Goal: Task Accomplishment & Management: Manage account settings

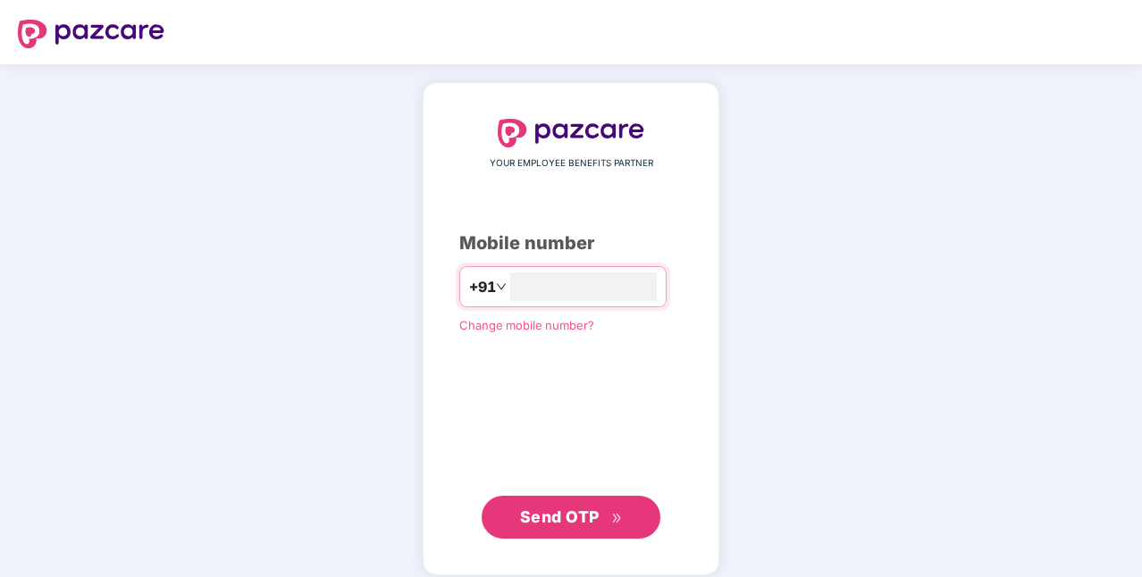
type input "**********"
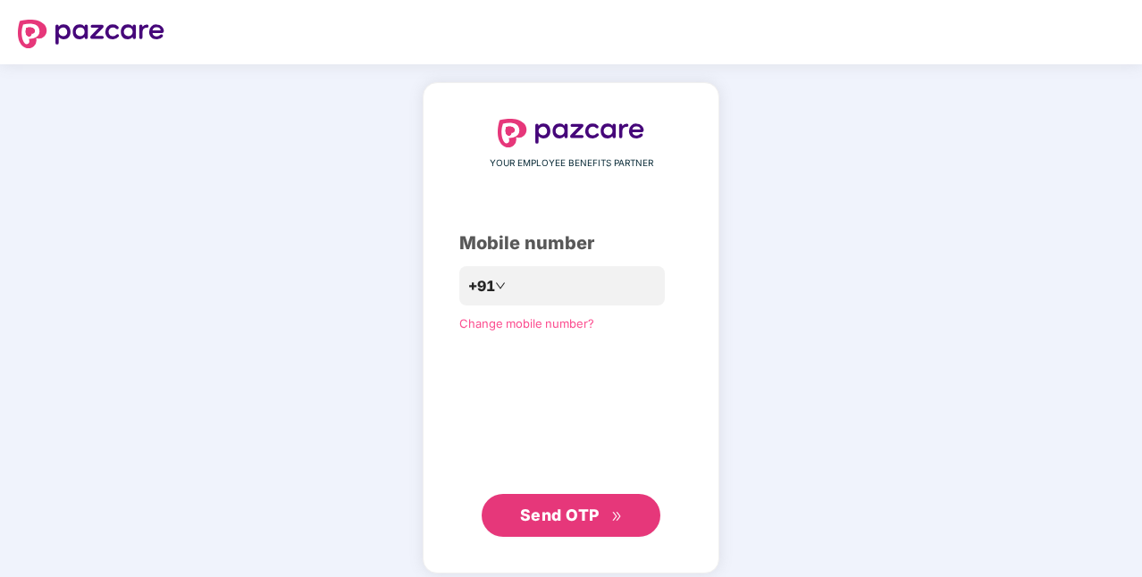
click at [555, 513] on span "Send OTP" at bounding box center [560, 515] width 80 height 19
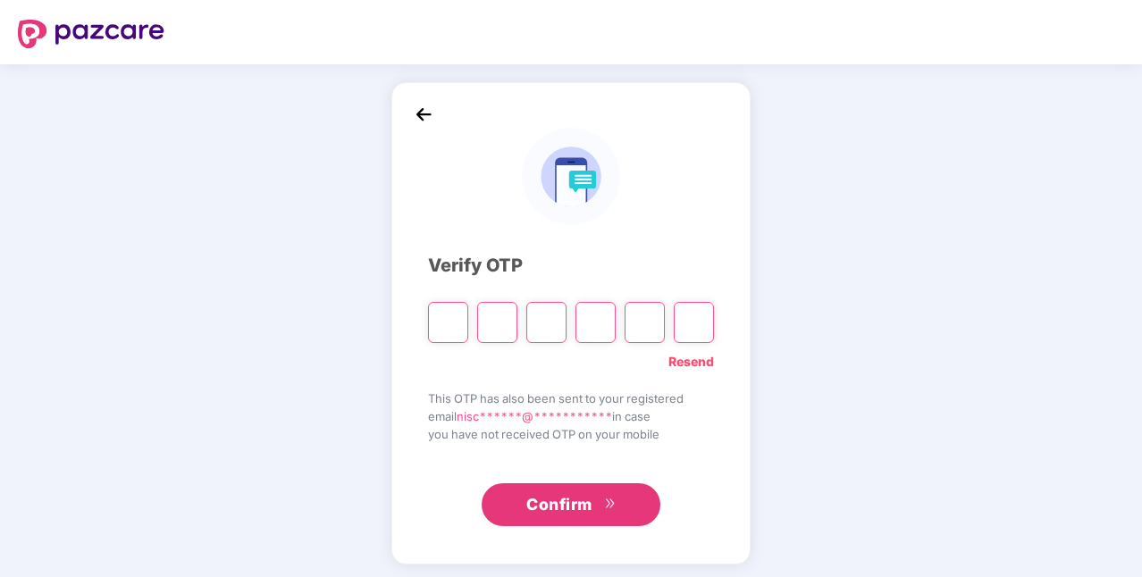
paste input "*"
type input "*"
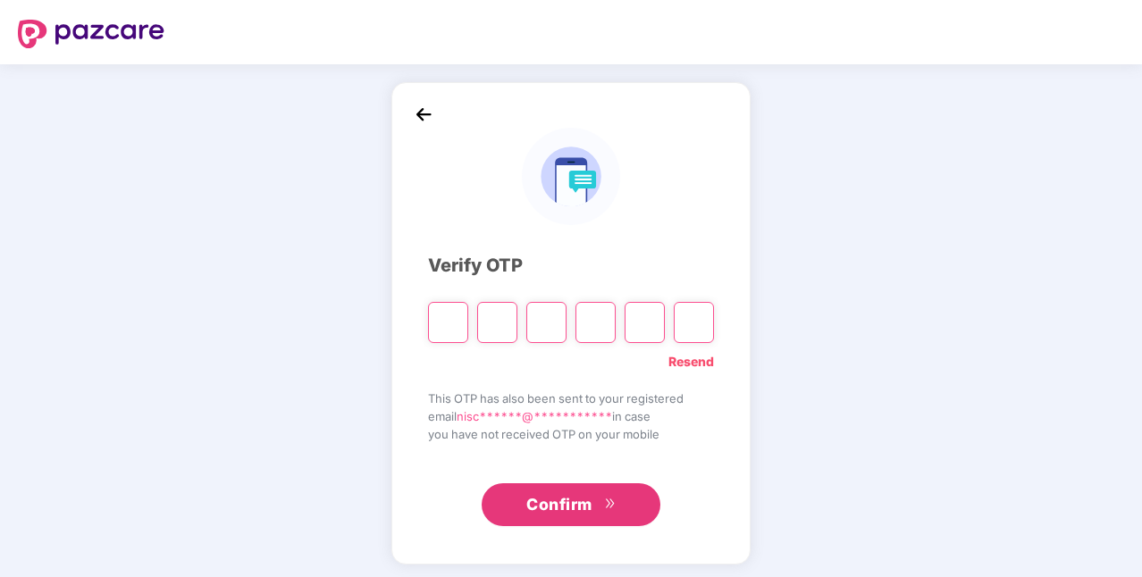
type input "*"
click at [541, 493] on span "Confirm" at bounding box center [559, 504] width 66 height 25
click at [425, 113] on img at bounding box center [423, 114] width 27 height 27
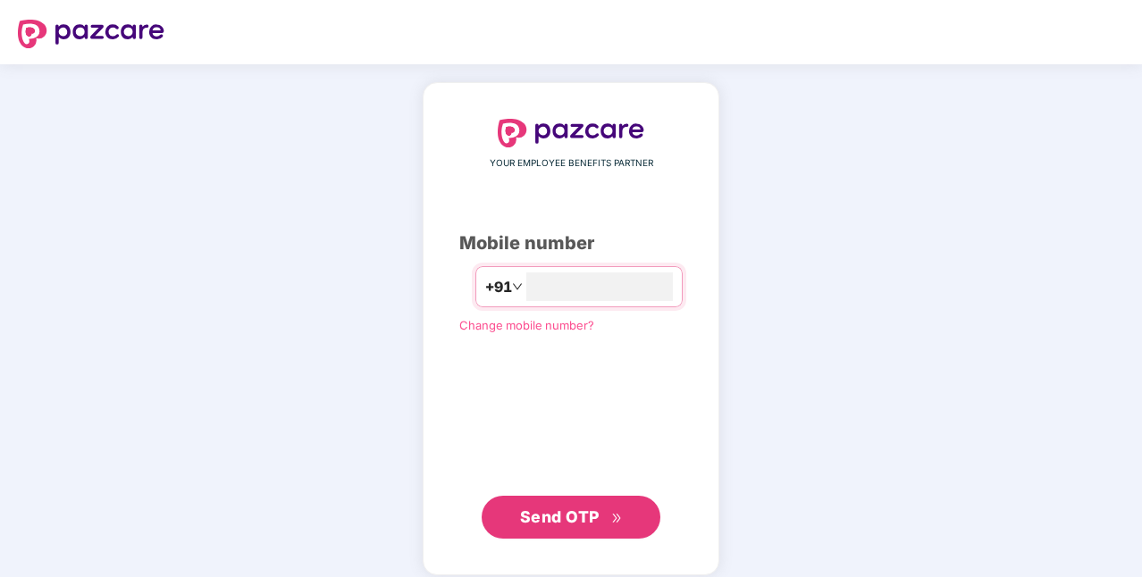
type input "*"
type input "**********"
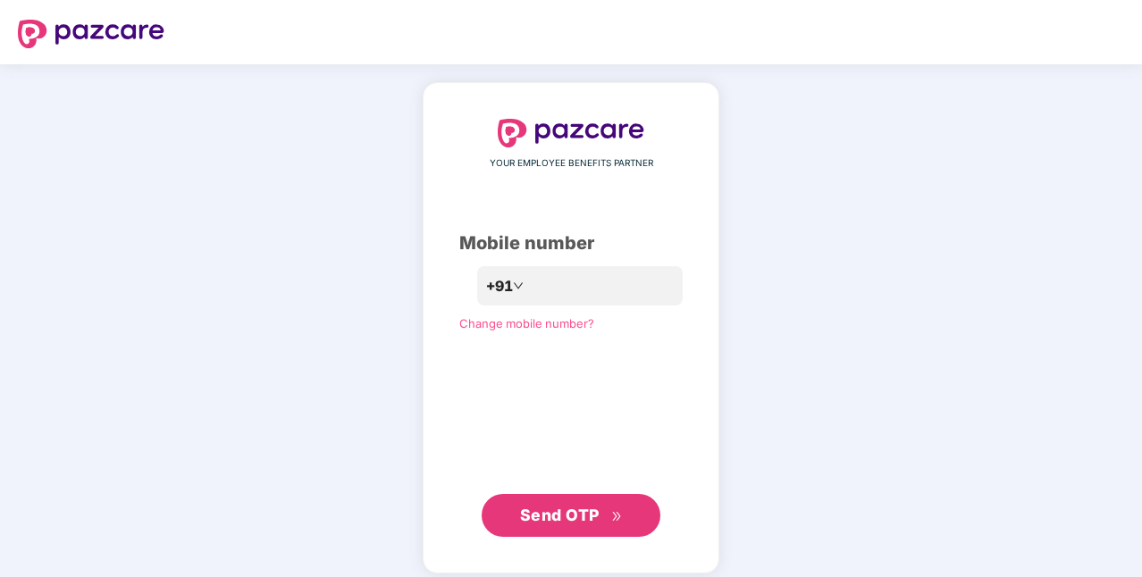
click at [554, 525] on span "Send OTP" at bounding box center [571, 515] width 103 height 25
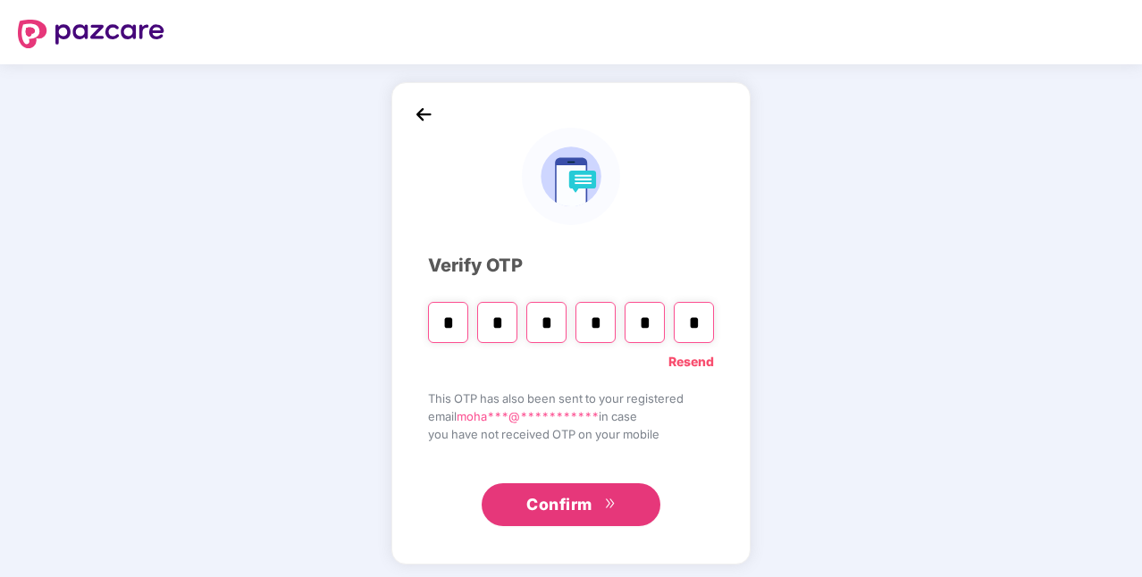
click at [699, 316] on input "*" at bounding box center [694, 322] width 40 height 41
type input "*"
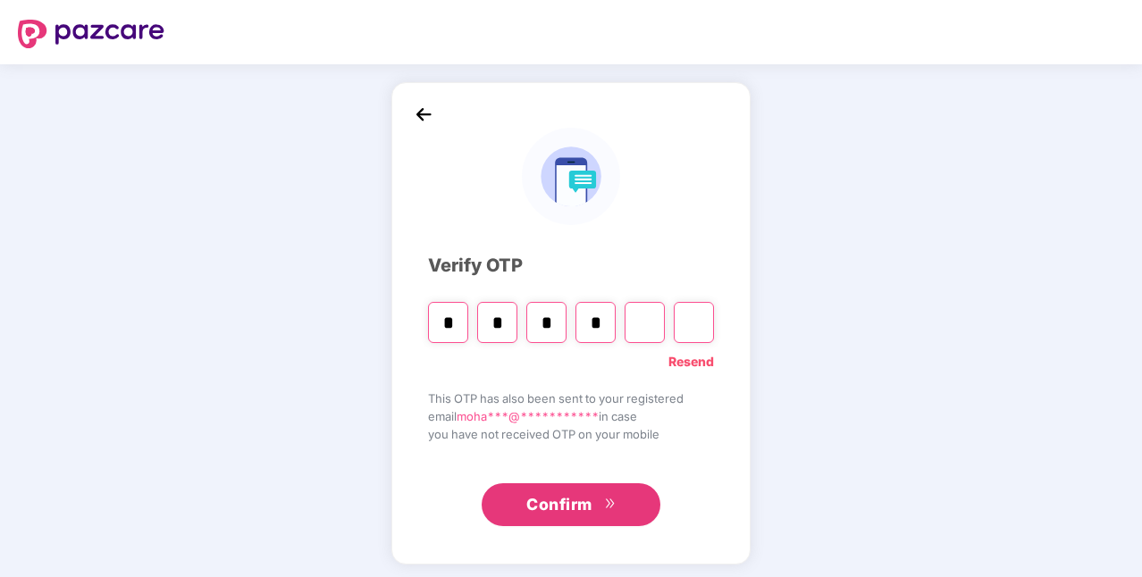
type input "*"
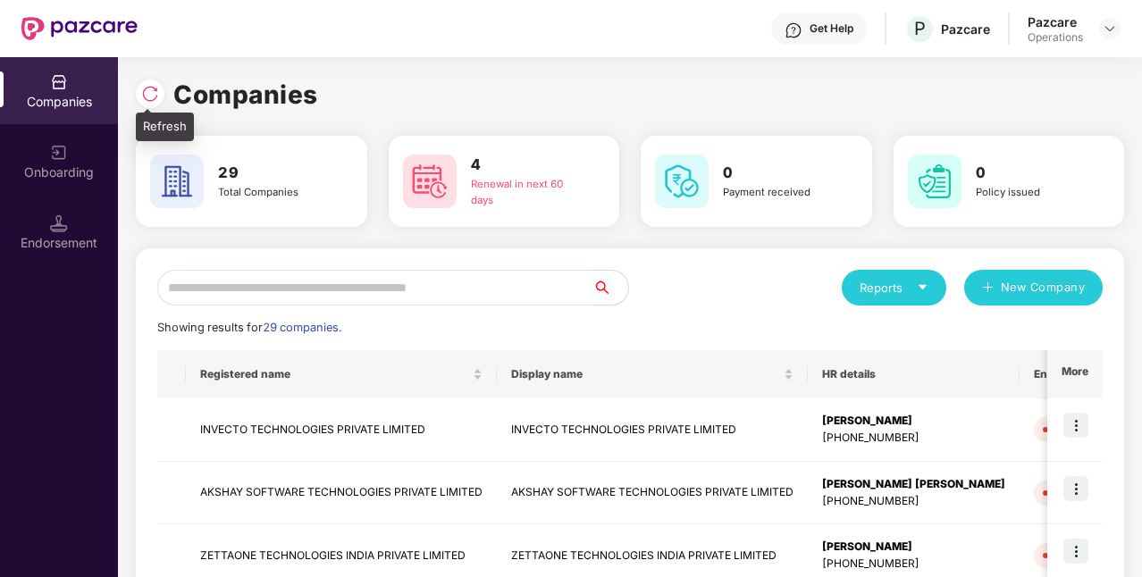
click at [151, 93] on img at bounding box center [150, 94] width 18 height 18
click at [263, 429] on td "INVECTO TECHNOLOGIES PRIVATE LIMITED" at bounding box center [341, 429] width 311 height 63
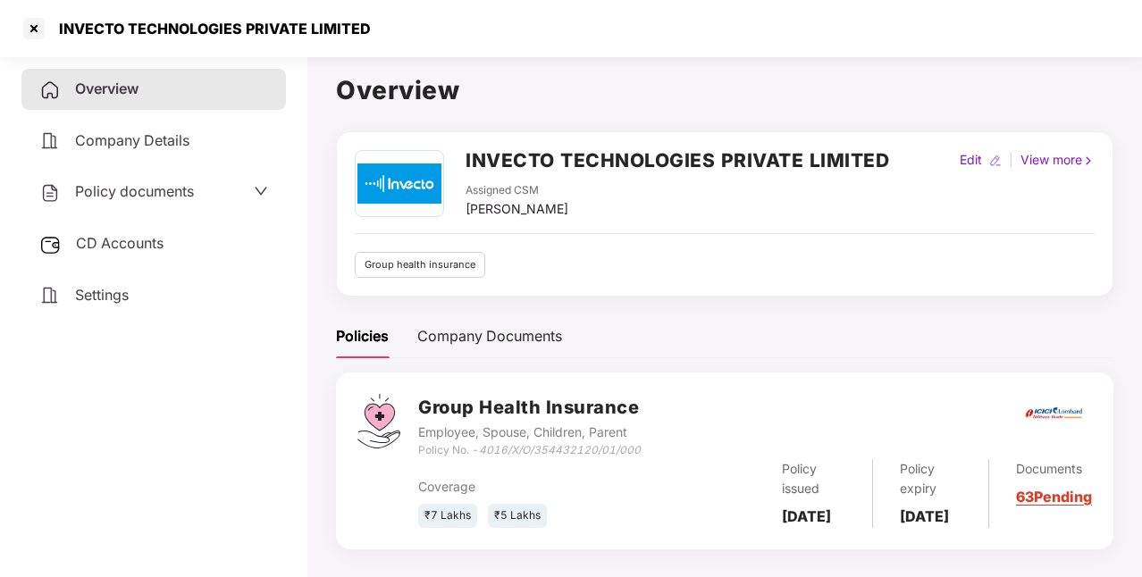
click at [148, 191] on span "Policy documents" at bounding box center [134, 191] width 119 height 18
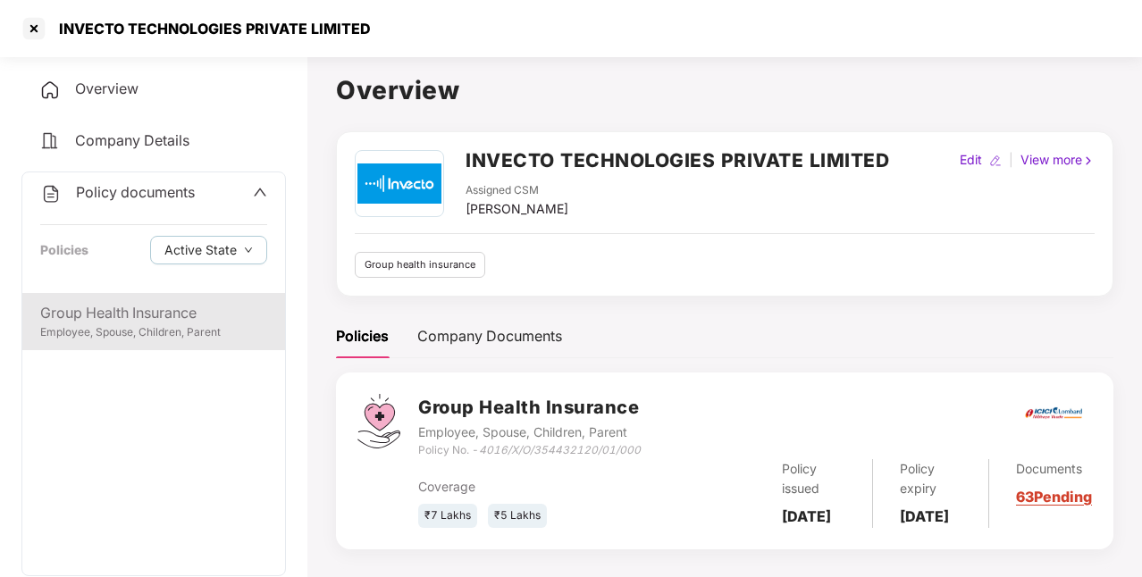
click at [114, 315] on div "Group Health Insurance" at bounding box center [153, 313] width 227 height 22
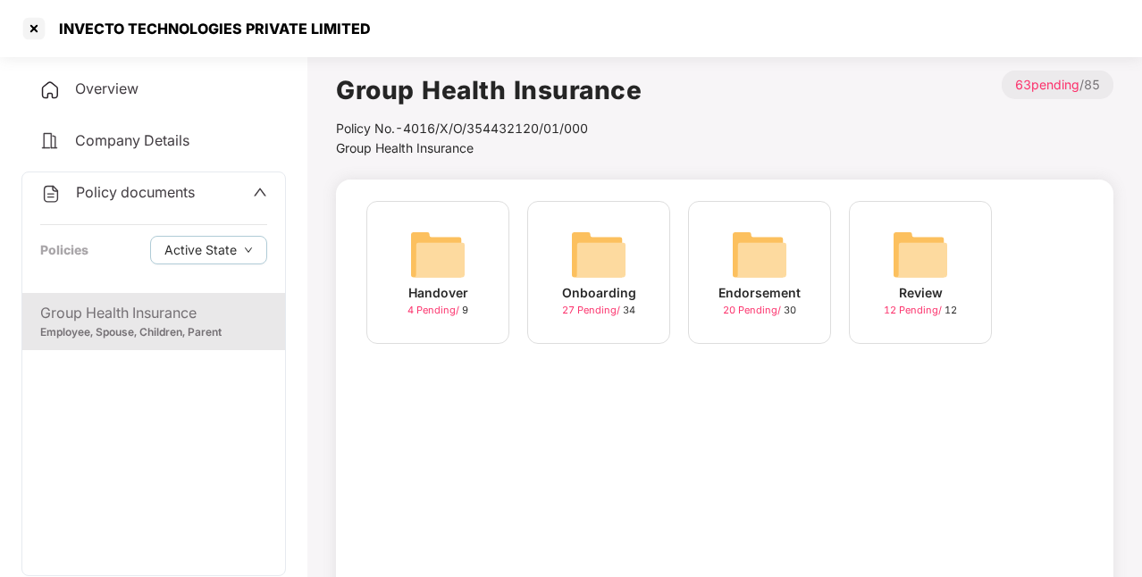
click at [584, 270] on img at bounding box center [598, 254] width 57 height 57
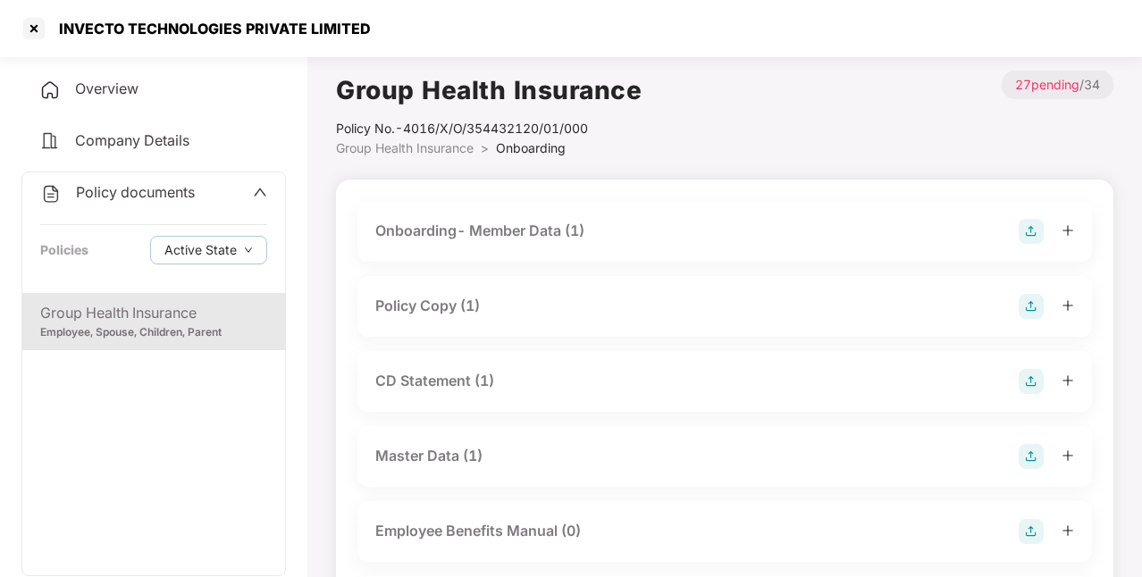
click at [447, 309] on div "Policy Copy (1)" at bounding box center [427, 306] width 105 height 22
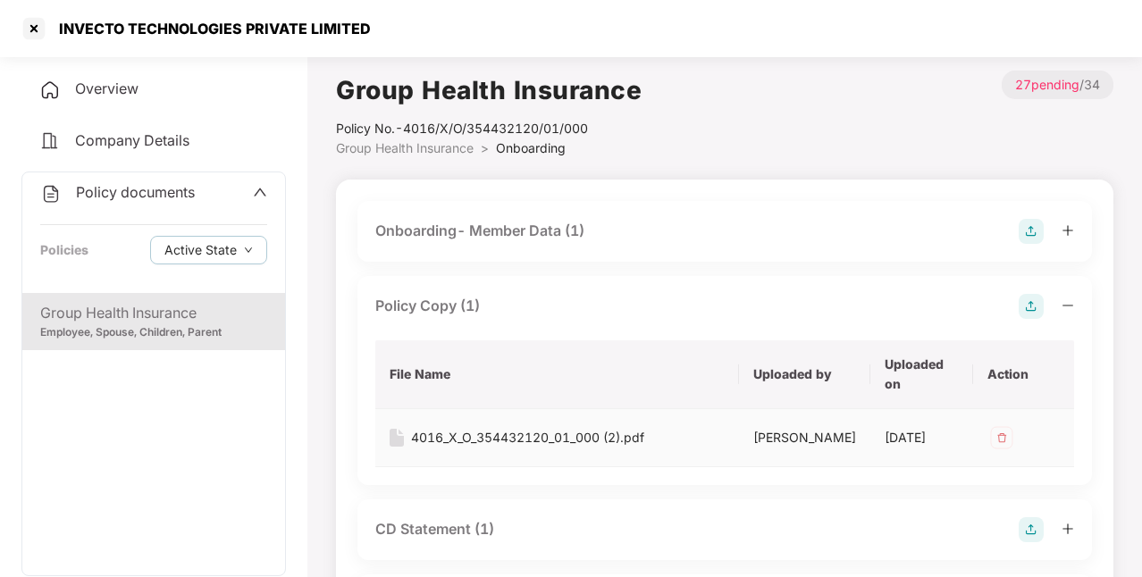
click at [488, 436] on div "4016_X_O_354432120_01_000 (2).pdf" at bounding box center [527, 438] width 233 height 20
click at [36, 33] on div at bounding box center [34, 28] width 29 height 29
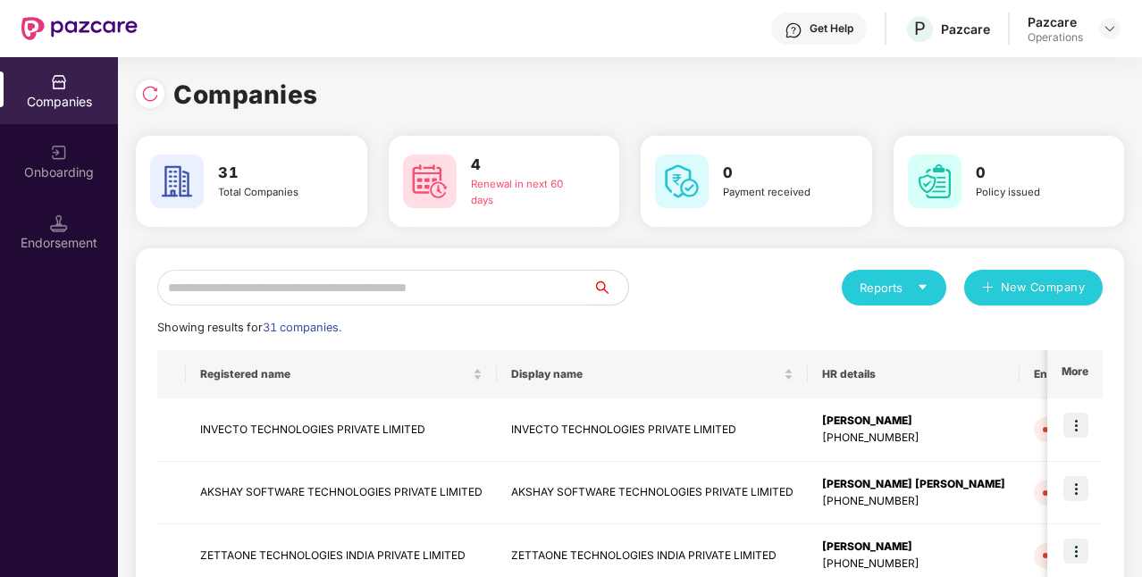
click at [391, 290] on input "text" at bounding box center [374, 288] width 435 height 36
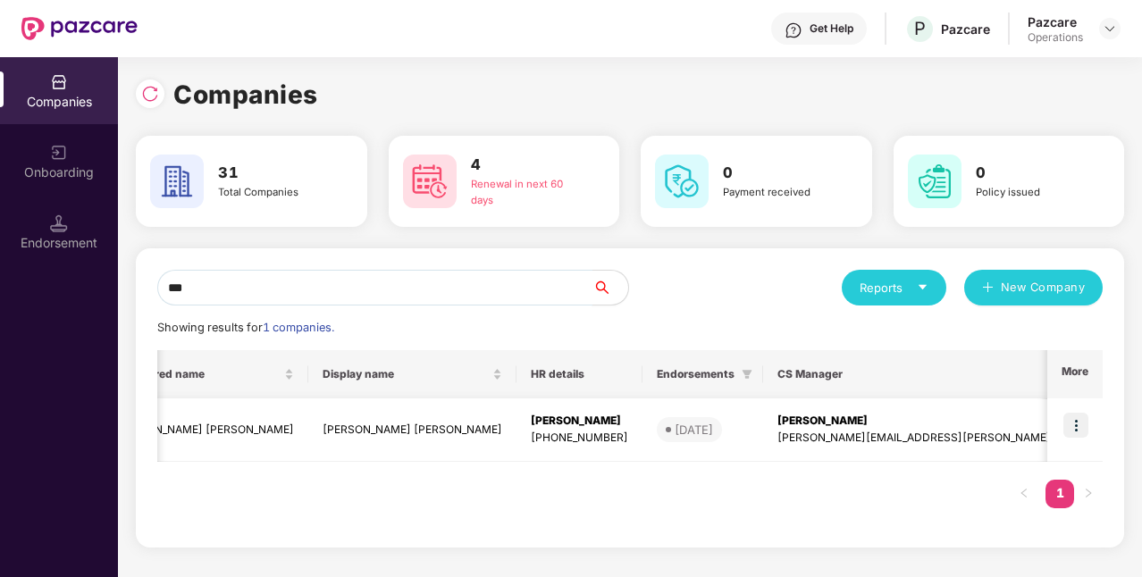
scroll to position [0, 80]
type input "***"
click at [336, 429] on td "[PERSON_NAME] [PERSON_NAME]" at bounding box center [418, 429] width 208 height 63
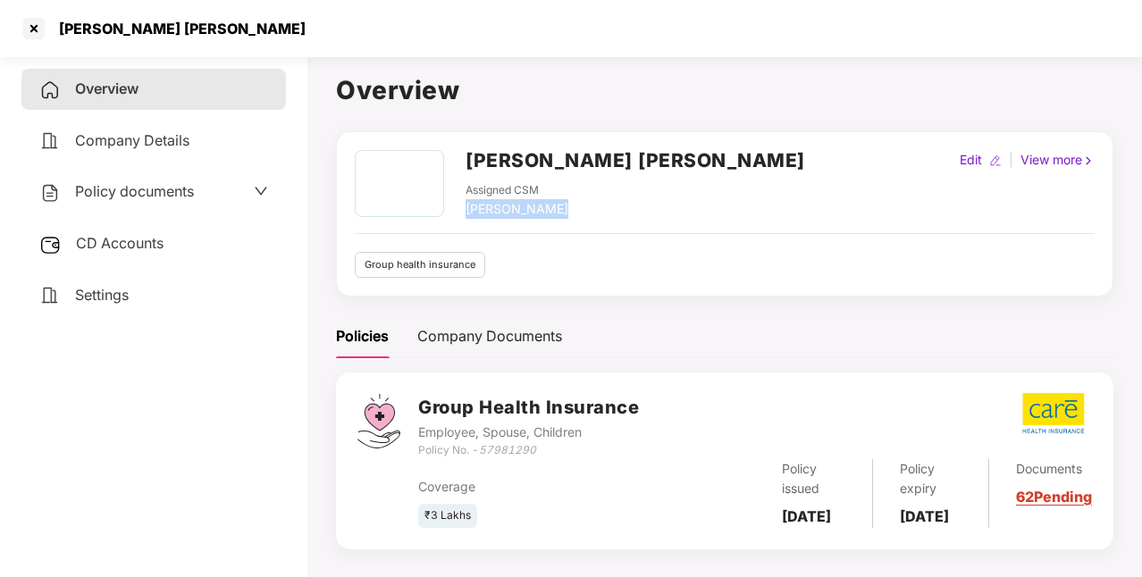
drag, startPoint x: 465, startPoint y: 205, endPoint x: 552, endPoint y: 209, distance: 87.7
click at [552, 209] on div "[PERSON_NAME] [PERSON_NAME] Assigned CSM [PERSON_NAME]" at bounding box center [580, 184] width 450 height 69
copy div "[PERSON_NAME]"
click at [558, 157] on h2 "[PERSON_NAME] [PERSON_NAME]" at bounding box center [634, 160] width 339 height 29
click at [558, 157] on h2 "Jagriti Sewa Sansthan" at bounding box center [634, 160] width 339 height 29
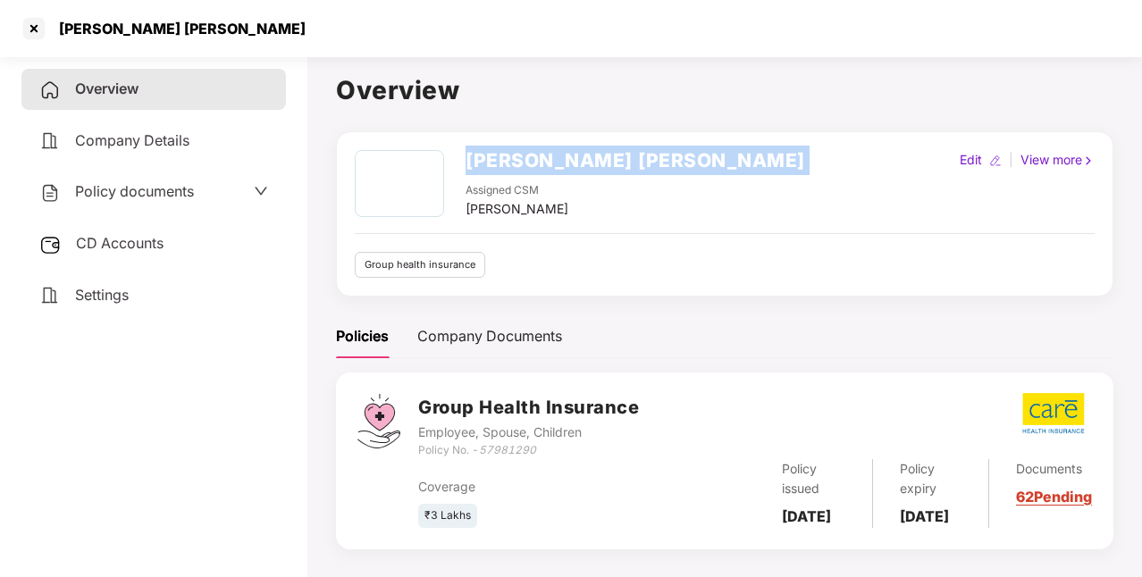
click at [558, 157] on h2 "Jagriti Sewa Sansthan" at bounding box center [634, 160] width 339 height 29
copy h2 "Jagriti Sewa Sansthan"
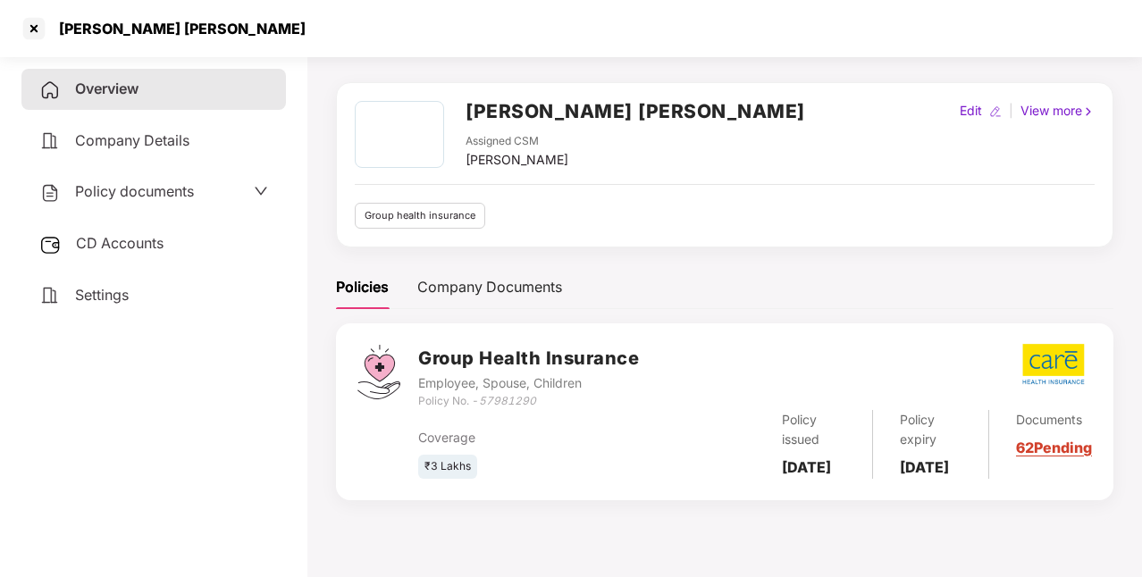
click at [791, 469] on b "28 July 2025" at bounding box center [806, 467] width 49 height 18
copy b "28 July 2025"
click at [900, 468] on div "Policy expiry 27 July 2026" at bounding box center [931, 444] width 116 height 69
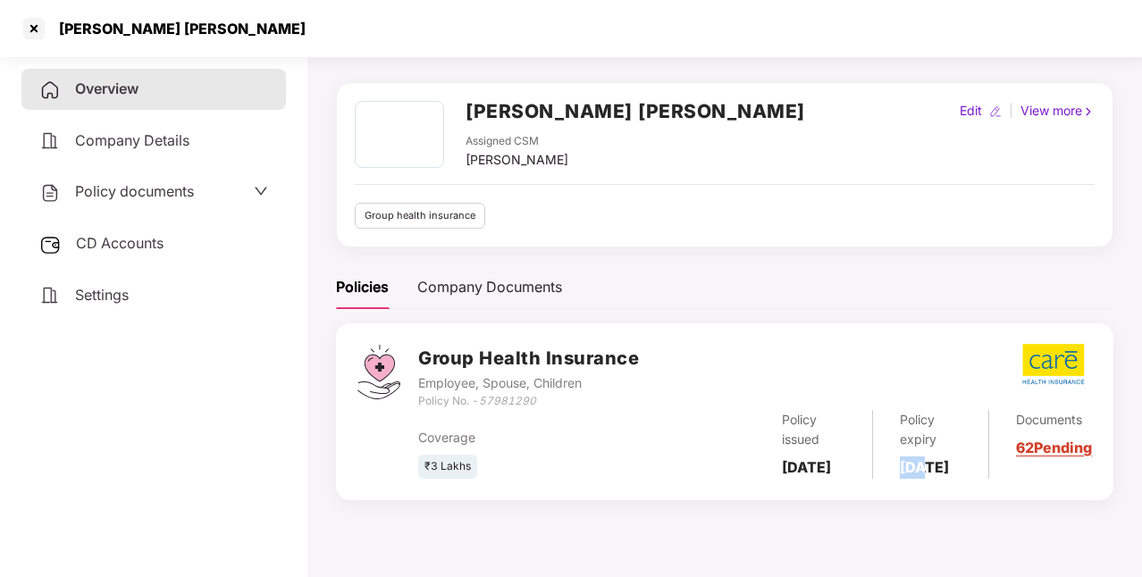
click at [900, 468] on div "Policy expiry 27 July 2026" at bounding box center [931, 444] width 116 height 69
copy b "27 July 2026"
drag, startPoint x: 483, startPoint y: 398, endPoint x: 557, endPoint y: 398, distance: 73.3
click at [557, 398] on div "Policy No. - 57981290" at bounding box center [528, 401] width 221 height 17
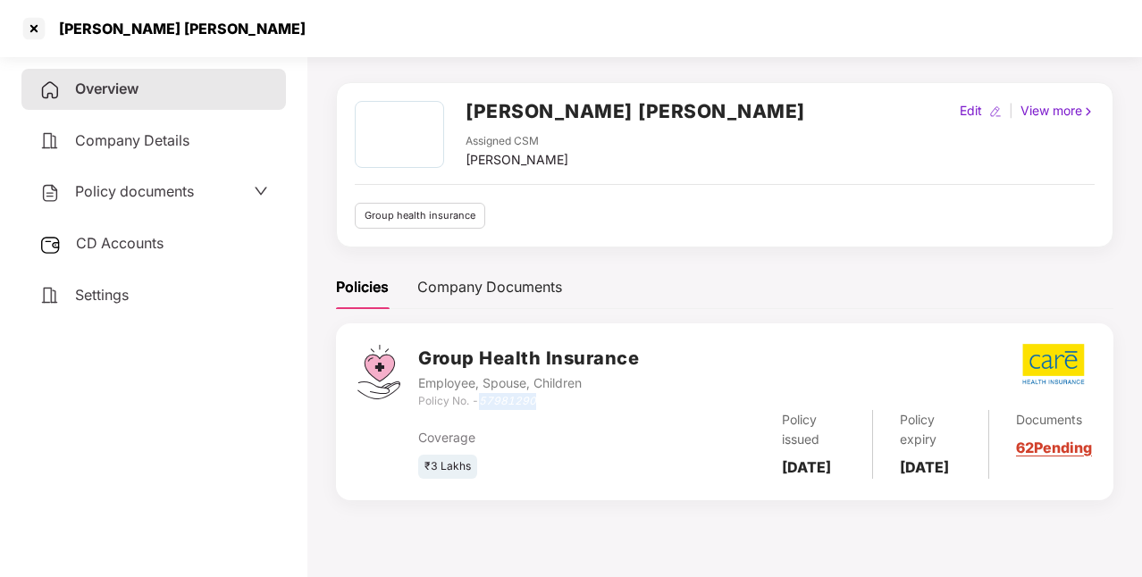
copy icon "57981290"
click at [93, 289] on span "Settings" at bounding box center [102, 295] width 54 height 18
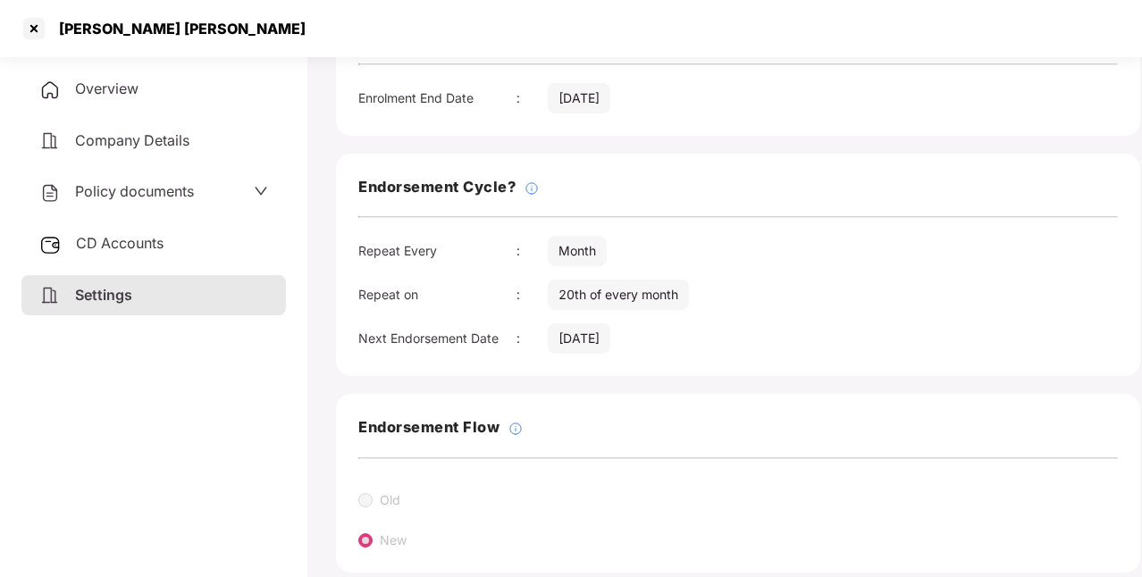
scroll to position [100, 0]
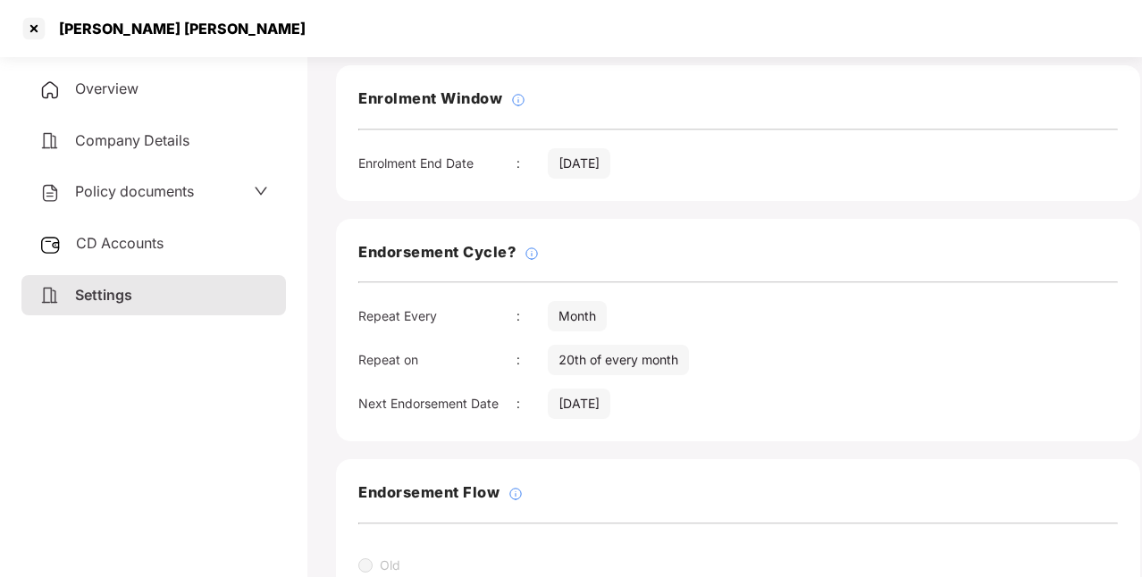
click at [155, 188] on span "Policy documents" at bounding box center [134, 191] width 119 height 18
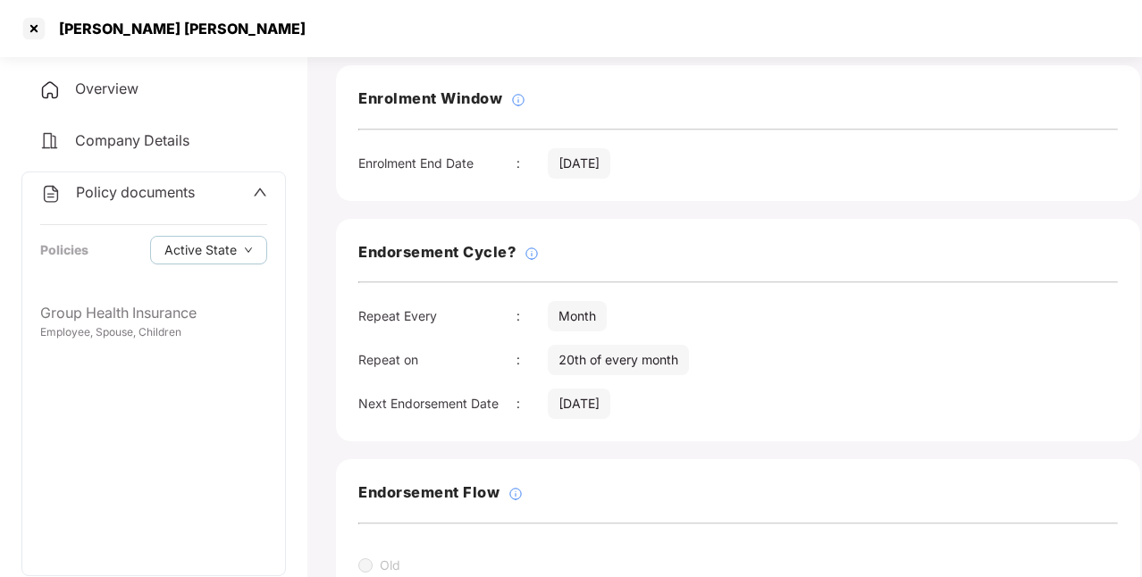
scroll to position [0, 0]
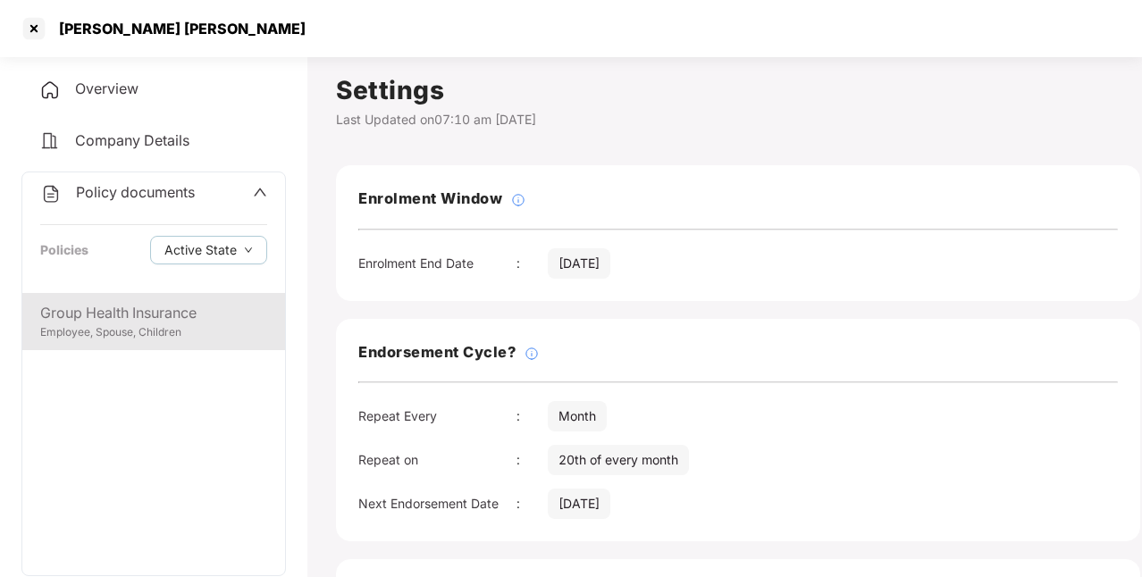
click at [220, 336] on div "Employee, Spouse, Children" at bounding box center [153, 332] width 227 height 17
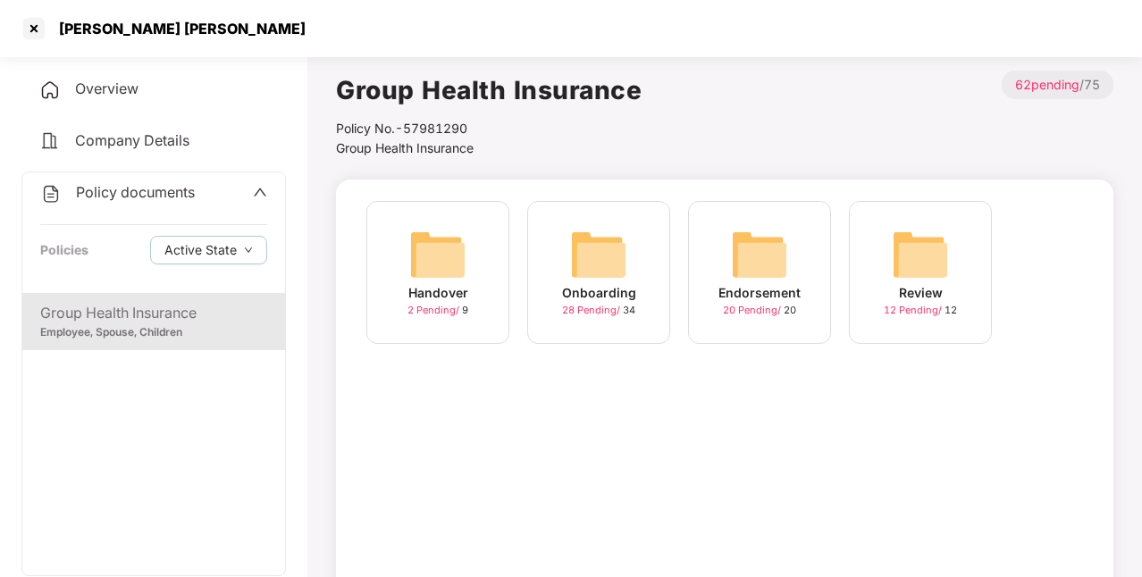
click at [622, 266] on img at bounding box center [598, 254] width 57 height 57
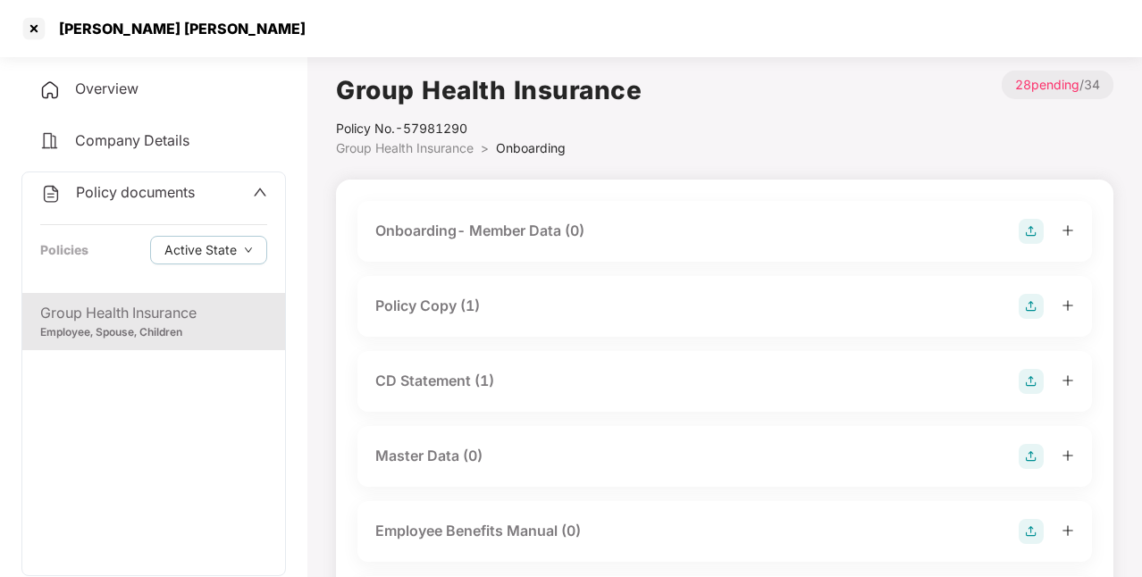
click at [473, 306] on div "Policy Copy (1)" at bounding box center [427, 306] width 105 height 22
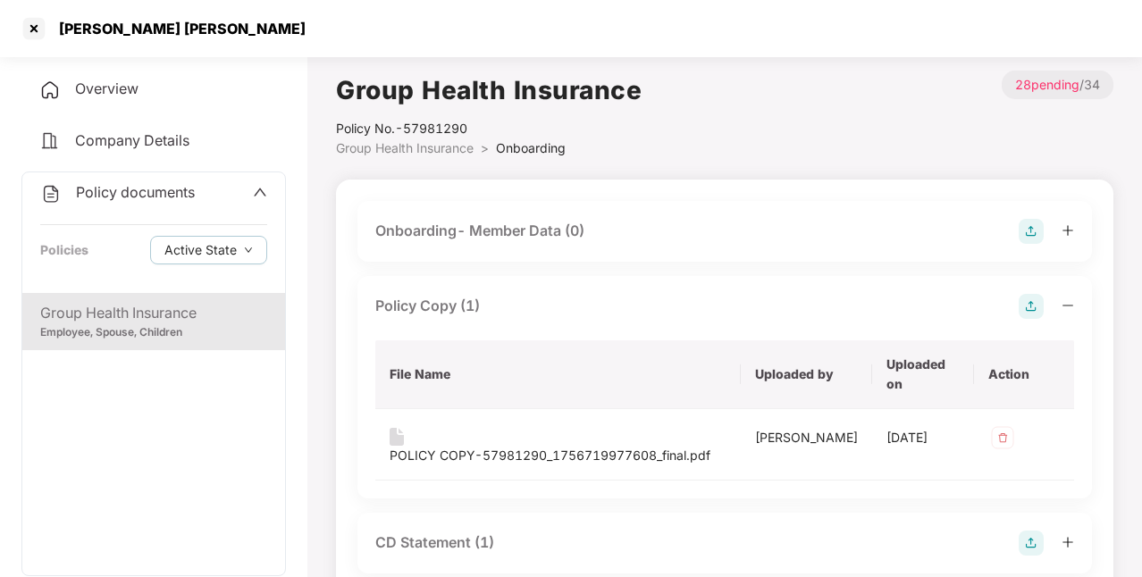
click at [211, 314] on div "Group Health Insurance" at bounding box center [153, 313] width 227 height 22
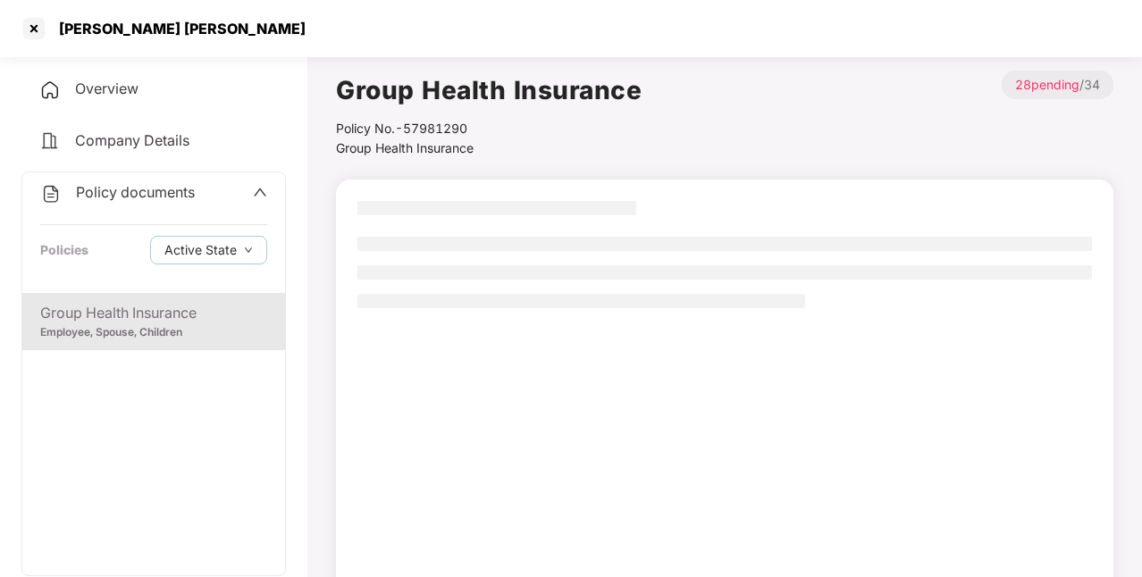
click at [211, 314] on div "Group Health Insurance" at bounding box center [153, 313] width 227 height 22
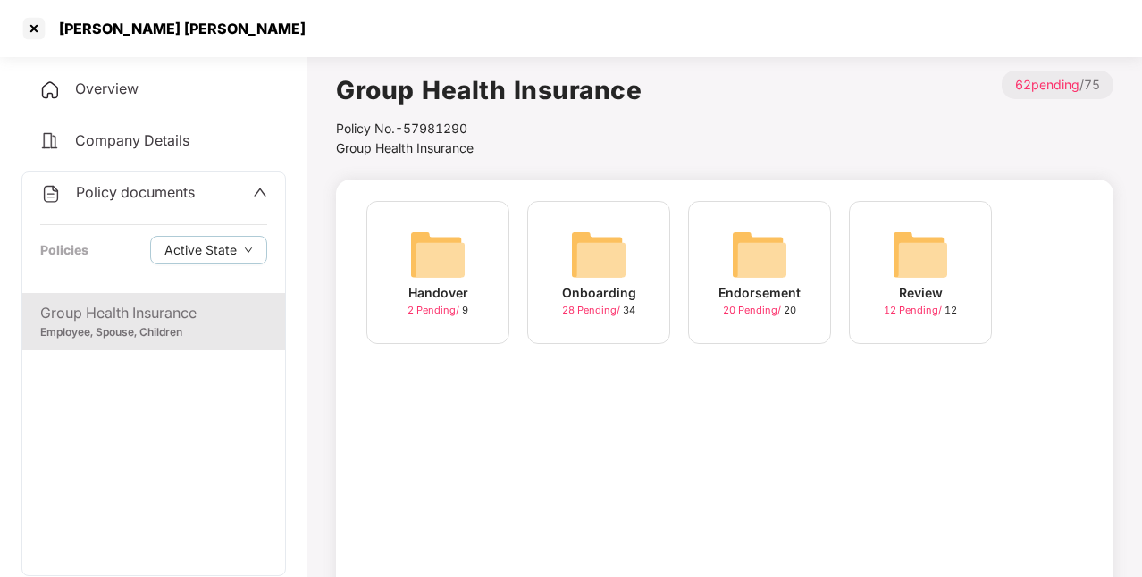
click at [613, 268] on img at bounding box center [598, 254] width 57 height 57
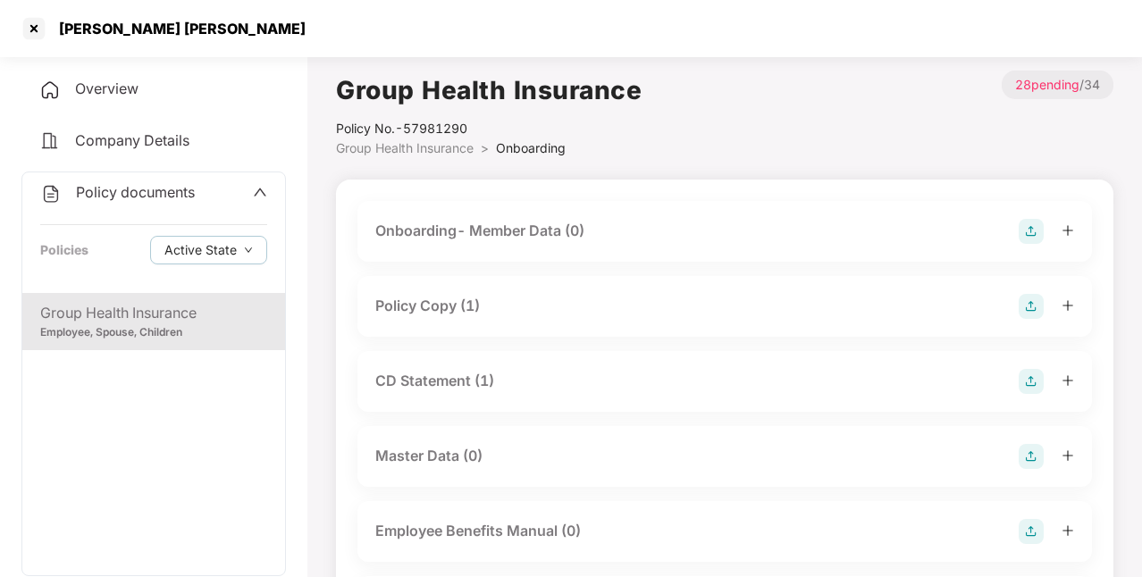
click at [461, 308] on div "Policy Copy (1)" at bounding box center [427, 306] width 105 height 22
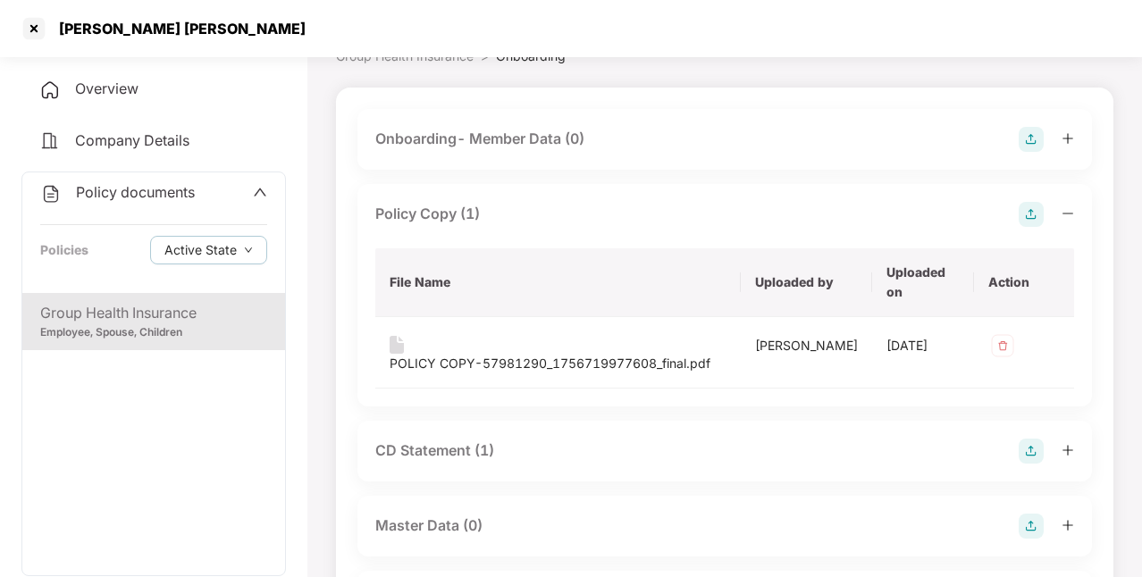
scroll to position [93, 0]
click at [567, 353] on div "POLICY COPY-57981290_1756719977608_final.pdf" at bounding box center [549, 363] width 321 height 20
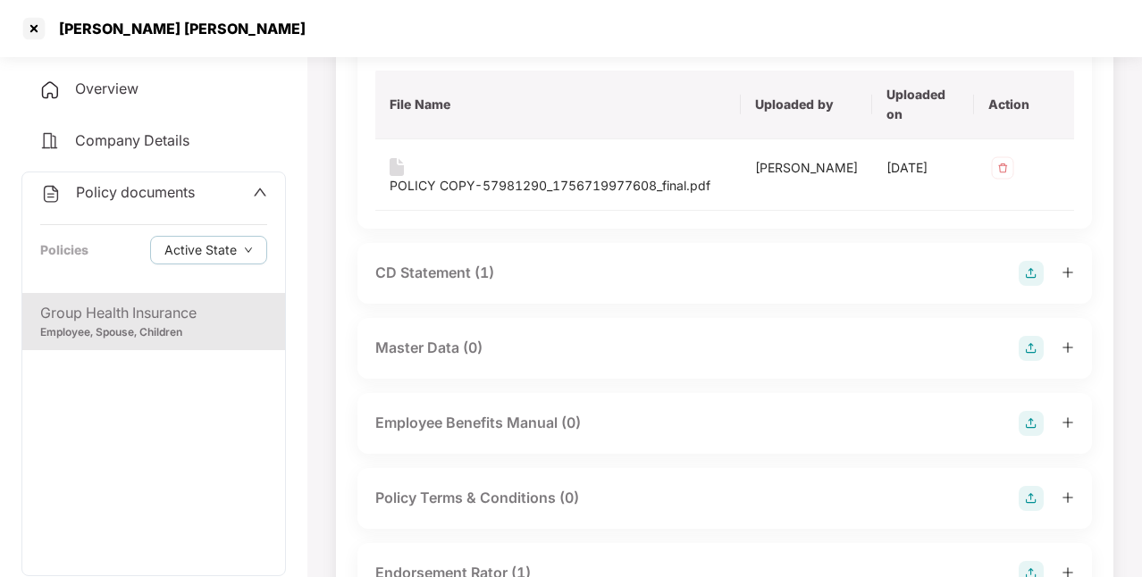
scroll to position [276, 0]
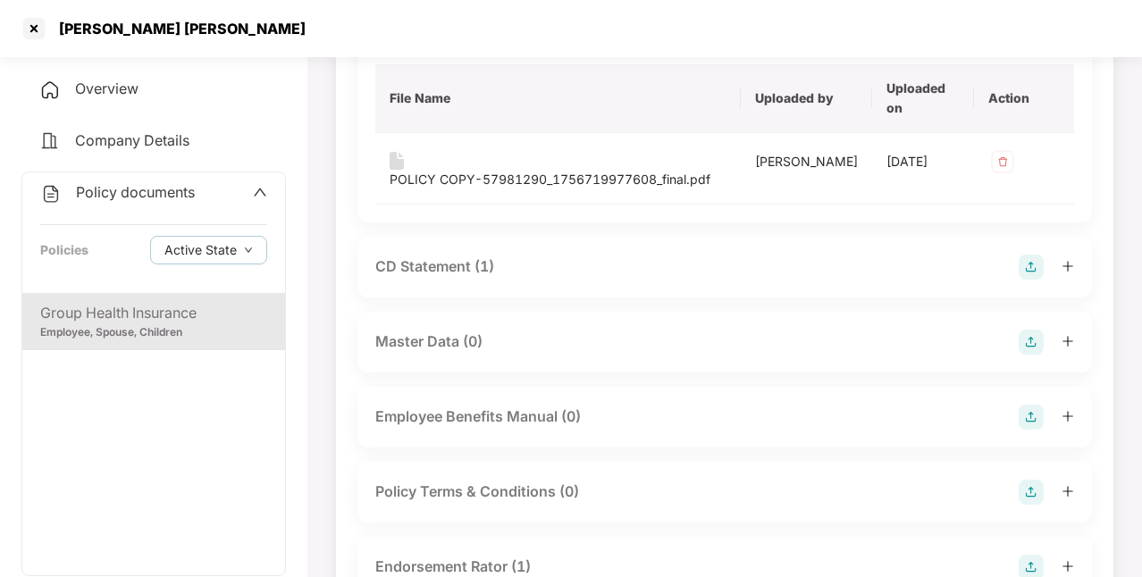
click at [468, 272] on div "CD Statement (1)" at bounding box center [434, 266] width 119 height 22
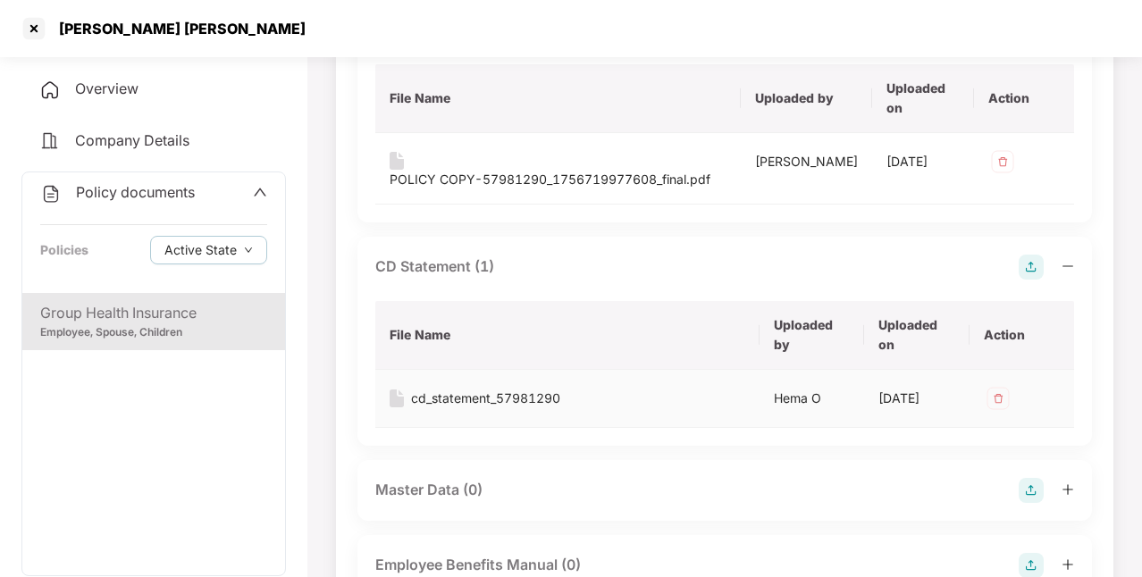
click at [465, 397] on div "cd_statement_57981290" at bounding box center [485, 399] width 149 height 20
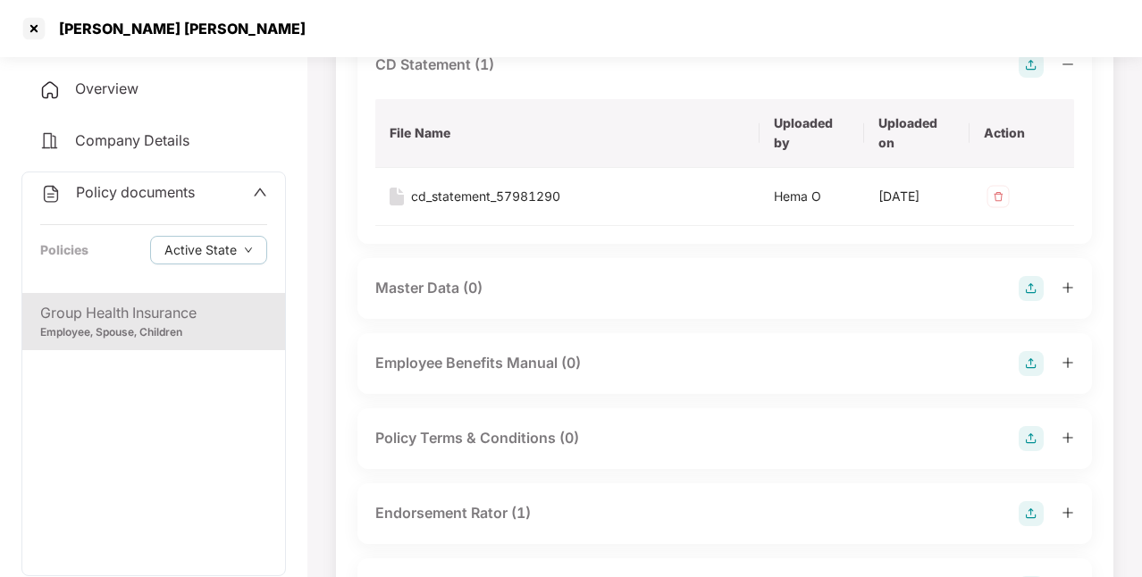
scroll to position [563, 0]
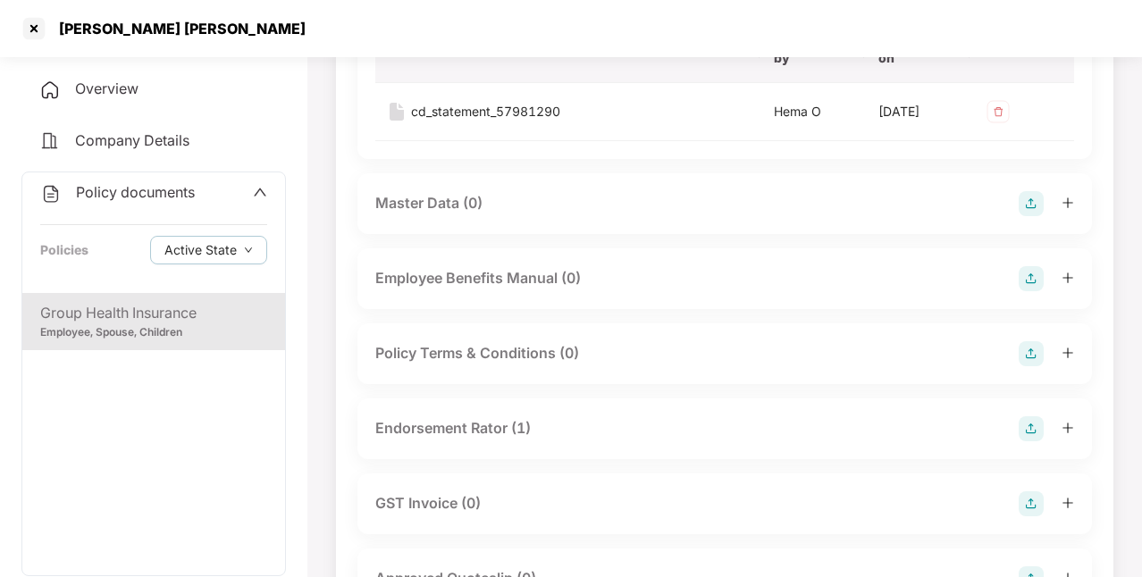
click at [512, 440] on div "Endorsement Rator (1)" at bounding box center [452, 428] width 155 height 22
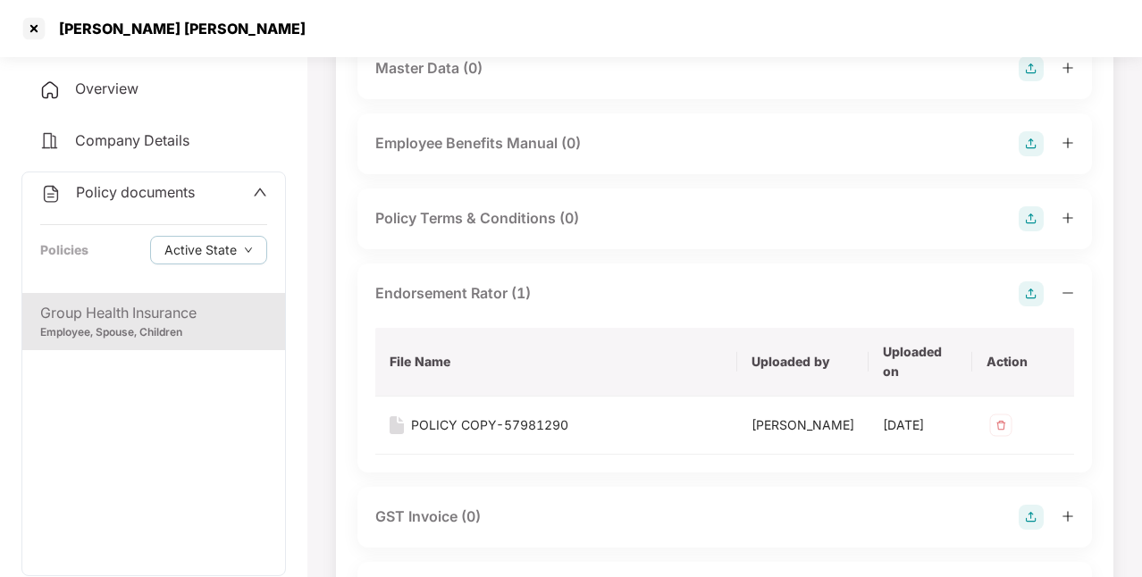
scroll to position [699, 0]
click at [506, 434] on div "POLICY COPY-57981290" at bounding box center [489, 424] width 157 height 20
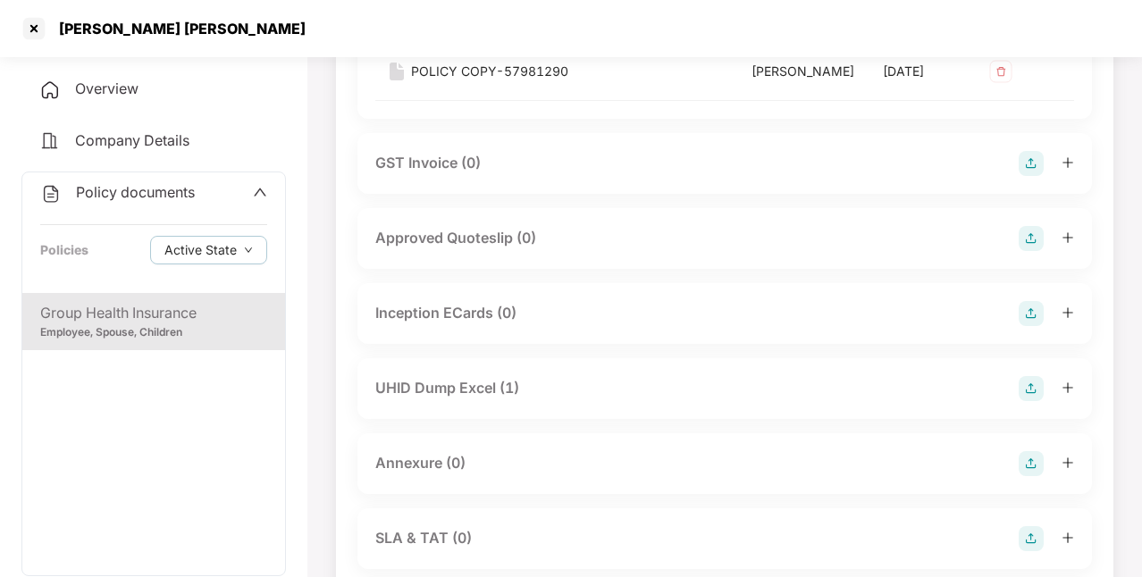
scroll to position [1112, 0]
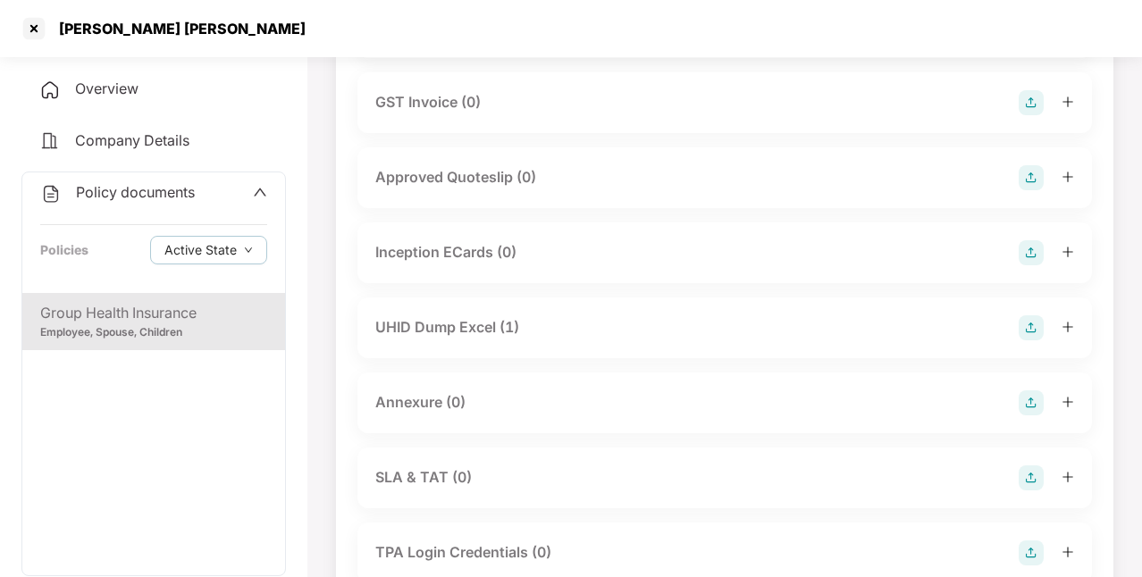
click at [504, 339] on div "UHID Dump Excel (1)" at bounding box center [447, 327] width 144 height 22
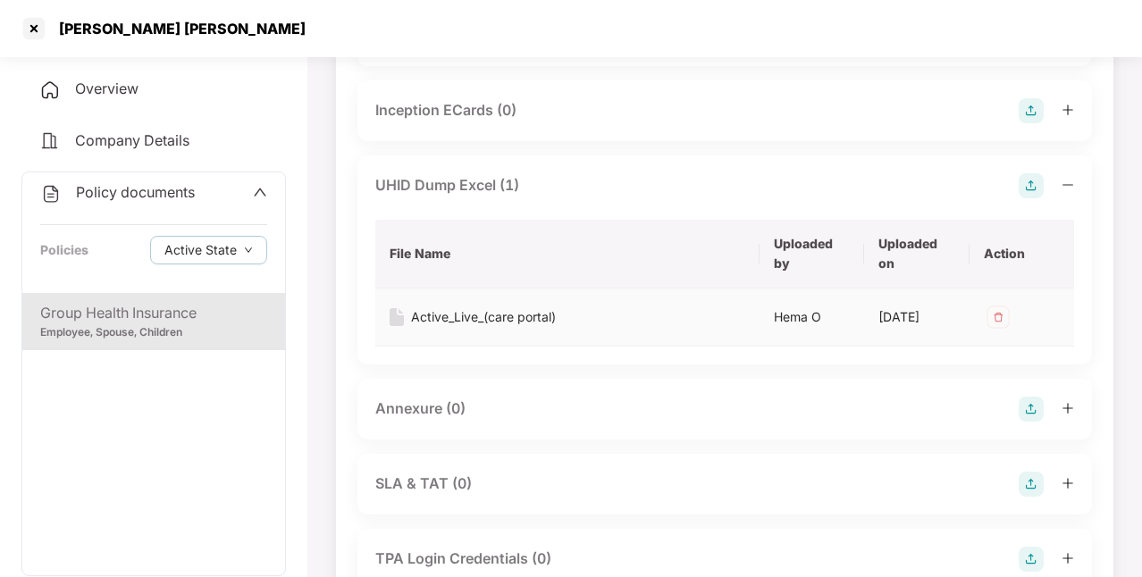
scroll to position [1365, 0]
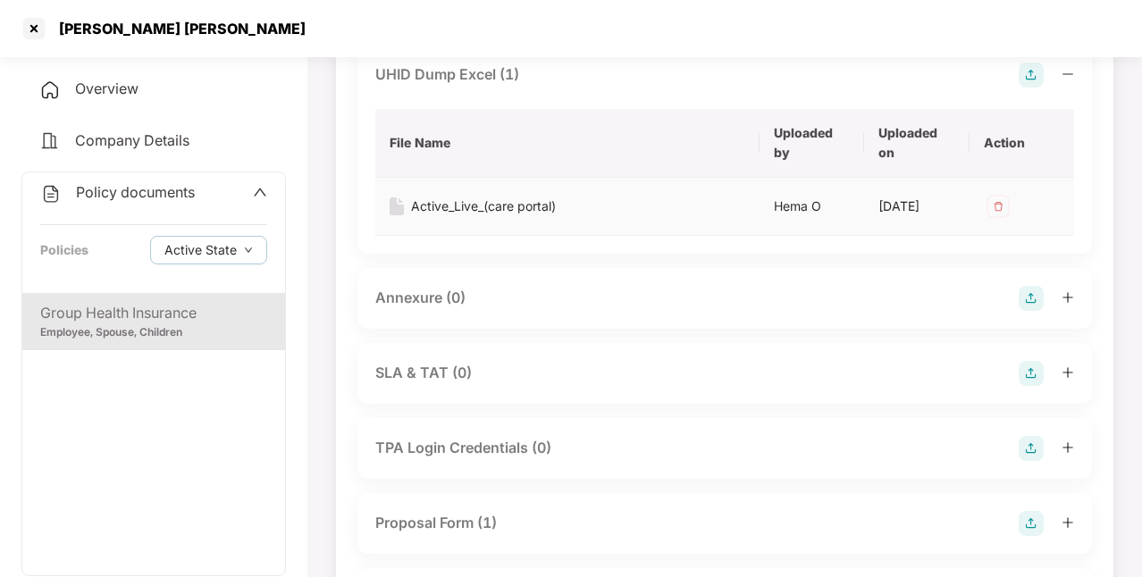
click at [552, 216] on div "Active_Live_(care portal)" at bounding box center [483, 207] width 145 height 20
click at [149, 96] on div "Overview" at bounding box center [153, 89] width 264 height 41
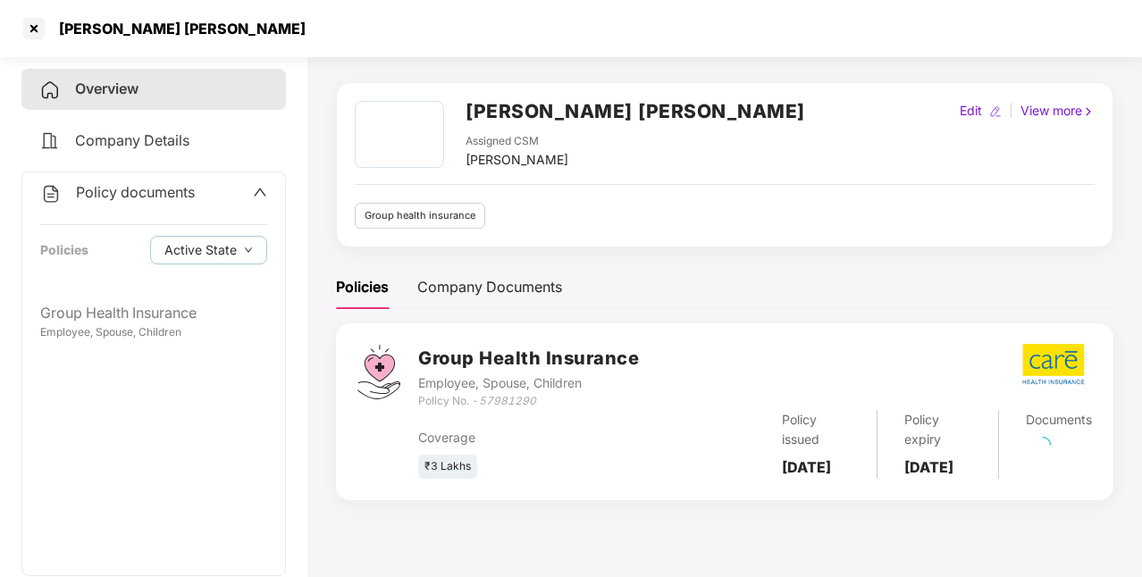
scroll to position [49, 0]
click at [575, 116] on h2 "Jagriti Sewa Sansthan" at bounding box center [634, 110] width 339 height 29
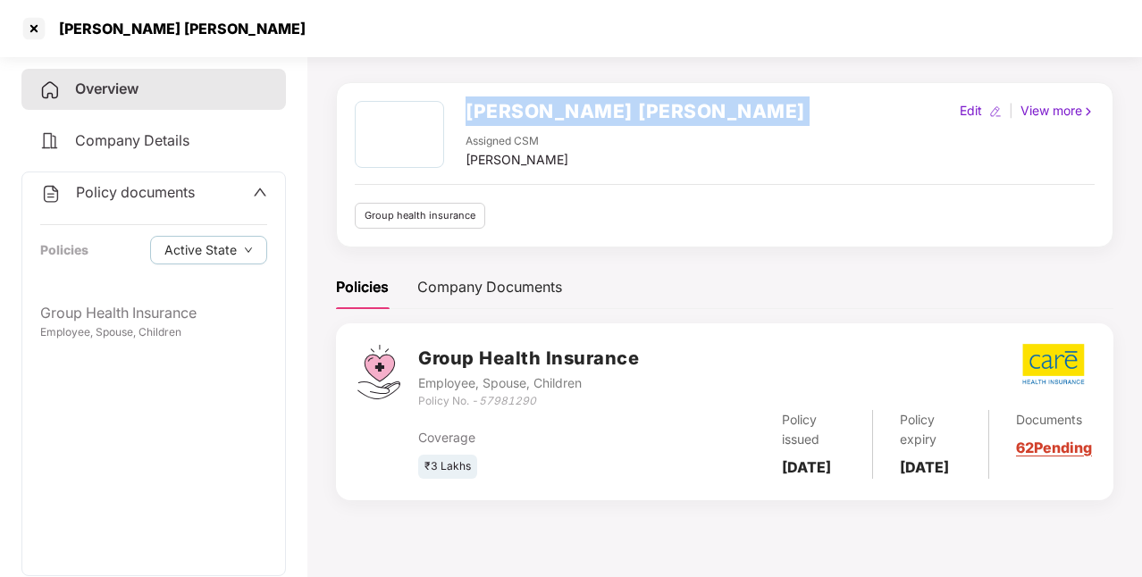
click at [575, 116] on h2 "Jagriti Sewa Sansthan" at bounding box center [634, 110] width 339 height 29
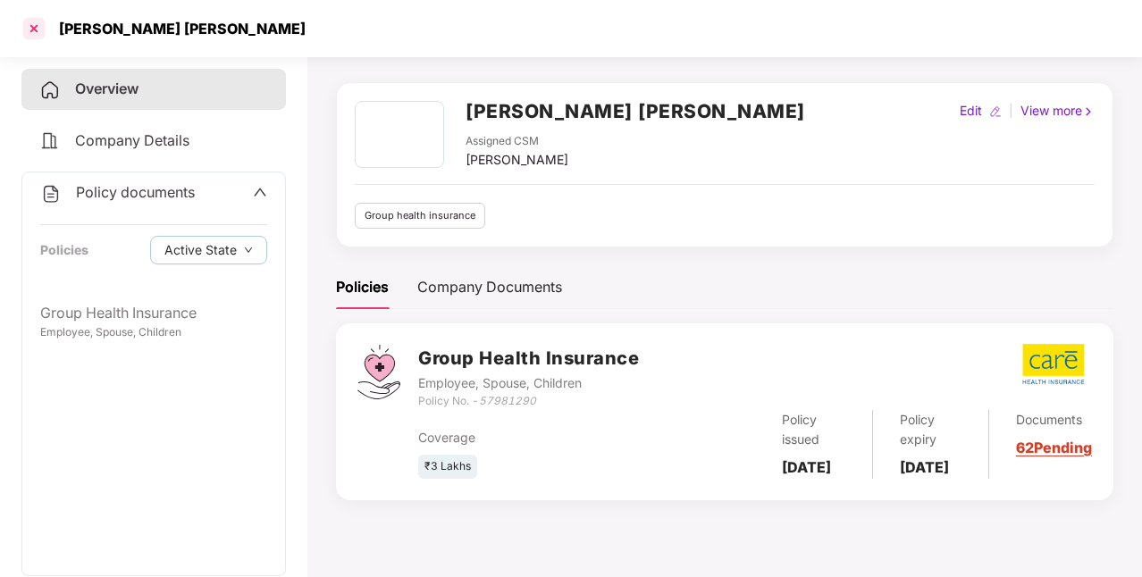
click at [29, 28] on div at bounding box center [34, 28] width 29 height 29
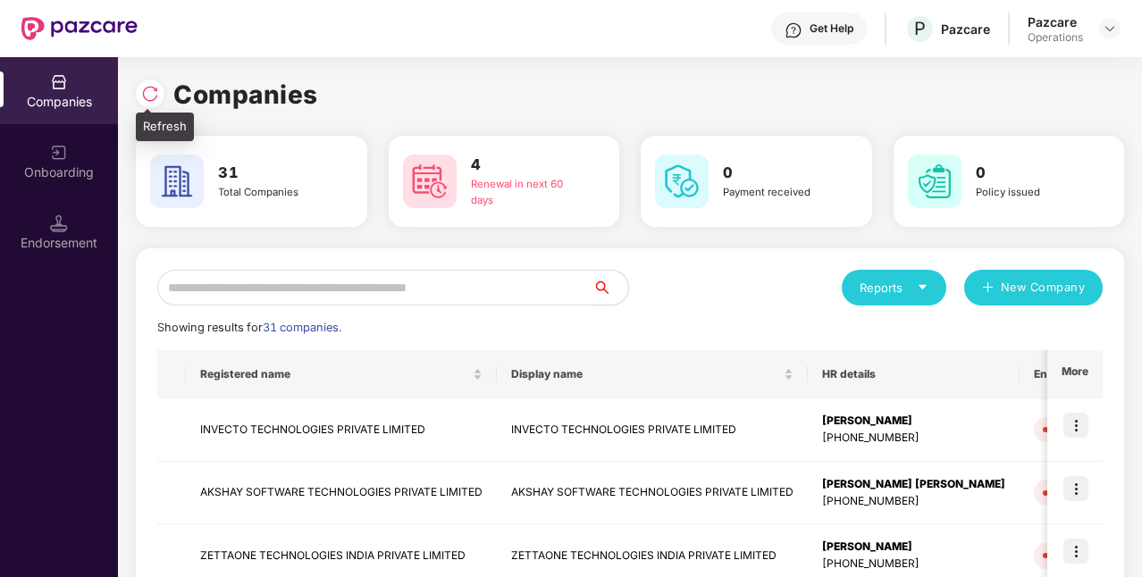
click at [139, 93] on div at bounding box center [150, 94] width 29 height 29
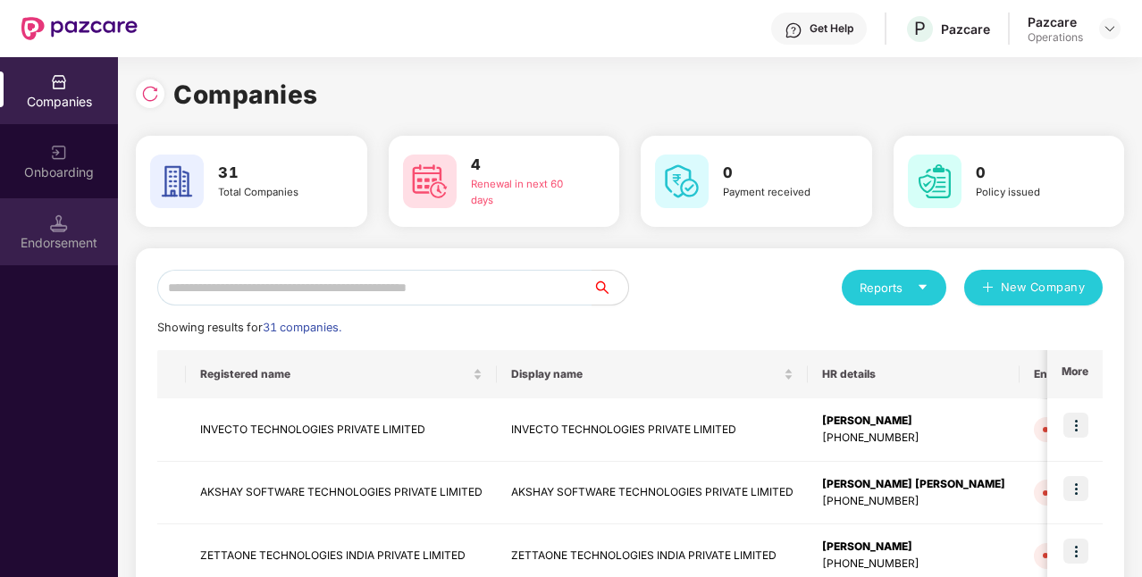
click at [52, 234] on div "Endorsement" at bounding box center [59, 243] width 118 height 18
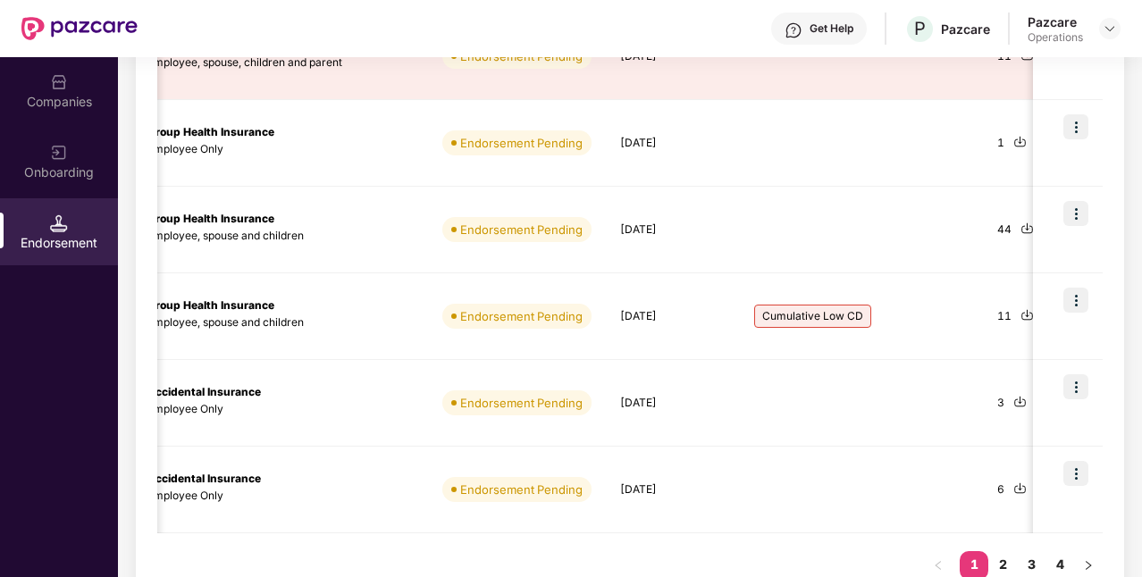
scroll to position [713, 0]
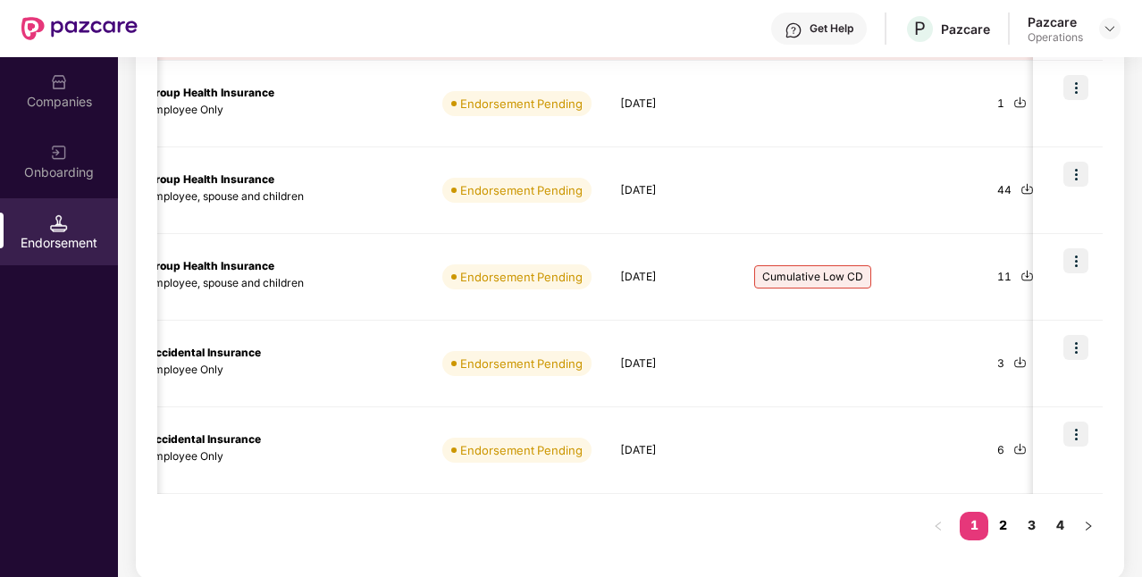
click at [1002, 516] on link "2" at bounding box center [1002, 525] width 29 height 27
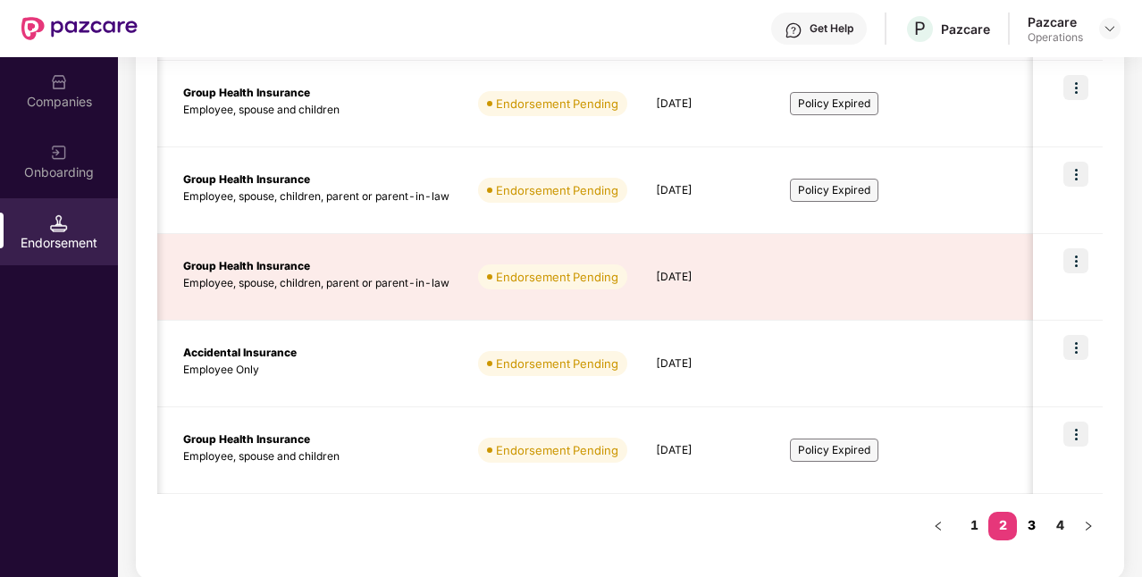
click at [1038, 523] on link "3" at bounding box center [1031, 525] width 29 height 27
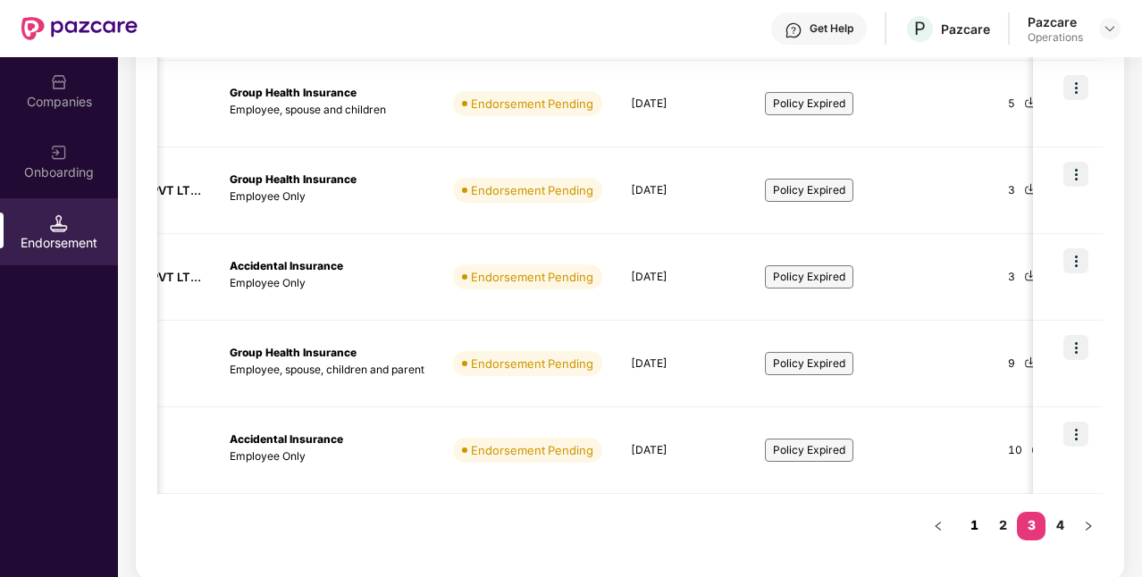
click at [969, 520] on link "1" at bounding box center [973, 525] width 29 height 27
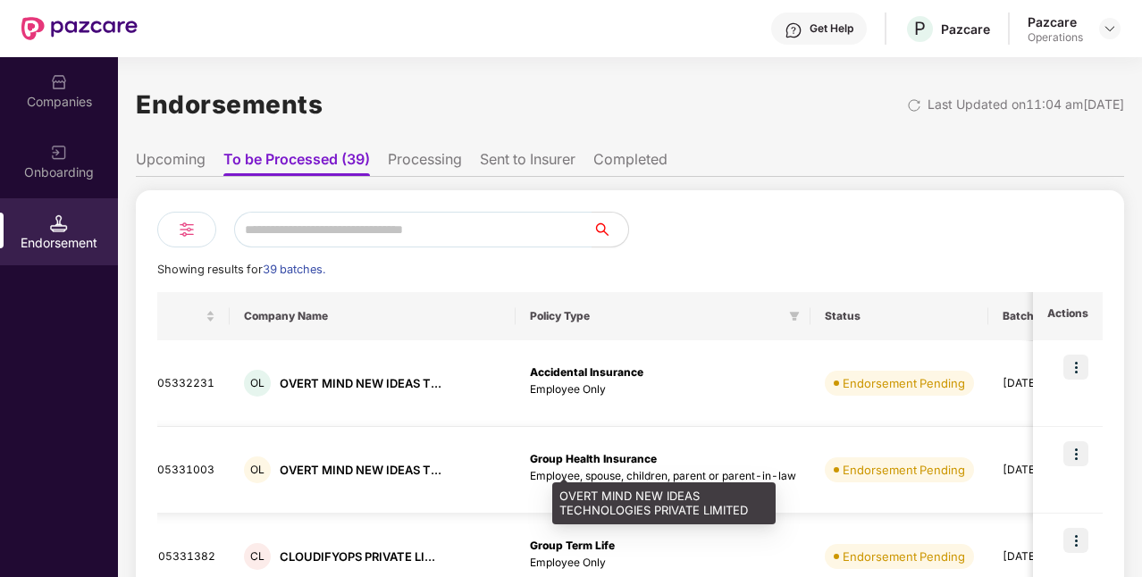
scroll to position [0, 0]
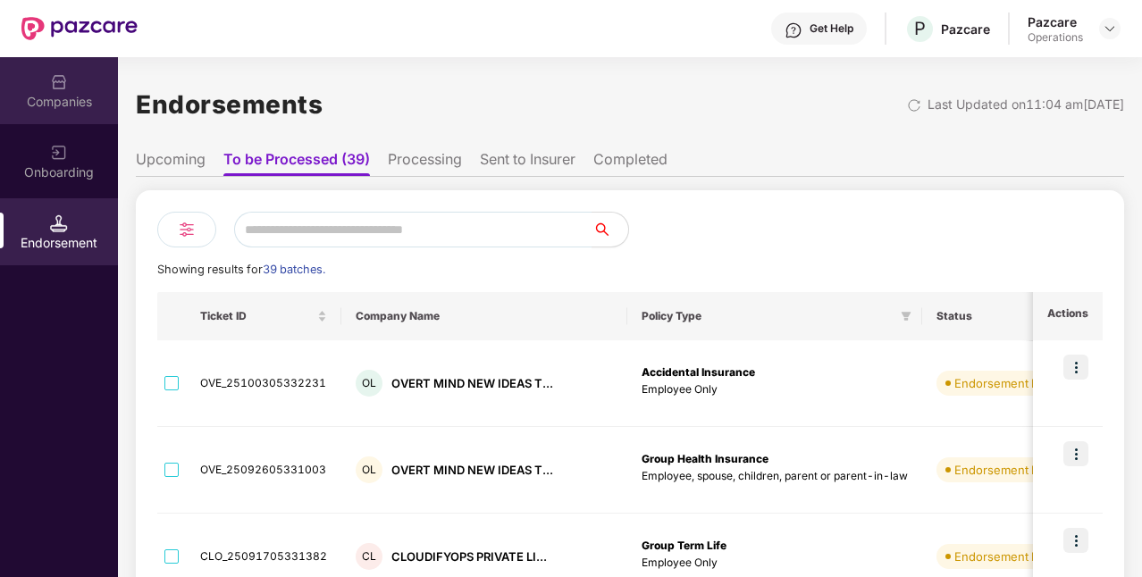
click at [71, 90] on div "Companies" at bounding box center [59, 90] width 118 height 67
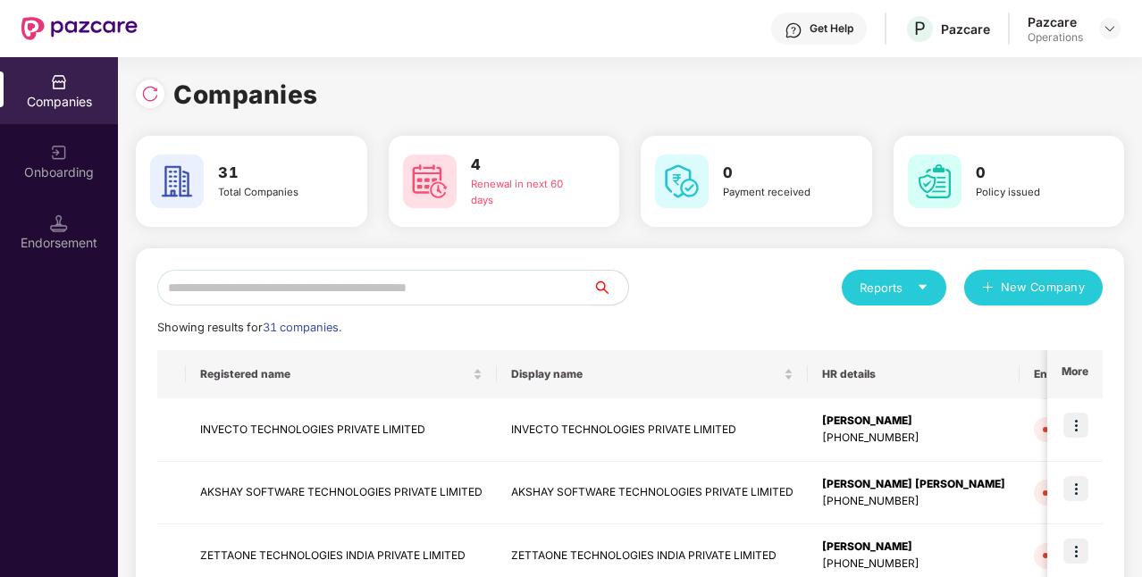
click at [246, 284] on input "text" at bounding box center [374, 288] width 435 height 36
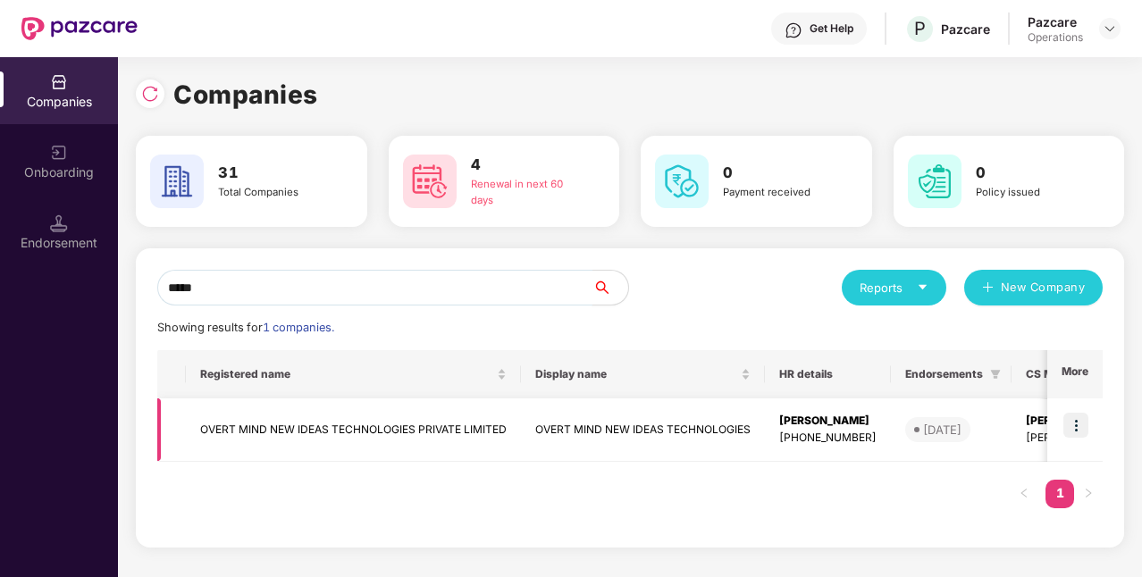
scroll to position [0, 147]
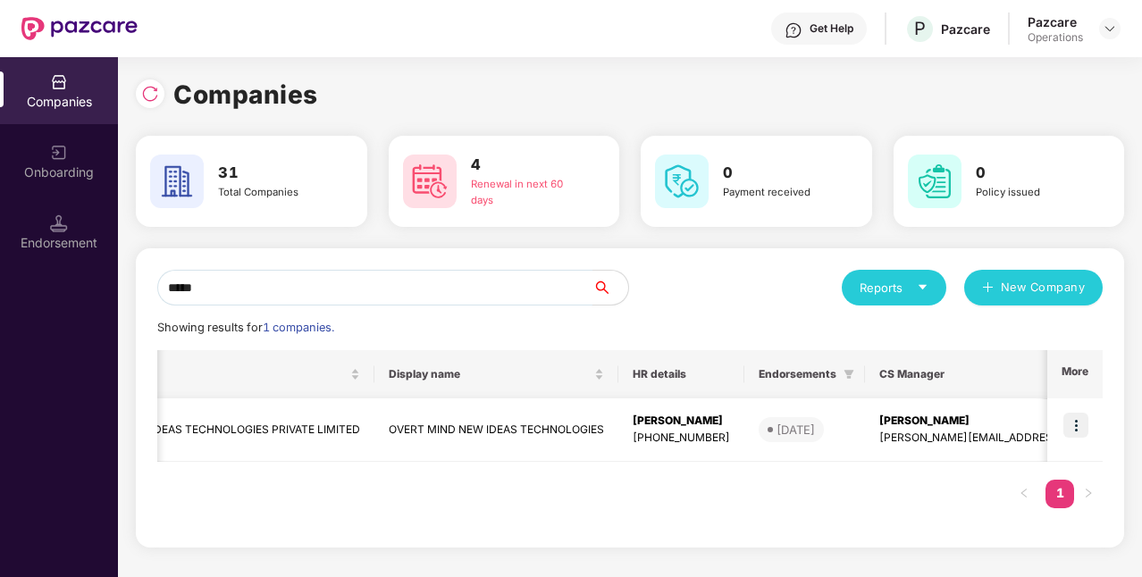
type input "*****"
click at [1087, 423] on img at bounding box center [1075, 425] width 25 height 25
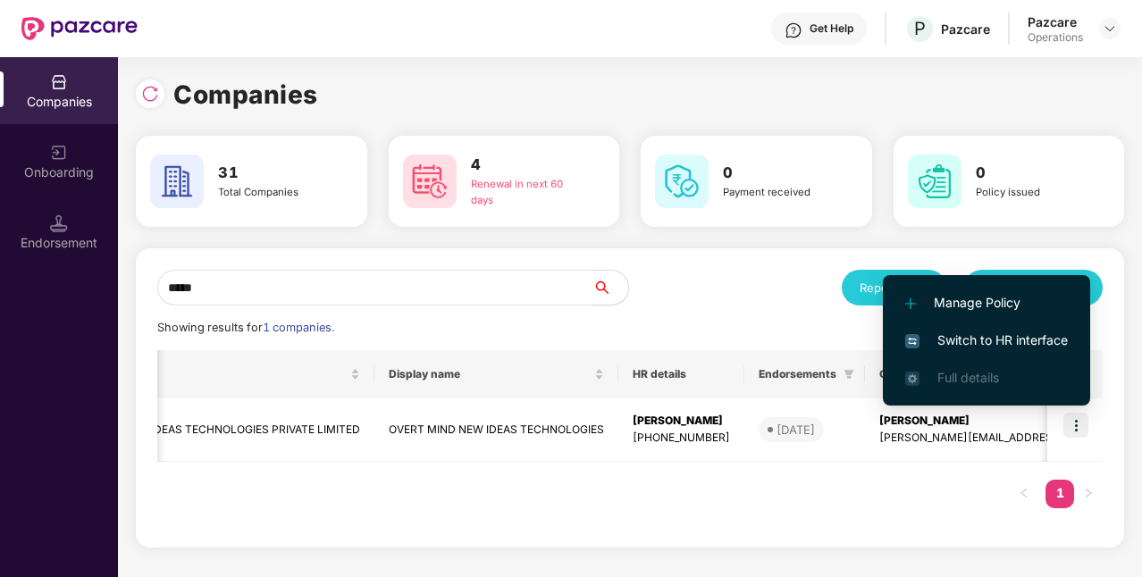
click at [994, 338] on span "Switch to HR interface" at bounding box center [986, 341] width 163 height 20
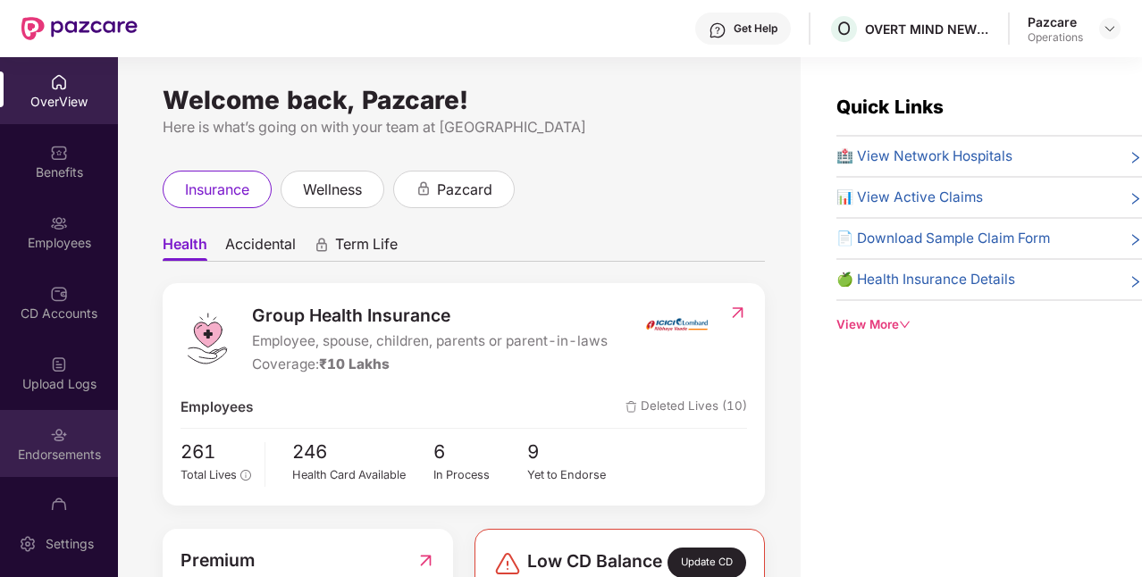
click at [82, 437] on div "Endorsements" at bounding box center [59, 443] width 118 height 67
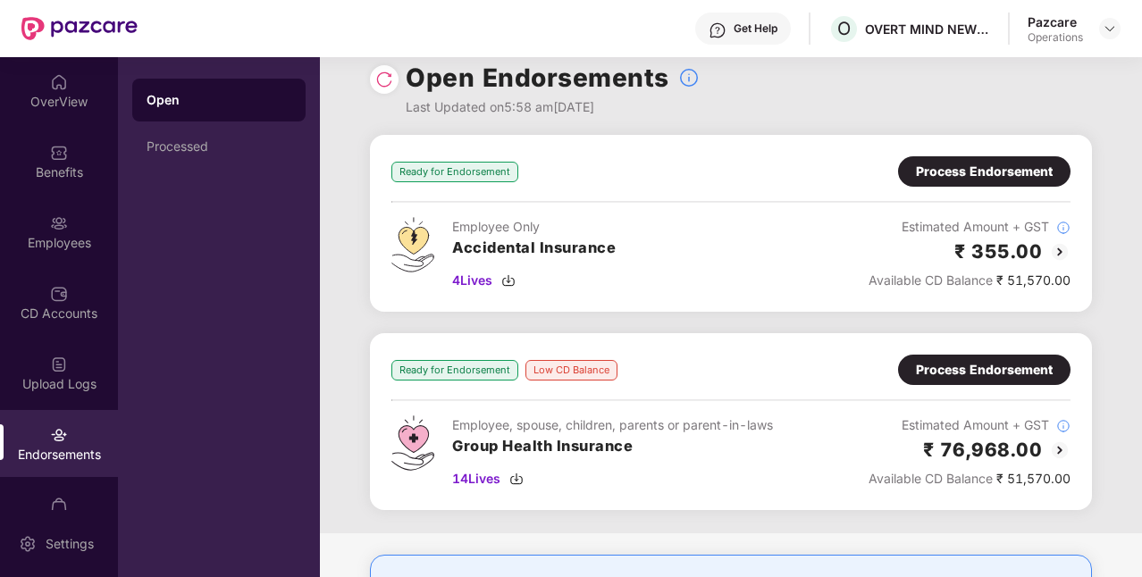
scroll to position [21, 0]
click at [997, 163] on div "Process Endorsement" at bounding box center [984, 171] width 137 height 20
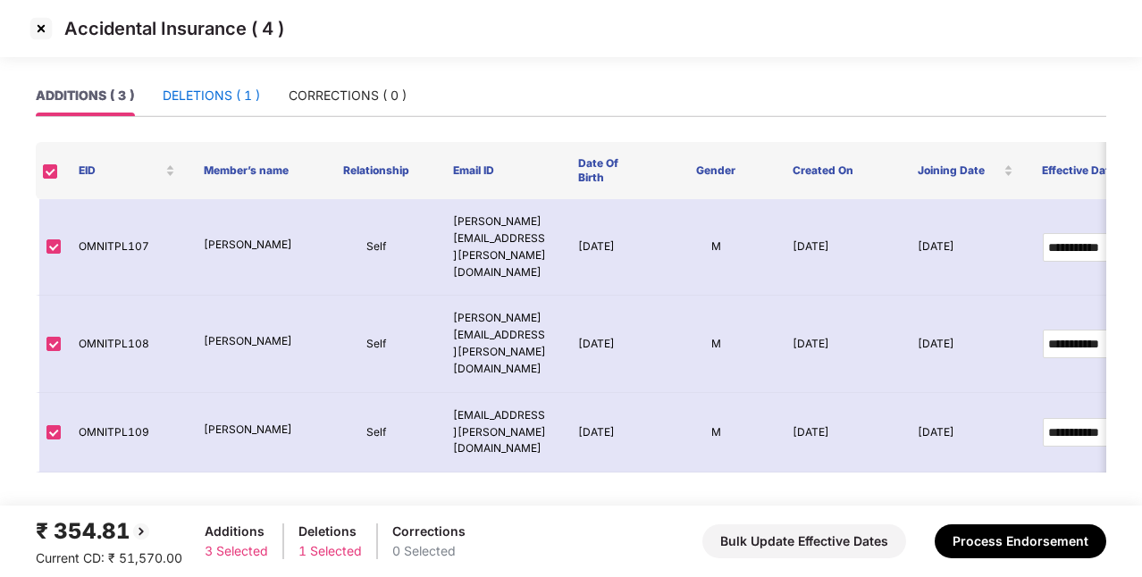
click at [241, 93] on div "DELETIONS ( 1 )" at bounding box center [211, 96] width 97 height 20
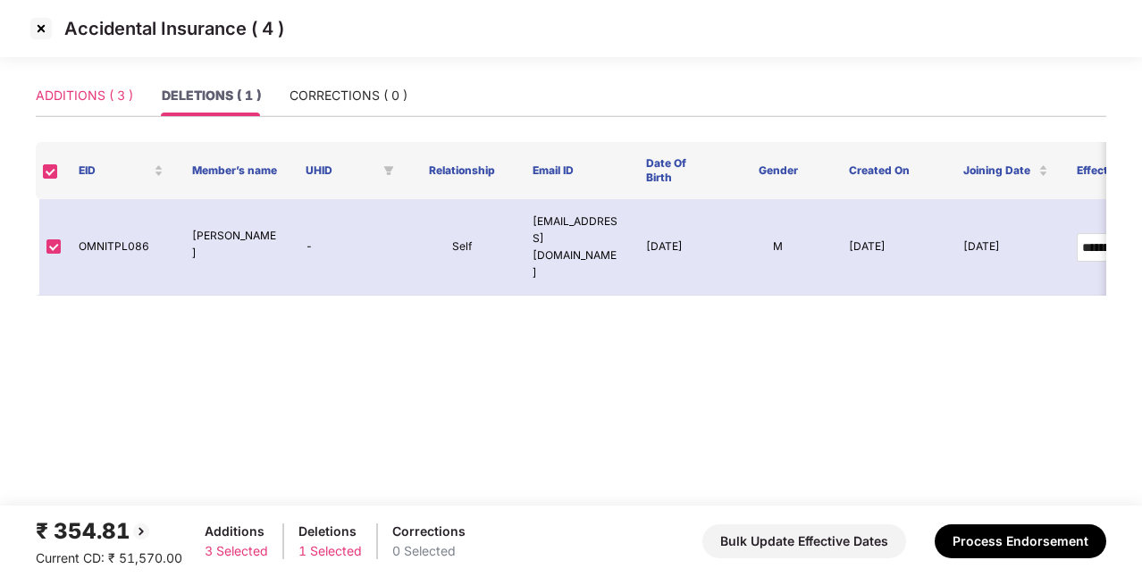
click at [97, 105] on div "ADDITIONS ( 3 )" at bounding box center [84, 95] width 97 height 41
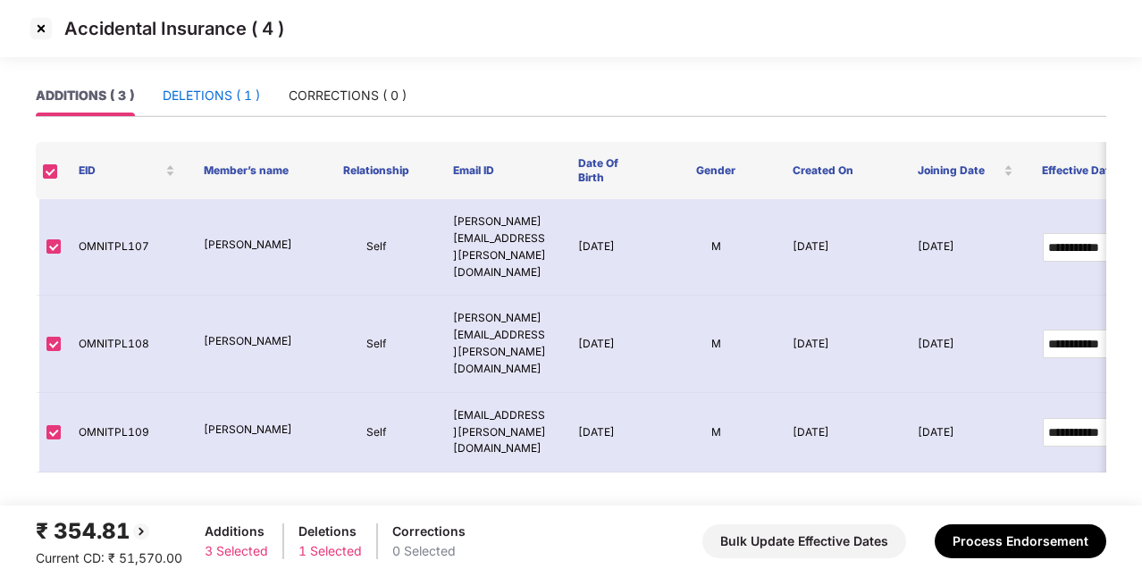
click at [247, 91] on div "DELETIONS ( 1 )" at bounding box center [211, 96] width 97 height 20
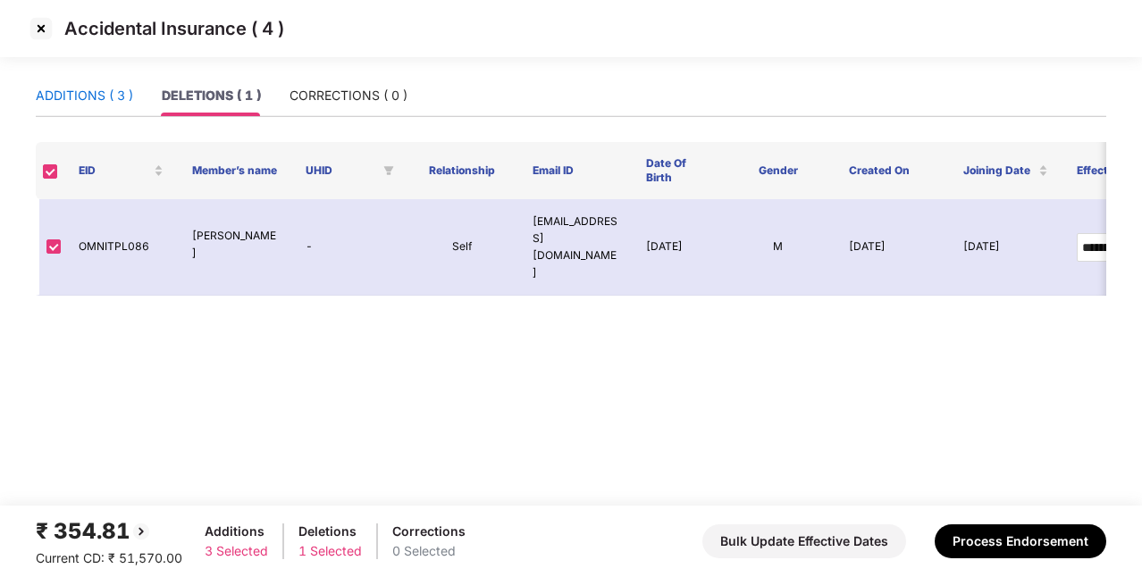
click at [103, 90] on div "ADDITIONS ( 3 )" at bounding box center [84, 96] width 97 height 20
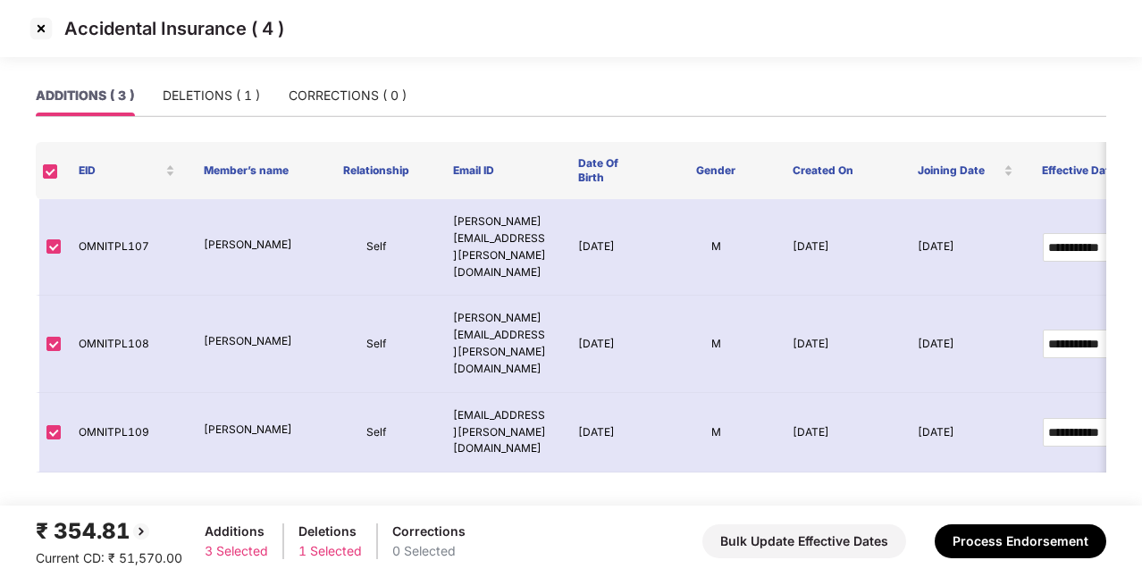
click at [46, 32] on img at bounding box center [41, 28] width 29 height 29
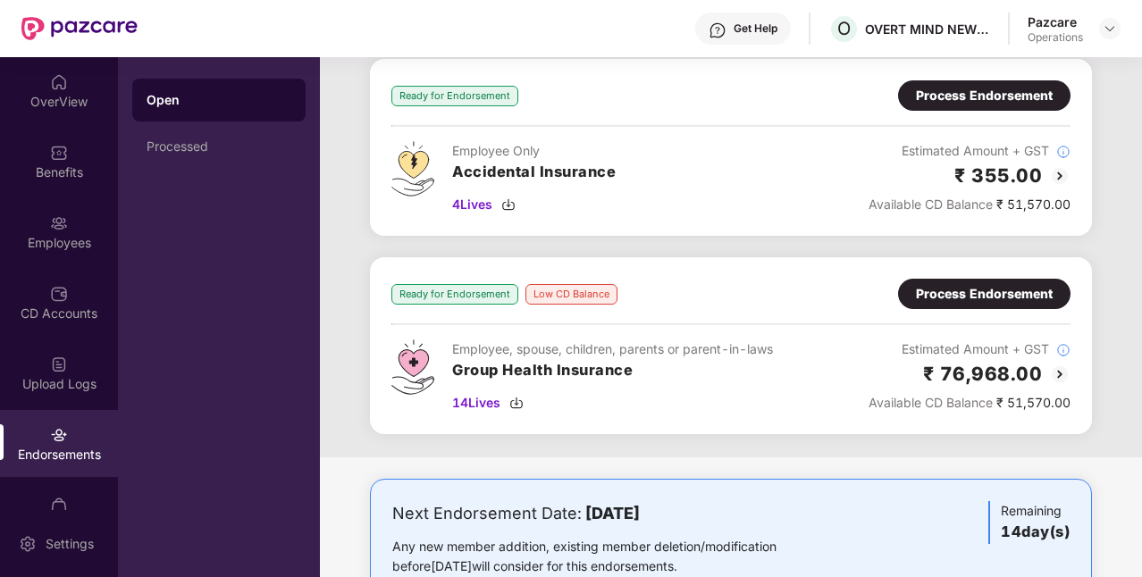
scroll to position [152, 0]
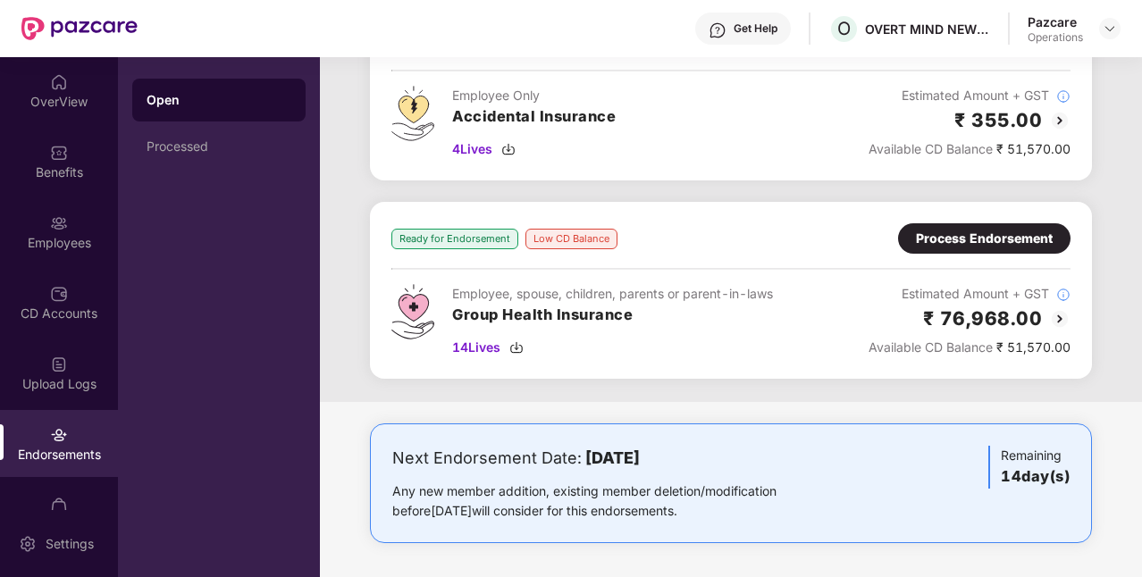
click at [958, 246] on div "Process Endorsement" at bounding box center [984, 239] width 137 height 20
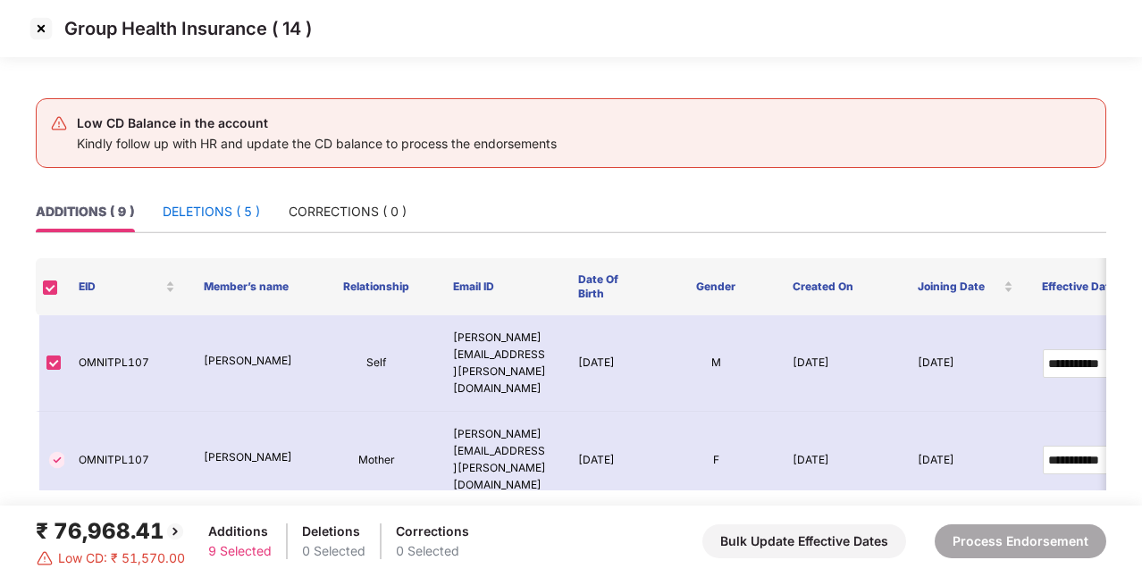
click at [188, 216] on div "DELETIONS ( 5 )" at bounding box center [211, 212] width 97 height 20
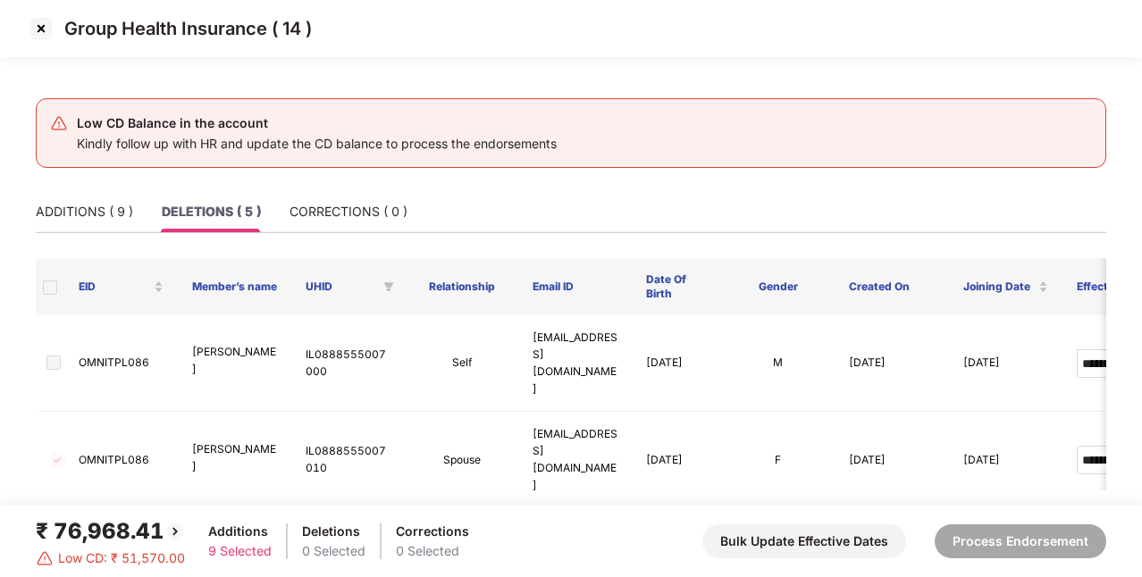
click at [39, 29] on img at bounding box center [41, 28] width 29 height 29
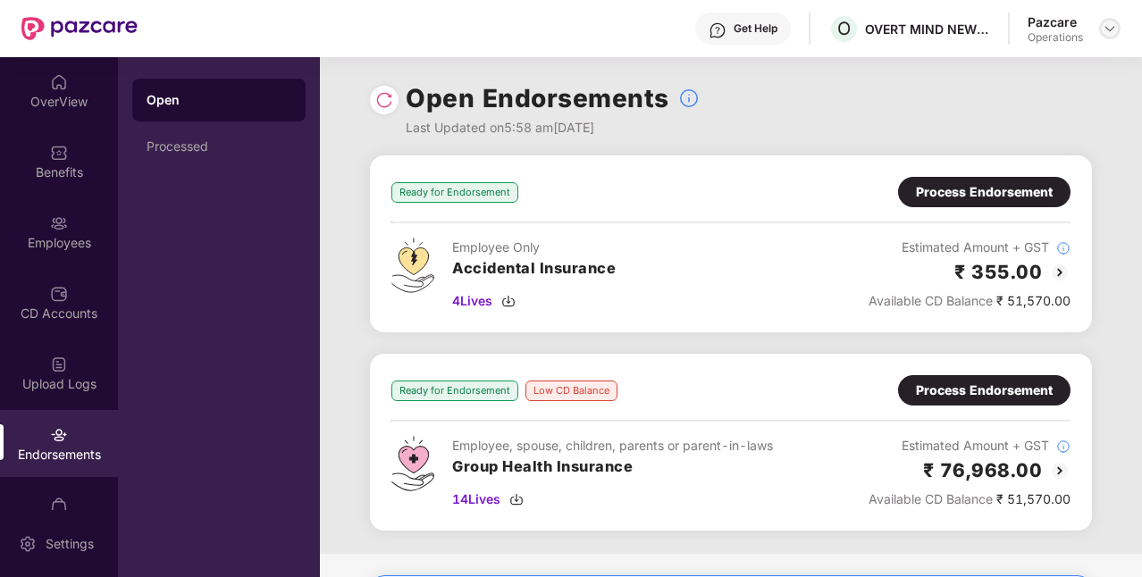
click at [1107, 30] on img at bounding box center [1109, 28] width 14 height 14
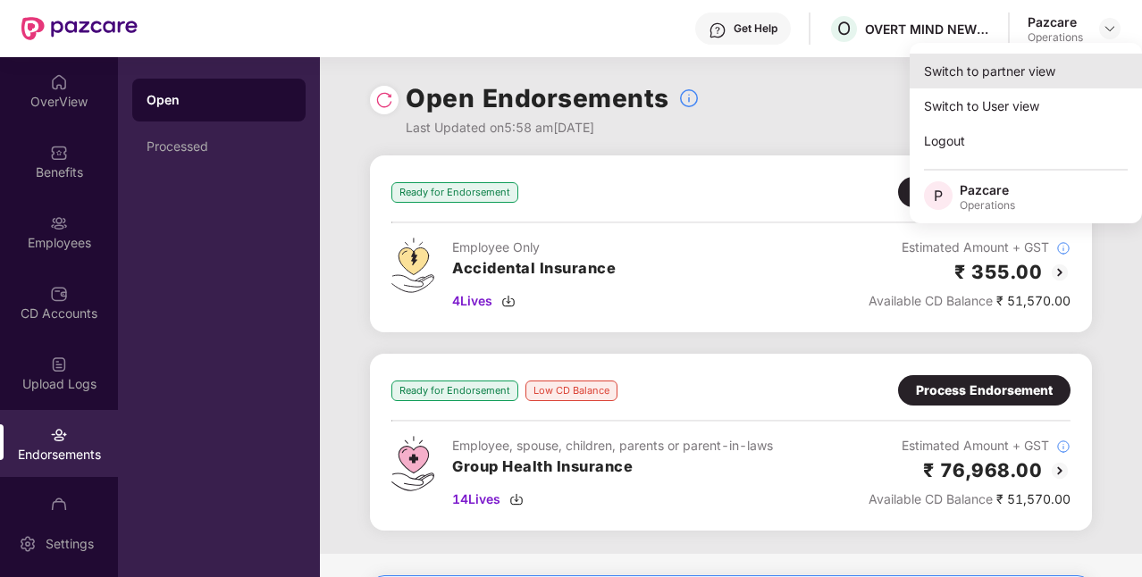
click at [997, 81] on div "Switch to partner view" at bounding box center [1025, 71] width 232 height 35
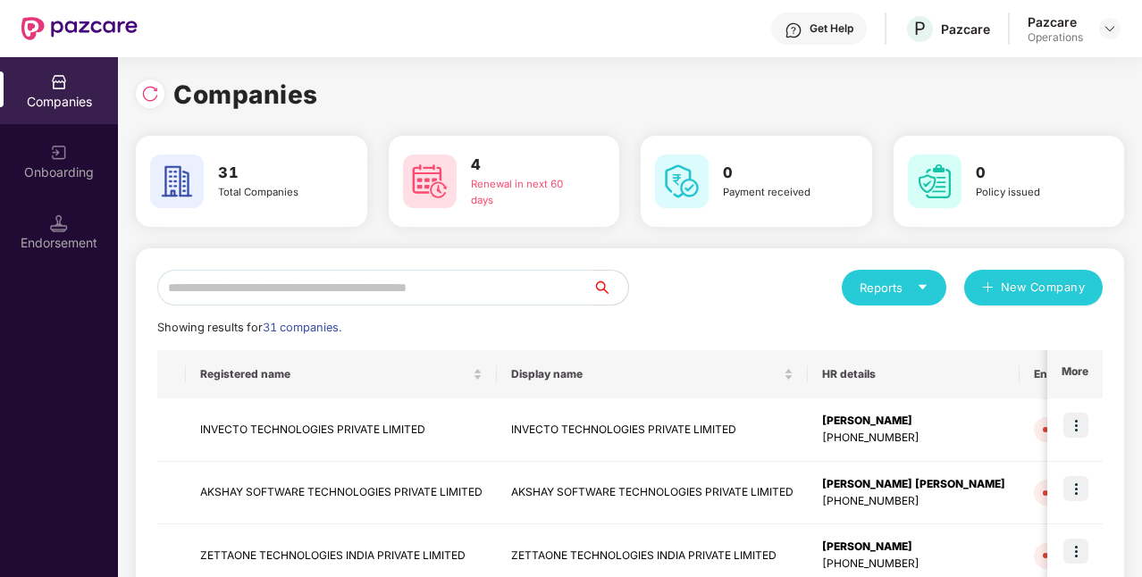
click at [431, 298] on input "text" at bounding box center [374, 288] width 435 height 36
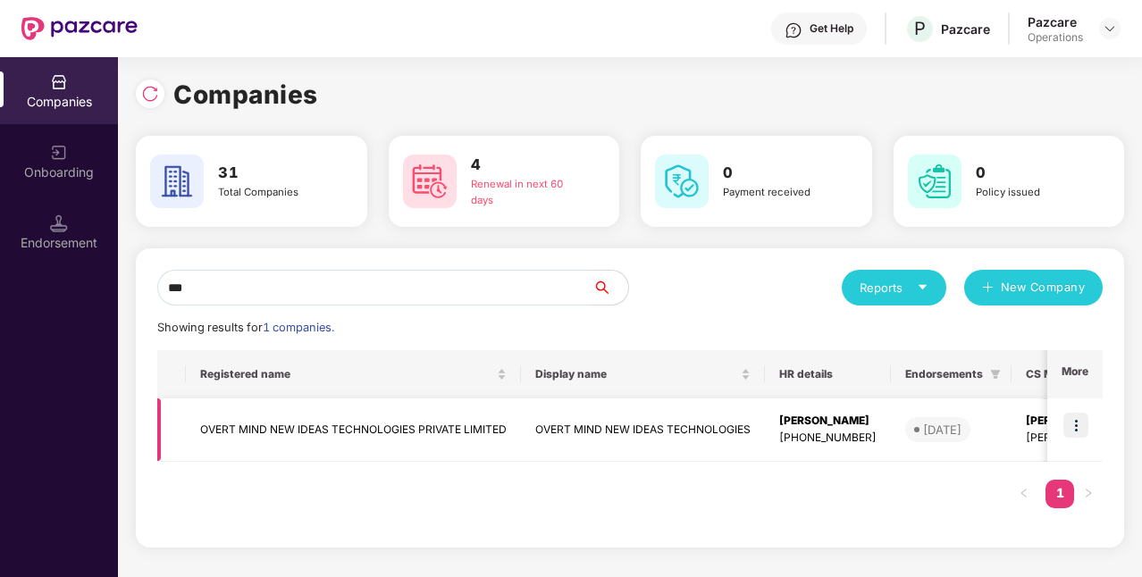
type input "***"
click at [351, 429] on td "OVERT MIND NEW IDEAS TECHNOLOGIES PRIVATE LIMITED" at bounding box center [353, 429] width 335 height 63
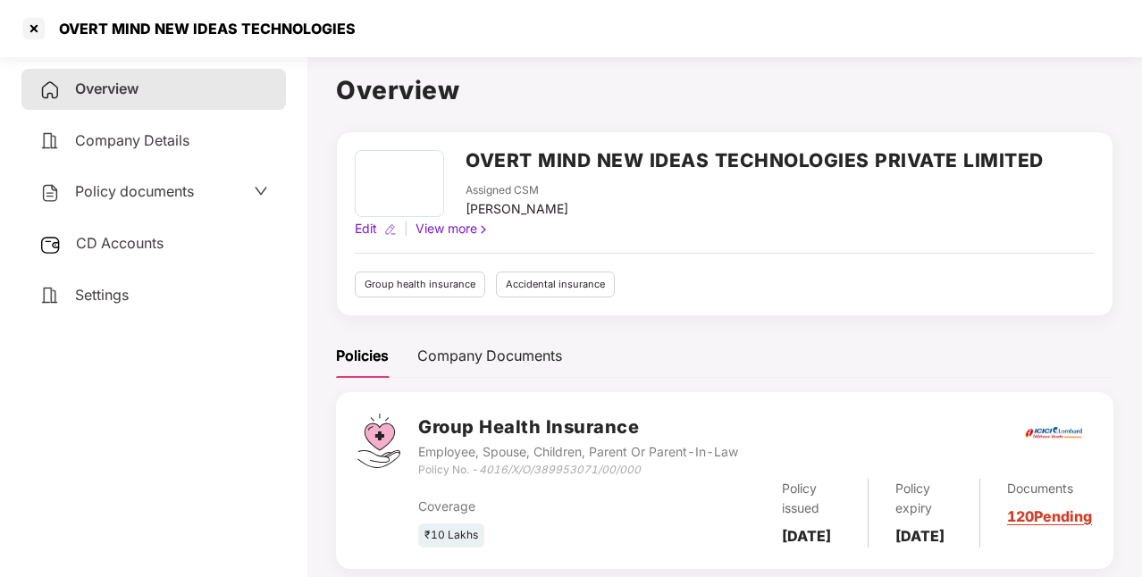
click at [132, 294] on div "Settings" at bounding box center [153, 295] width 264 height 41
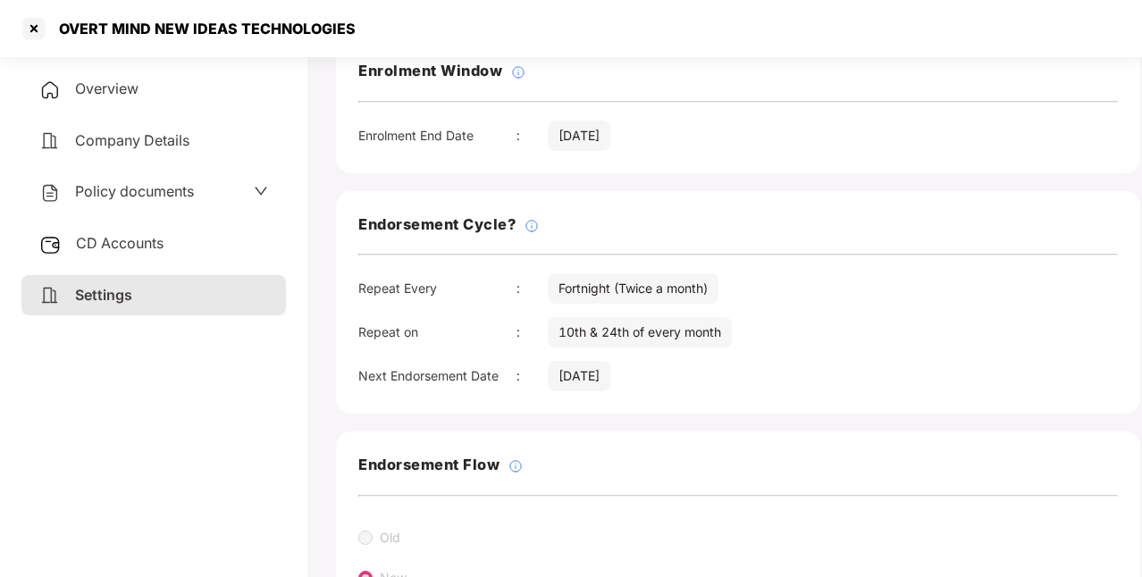
scroll to position [129, 0]
click at [35, 34] on div at bounding box center [34, 28] width 29 height 29
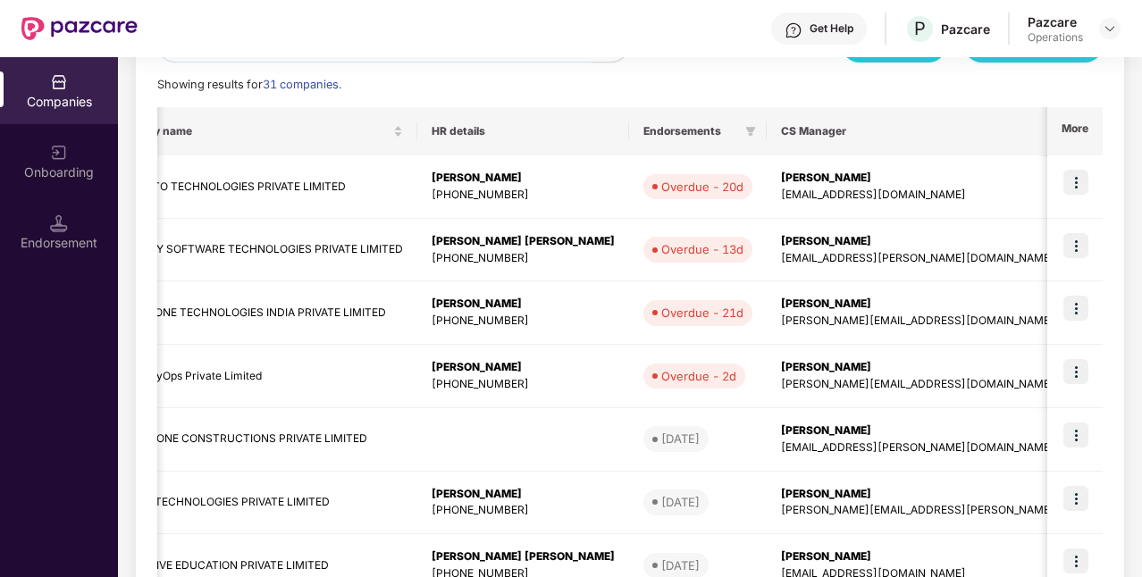
scroll to position [0, 395]
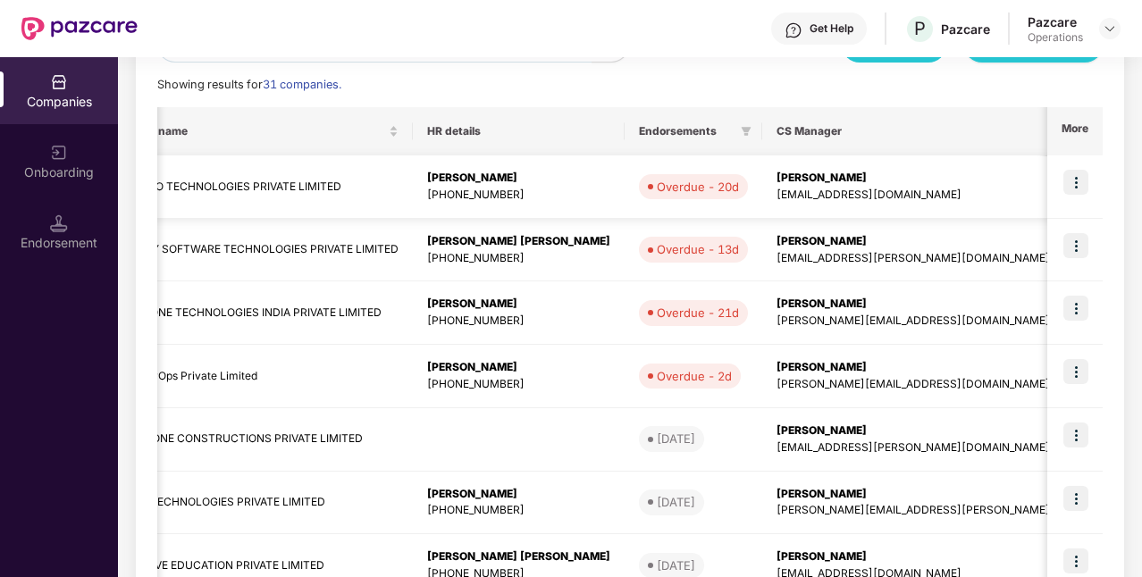
click at [1080, 180] on img at bounding box center [1075, 182] width 25 height 25
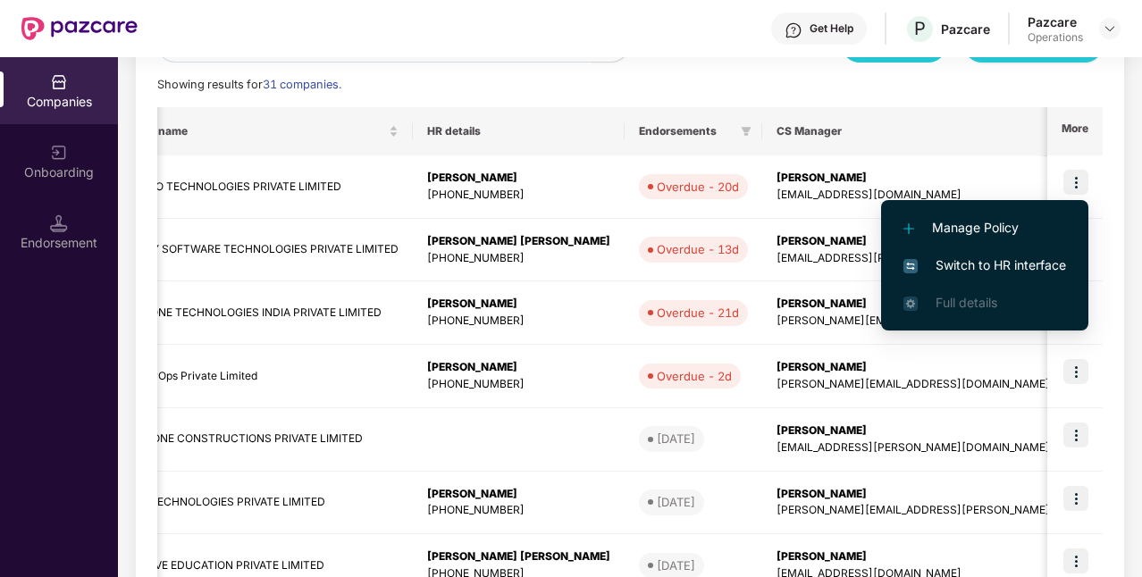
click at [986, 269] on span "Switch to HR interface" at bounding box center [984, 265] width 163 height 20
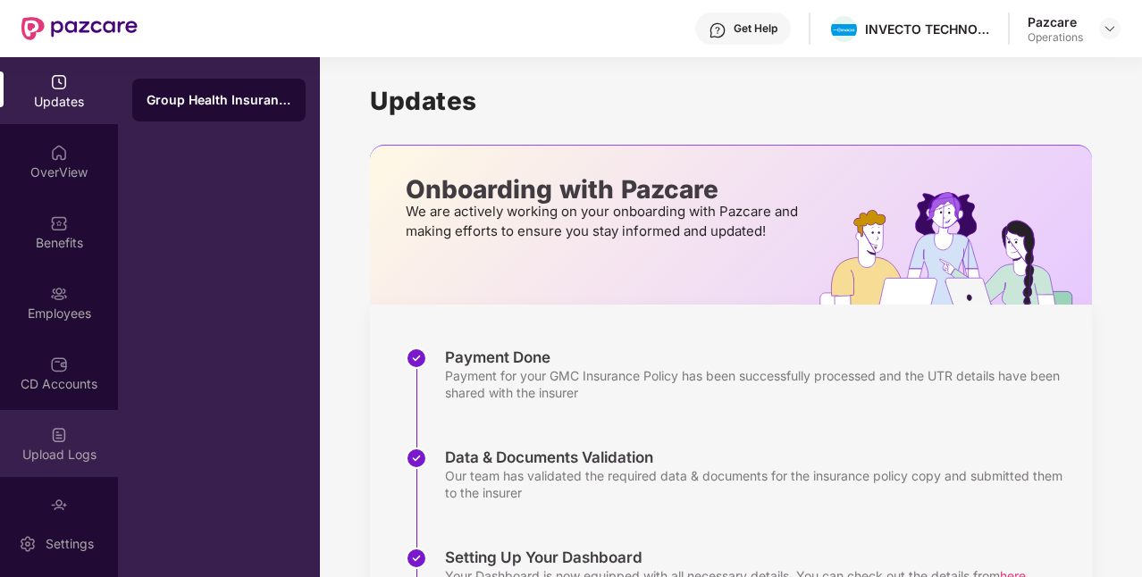
scroll to position [111, 0]
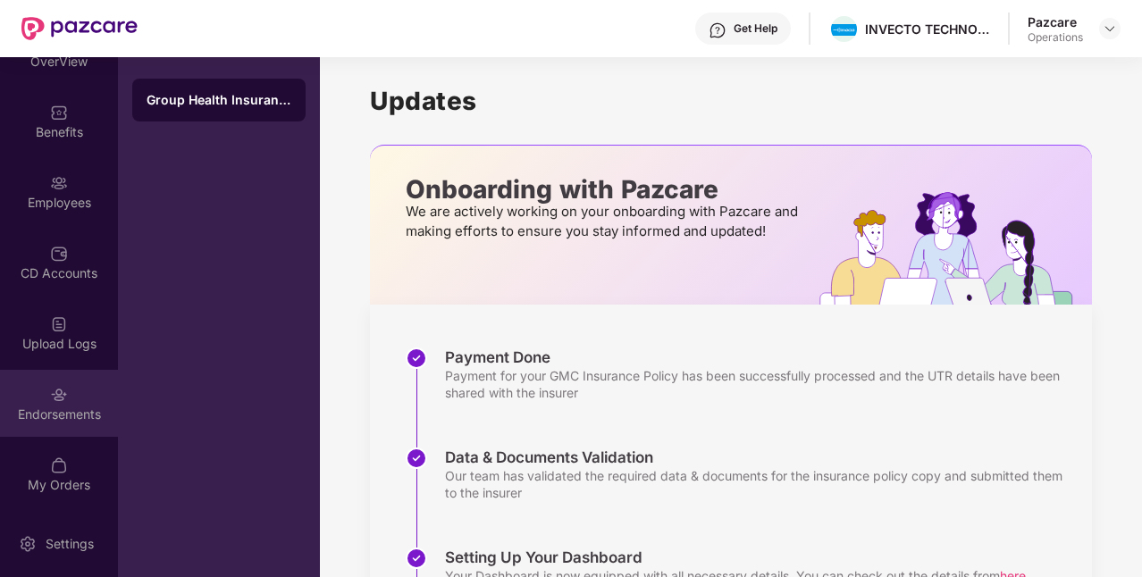
click at [73, 406] on div "Endorsements" at bounding box center [59, 415] width 118 height 18
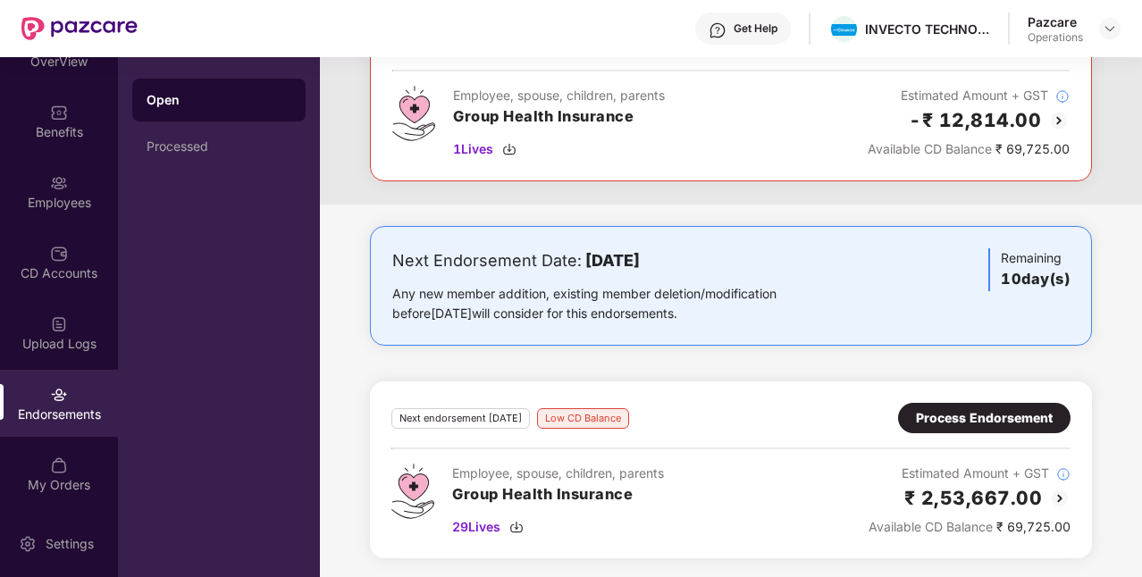
scroll to position [152, 0]
click at [942, 417] on div "Process Endorsement" at bounding box center [984, 419] width 137 height 20
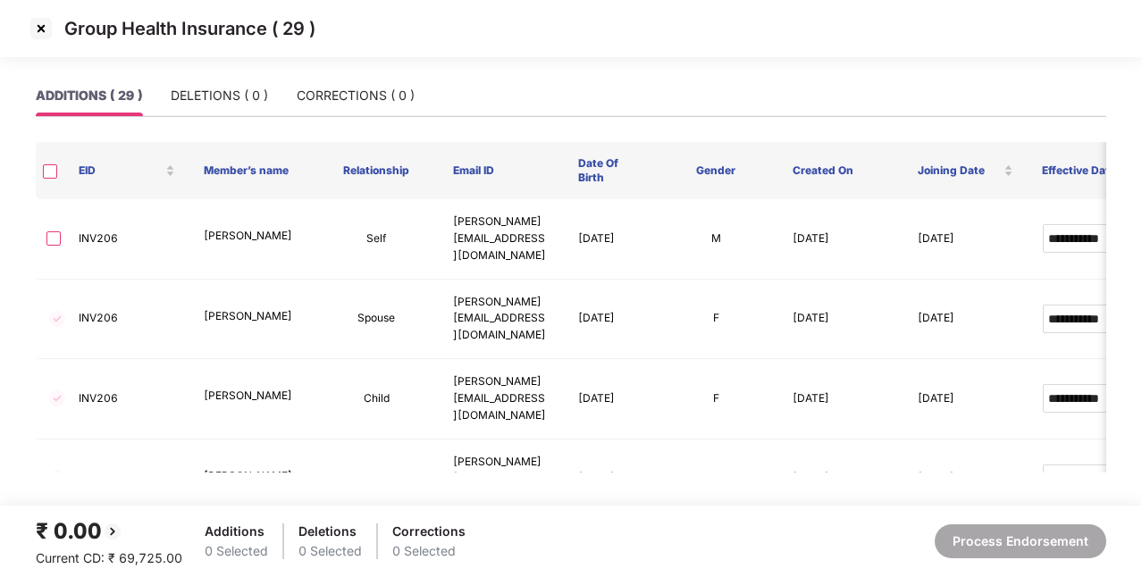
click at [42, 28] on img at bounding box center [41, 28] width 29 height 29
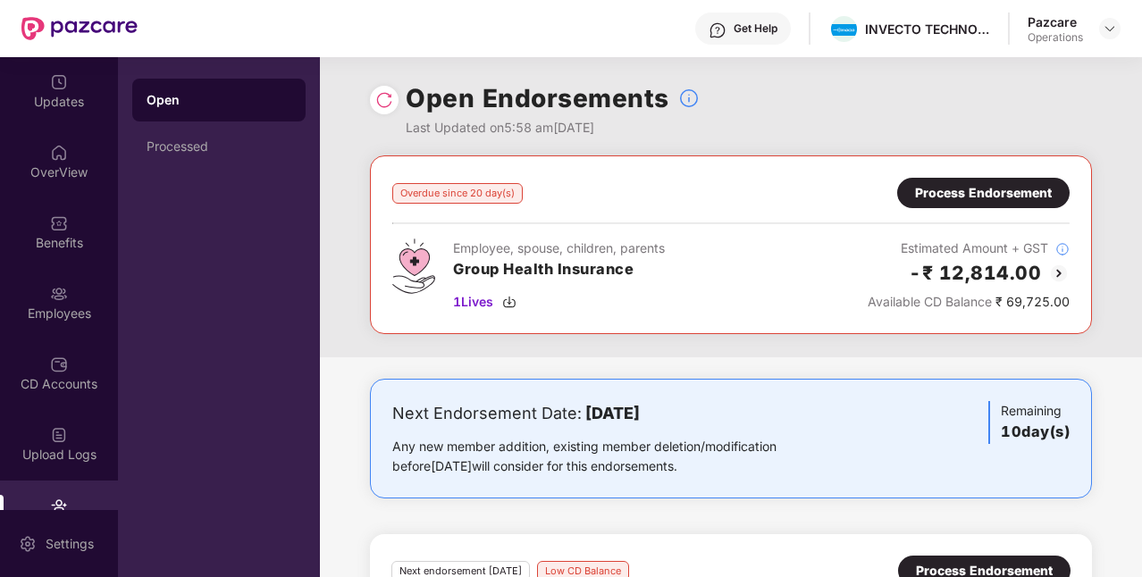
click at [965, 202] on div "Process Endorsement" at bounding box center [983, 193] width 137 height 20
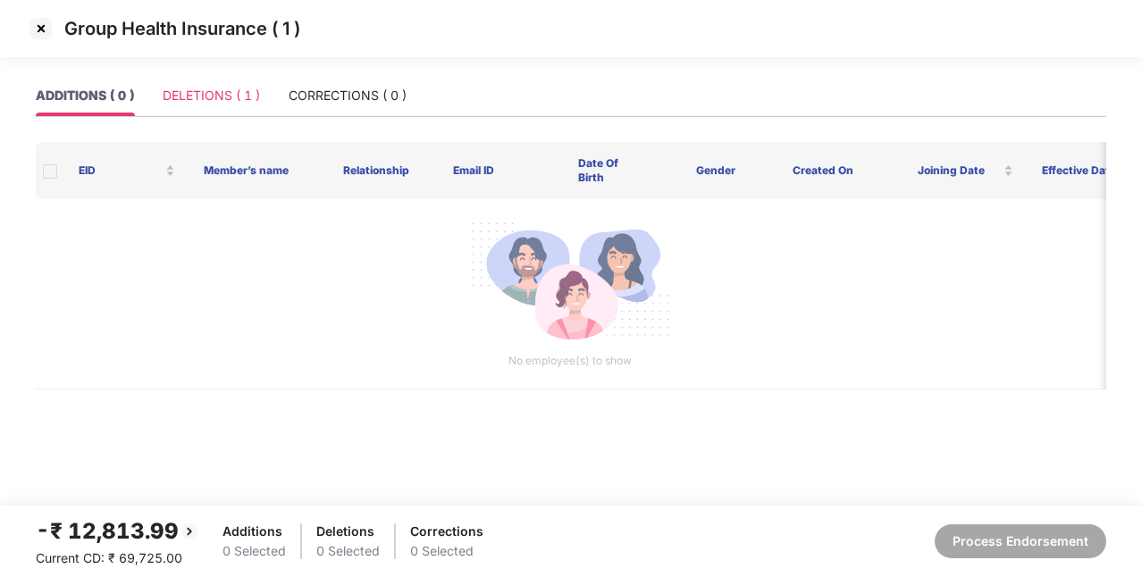
click at [188, 110] on div "DELETIONS ( 1 )" at bounding box center [211, 95] width 97 height 41
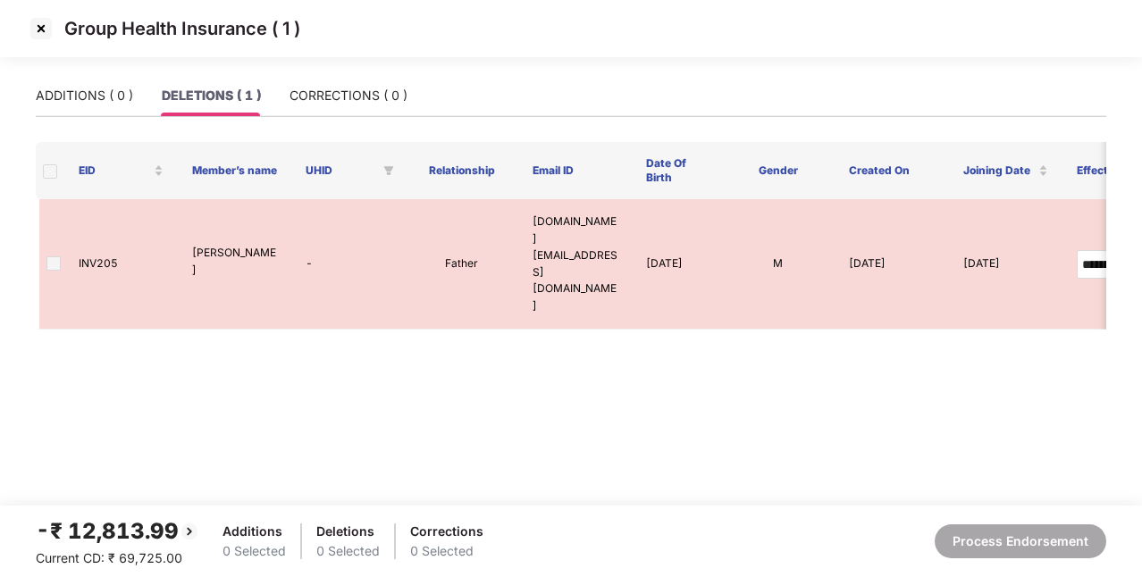
click at [32, 34] on img at bounding box center [41, 28] width 29 height 29
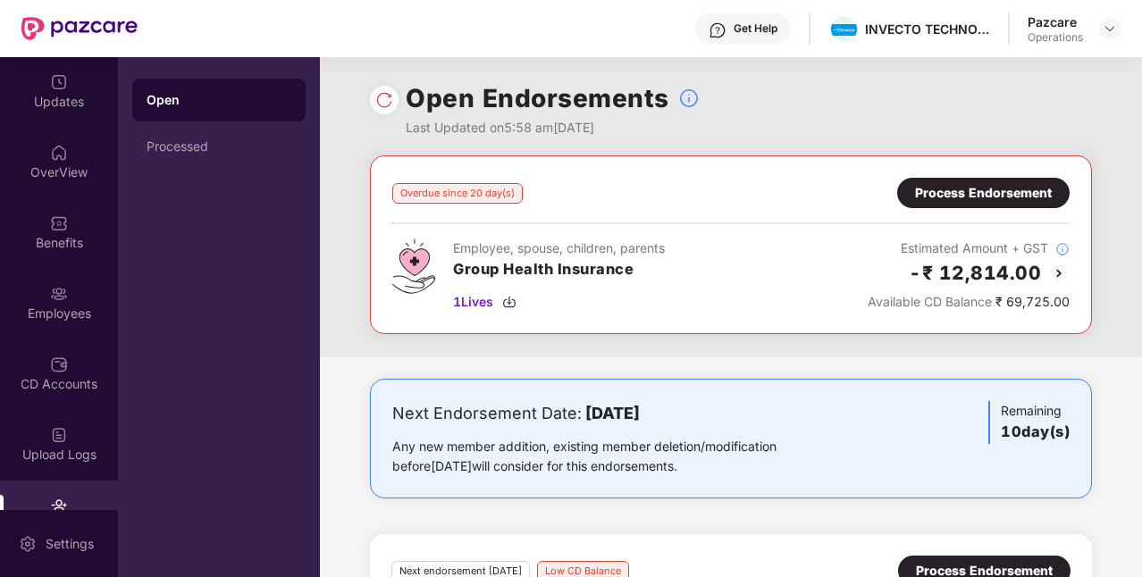
click at [1114, 18] on div at bounding box center [1109, 28] width 21 height 21
click at [1113, 36] on div at bounding box center [1109, 28] width 21 height 21
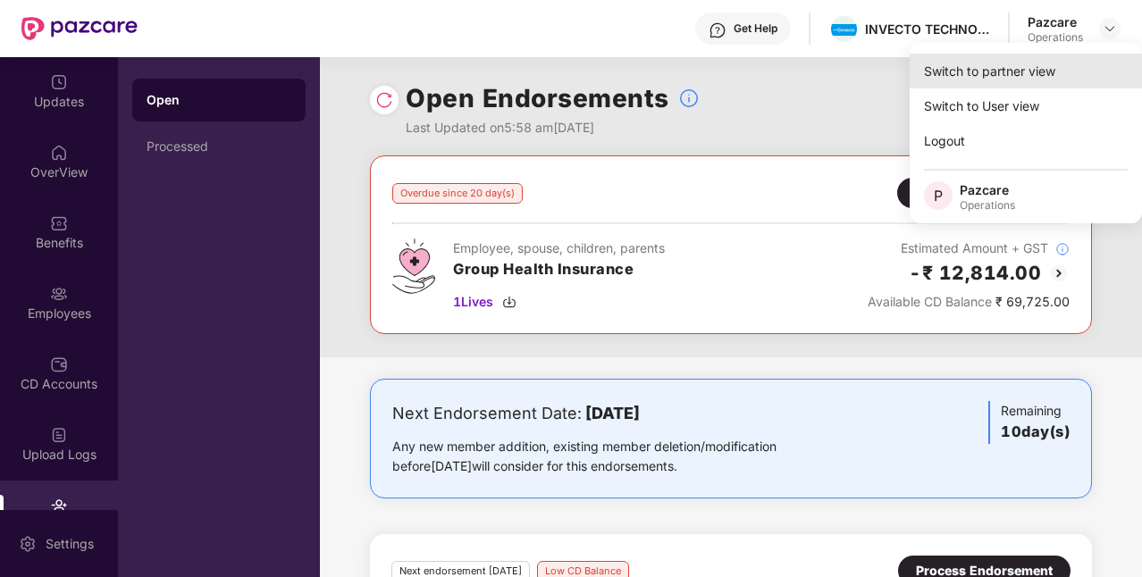
click at [1000, 72] on div "Switch to partner view" at bounding box center [1025, 71] width 232 height 35
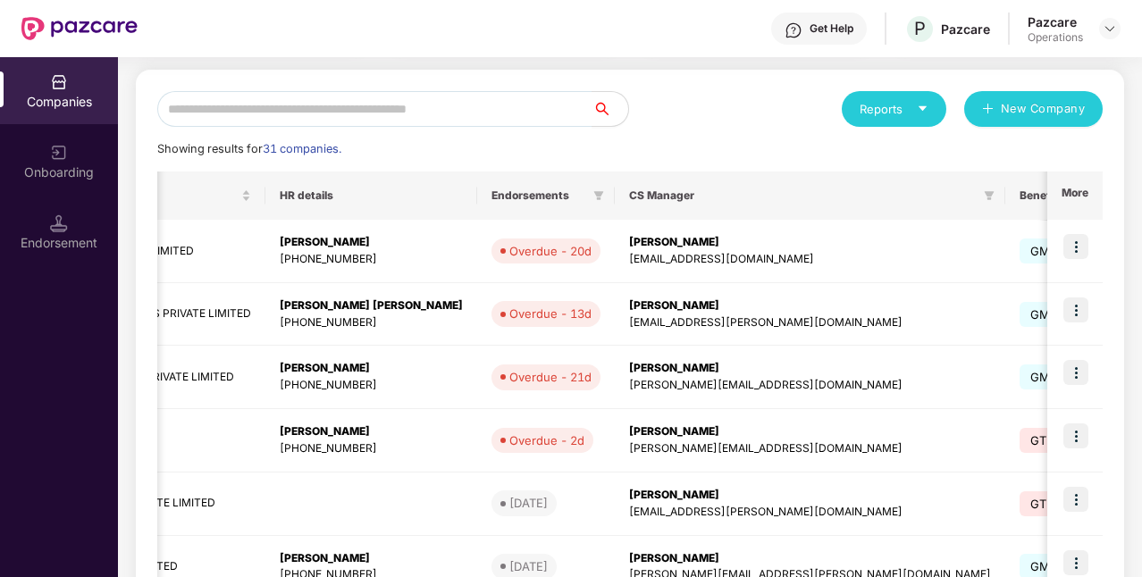
scroll to position [0, 543]
click at [1072, 308] on img at bounding box center [1075, 309] width 25 height 25
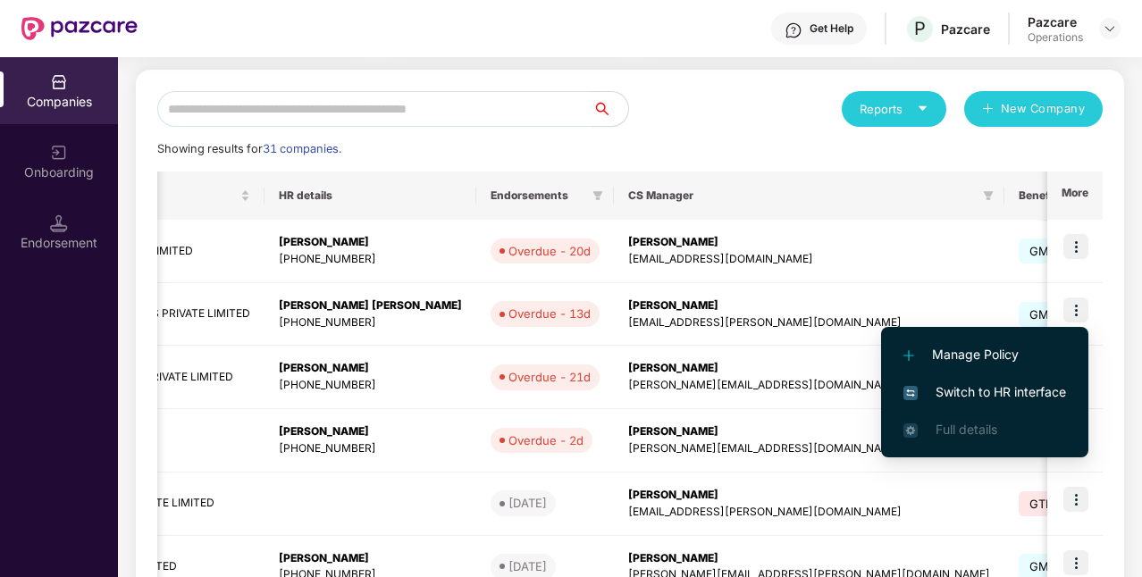
click at [957, 392] on span "Switch to HR interface" at bounding box center [984, 392] width 163 height 20
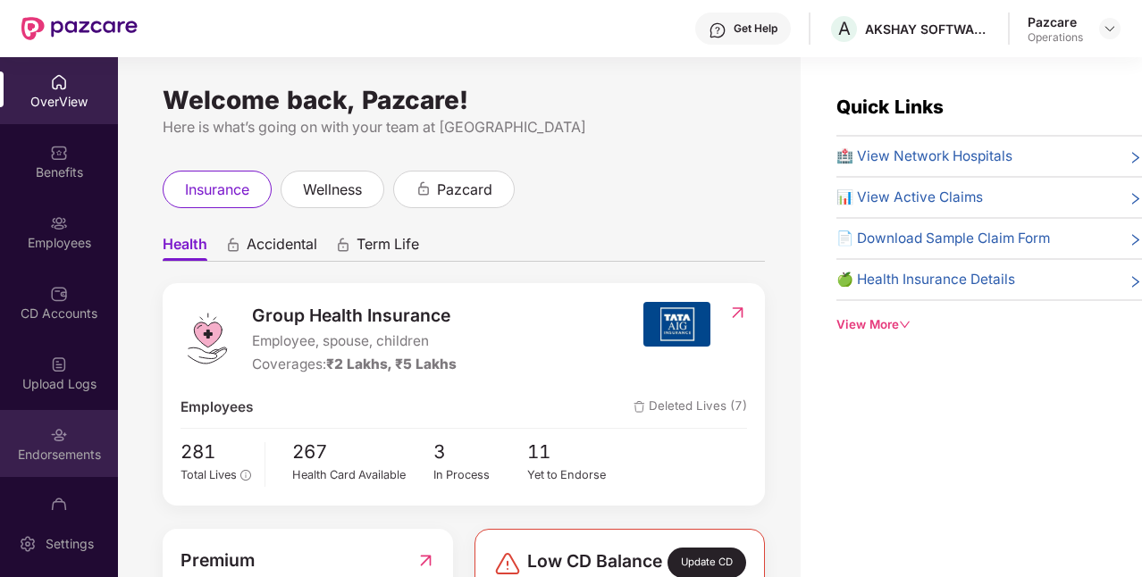
scroll to position [41, 0]
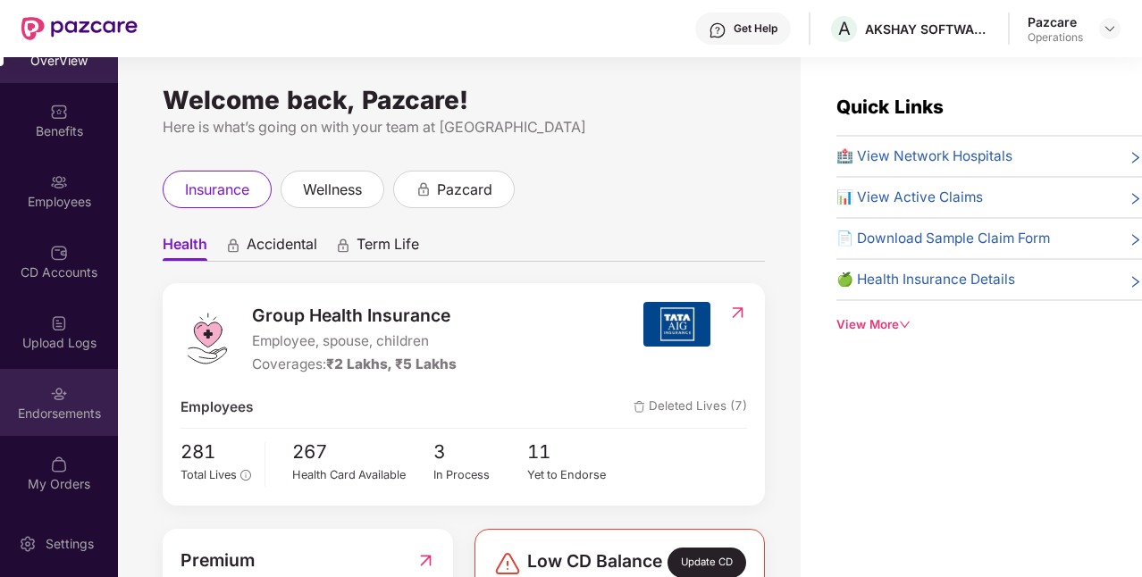
click at [81, 420] on div "Endorsements" at bounding box center [59, 414] width 118 height 18
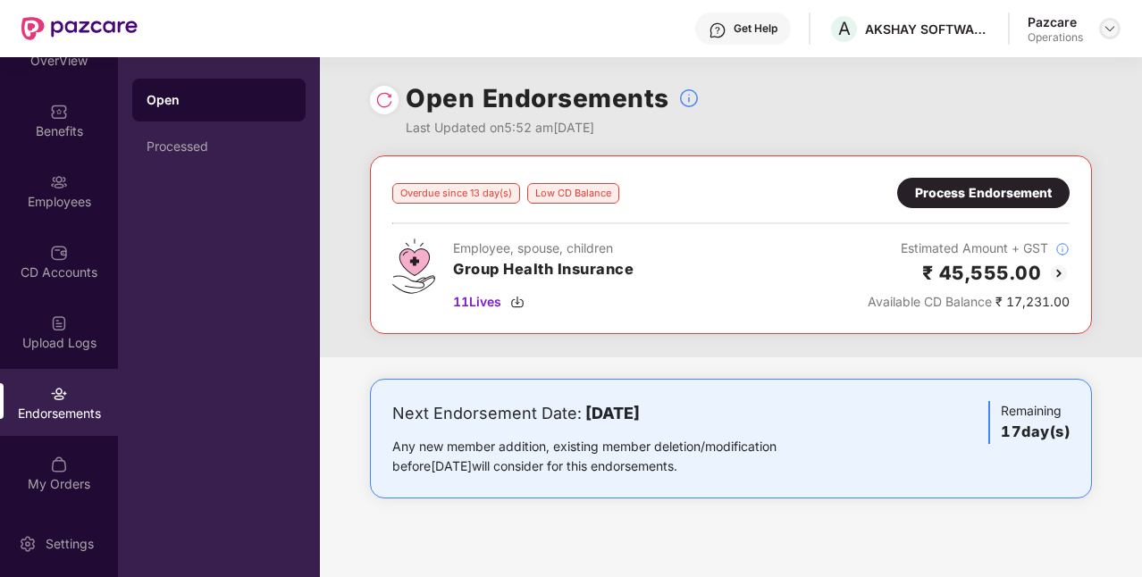
click at [1115, 24] on img at bounding box center [1109, 28] width 14 height 14
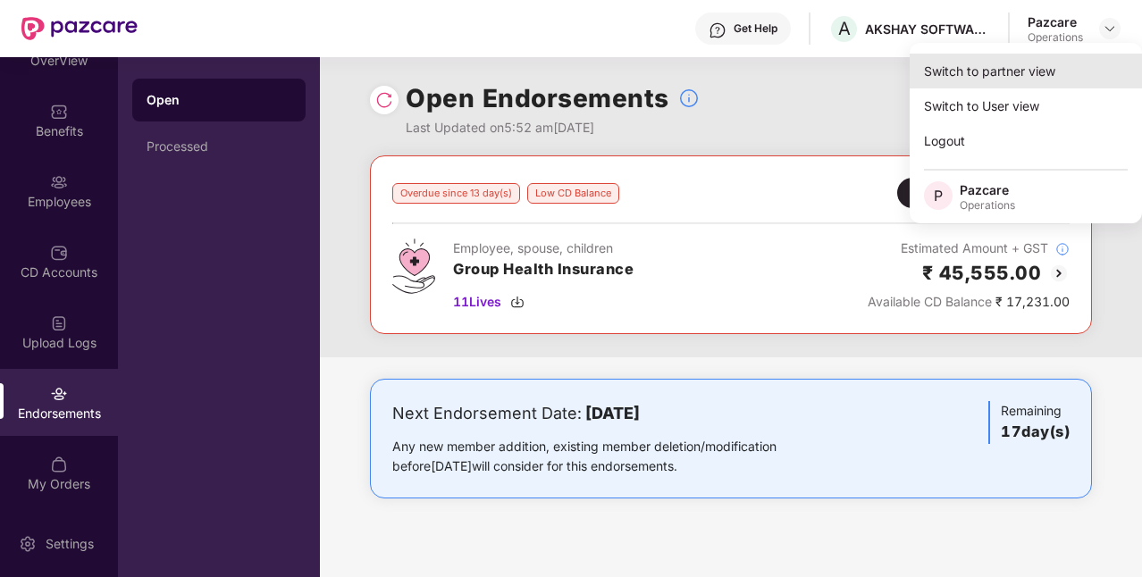
click at [1015, 64] on div "Switch to partner view" at bounding box center [1025, 71] width 232 height 35
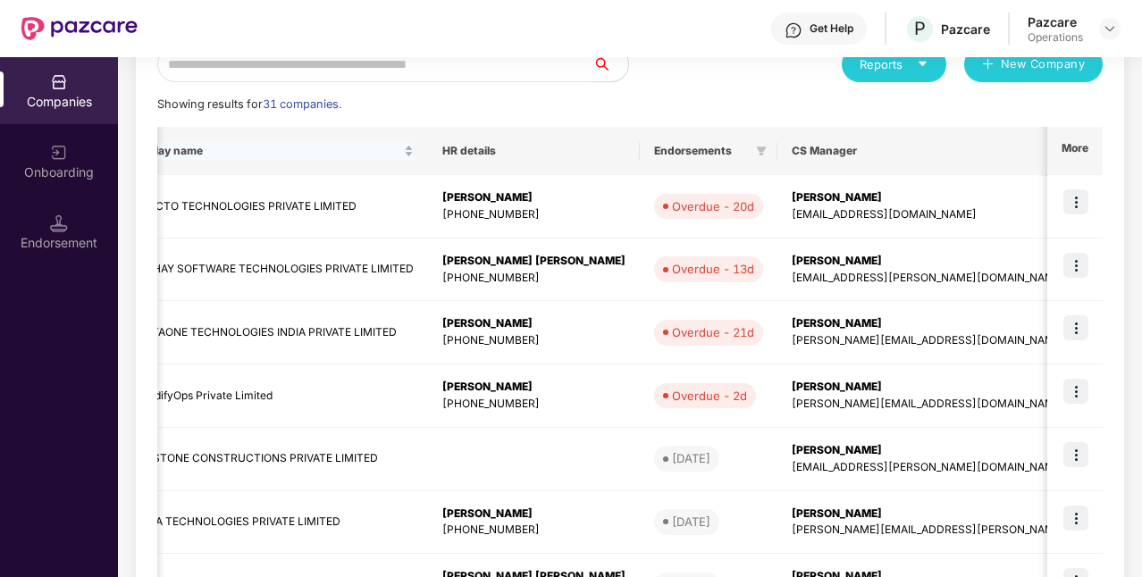
scroll to position [0, 509]
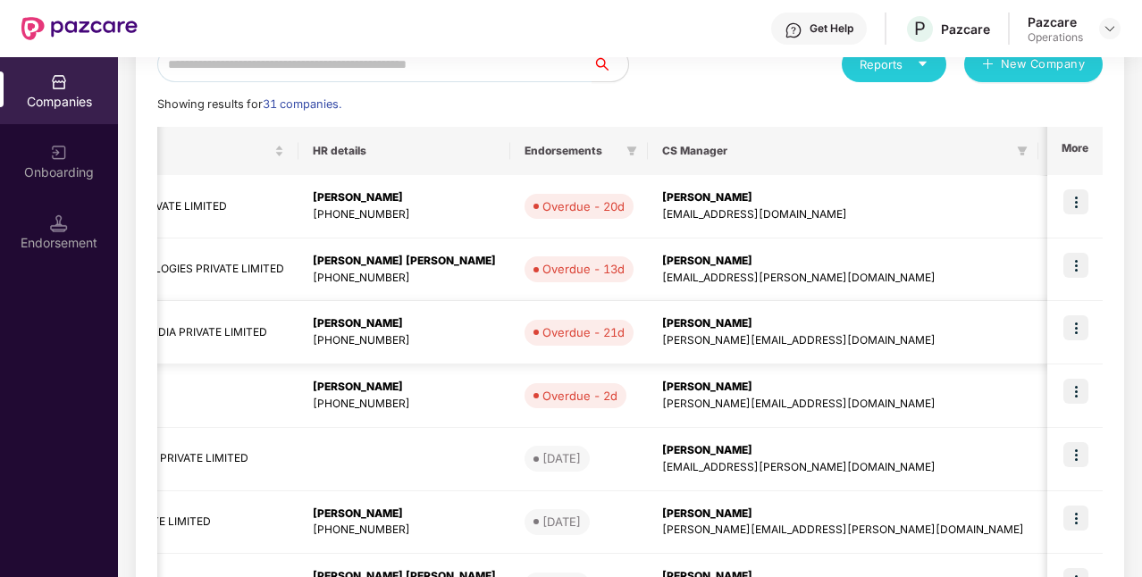
click at [1074, 334] on img at bounding box center [1075, 327] width 25 height 25
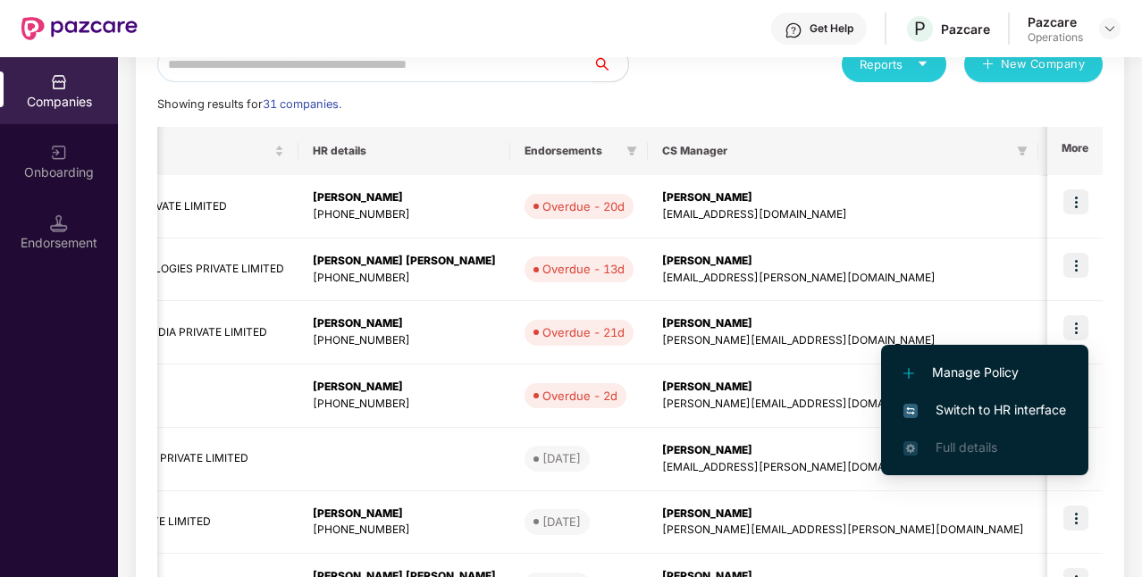
click at [1023, 411] on span "Switch to HR interface" at bounding box center [984, 410] width 163 height 20
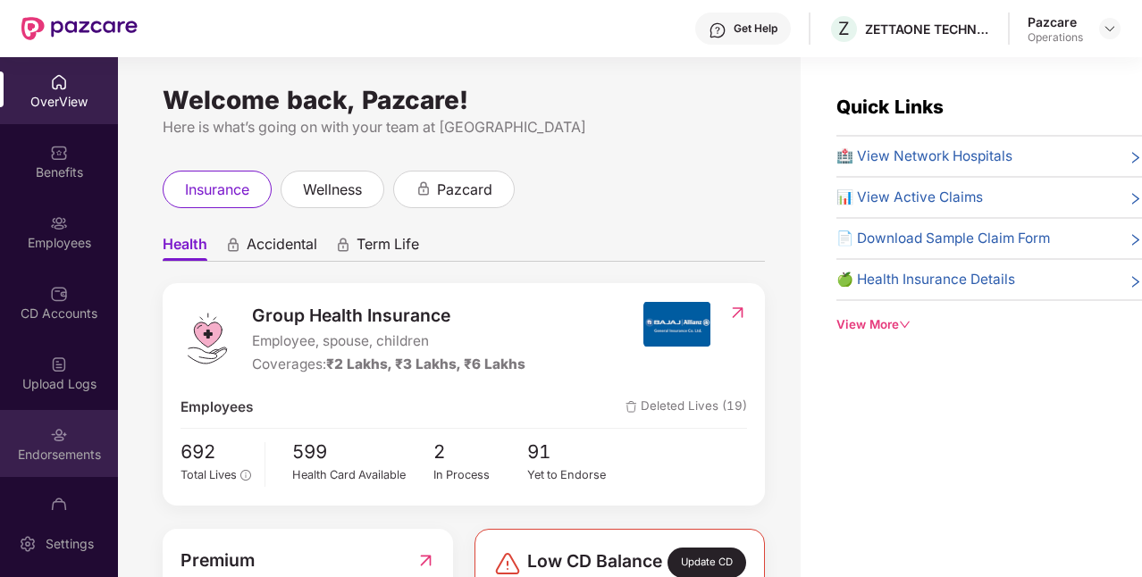
click at [91, 444] on div "Endorsements" at bounding box center [59, 443] width 118 height 67
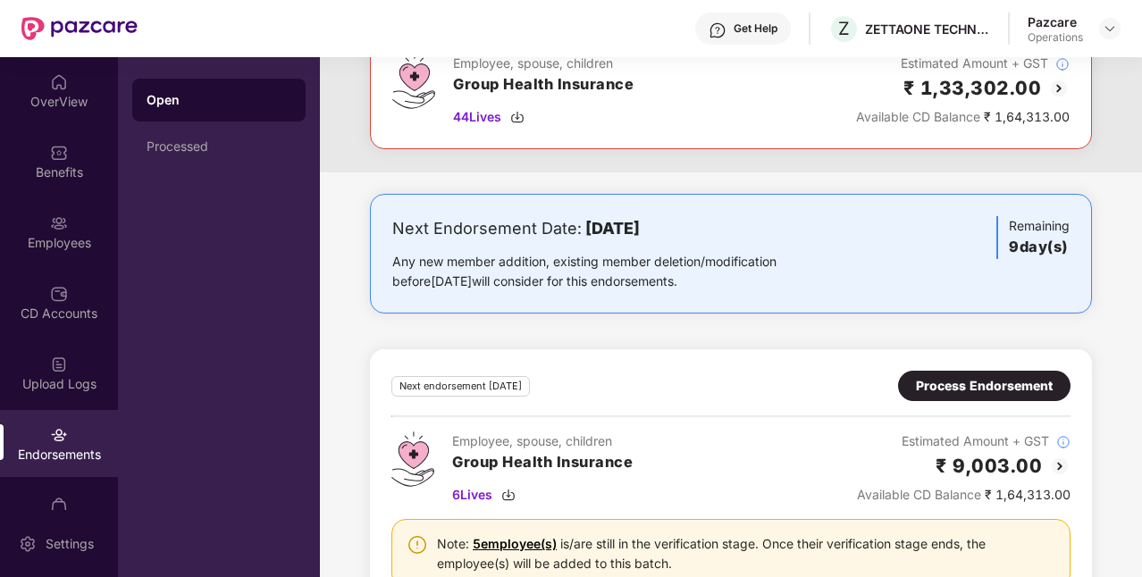
scroll to position [449, 0]
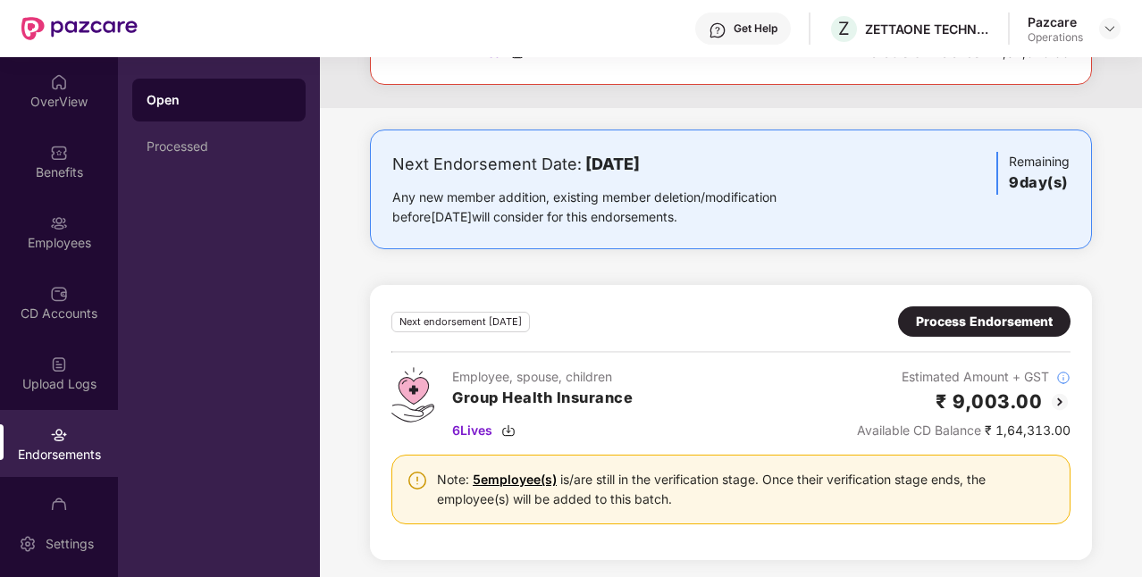
click at [933, 312] on div "Process Endorsement" at bounding box center [984, 322] width 137 height 20
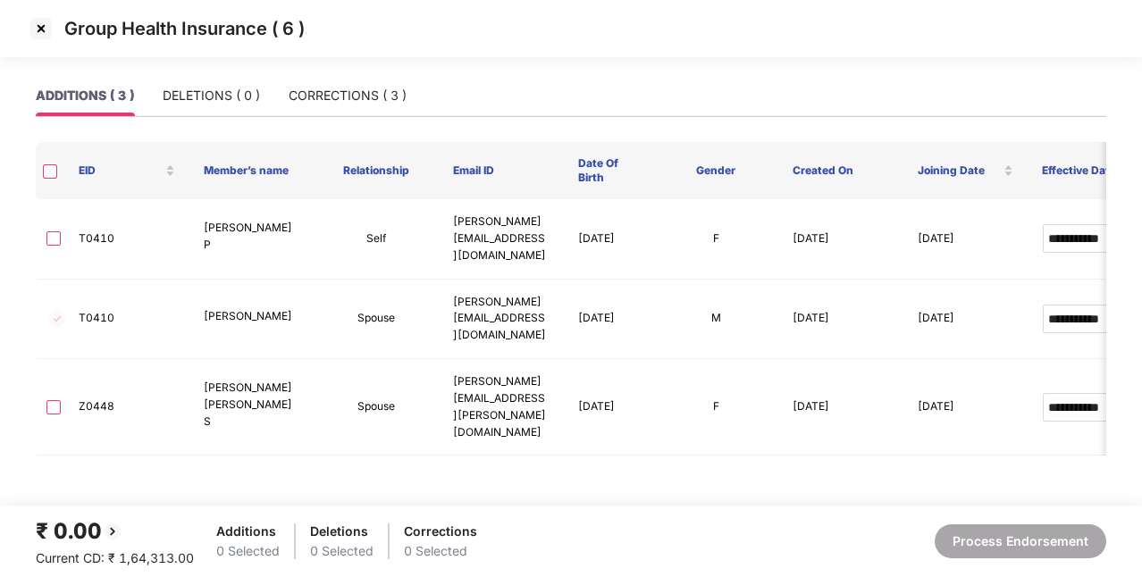
click at [43, 24] on img at bounding box center [41, 28] width 29 height 29
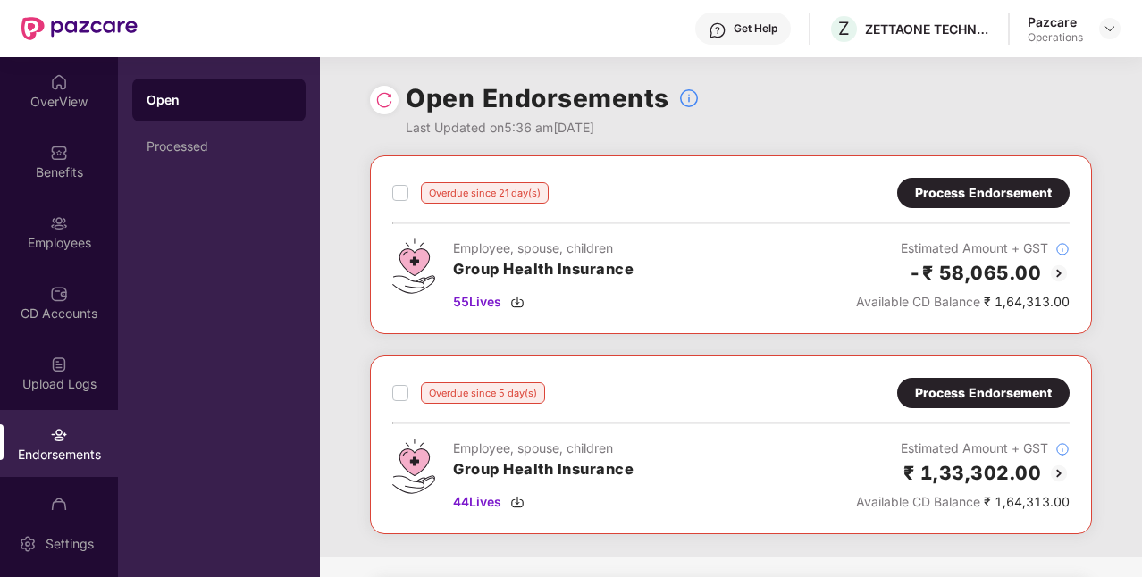
click at [990, 179] on div "Process Endorsement" at bounding box center [983, 193] width 172 height 30
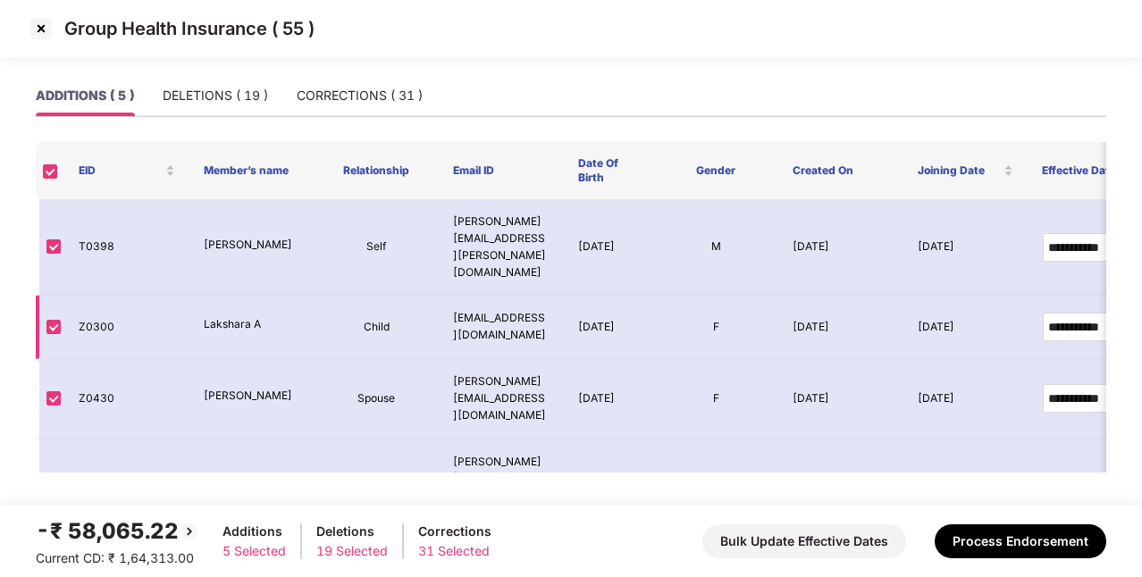
scroll to position [63, 0]
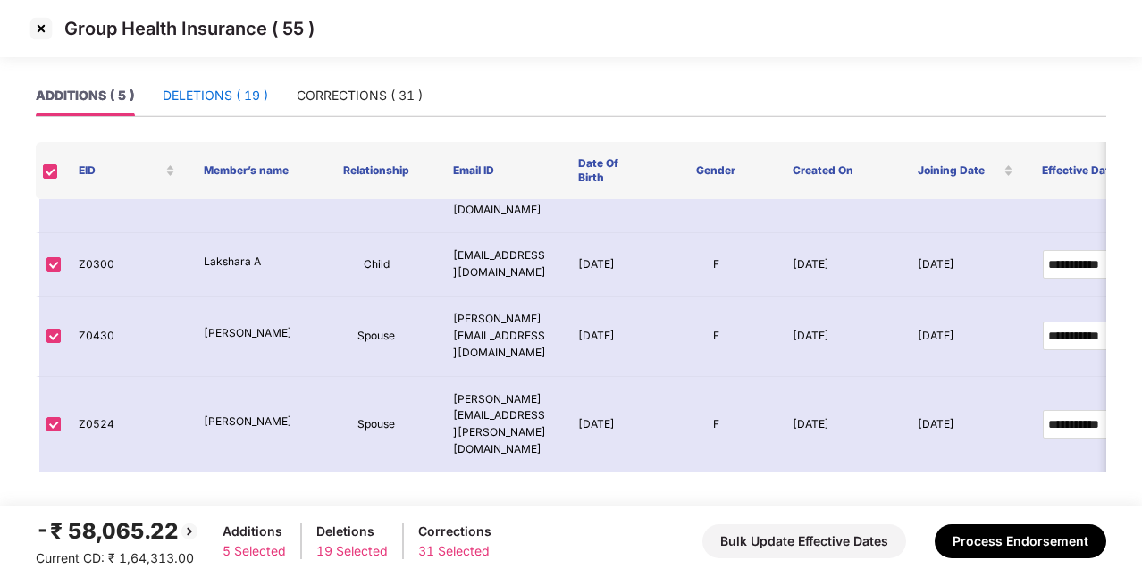
click at [232, 95] on div "DELETIONS ( 19 )" at bounding box center [215, 96] width 105 height 20
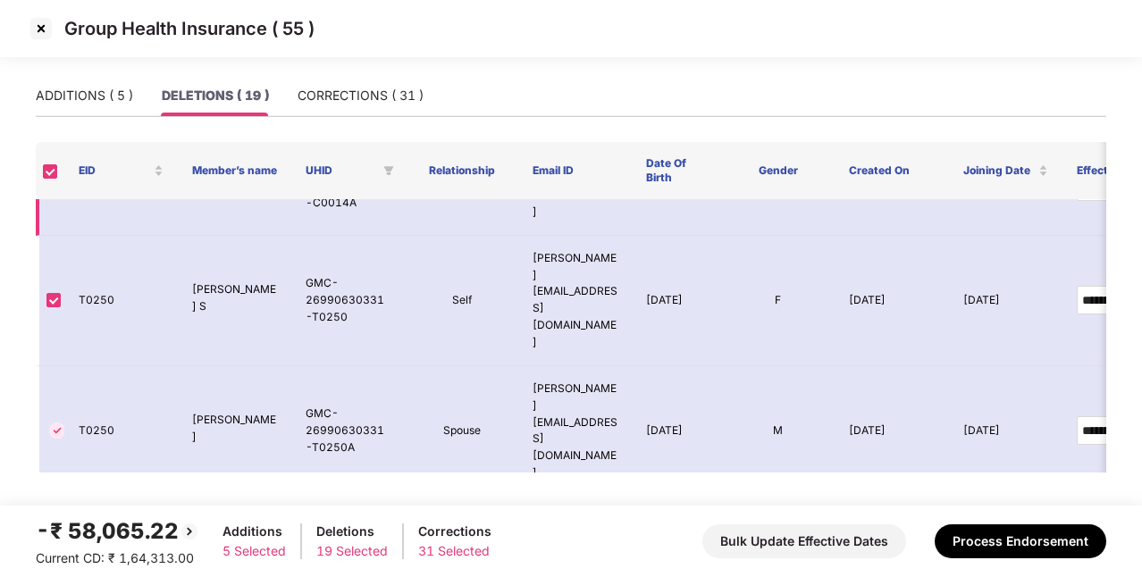
scroll to position [143, 0]
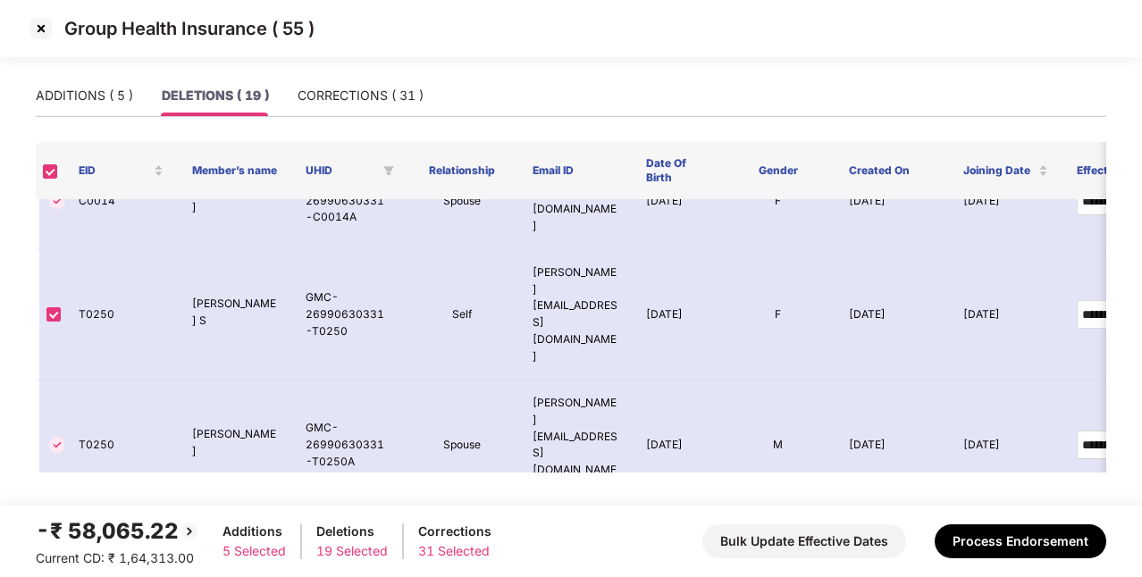
click at [46, 31] on img at bounding box center [41, 28] width 29 height 29
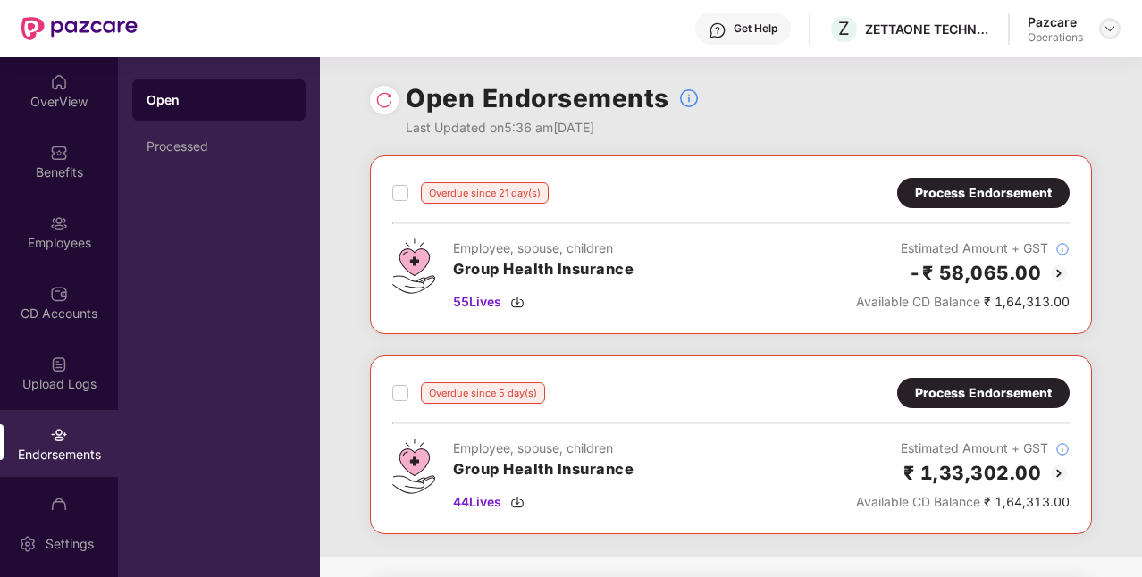
click at [1109, 34] on img at bounding box center [1109, 28] width 14 height 14
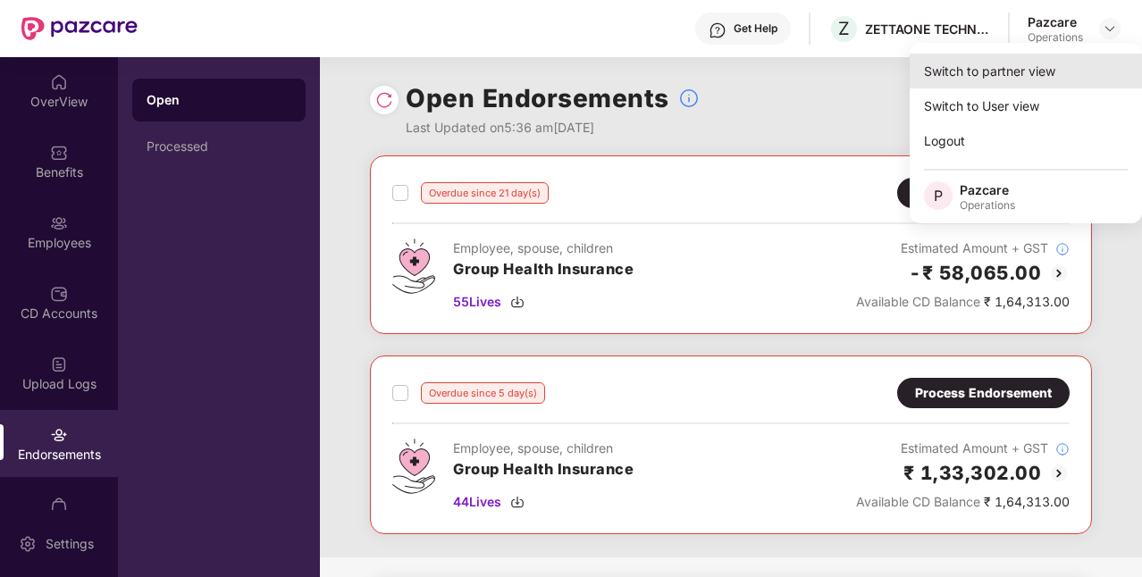
click at [1014, 56] on div "Switch to partner view" at bounding box center [1025, 71] width 232 height 35
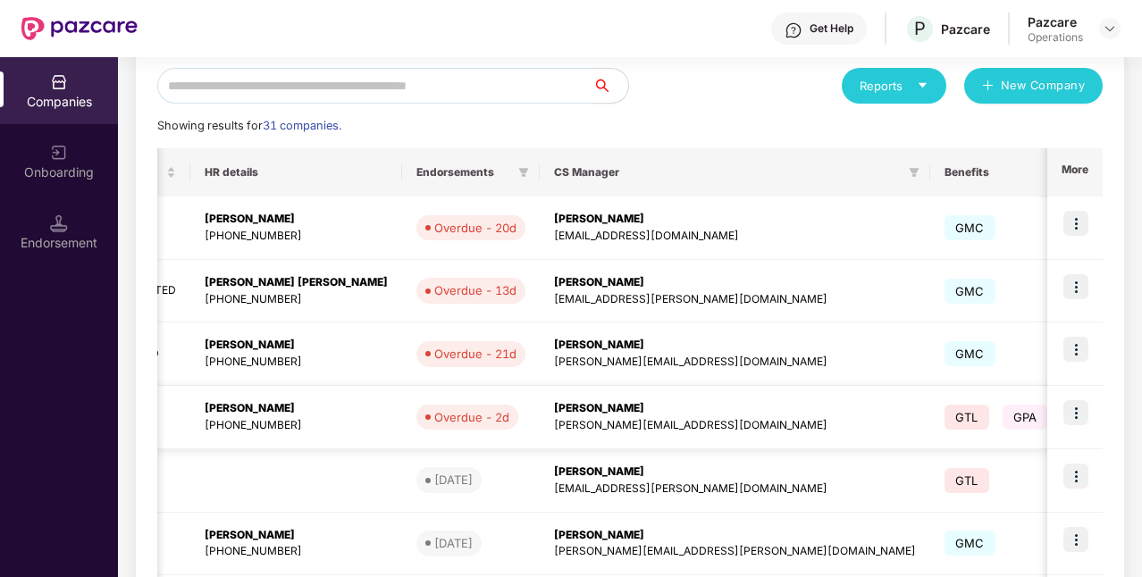
scroll to position [0, 429]
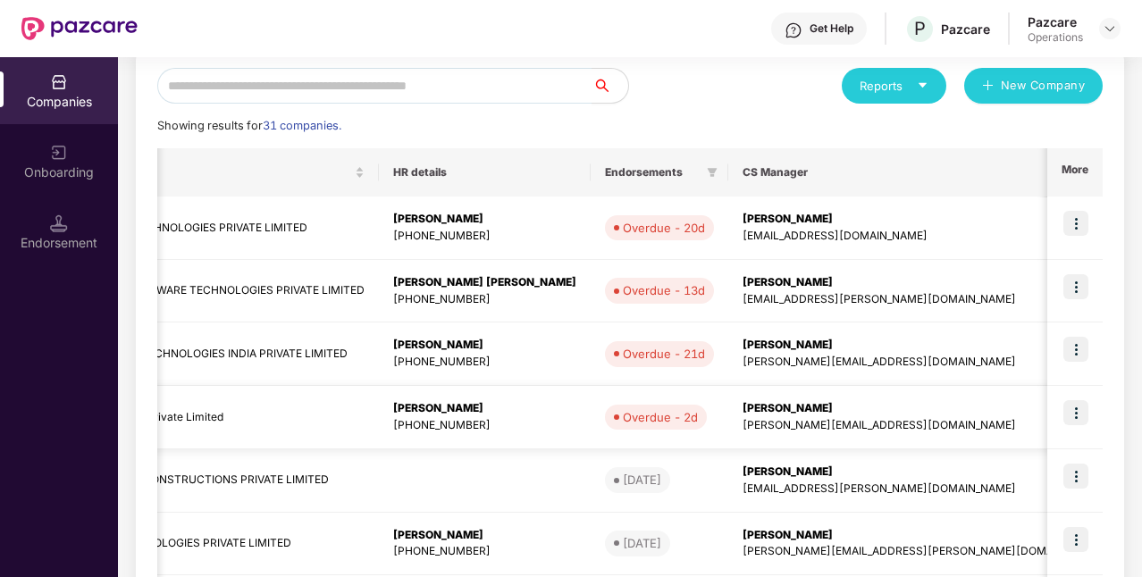
click at [1086, 407] on img at bounding box center [1075, 412] width 25 height 25
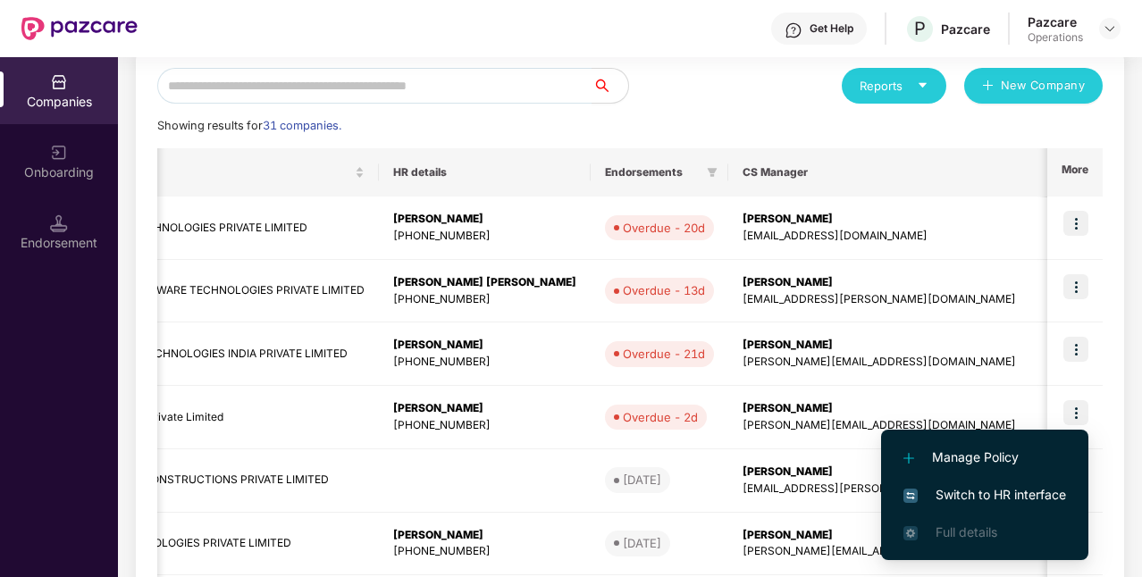
click at [989, 494] on span "Switch to HR interface" at bounding box center [984, 495] width 163 height 20
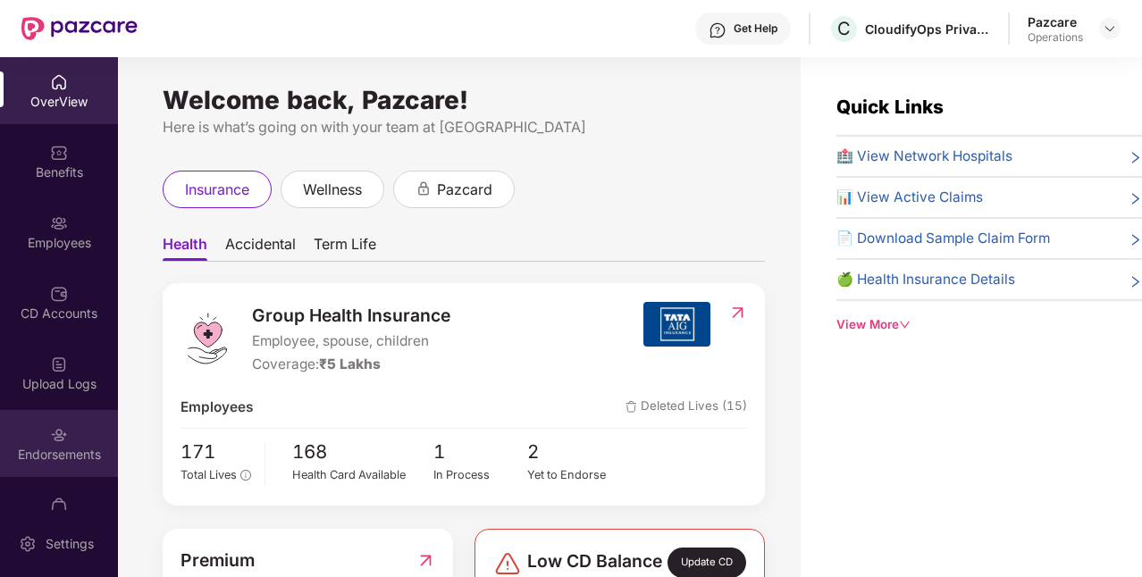
click at [66, 440] on div "Endorsements" at bounding box center [59, 443] width 118 height 67
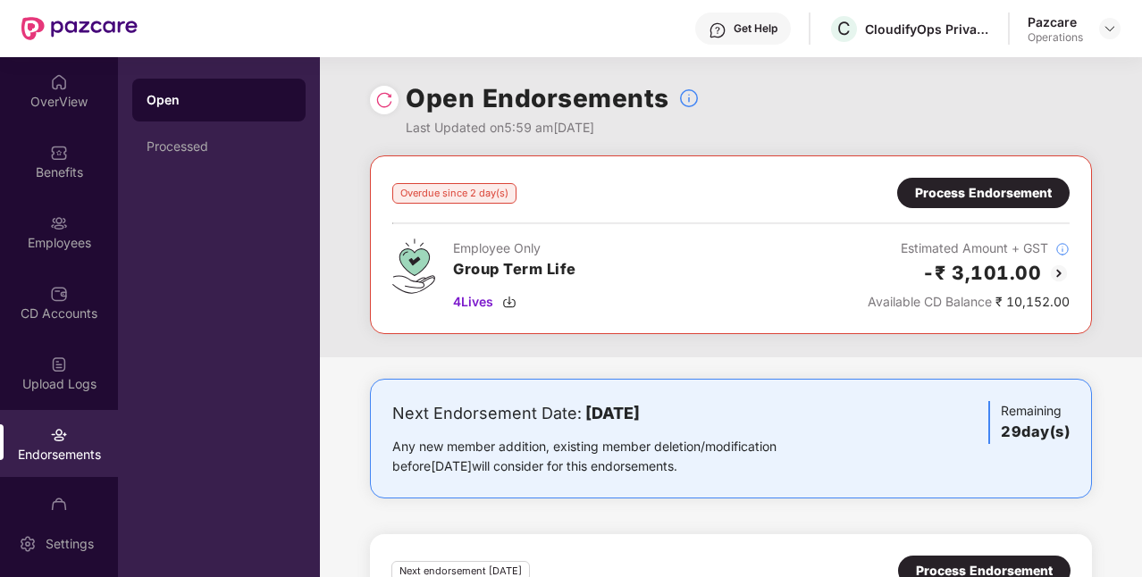
click at [974, 187] on div "Process Endorsement" at bounding box center [983, 193] width 137 height 20
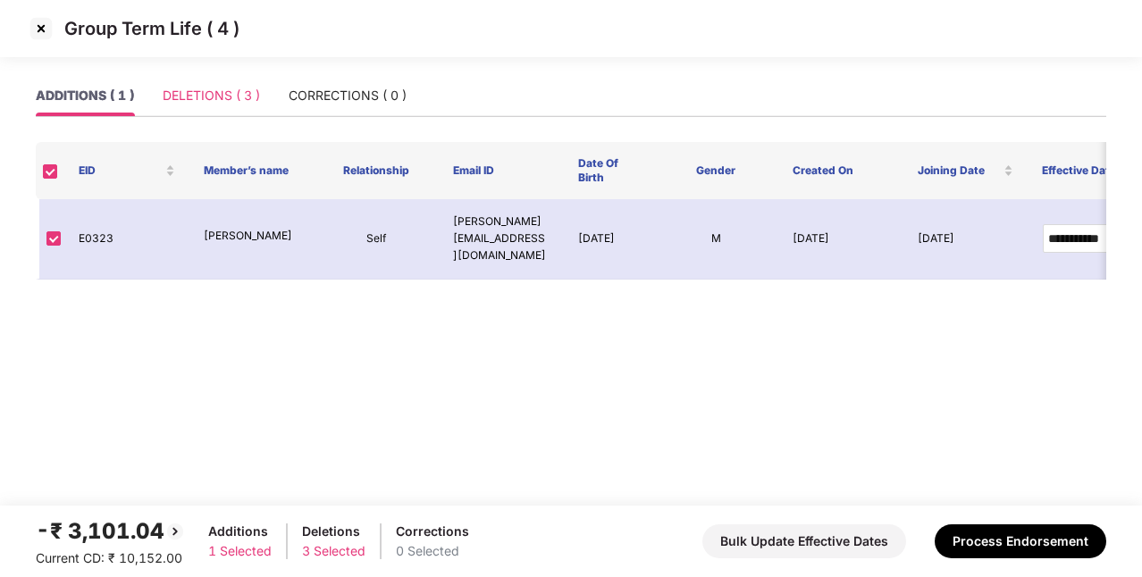
click at [200, 109] on div "DELETIONS ( 3 )" at bounding box center [211, 95] width 97 height 41
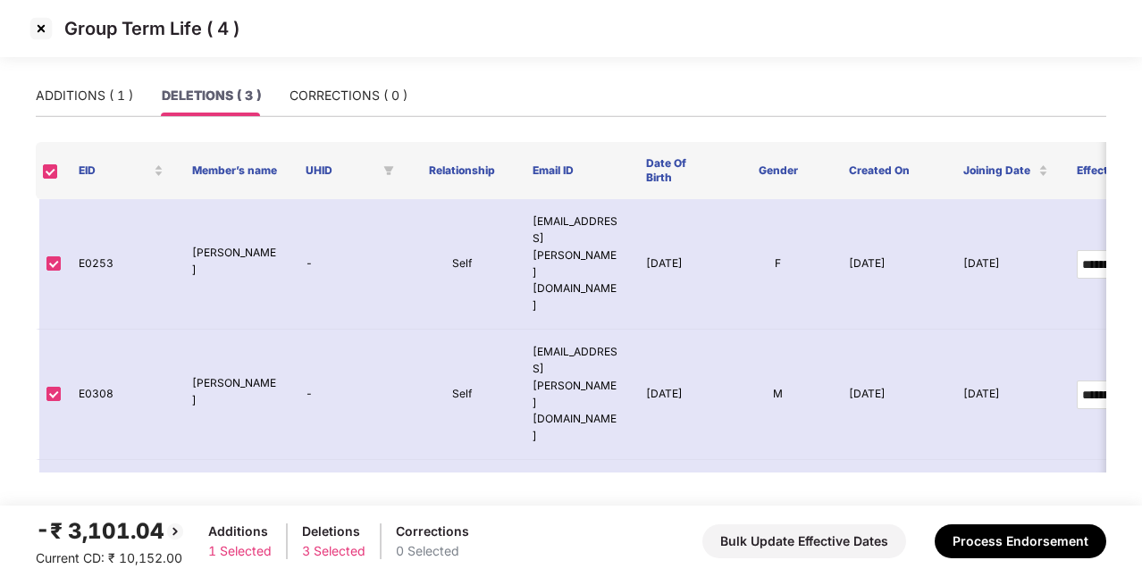
click at [43, 33] on img at bounding box center [41, 28] width 29 height 29
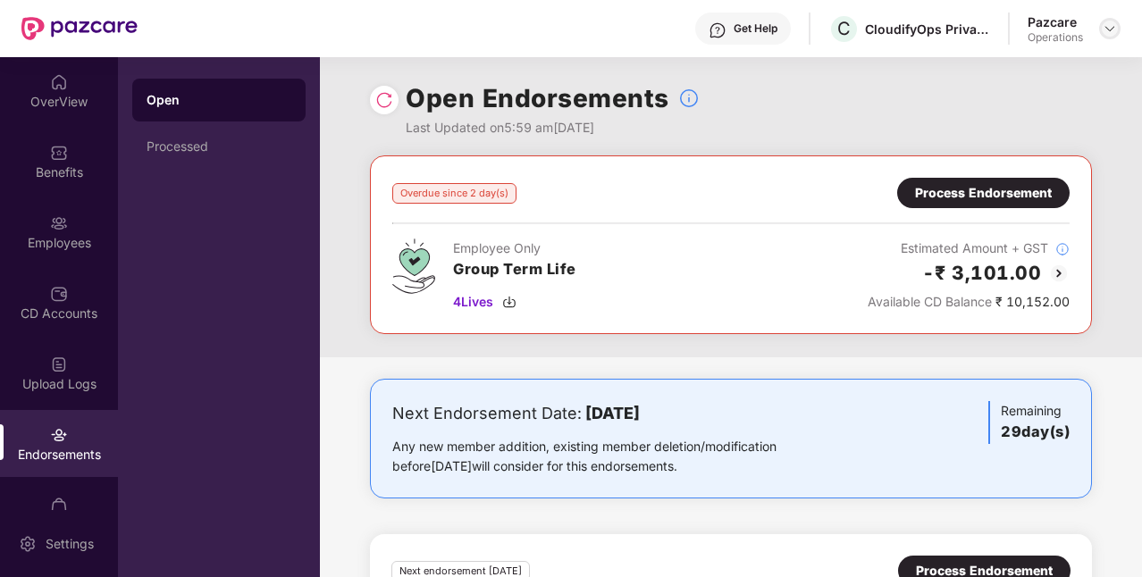
click at [1113, 29] on img at bounding box center [1109, 28] width 14 height 14
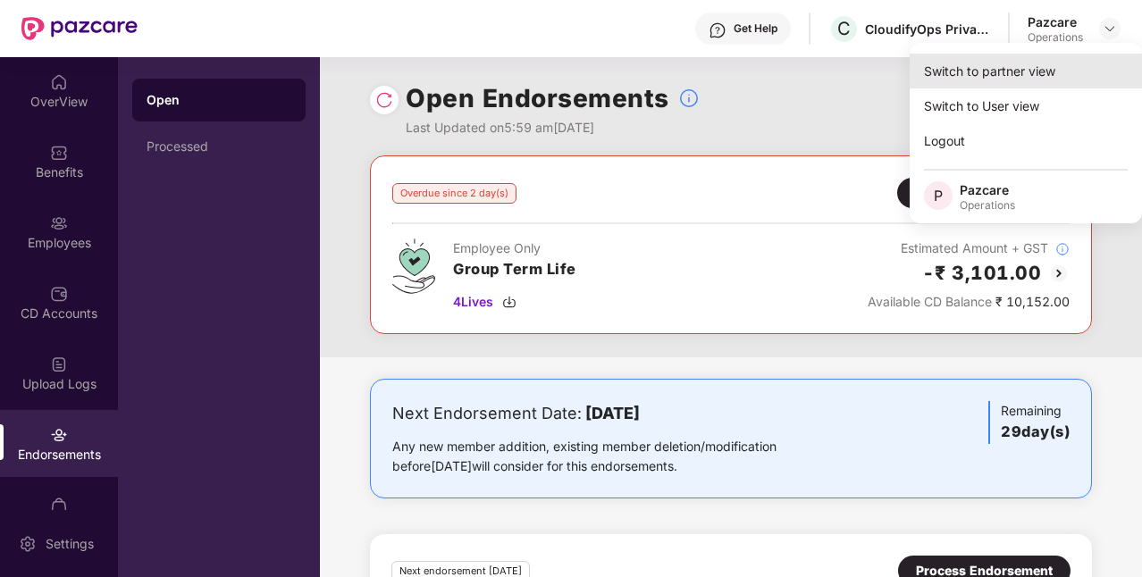
click at [1018, 79] on div "Switch to partner view" at bounding box center [1025, 71] width 232 height 35
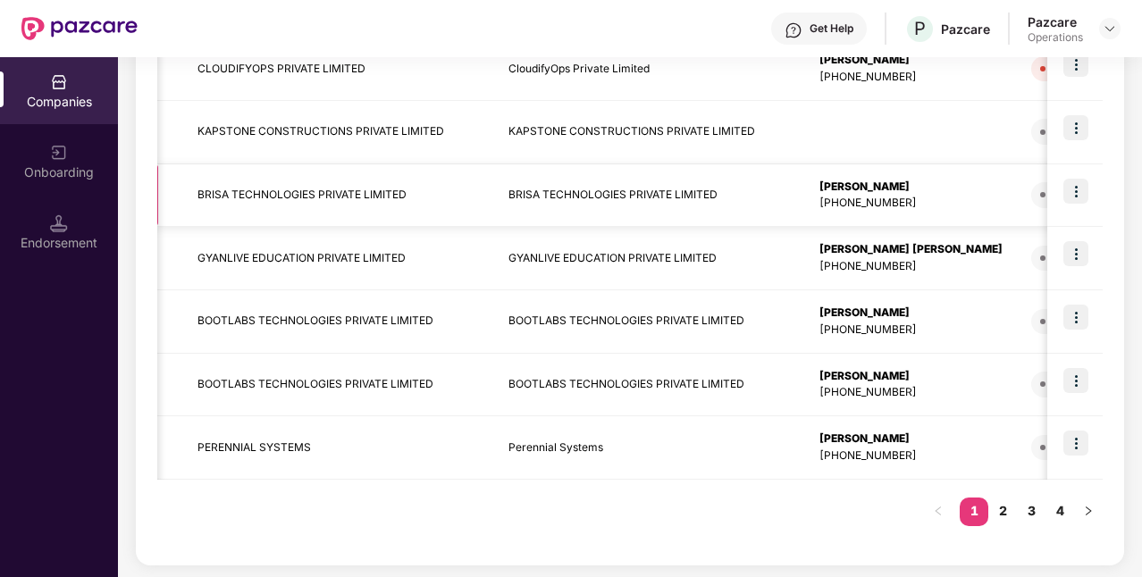
scroll to position [0, 223]
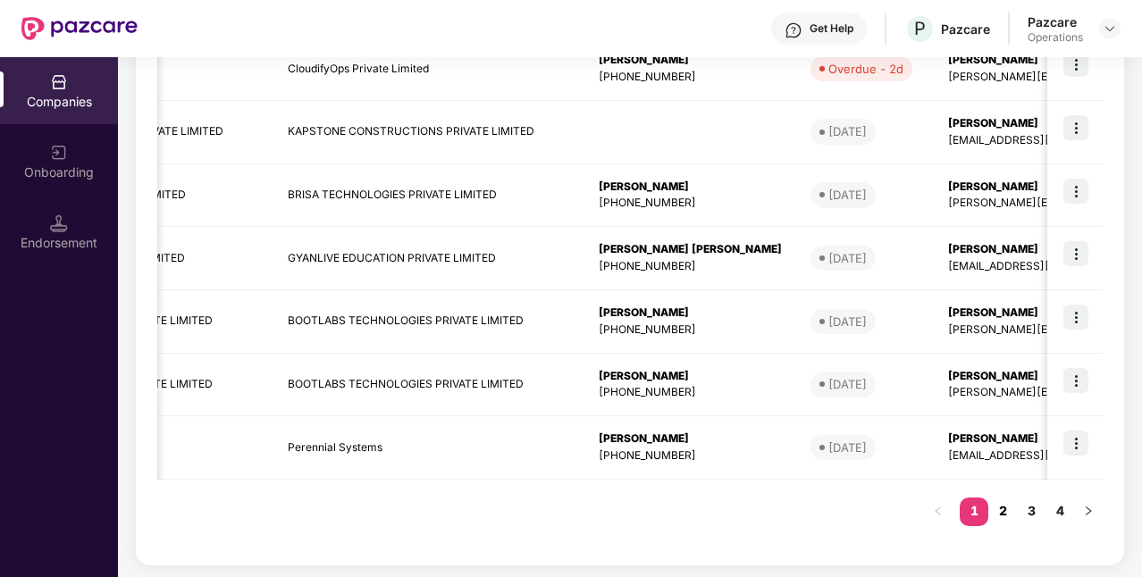
click at [1008, 502] on link "2" at bounding box center [1002, 511] width 29 height 27
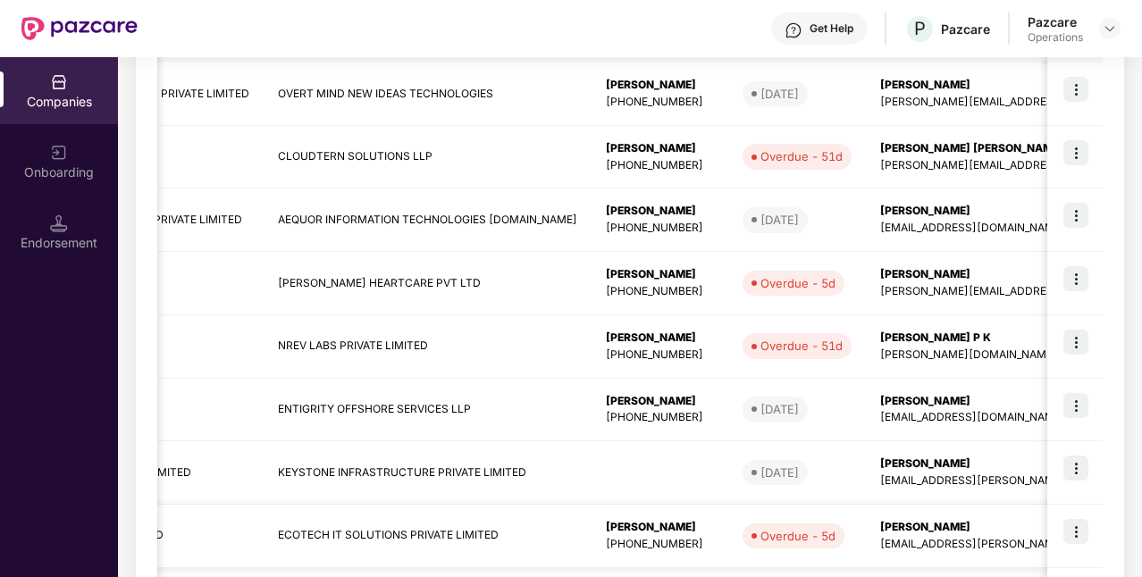
scroll to position [550, 0]
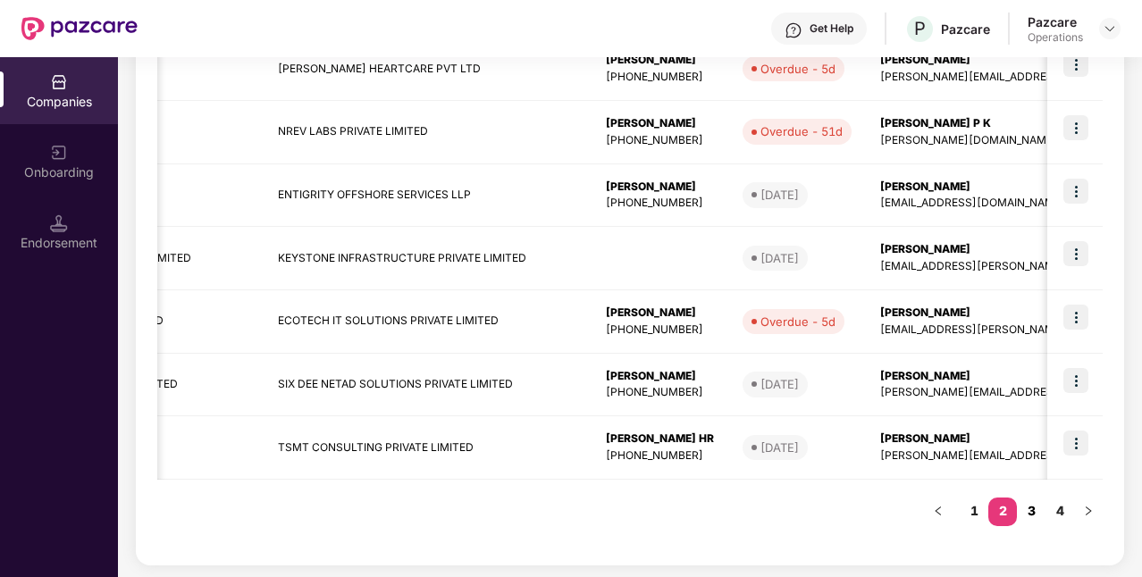
click at [1027, 506] on link "3" at bounding box center [1031, 511] width 29 height 27
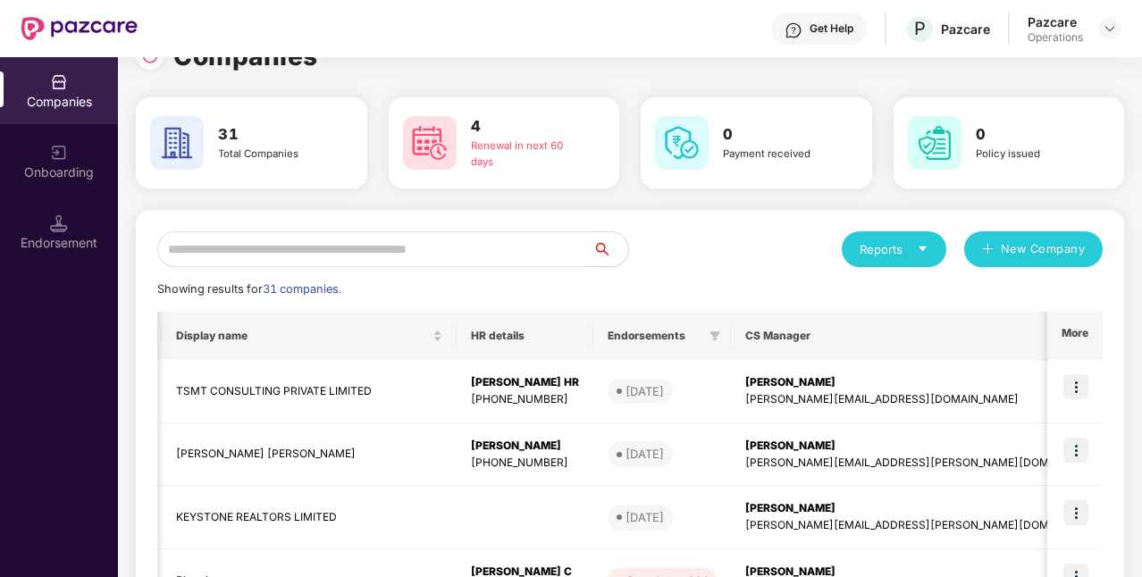
scroll to position [0, 0]
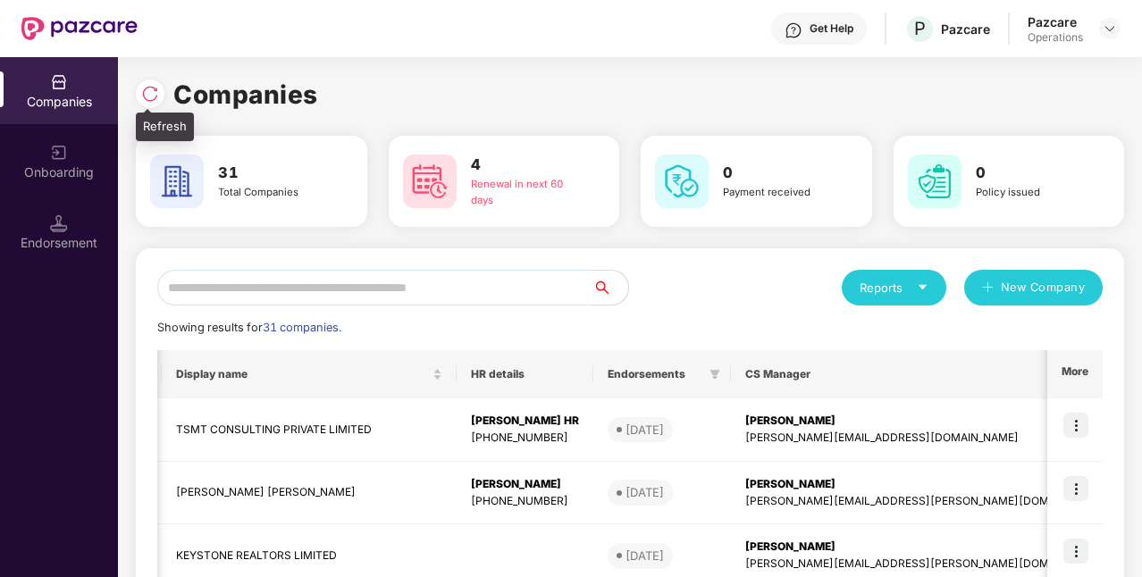
click at [154, 98] on img at bounding box center [150, 94] width 18 height 18
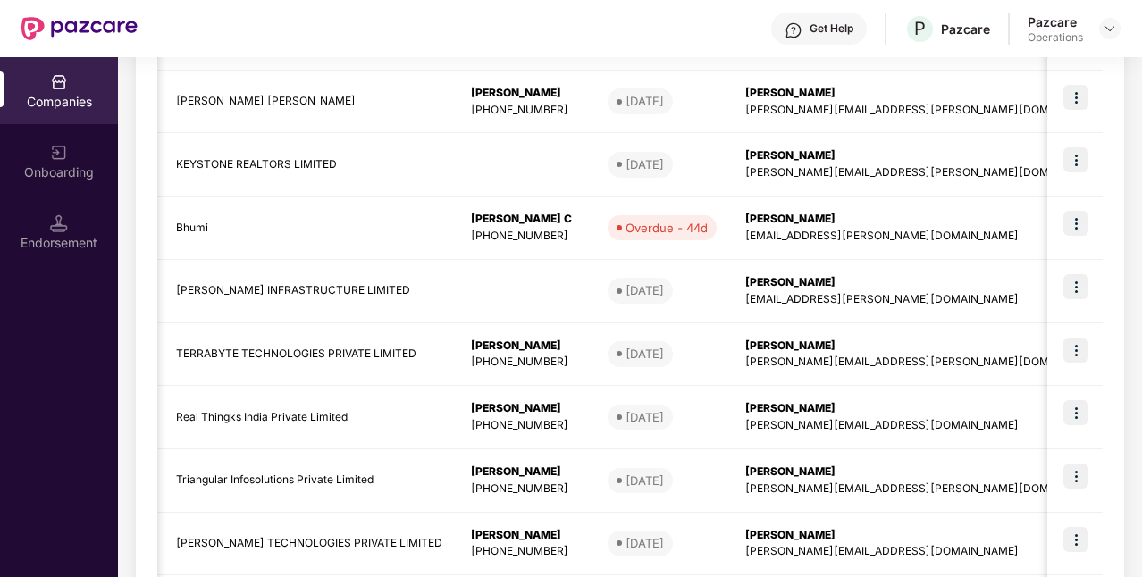
scroll to position [550, 0]
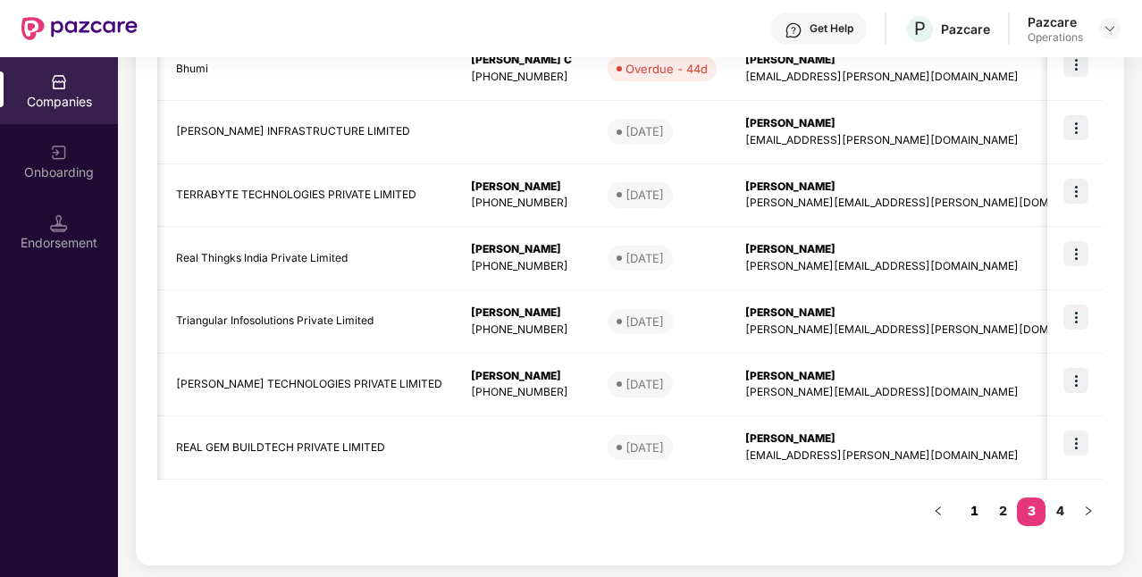
click at [971, 512] on link "1" at bounding box center [973, 511] width 29 height 27
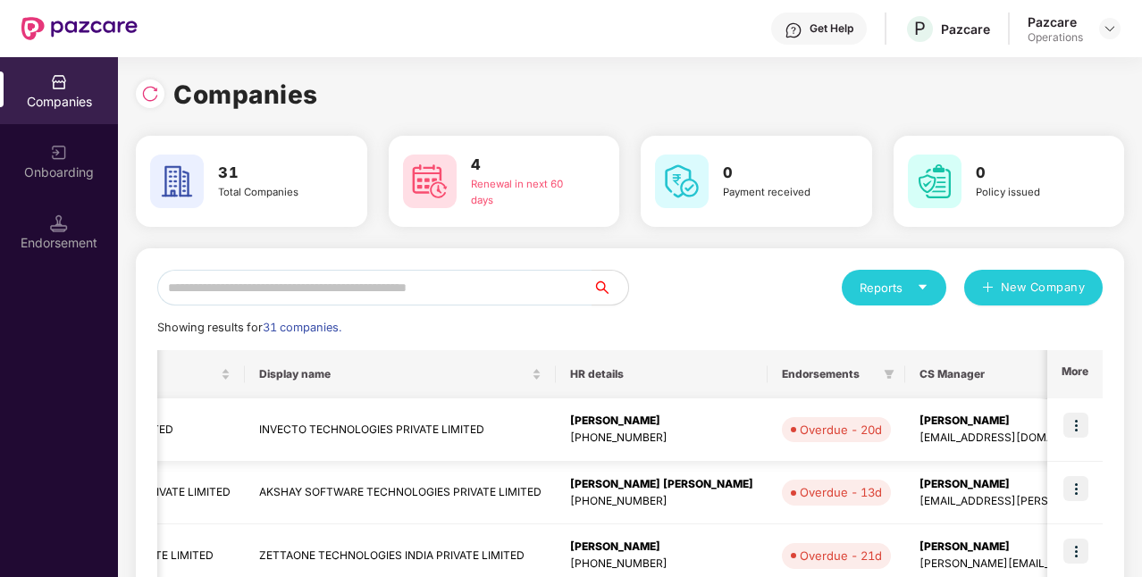
scroll to position [0, 0]
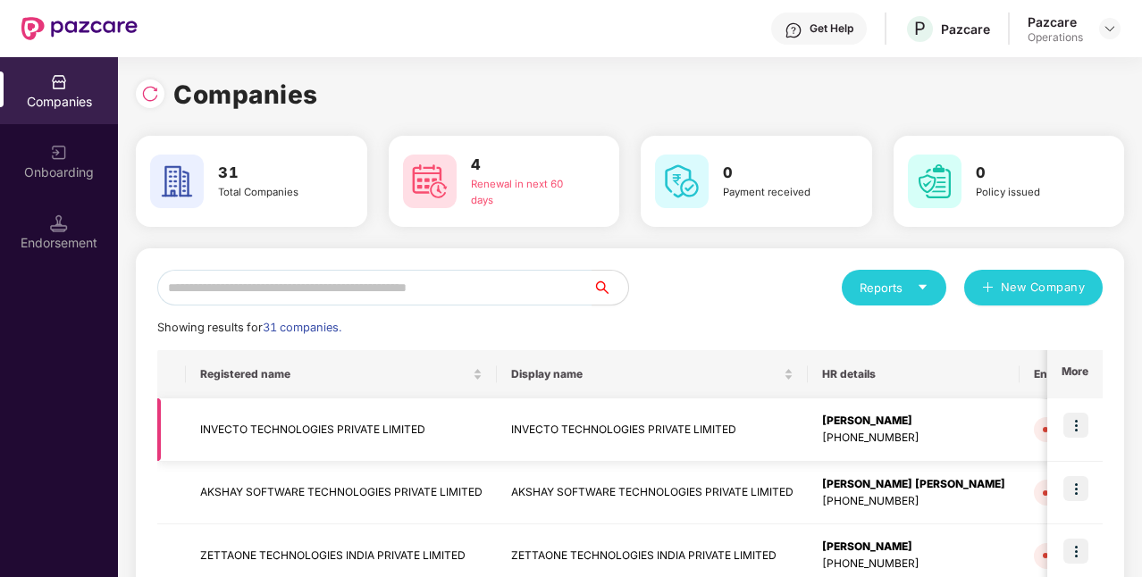
click at [1073, 425] on img at bounding box center [1075, 425] width 25 height 25
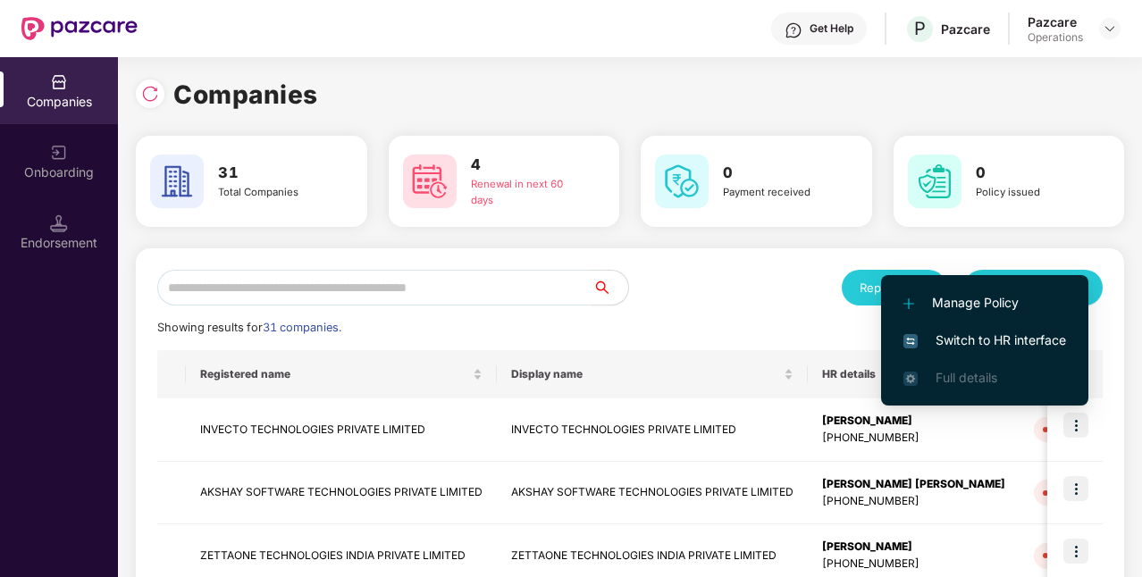
click at [1026, 333] on span "Switch to HR interface" at bounding box center [984, 341] width 163 height 20
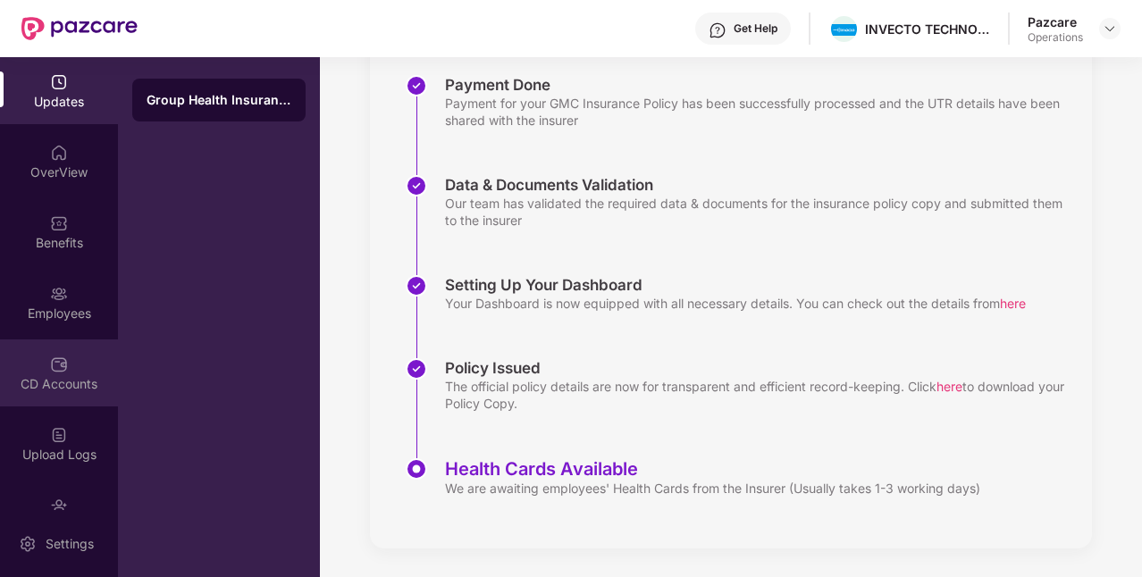
scroll to position [111, 0]
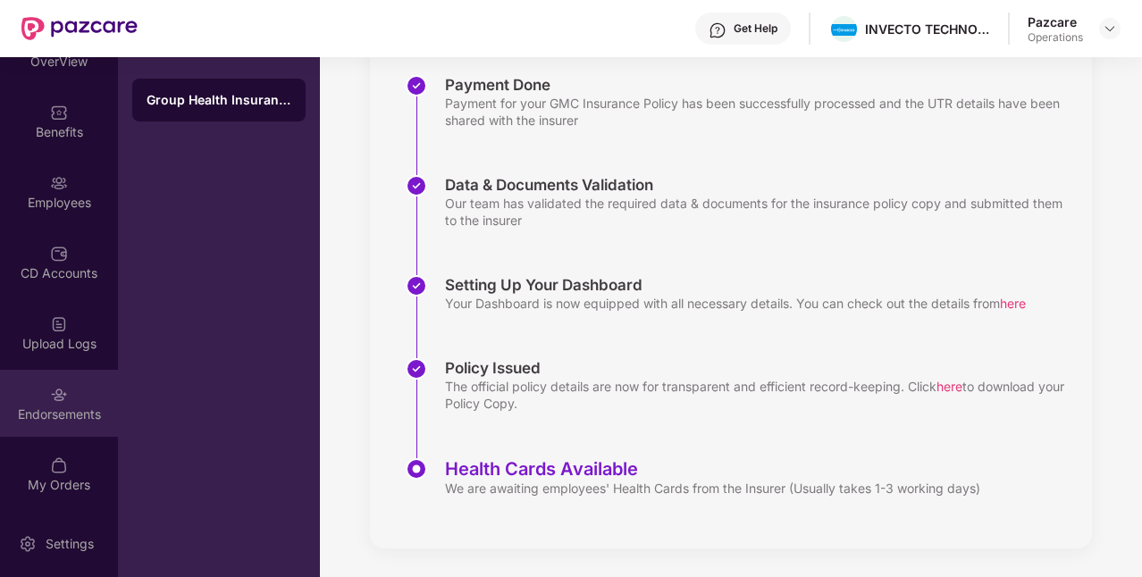
click at [70, 407] on div "Endorsements" at bounding box center [59, 415] width 118 height 18
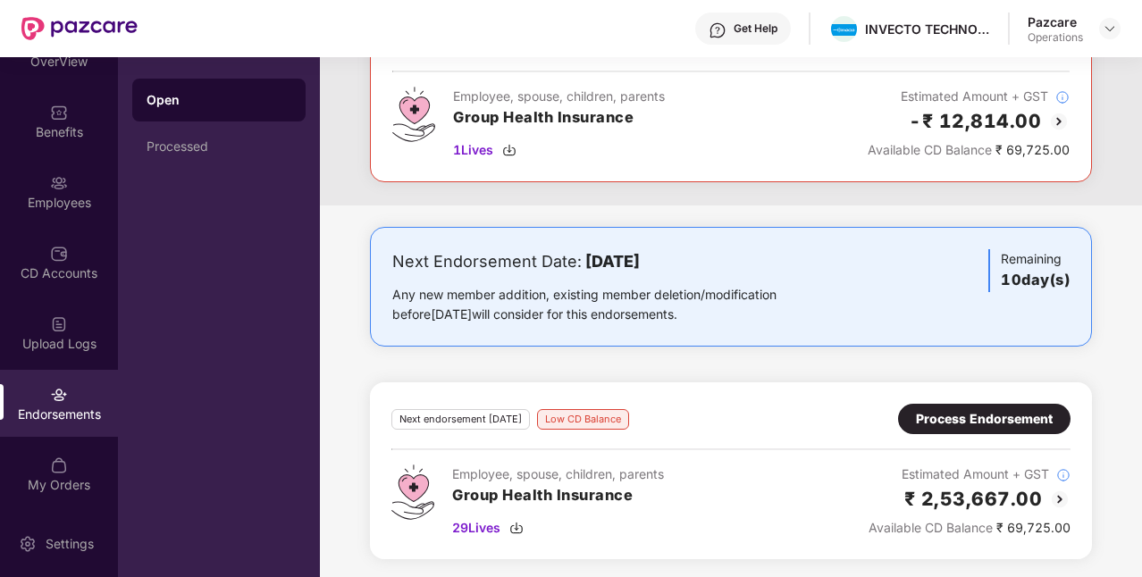
scroll to position [153, 0]
click at [1055, 406] on div "Process Endorsement" at bounding box center [984, 418] width 172 height 30
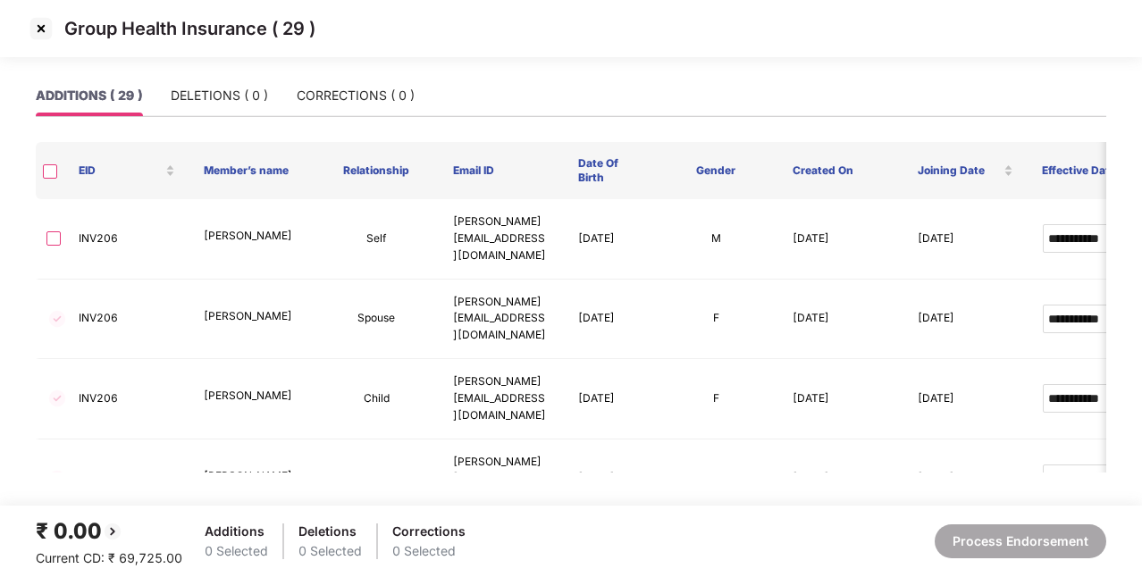
click at [36, 21] on img at bounding box center [41, 28] width 29 height 29
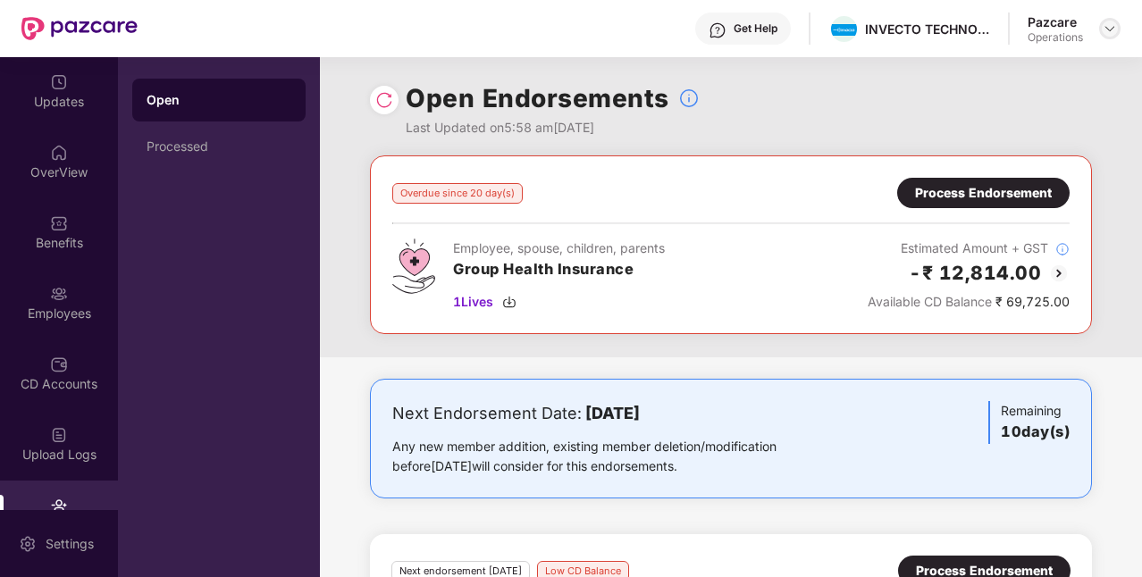
click at [1118, 25] on div at bounding box center [1109, 28] width 21 height 21
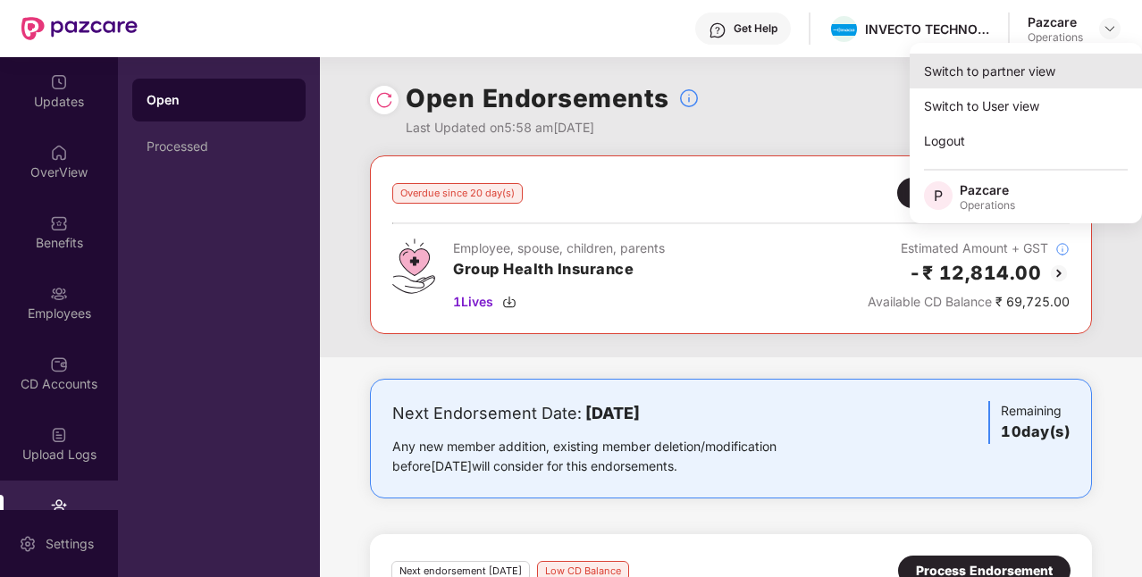
click at [1020, 71] on div "Switch to partner view" at bounding box center [1025, 71] width 232 height 35
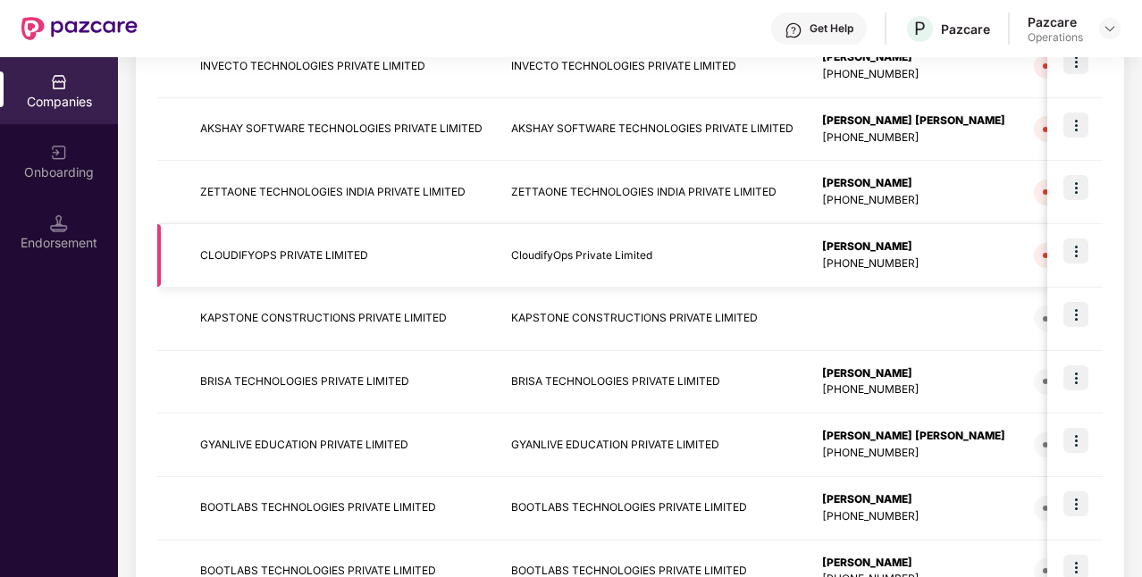
scroll to position [550, 0]
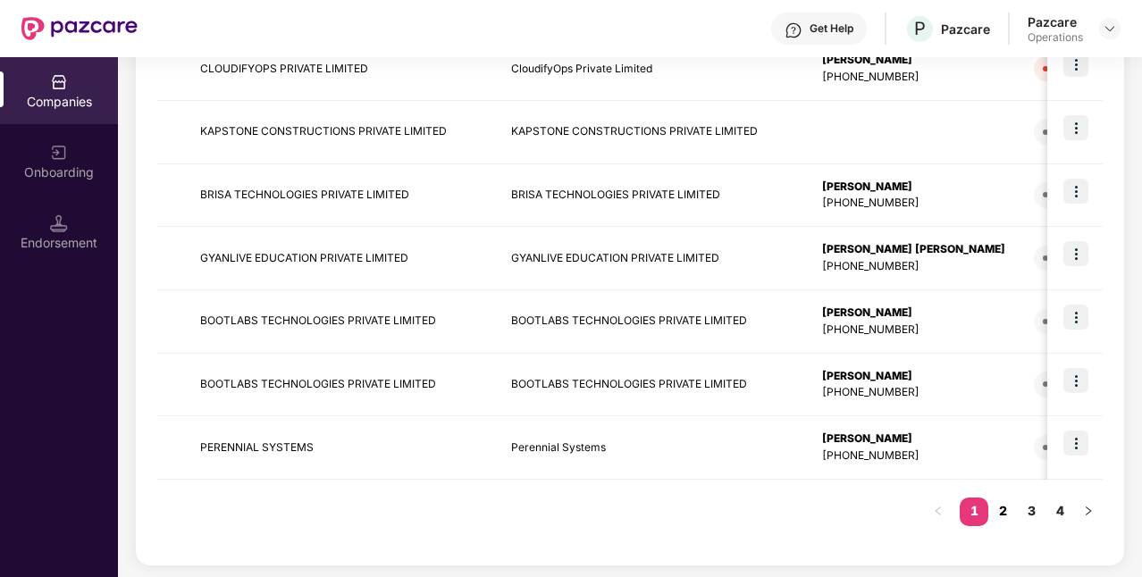
click at [1008, 518] on link "2" at bounding box center [1002, 511] width 29 height 27
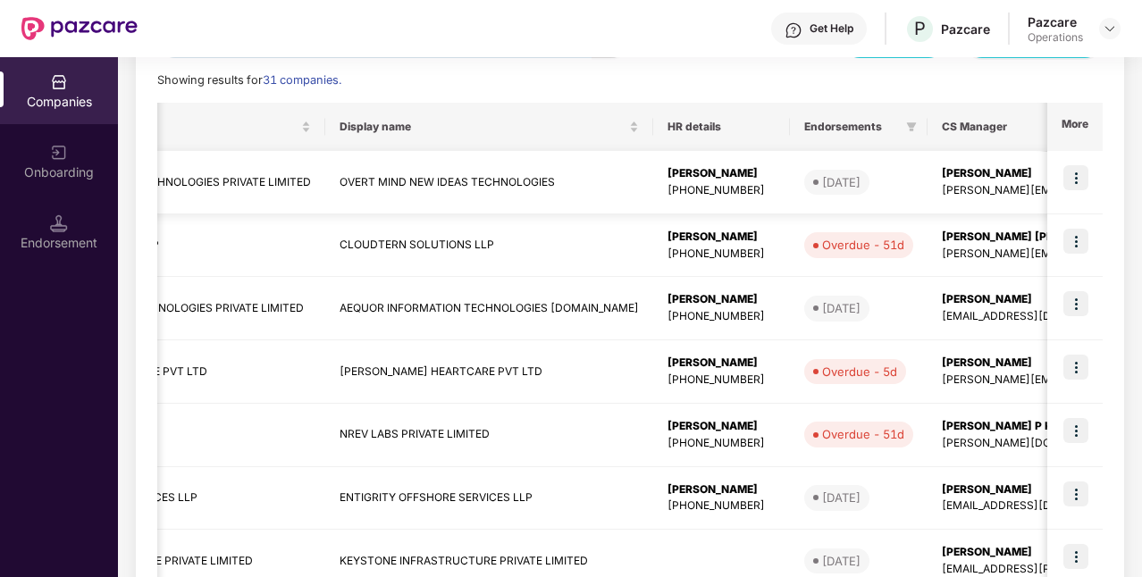
scroll to position [0, 203]
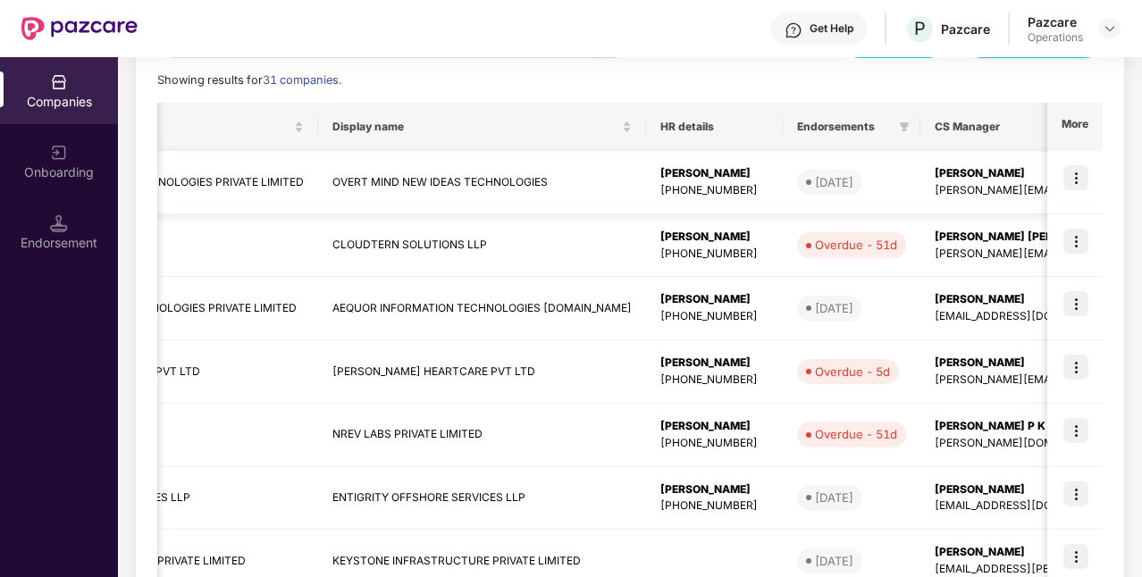
click at [1072, 177] on img at bounding box center [1075, 177] width 25 height 25
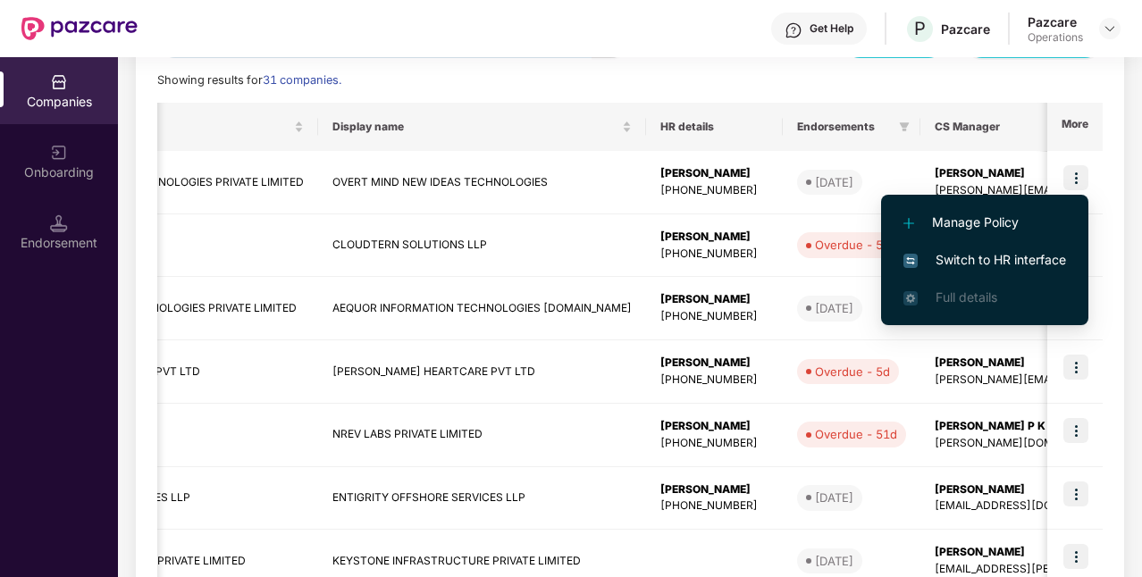
click at [1026, 256] on span "Switch to HR interface" at bounding box center [984, 260] width 163 height 20
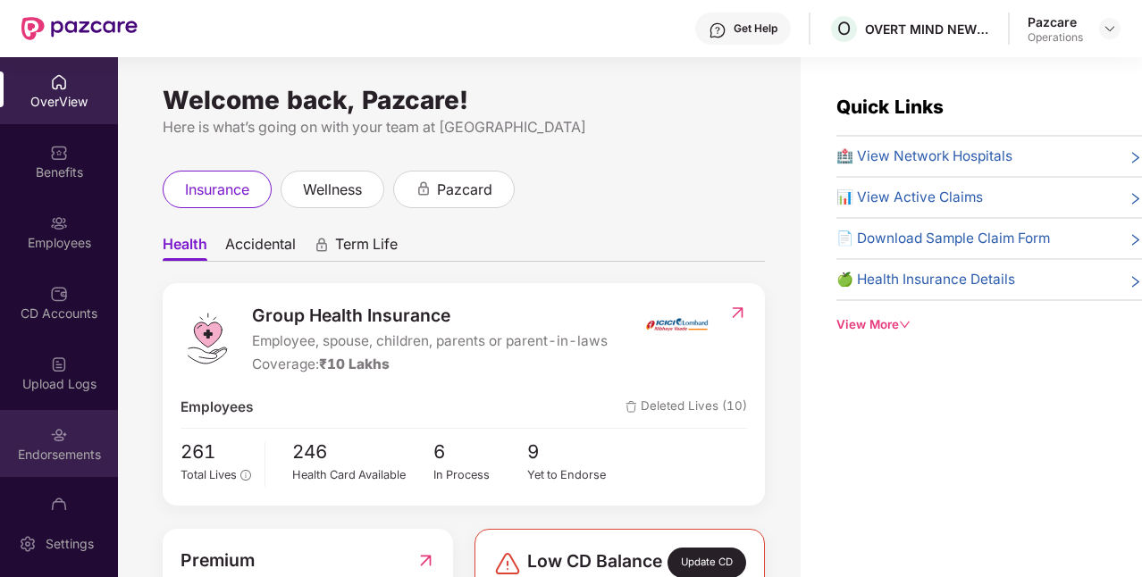
click at [46, 449] on div "Endorsements" at bounding box center [59, 455] width 118 height 18
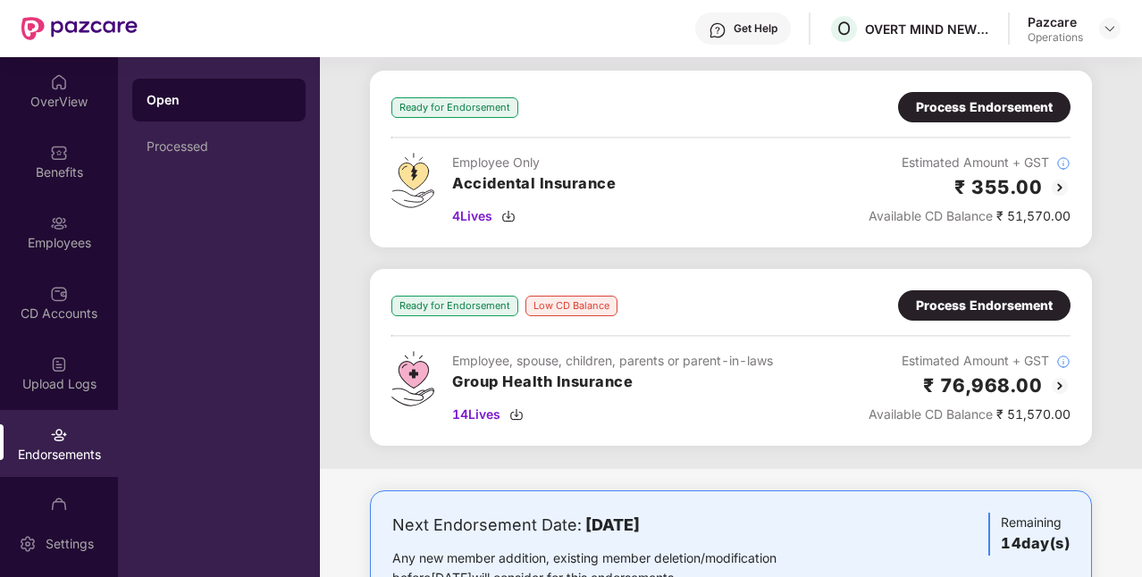
scroll to position [88, 0]
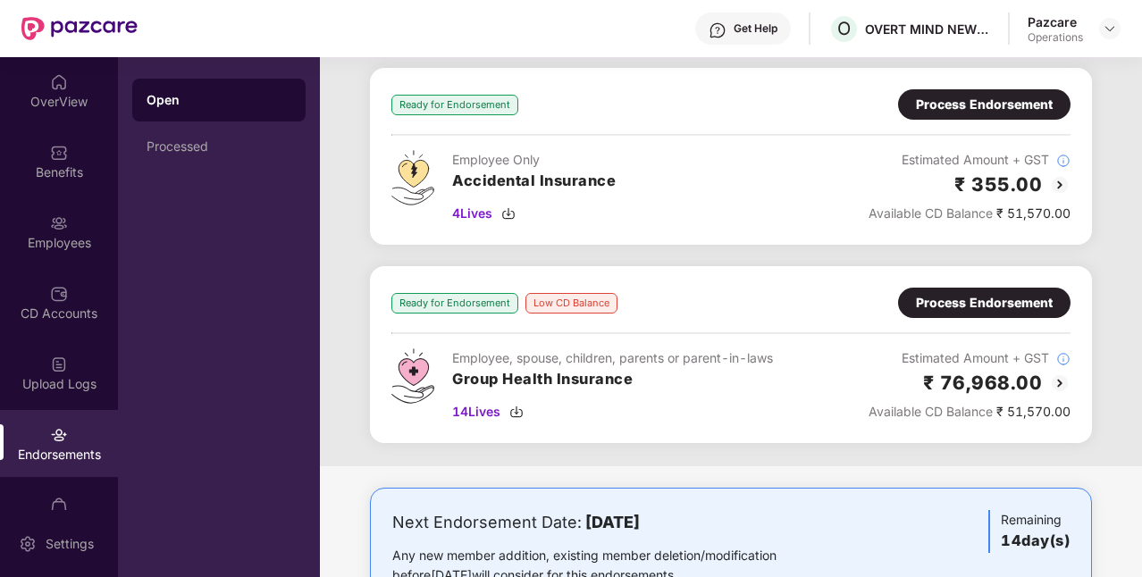
click at [955, 309] on div "Process Endorsement" at bounding box center [984, 303] width 137 height 20
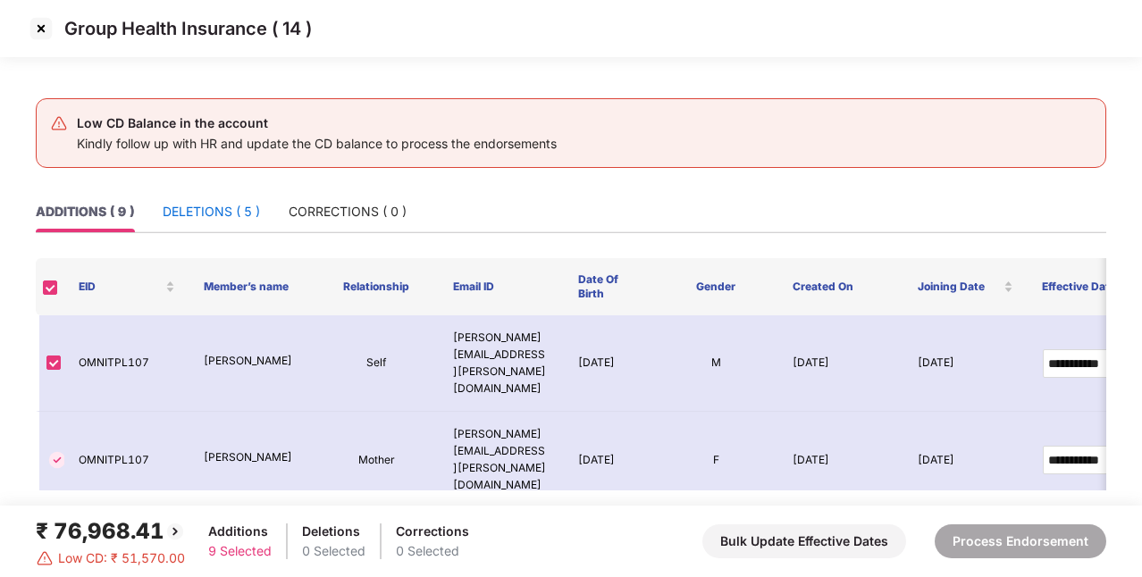
click at [234, 209] on div "DELETIONS ( 5 )" at bounding box center [211, 212] width 97 height 20
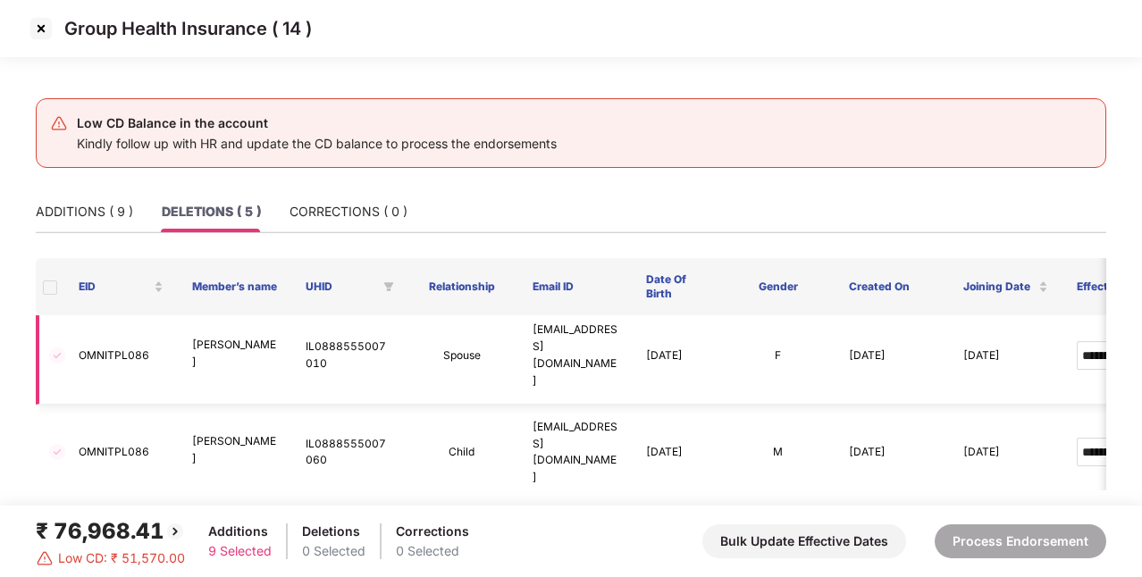
scroll to position [148, 0]
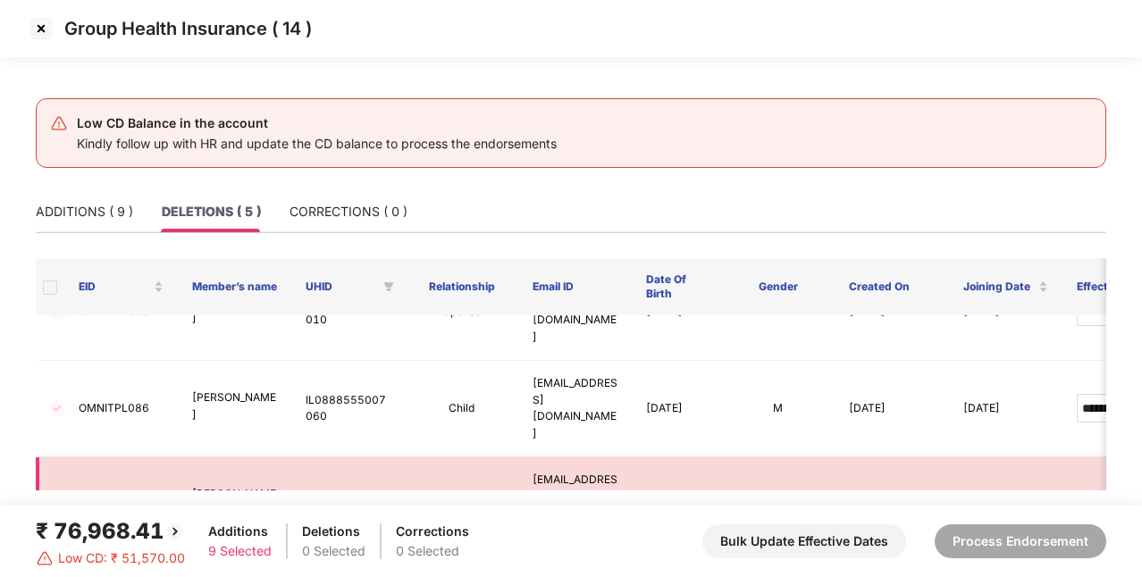
click at [259, 486] on p "Zeenath Kps" at bounding box center [234, 503] width 85 height 34
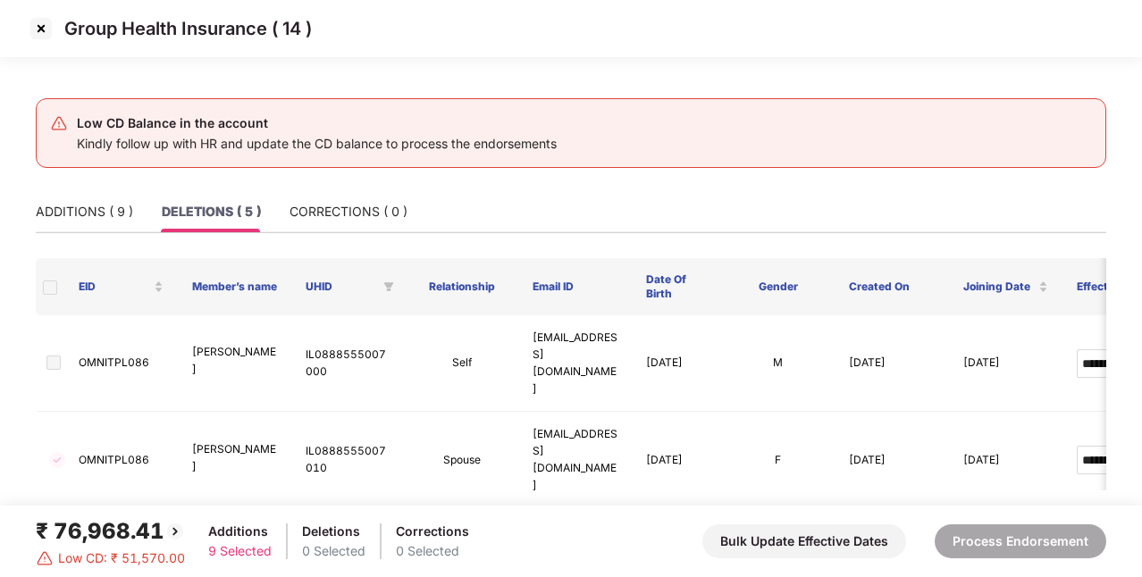
click at [41, 285] on th at bounding box center [50, 286] width 29 height 57
click at [54, 293] on span at bounding box center [50, 287] width 14 height 14
click at [79, 210] on div "ADDITIONS ( 9 )" at bounding box center [84, 212] width 97 height 20
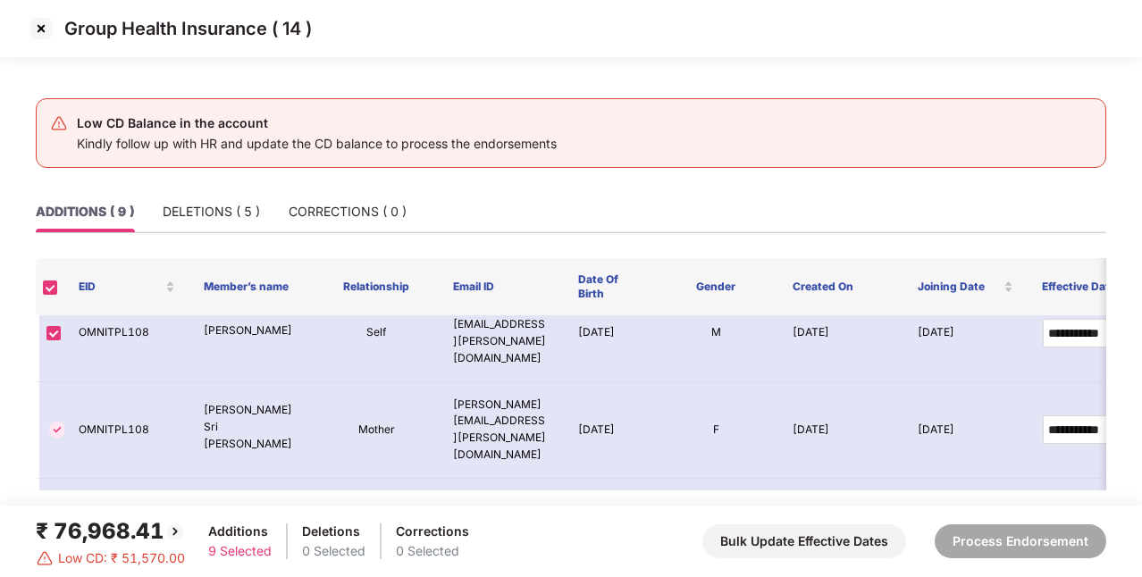
scroll to position [395, 0]
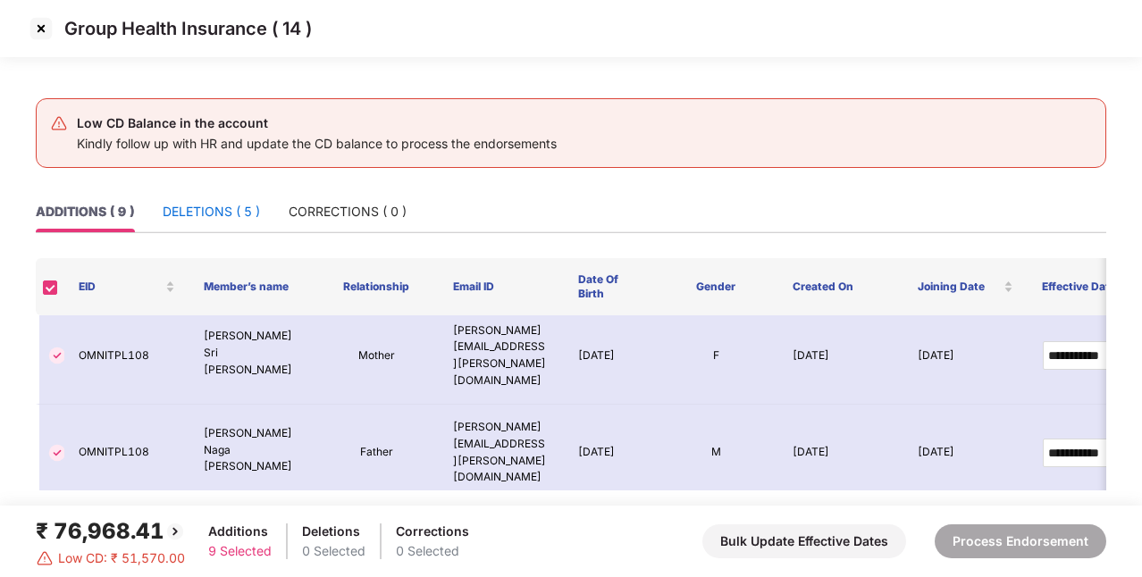
click at [248, 205] on div "DELETIONS ( 5 )" at bounding box center [211, 212] width 97 height 20
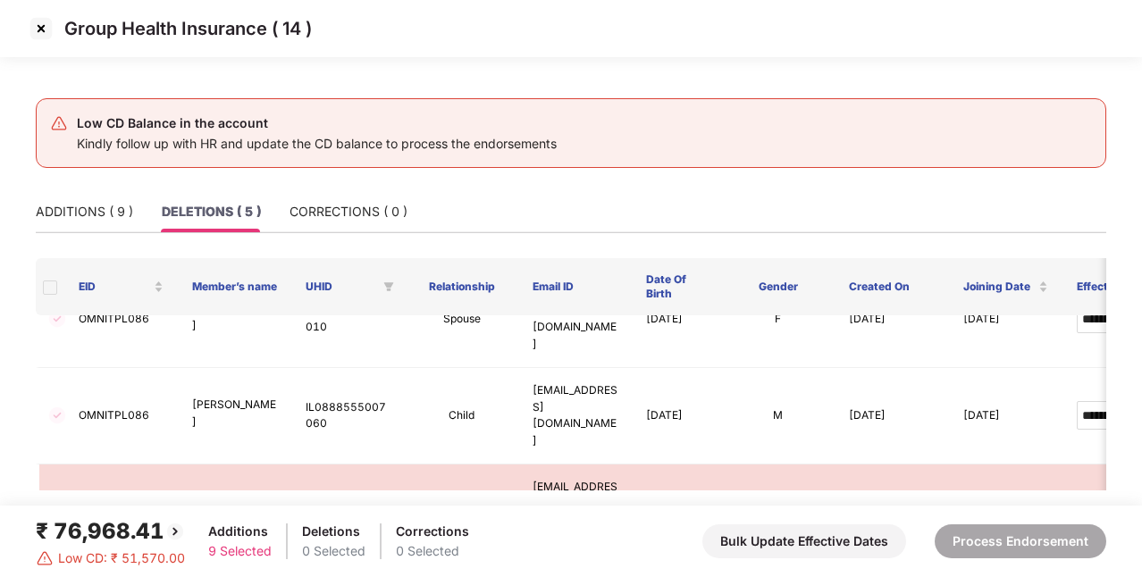
scroll to position [142, 0]
click at [54, 32] on img at bounding box center [41, 28] width 29 height 29
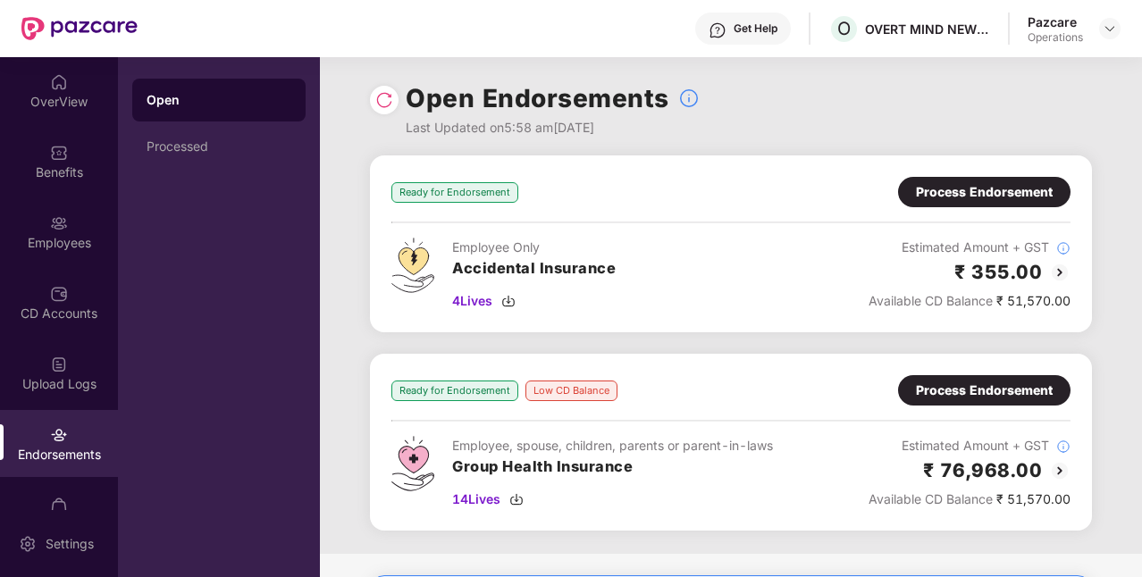
click at [1005, 195] on div "Process Endorsement" at bounding box center [984, 192] width 137 height 20
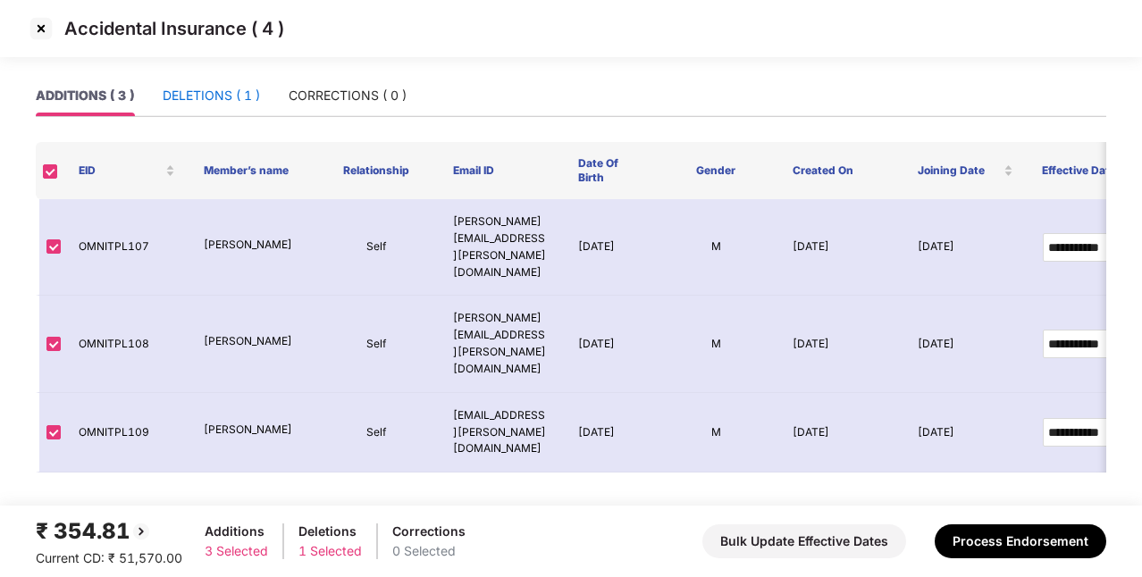
click at [213, 95] on div "DELETIONS ( 1 )" at bounding box center [211, 96] width 97 height 20
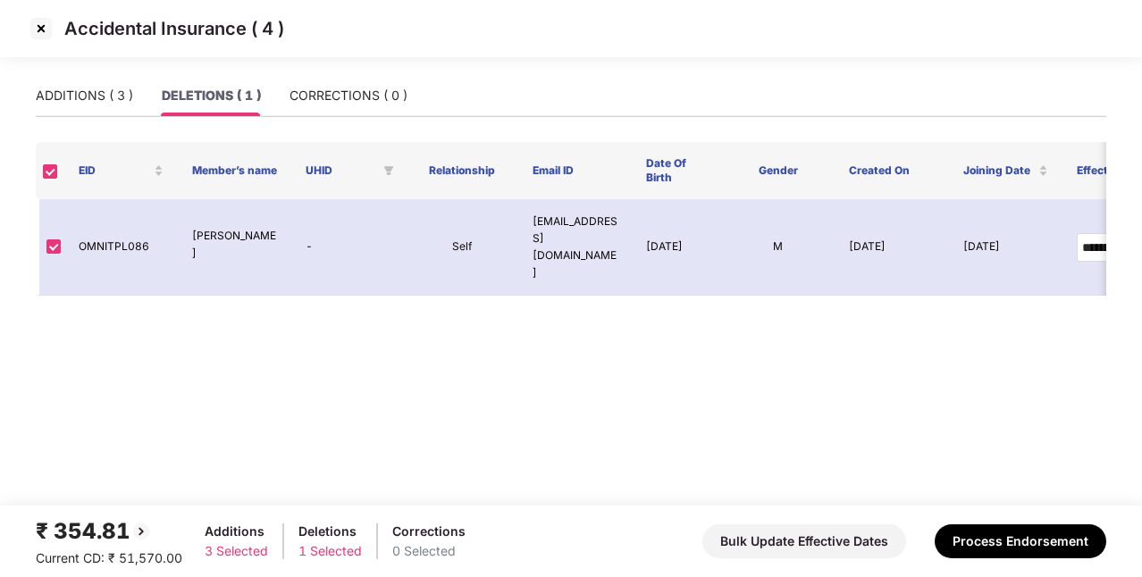
click at [46, 27] on img at bounding box center [41, 28] width 29 height 29
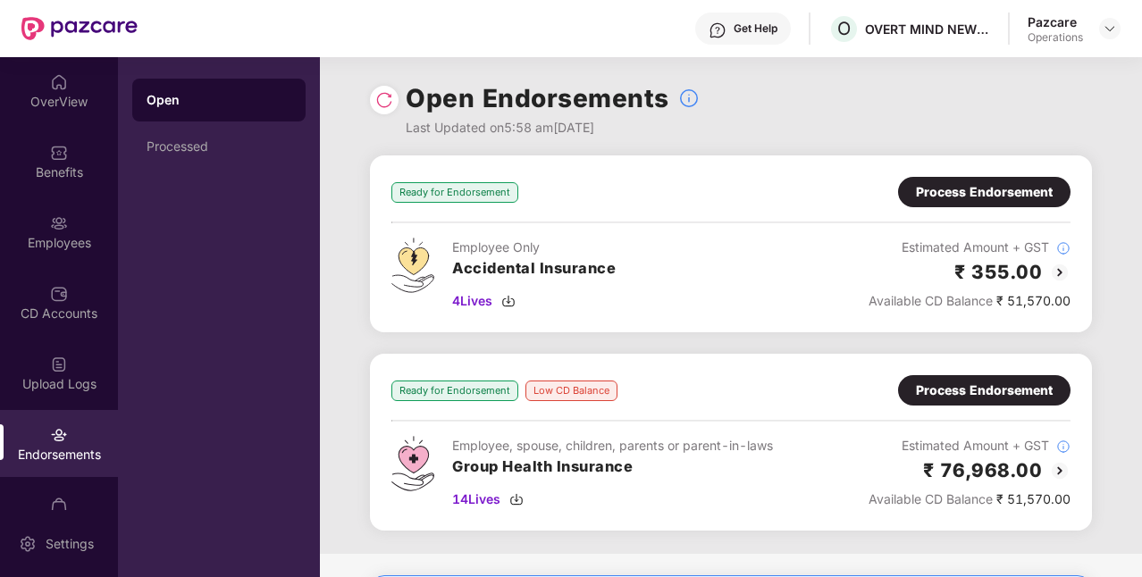
click at [1009, 397] on div "Process Endorsement" at bounding box center [984, 391] width 137 height 20
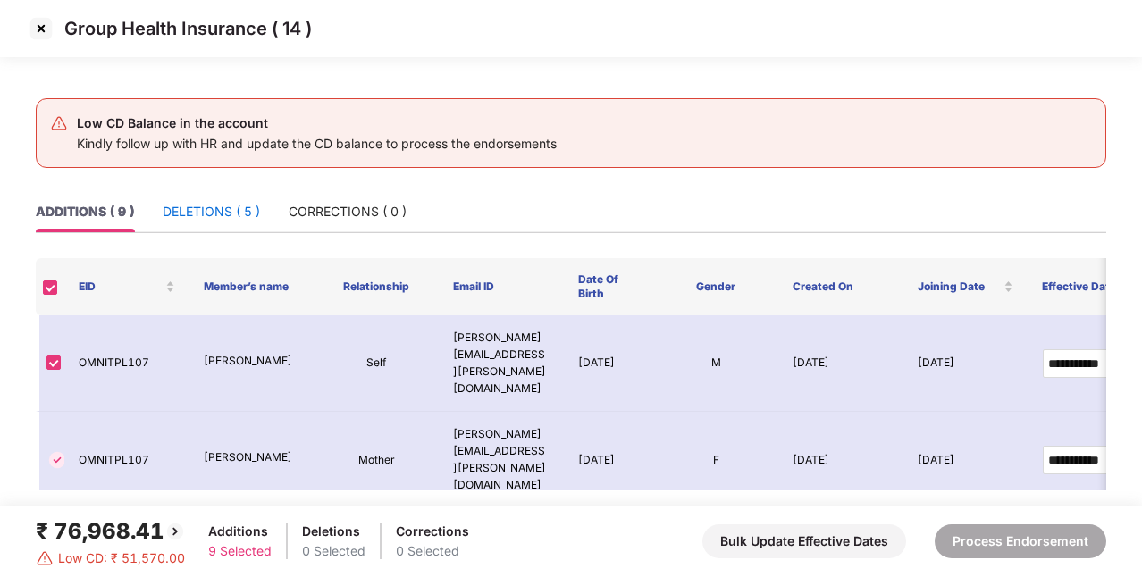
click at [211, 216] on div "DELETIONS ( 5 )" at bounding box center [211, 212] width 97 height 20
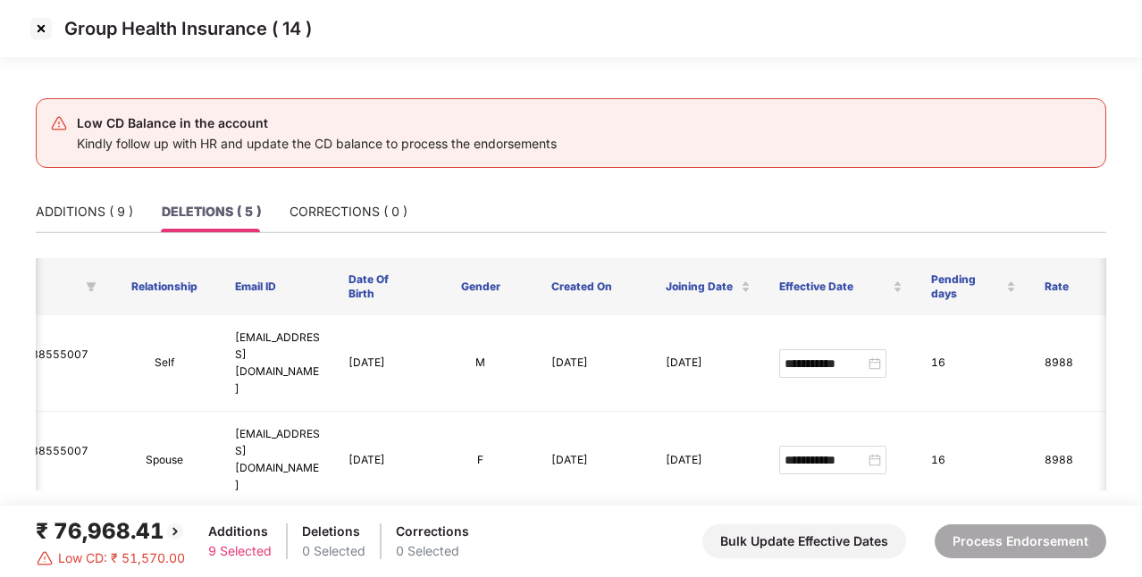
scroll to position [0, 450]
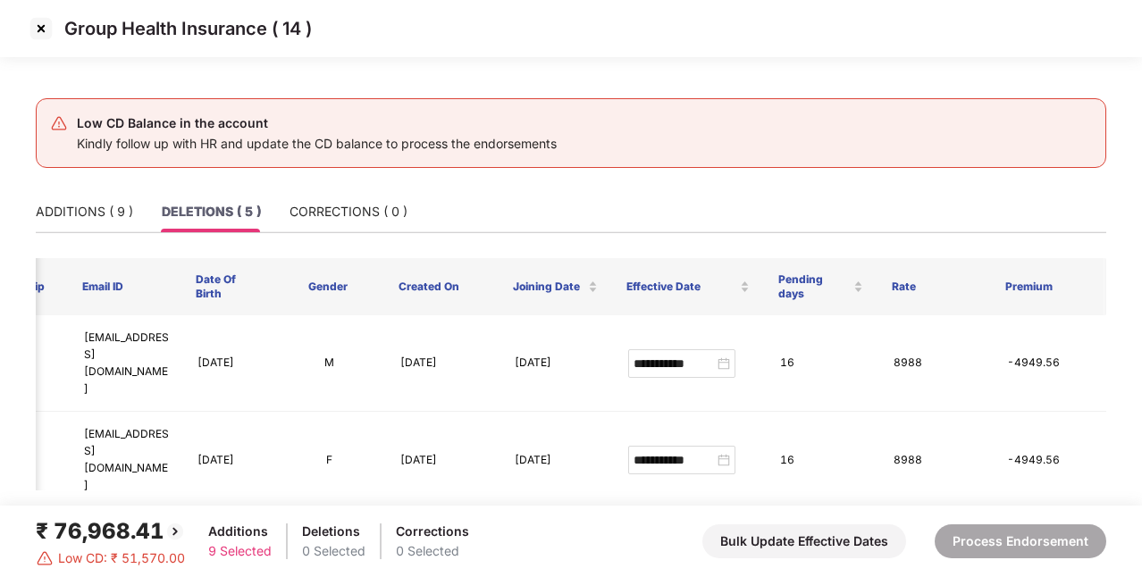
drag, startPoint x: 1103, startPoint y: 395, endPoint x: 1118, endPoint y: 412, distance: 22.8
click at [1118, 412] on main "**********" at bounding box center [571, 290] width 1142 height 431
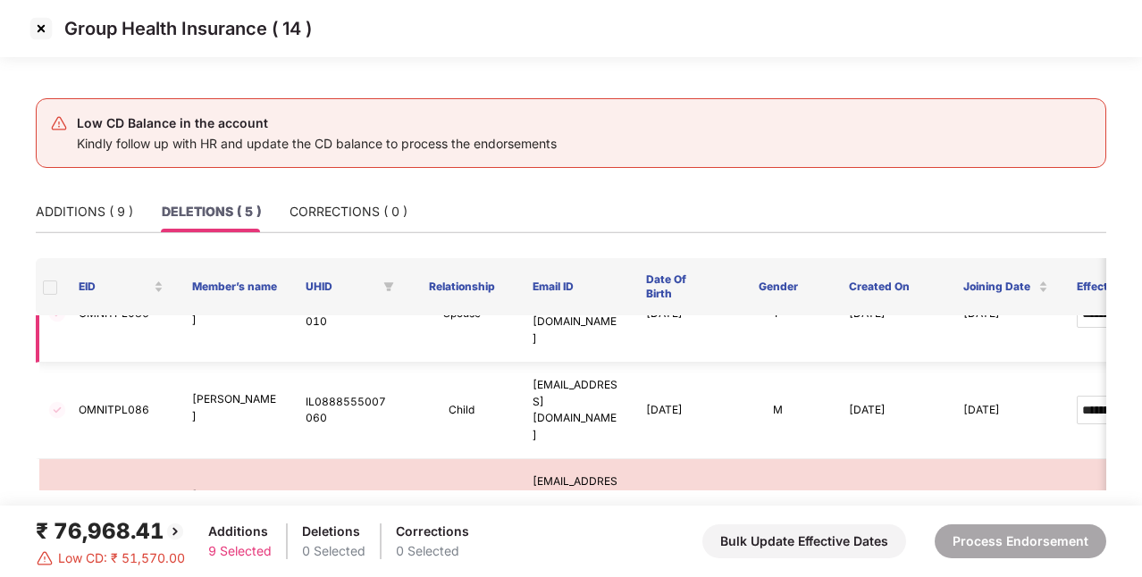
scroll to position [148, 0]
click at [707, 513] on footer "₹ 76,968.41 Low CD: ₹ 51,570.00 Additions 9 Selected Deletions 0 Selected Corre…" at bounding box center [571, 541] width 1142 height 71
click at [86, 214] on div "ADDITIONS ( 9 )" at bounding box center [84, 212] width 97 height 20
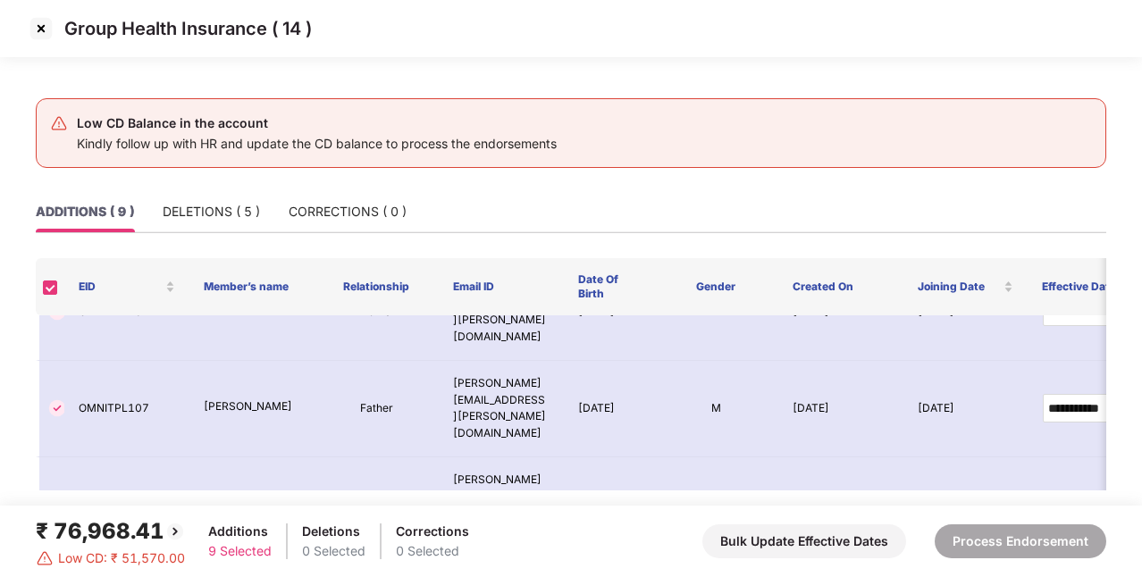
click at [71, 214] on div "ADDITIONS ( 9 )" at bounding box center [85, 212] width 98 height 20
click at [46, 38] on img at bounding box center [41, 28] width 29 height 29
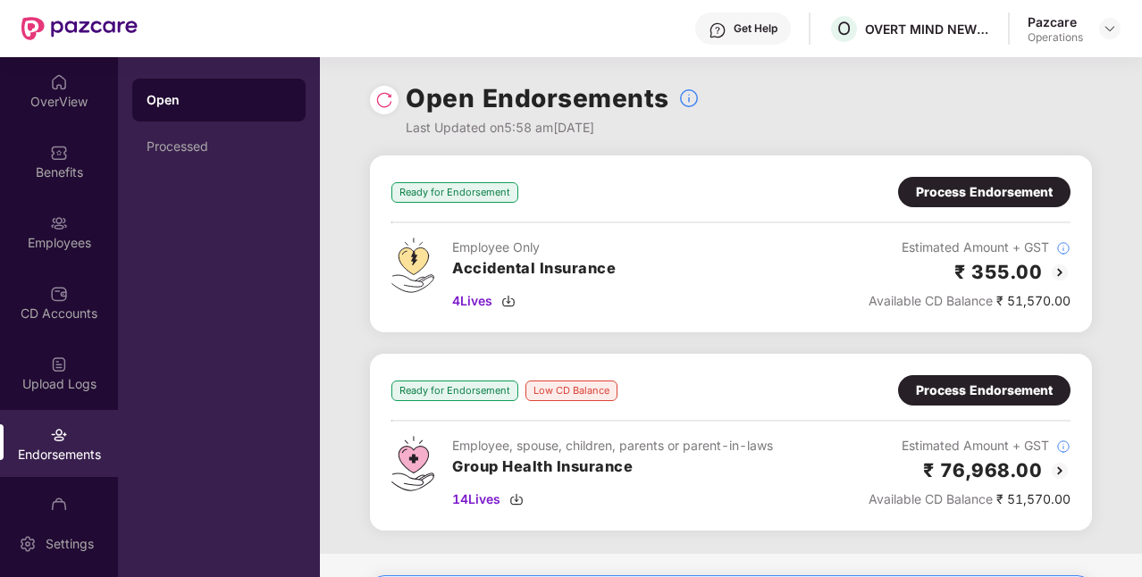
click at [975, 394] on div "Process Endorsement" at bounding box center [984, 391] width 137 height 20
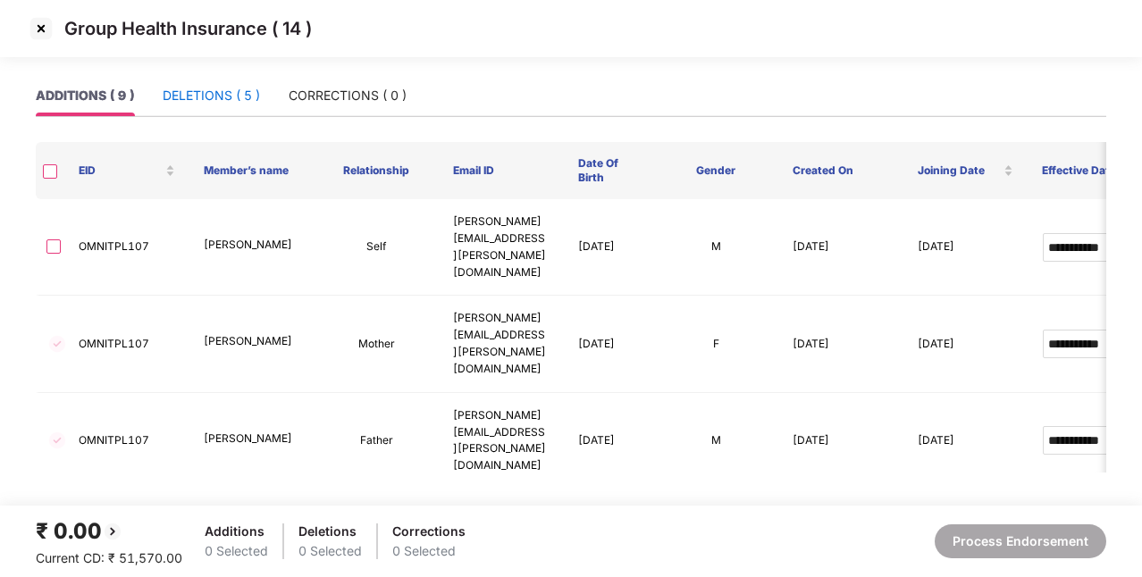
click at [222, 96] on div "DELETIONS ( 5 )" at bounding box center [211, 96] width 97 height 20
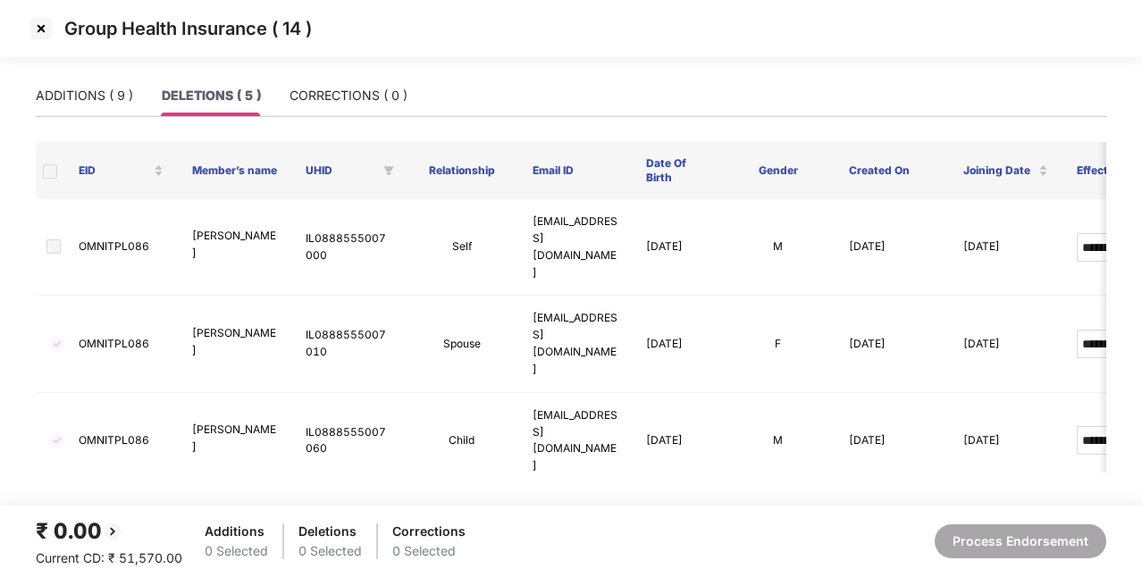
click at [41, 172] on th at bounding box center [50, 170] width 29 height 57
click at [52, 175] on span at bounding box center [50, 171] width 14 height 14
click at [56, 239] on span at bounding box center [53, 246] width 14 height 14
click at [51, 239] on span at bounding box center [53, 246] width 14 height 14
click at [54, 178] on span at bounding box center [50, 171] width 14 height 14
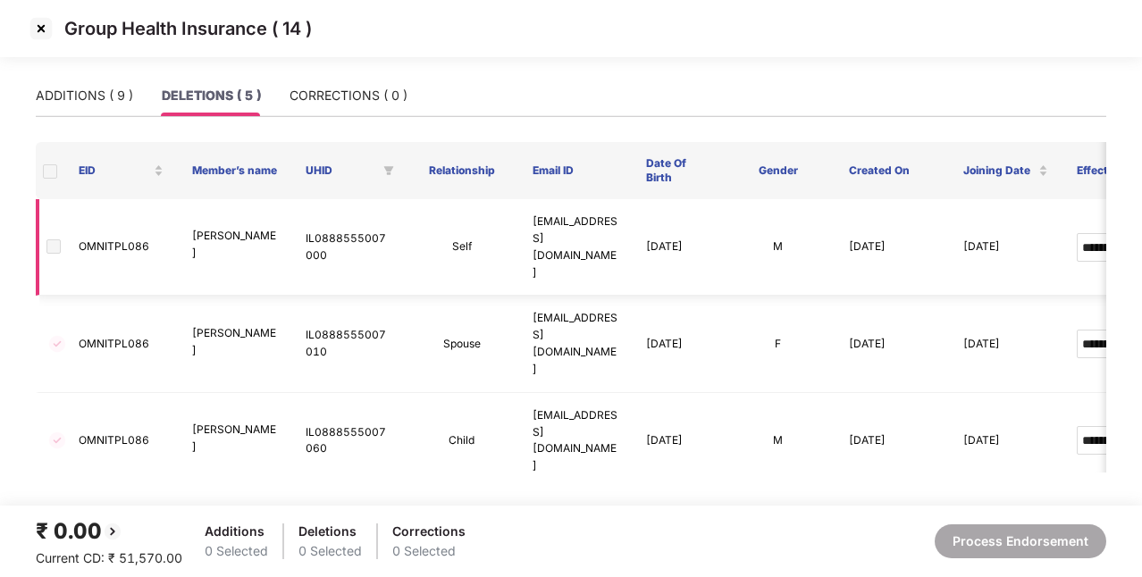
click at [59, 239] on span at bounding box center [53, 246] width 14 height 14
click at [53, 170] on span at bounding box center [50, 171] width 14 height 14
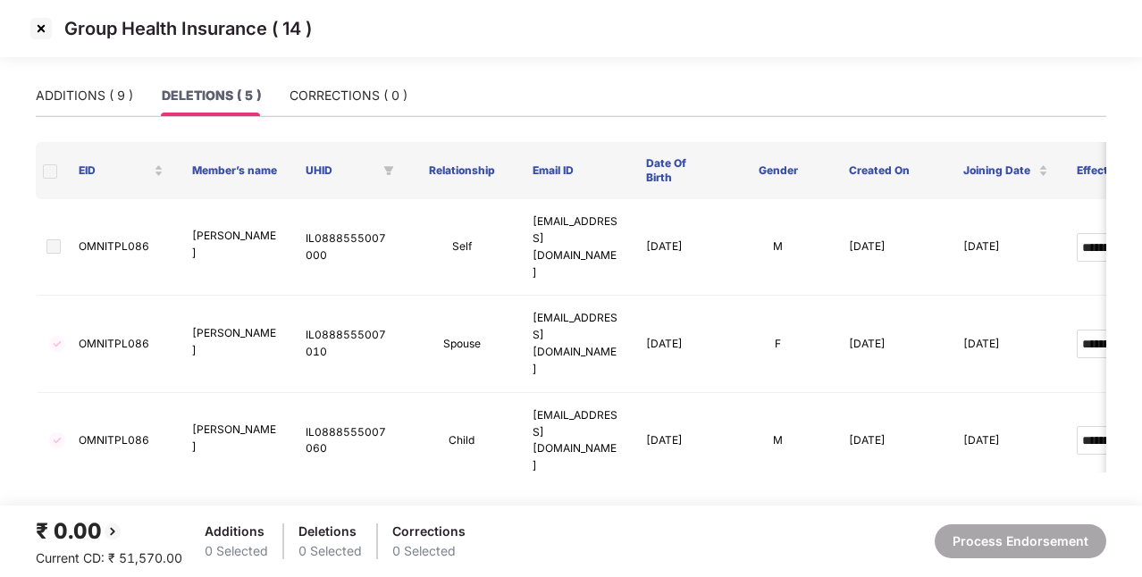
click at [53, 170] on span at bounding box center [50, 171] width 14 height 14
click at [88, 85] on div "ADDITIONS ( 9 )" at bounding box center [84, 95] width 97 height 41
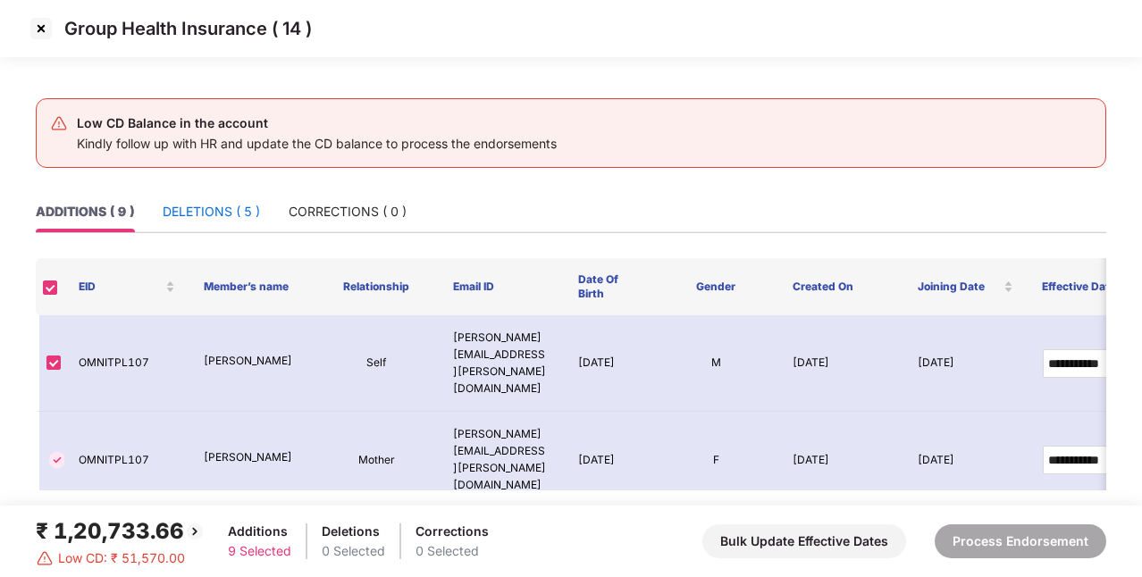
click at [189, 205] on div "DELETIONS ( 5 )" at bounding box center [211, 212] width 97 height 20
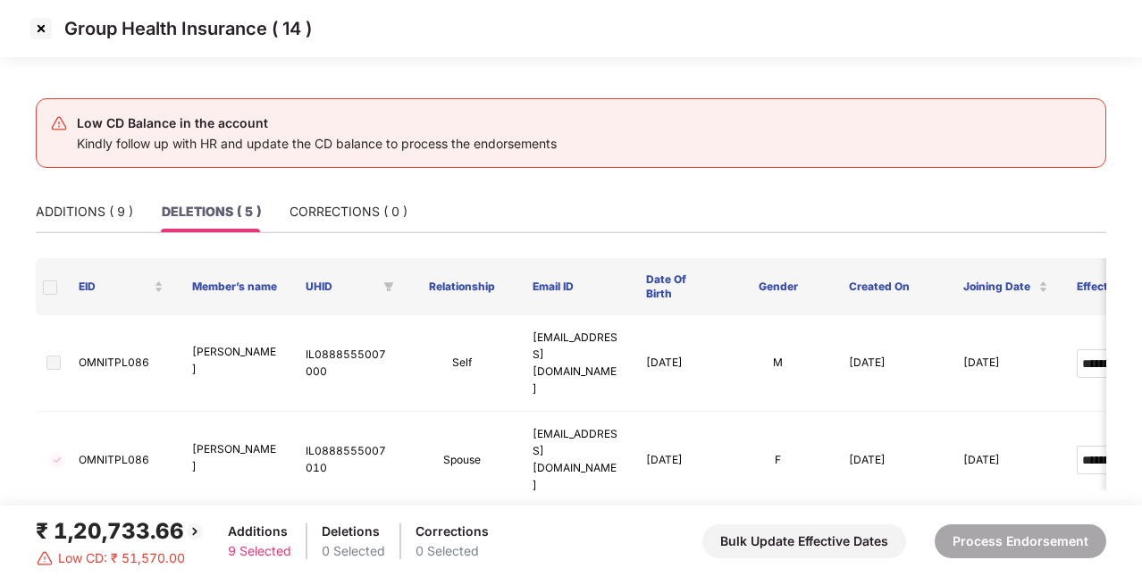
click at [45, 286] on span at bounding box center [50, 287] width 14 height 14
click at [91, 208] on div "ADDITIONS ( 9 )" at bounding box center [84, 212] width 97 height 20
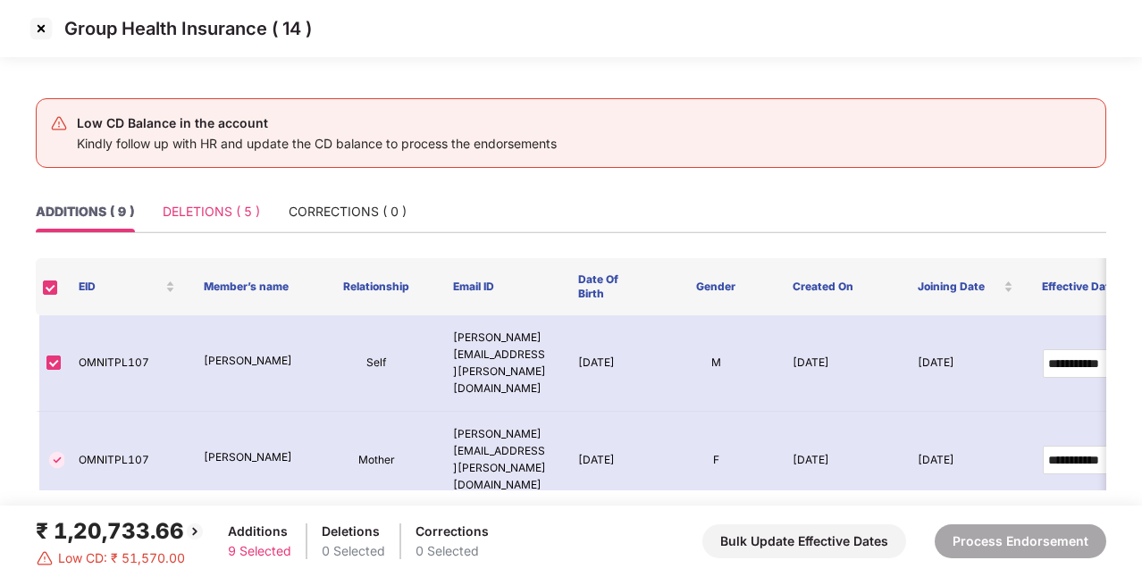
click at [182, 198] on div "DELETIONS ( 5 )" at bounding box center [211, 211] width 97 height 41
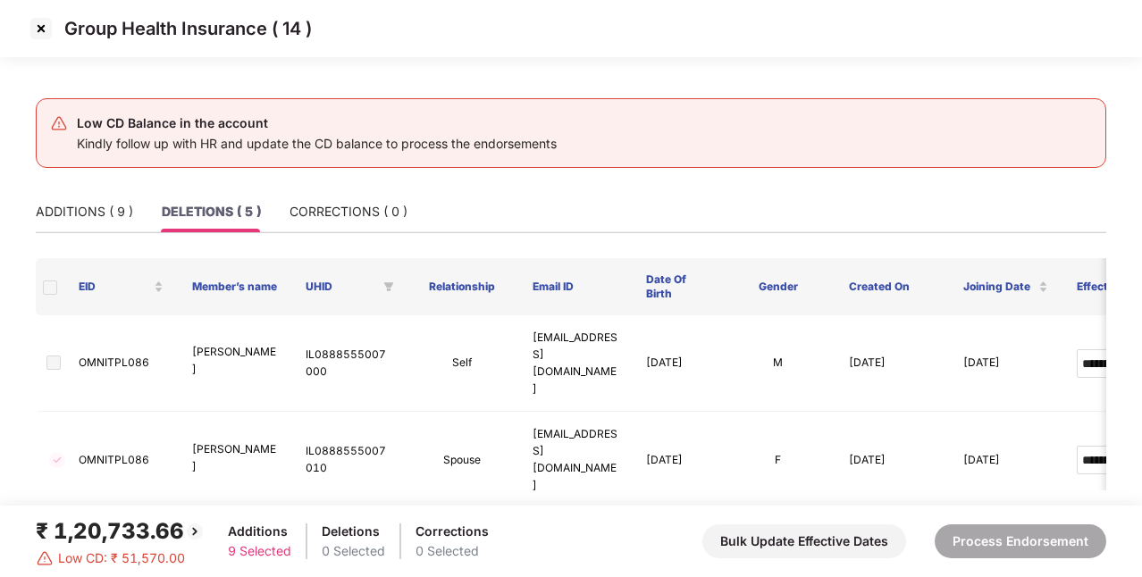
click at [54, 286] on span at bounding box center [50, 287] width 14 height 14
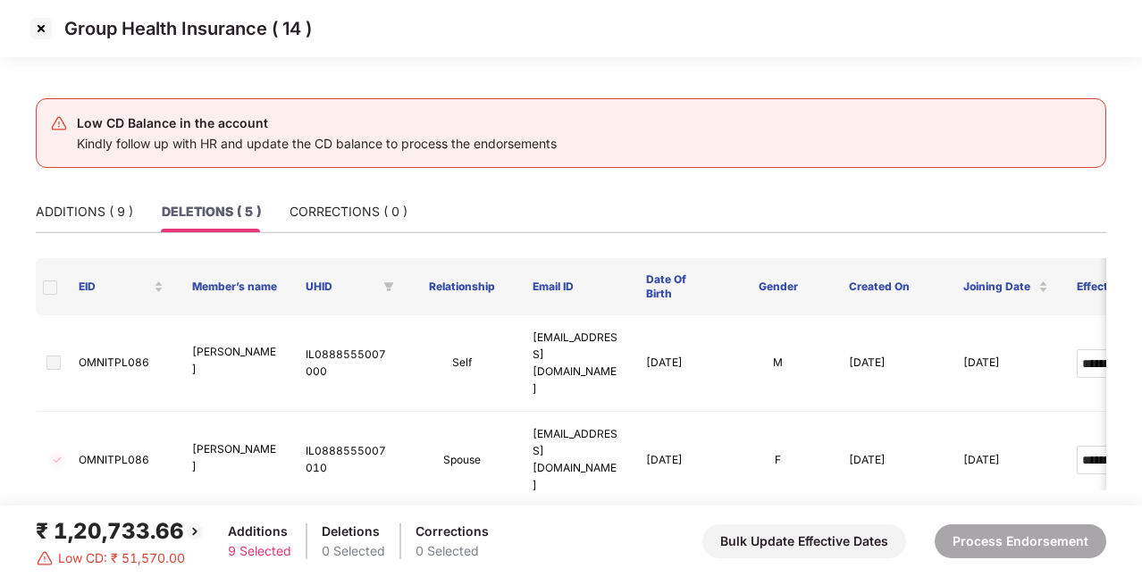
click at [54, 286] on span at bounding box center [50, 287] width 14 height 14
click at [238, 219] on div "DELETIONS ( 5 )" at bounding box center [211, 212] width 99 height 20
click at [39, 30] on img at bounding box center [41, 28] width 29 height 29
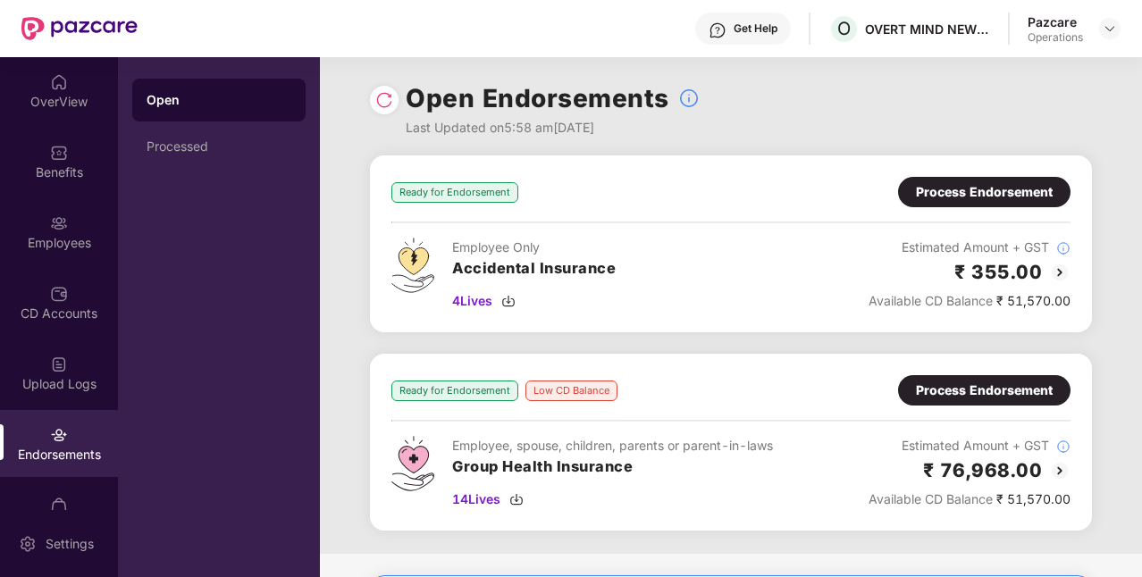
click at [986, 402] on div "Process Endorsement" at bounding box center [984, 390] width 172 height 30
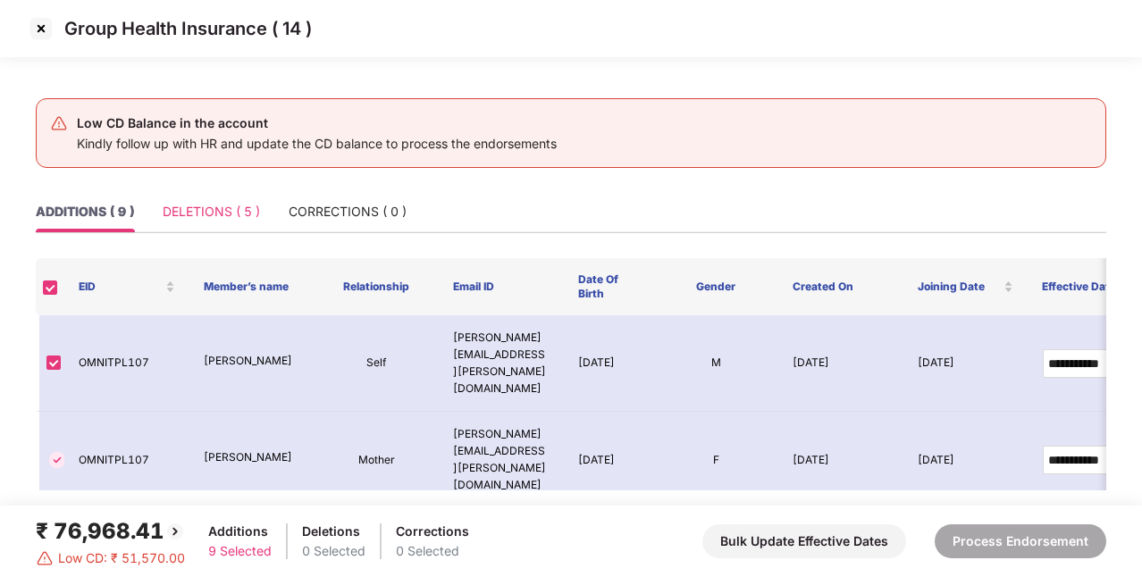
click at [200, 225] on div "DELETIONS ( 5 )" at bounding box center [211, 211] width 97 height 41
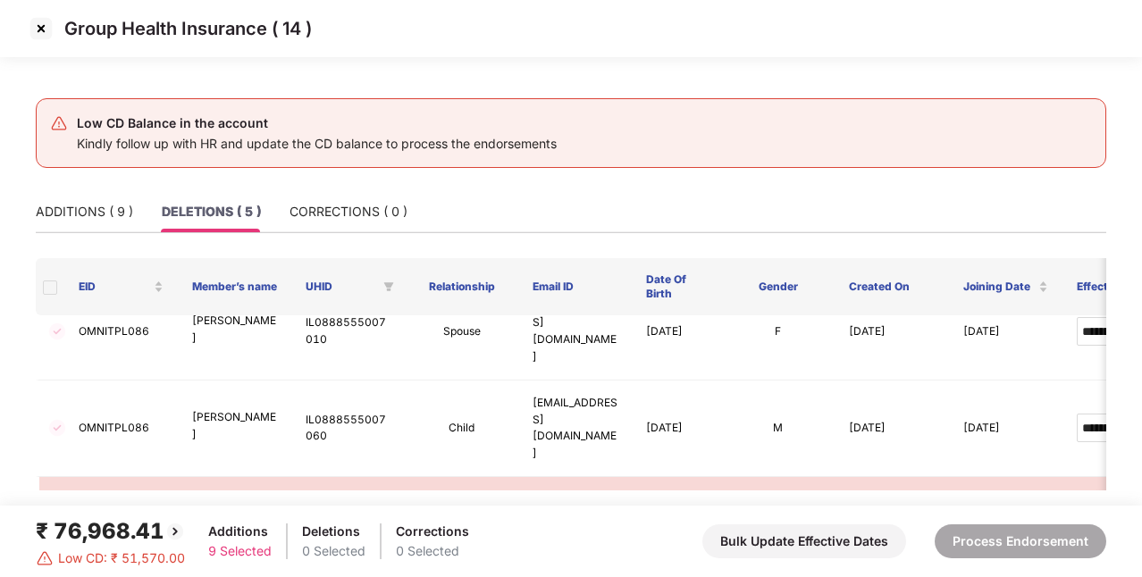
scroll to position [126, 0]
click at [36, 24] on img at bounding box center [41, 28] width 29 height 29
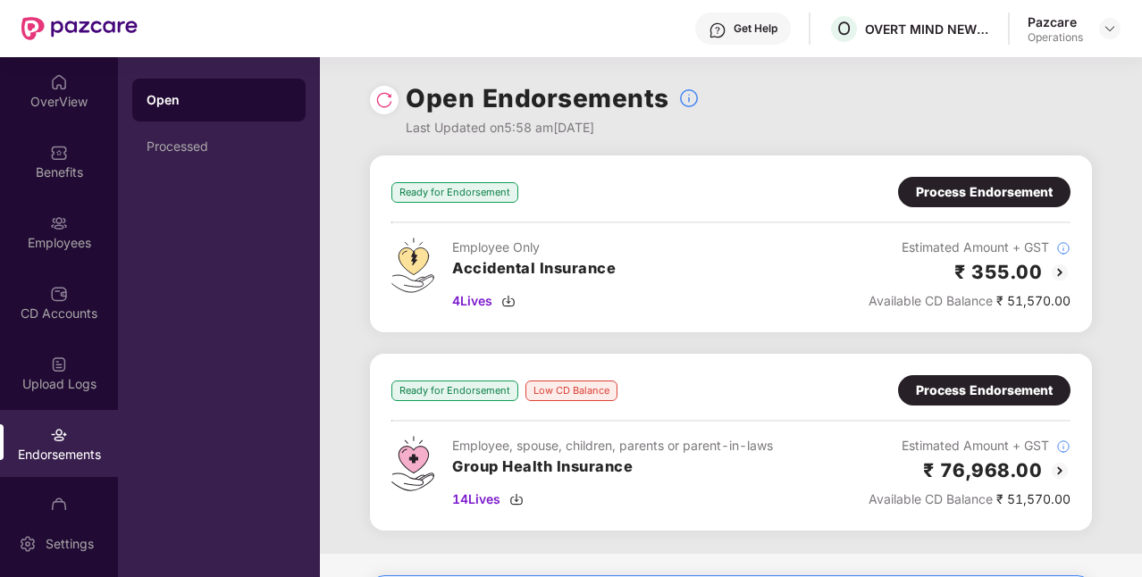
click at [1001, 393] on div "Process Endorsement" at bounding box center [984, 391] width 137 height 20
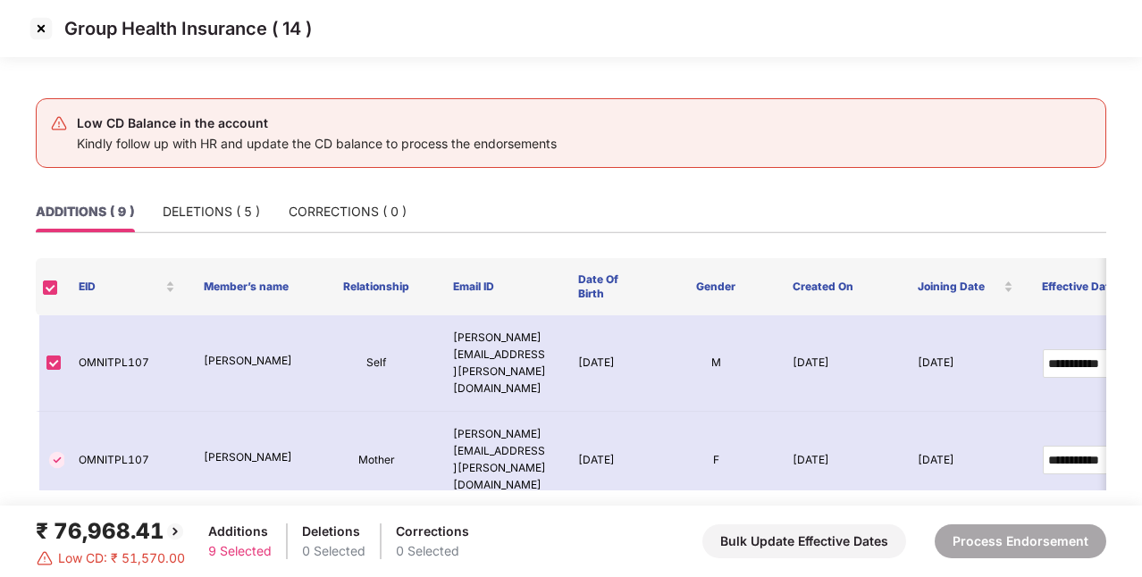
click at [46, 29] on img at bounding box center [41, 28] width 29 height 29
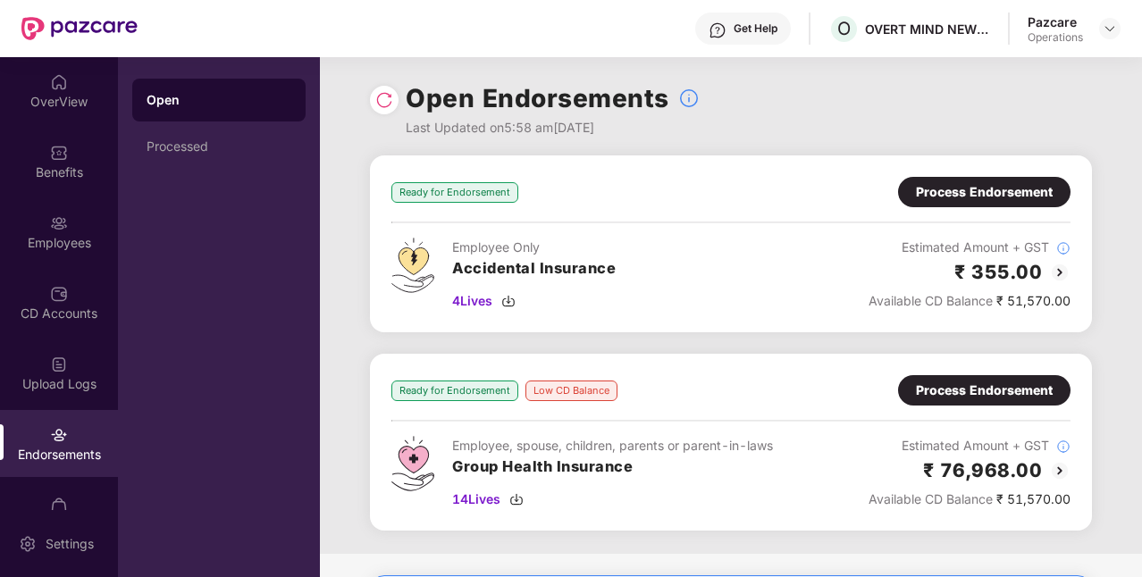
click at [980, 381] on div "Process Endorsement" at bounding box center [984, 391] width 137 height 20
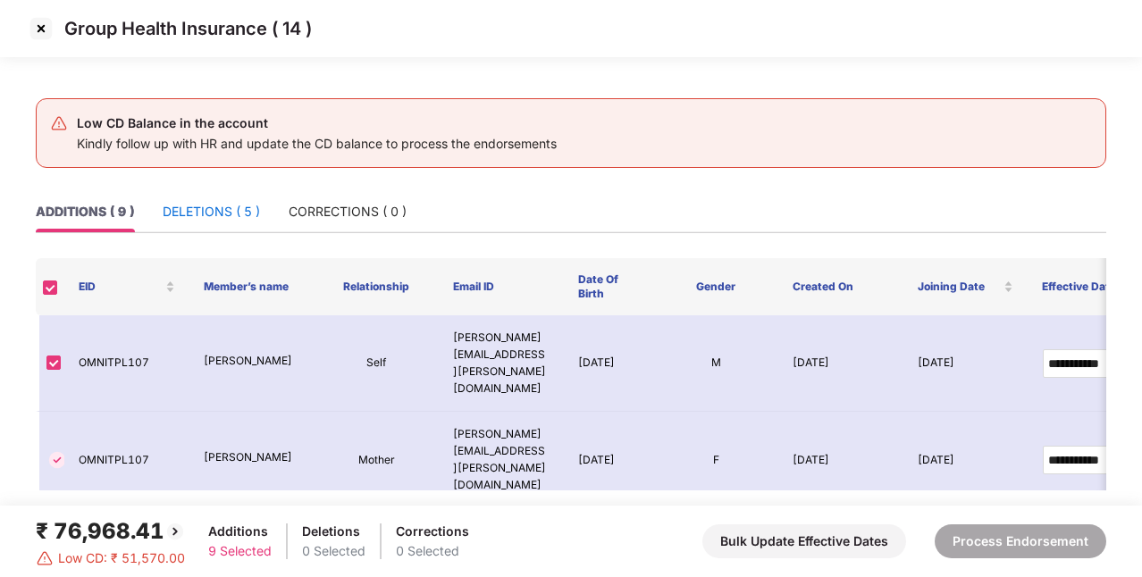
click at [223, 207] on div "DELETIONS ( 5 )" at bounding box center [211, 212] width 97 height 20
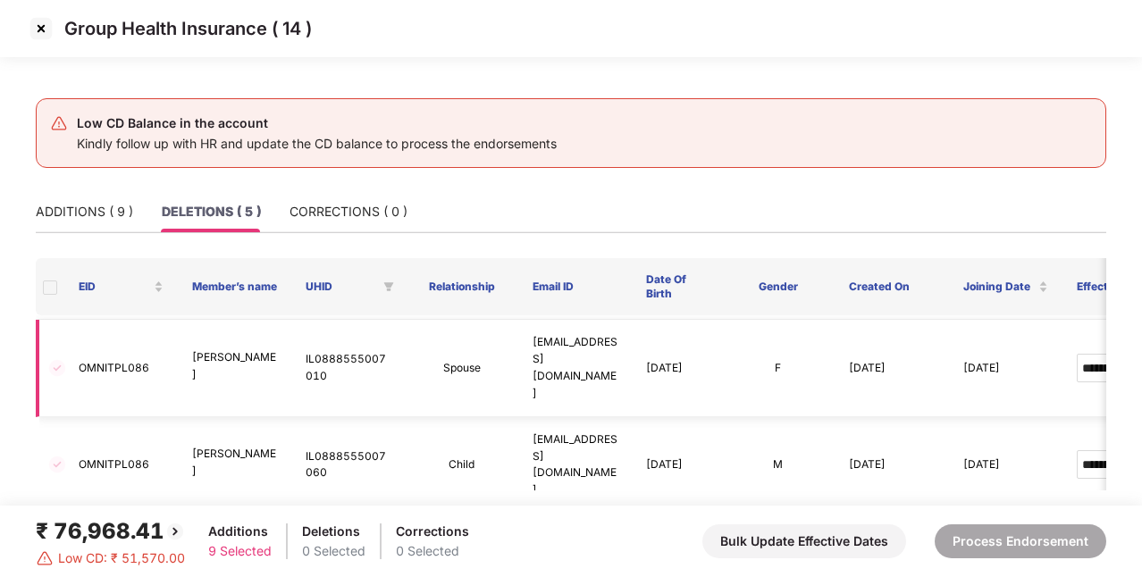
scroll to position [42, 0]
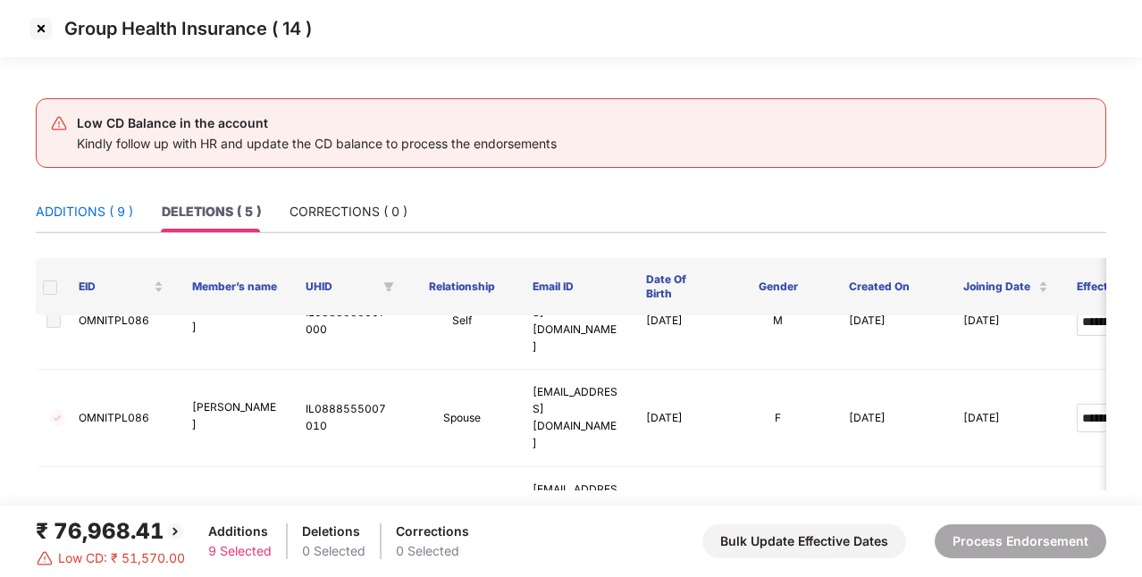
click at [55, 202] on div "ADDITIONS ( 9 )" at bounding box center [84, 212] width 97 height 20
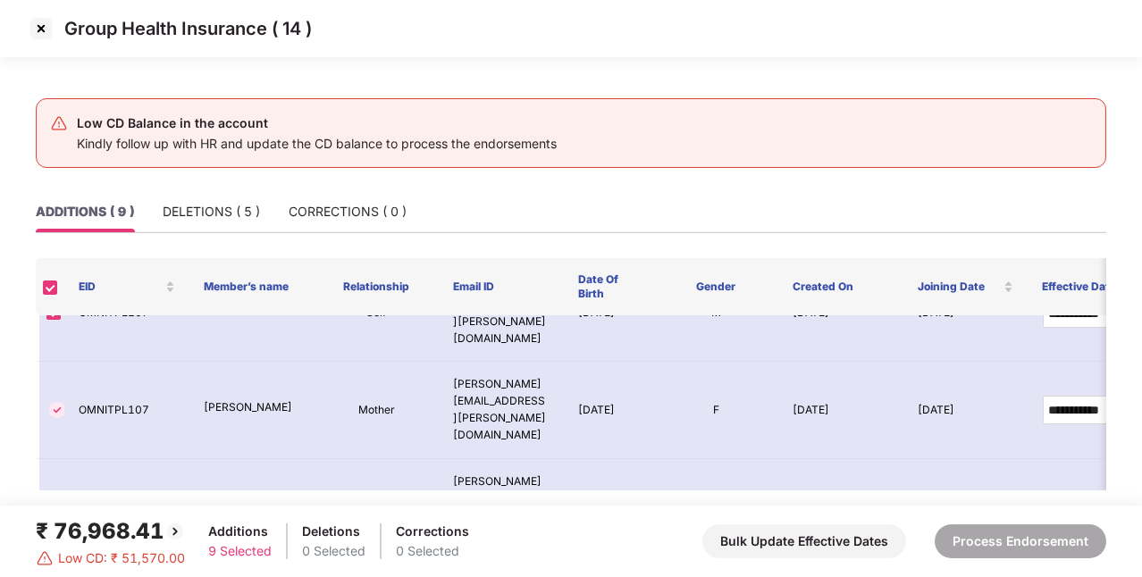
scroll to position [0, 0]
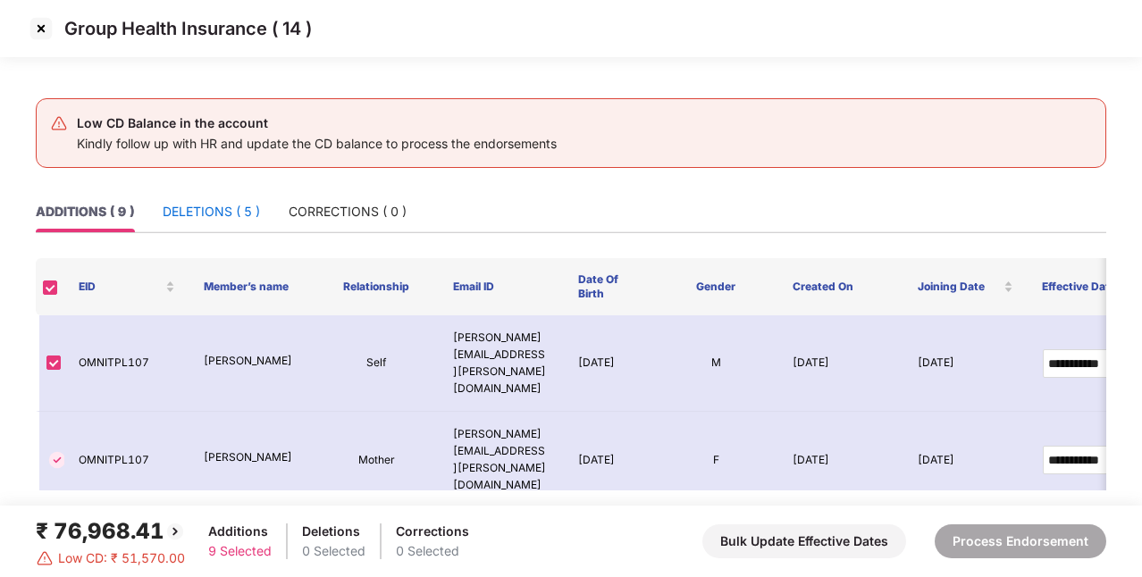
click at [222, 207] on div "DELETIONS ( 5 )" at bounding box center [211, 212] width 97 height 20
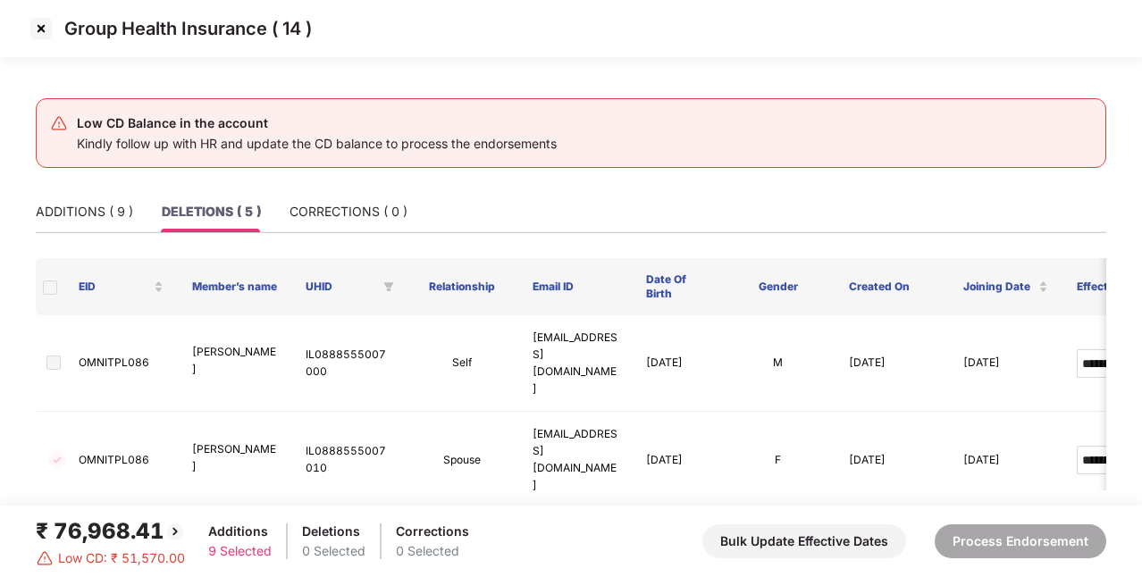
click at [428, 39] on div "Group Health Insurance ( 14 )" at bounding box center [571, 28] width 1088 height 29
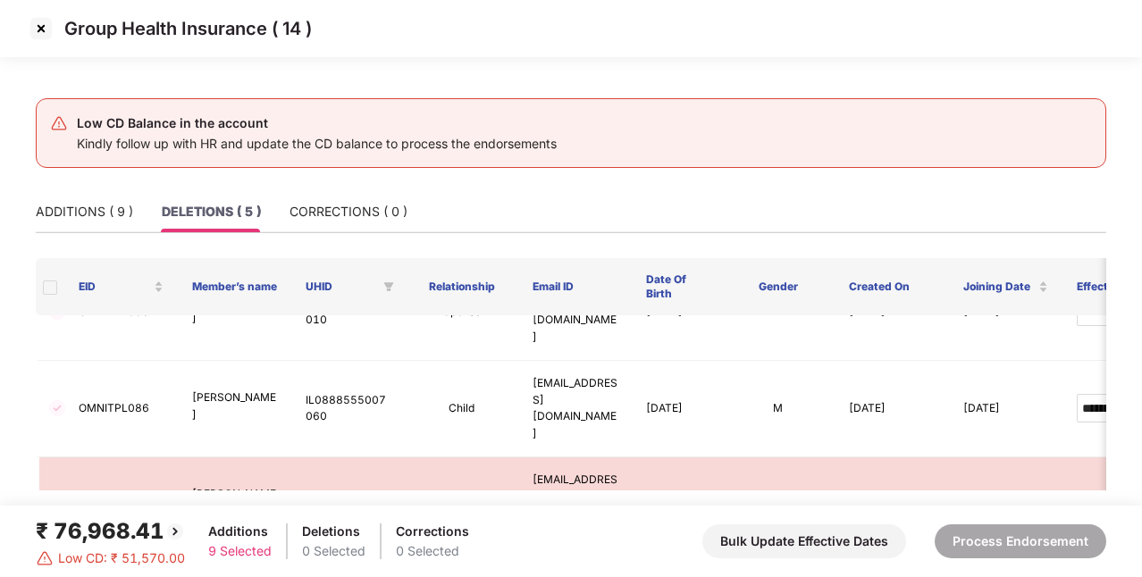
click at [48, 37] on img at bounding box center [41, 28] width 29 height 29
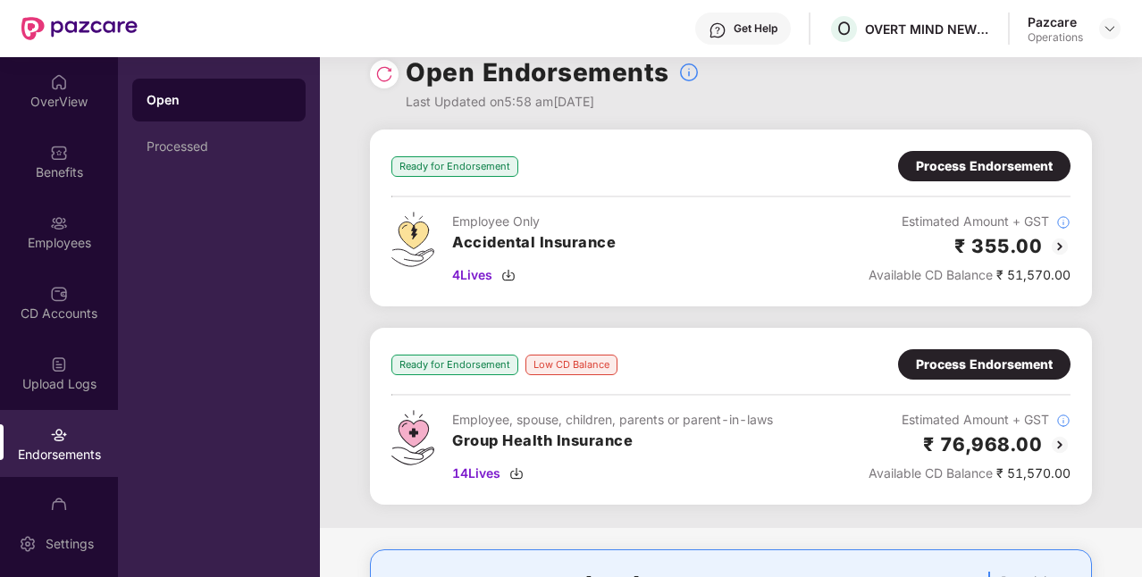
scroll to position [25, 0]
click at [1013, 165] on div "Process Endorsement" at bounding box center [984, 167] width 137 height 20
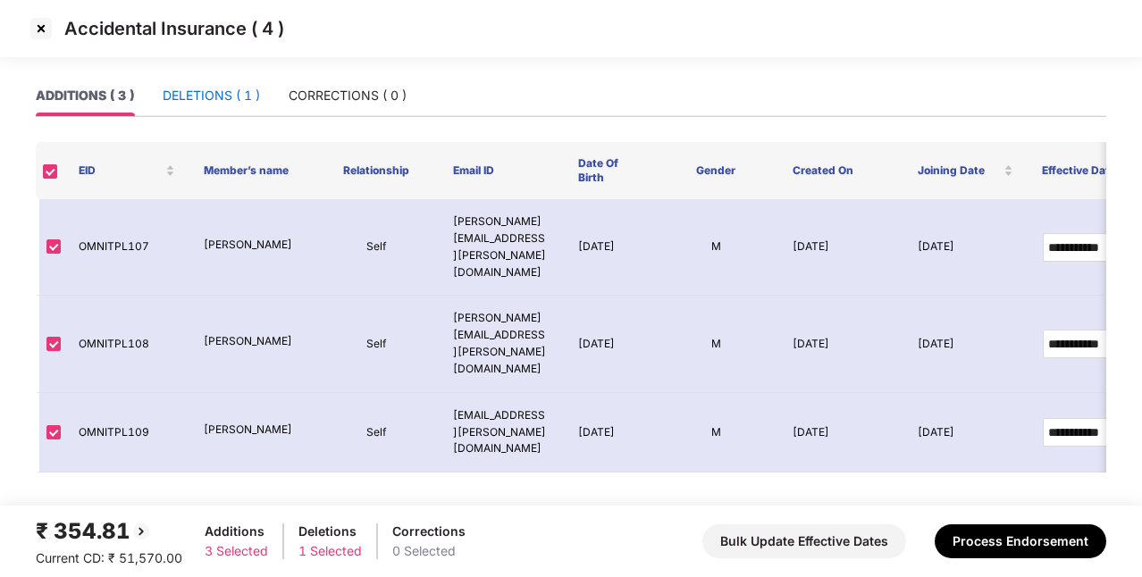
click at [238, 94] on div "DELETIONS ( 1 )" at bounding box center [211, 96] width 97 height 20
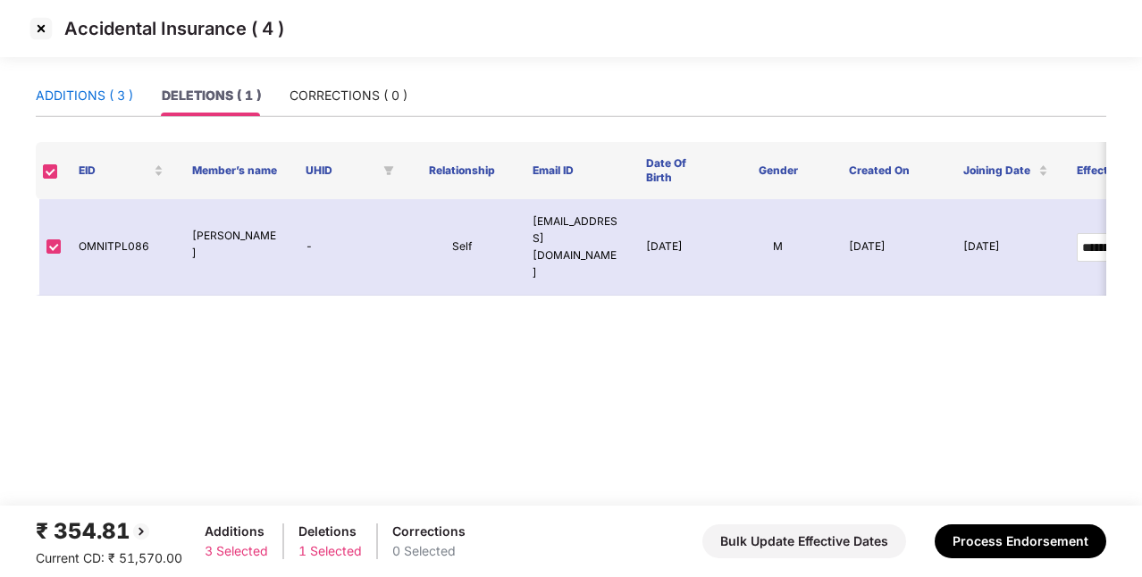
click at [100, 100] on div "ADDITIONS ( 3 )" at bounding box center [84, 96] width 97 height 20
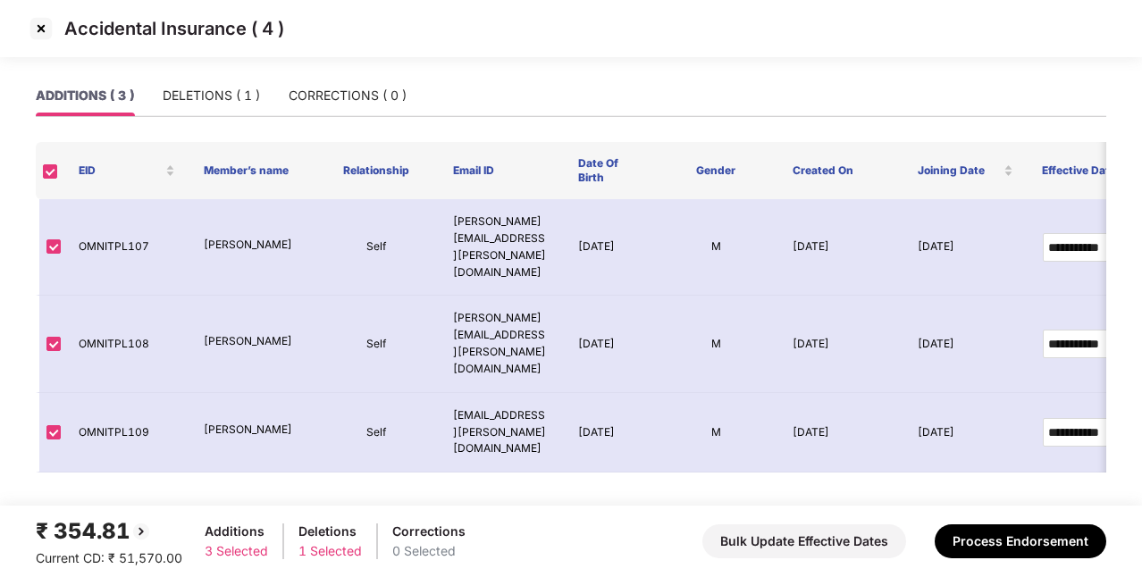
click at [38, 36] on img at bounding box center [41, 28] width 29 height 29
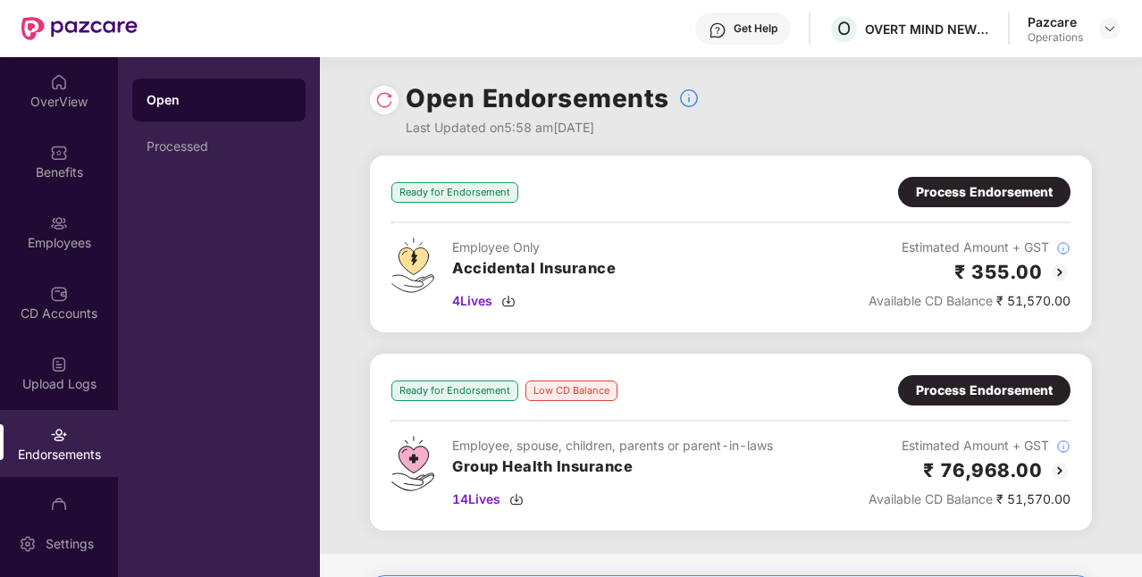
click at [937, 197] on div "Process Endorsement" at bounding box center [984, 192] width 137 height 20
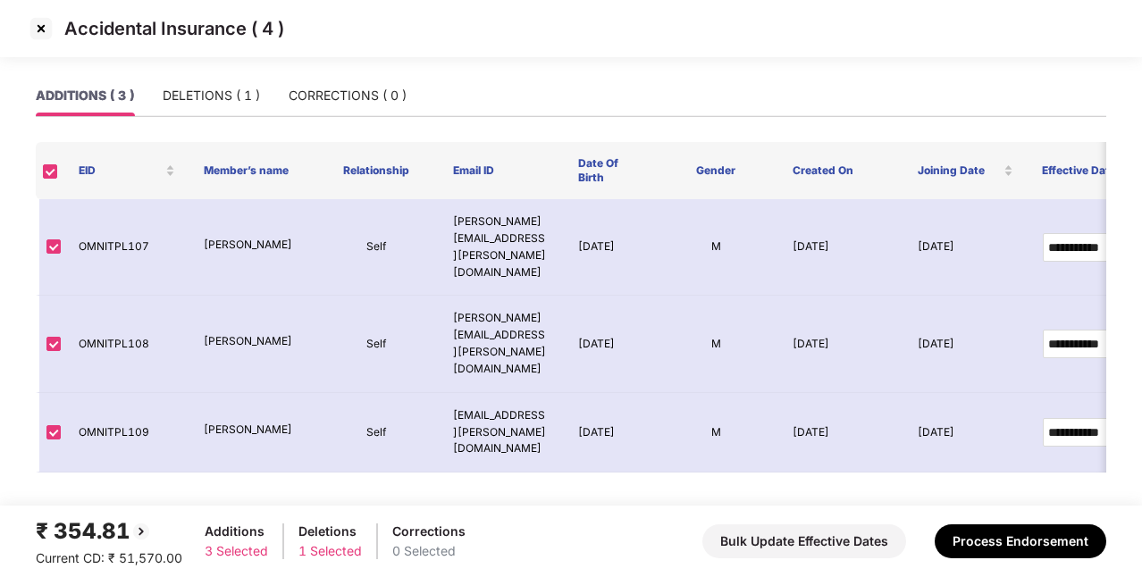
click at [30, 27] on img at bounding box center [41, 28] width 29 height 29
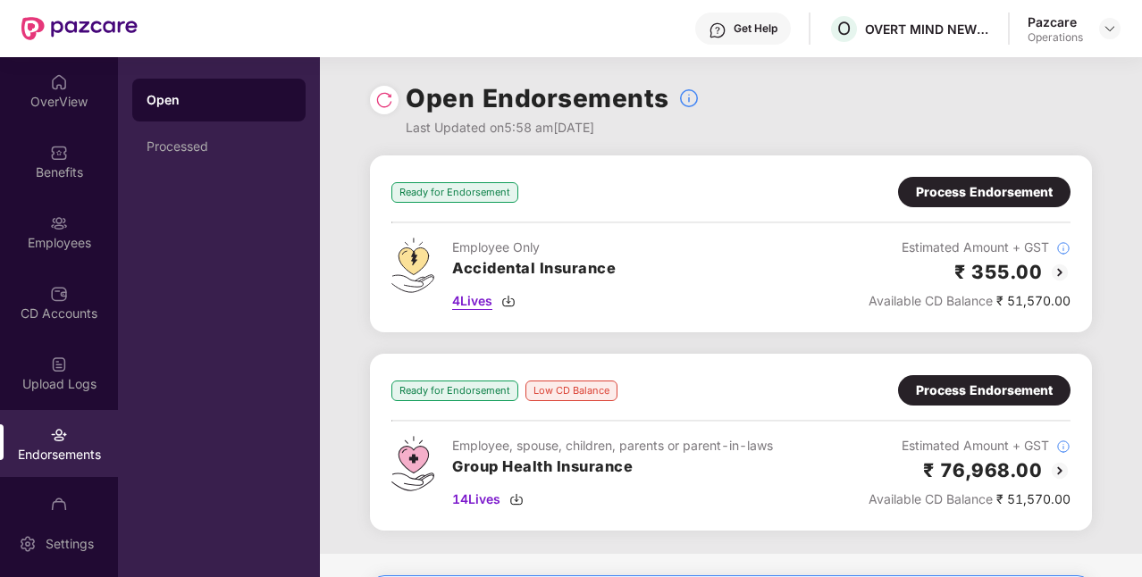
click at [514, 301] on img at bounding box center [508, 301] width 14 height 14
click at [1013, 196] on div "Process Endorsement" at bounding box center [984, 192] width 137 height 20
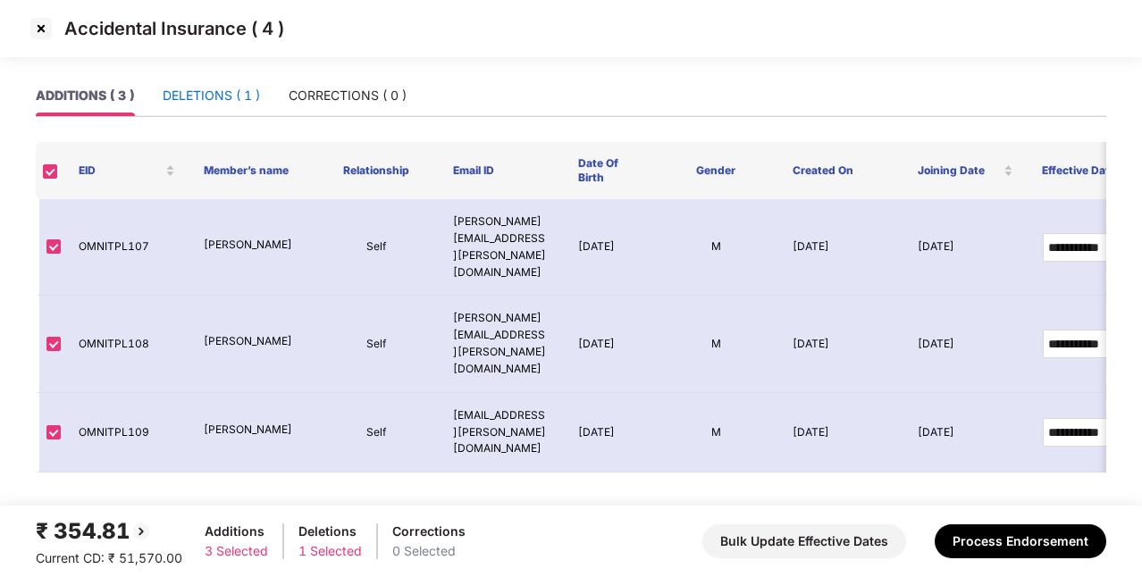
click at [216, 103] on div "DELETIONS ( 1 )" at bounding box center [211, 96] width 97 height 20
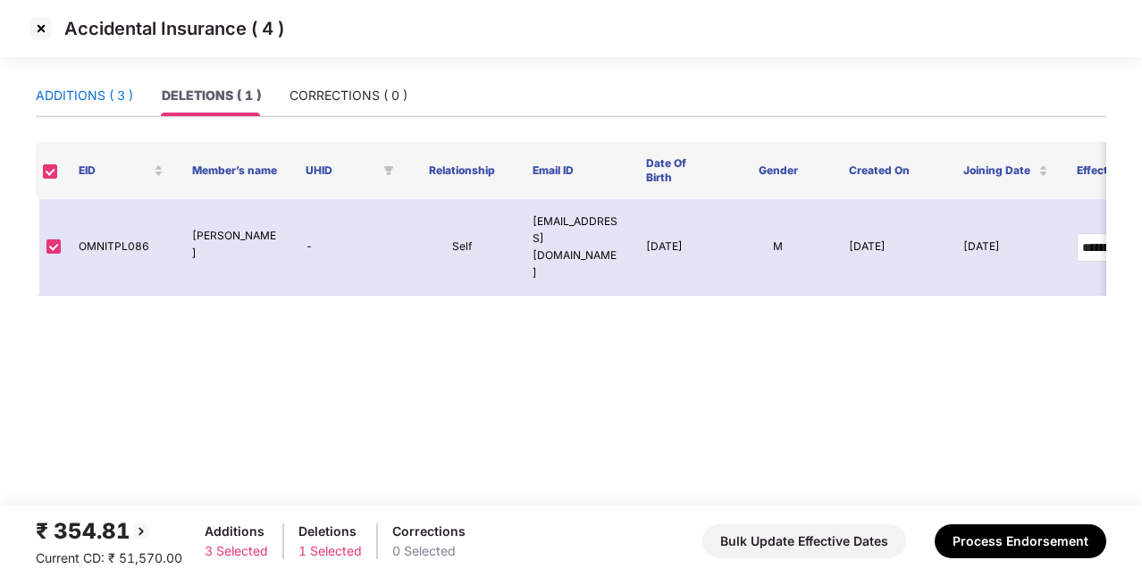
click at [121, 89] on div "ADDITIONS ( 3 )" at bounding box center [84, 96] width 97 height 20
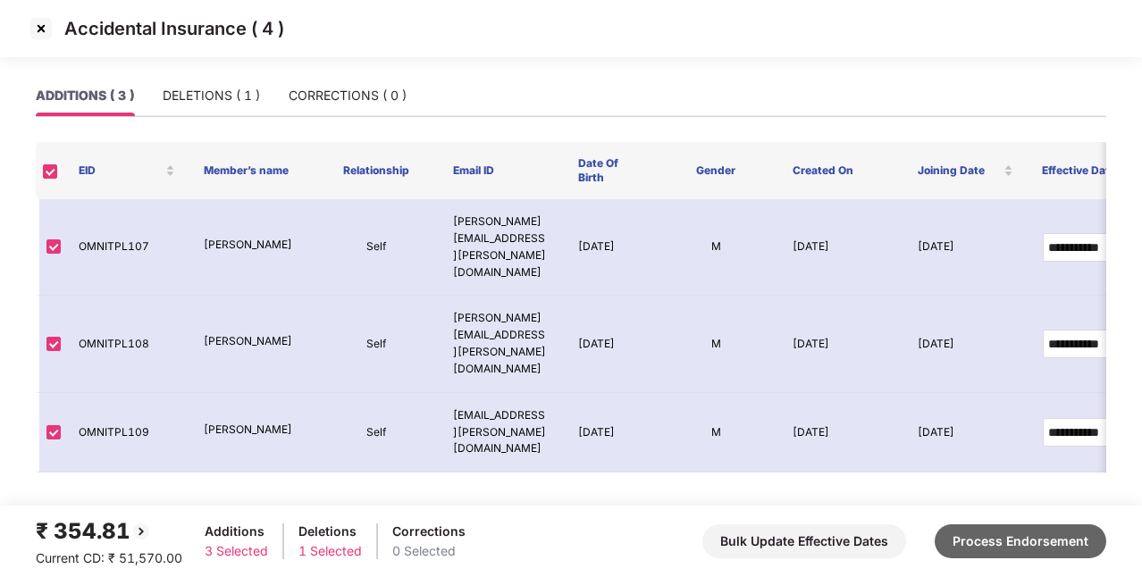
click at [1017, 541] on button "Process Endorsement" at bounding box center [1020, 541] width 172 height 34
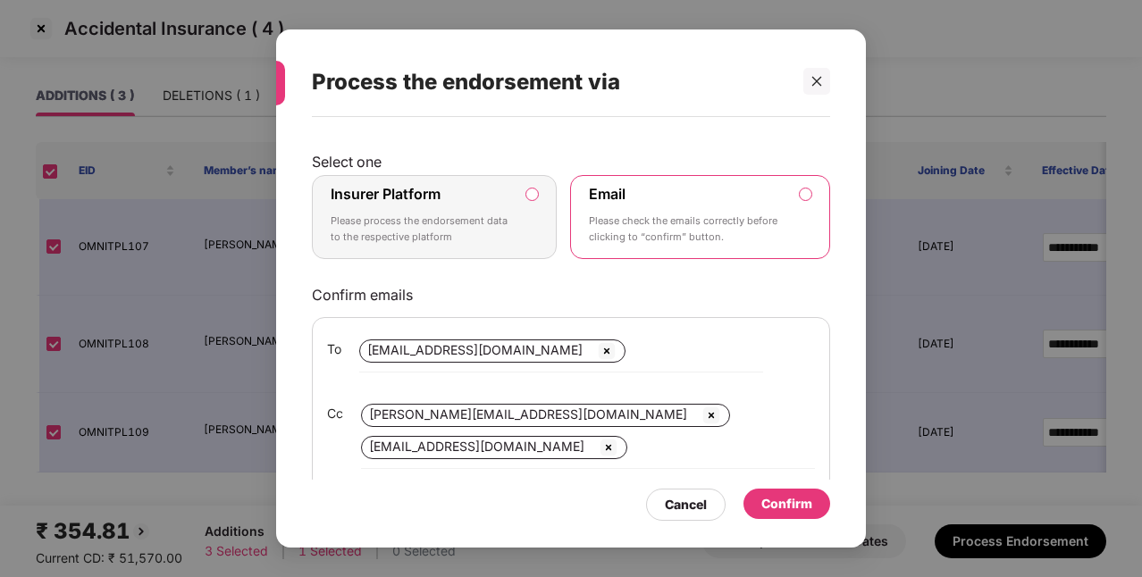
click at [528, 214] on label "Insurer Platform Please process the endorsement data to the respective platform" at bounding box center [434, 217] width 245 height 84
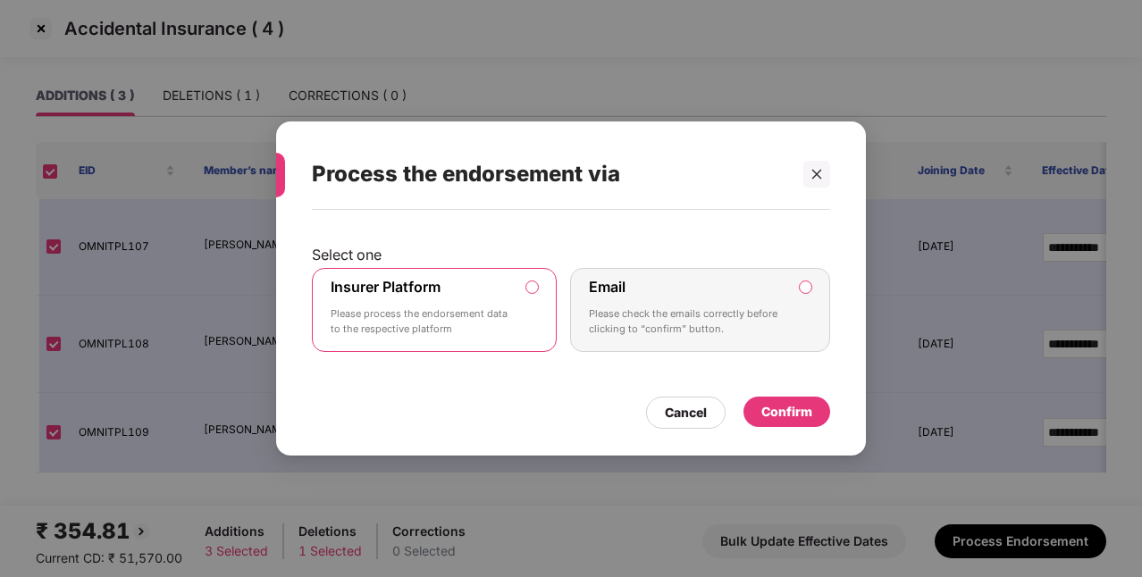
click at [785, 422] on div "Confirm" at bounding box center [786, 412] width 87 height 30
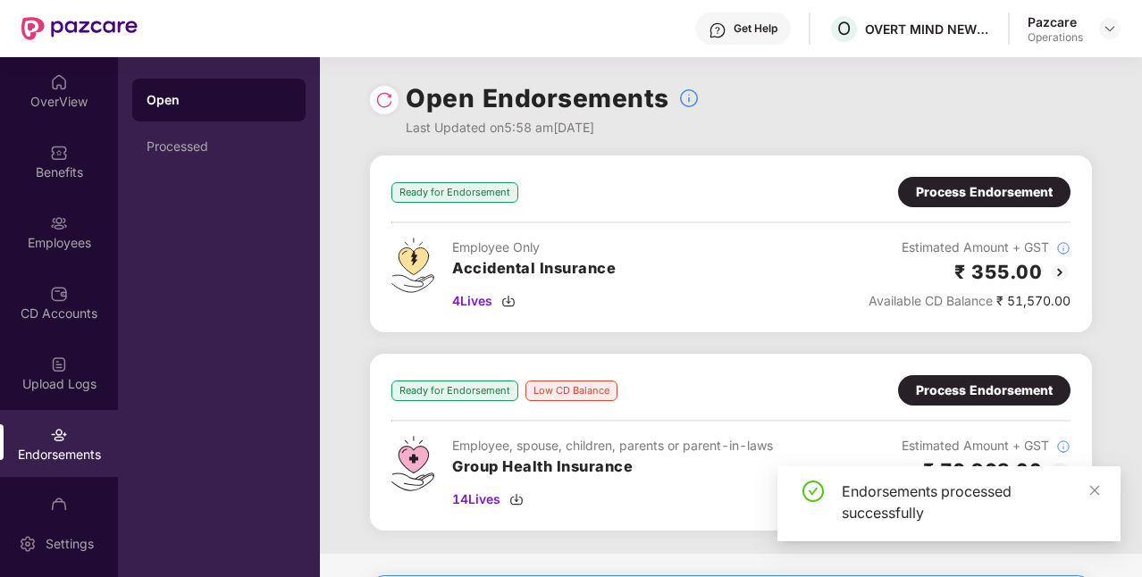
click at [398, 101] on div "Open Endorsements Last Updated on 5:58 am, 10 Oct 2025" at bounding box center [731, 106] width 722 height 98
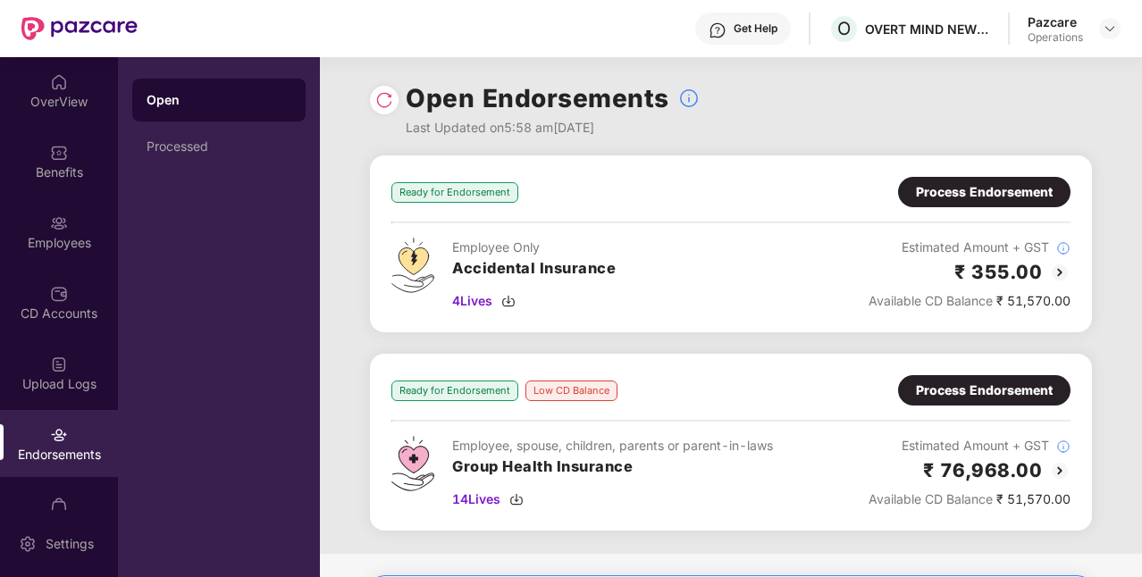
click at [384, 98] on img at bounding box center [384, 100] width 18 height 18
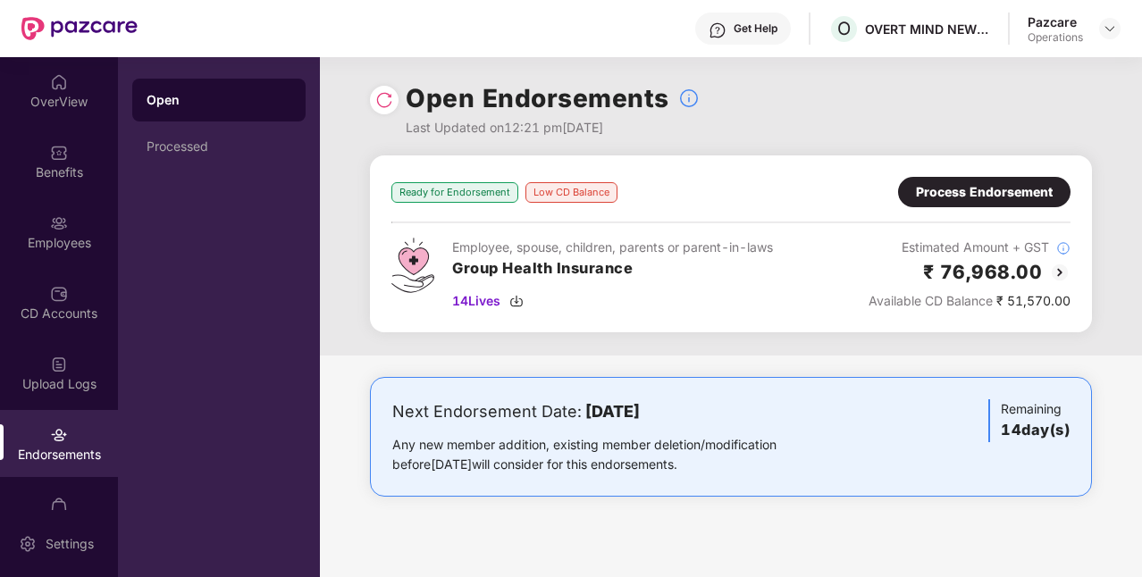
click at [930, 202] on div "Process Endorsement" at bounding box center [984, 192] width 172 height 30
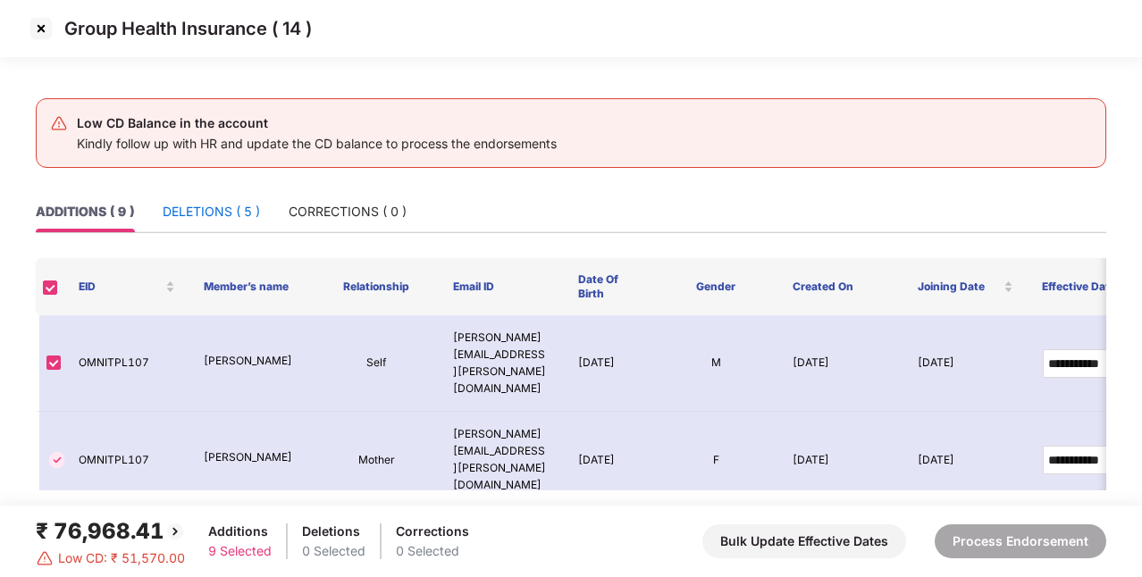
click at [243, 209] on div "DELETIONS ( 5 )" at bounding box center [211, 212] width 97 height 20
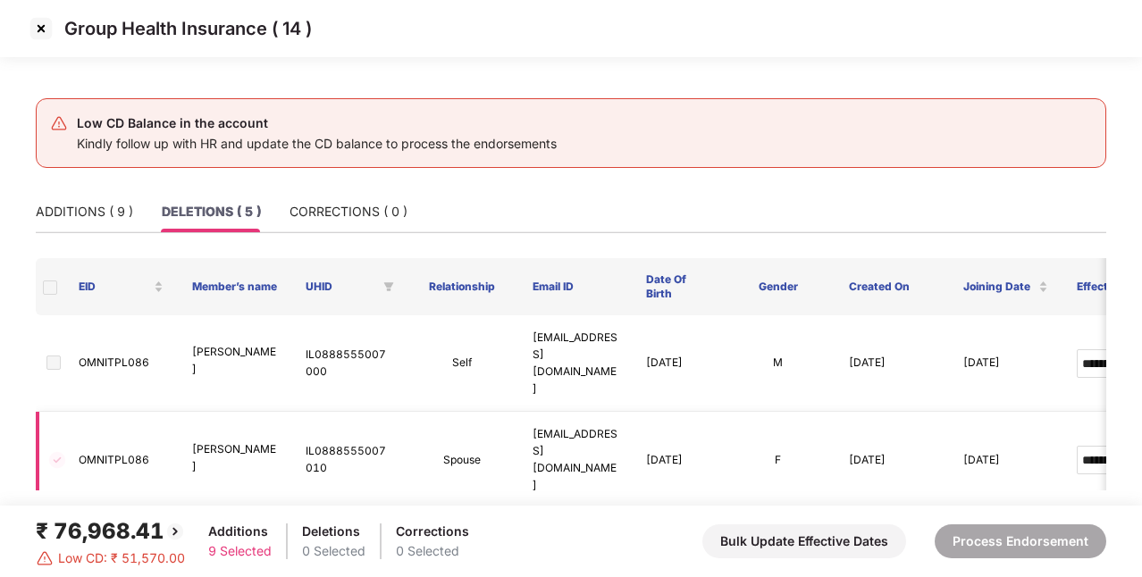
scroll to position [148, 0]
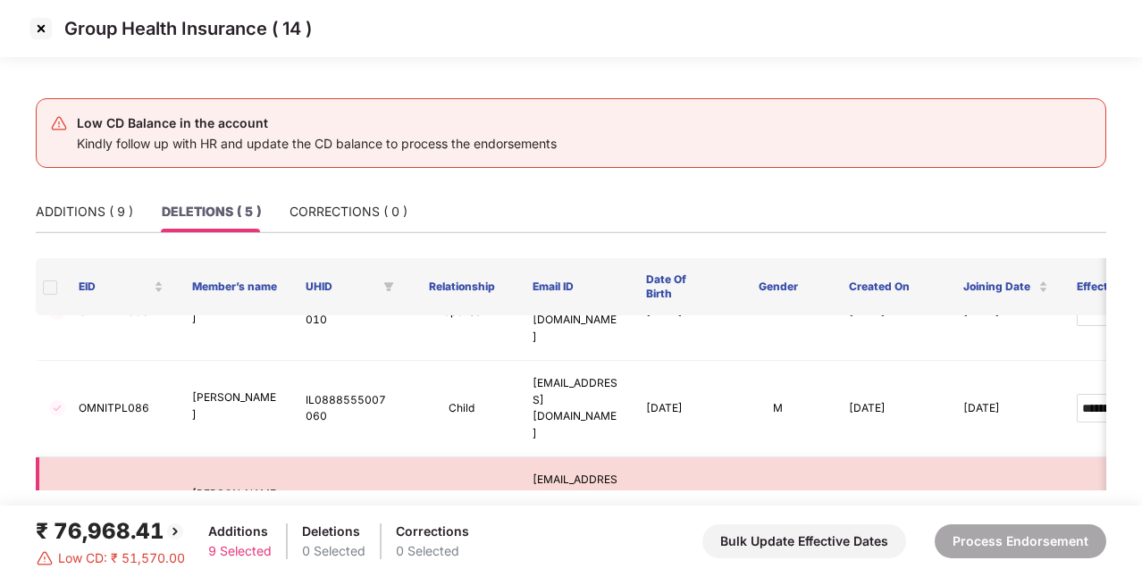
click at [97, 457] on td "OMNITPL086" at bounding box center [120, 505] width 113 height 96
copy td "OMNITPL086"
click at [82, 218] on div "ADDITIONS ( 9 )" at bounding box center [84, 212] width 97 height 20
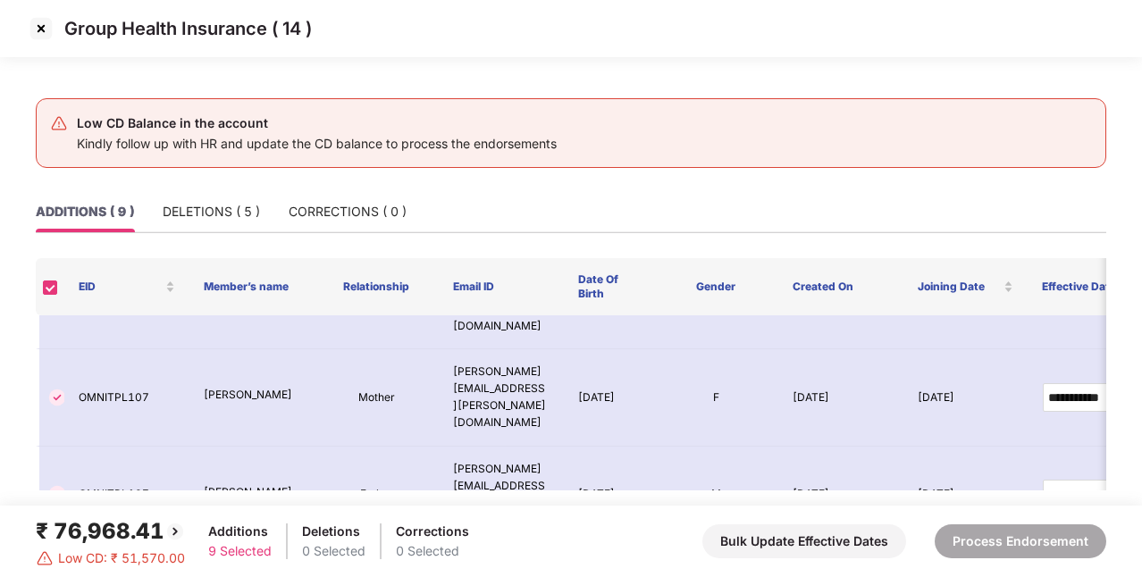
scroll to position [0, 0]
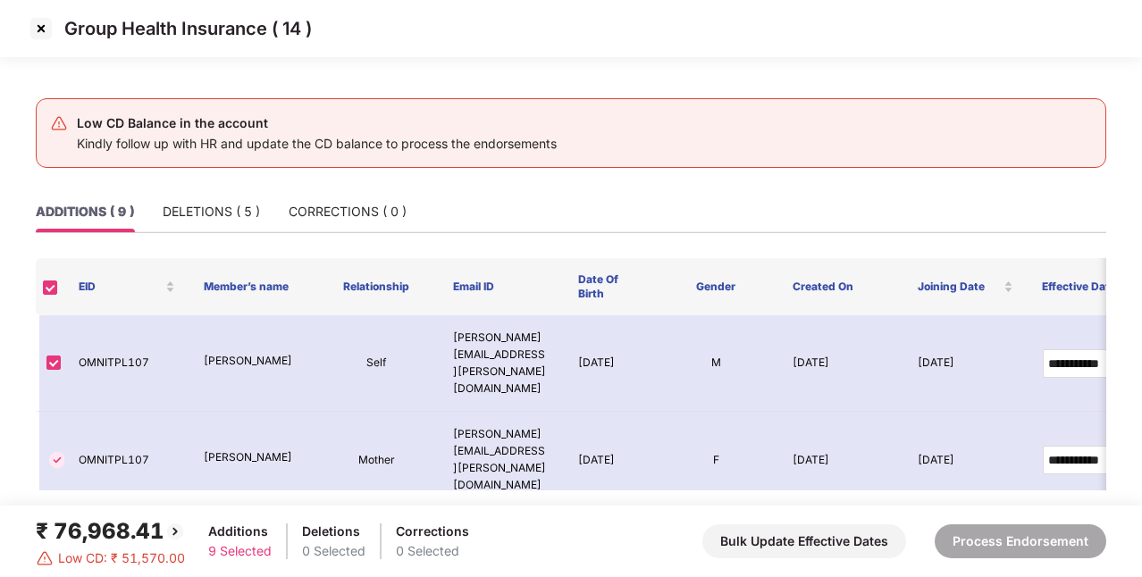
click at [41, 31] on img at bounding box center [41, 28] width 29 height 29
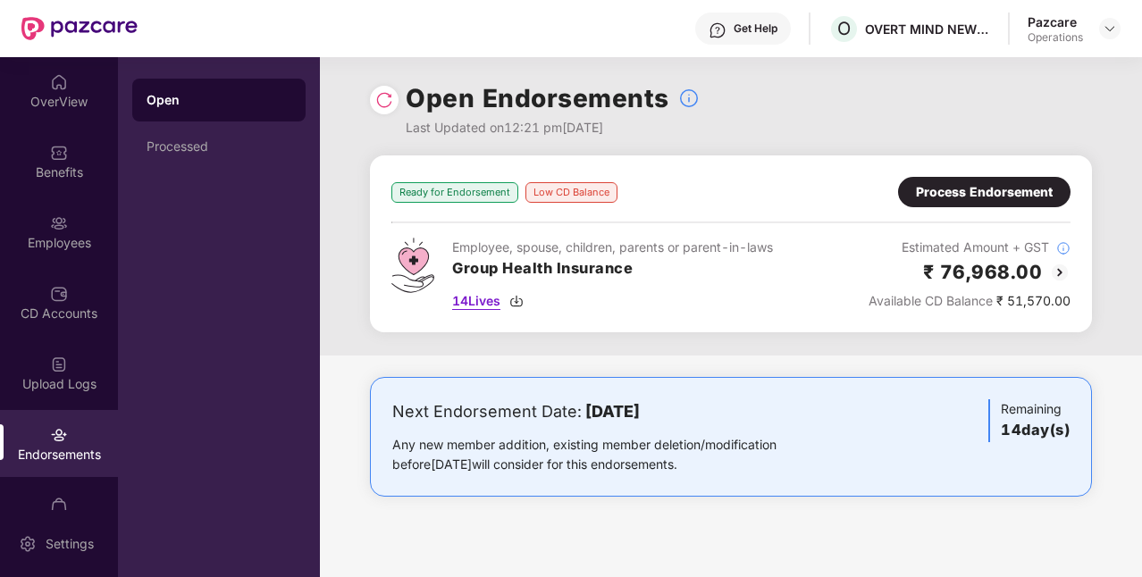
click at [520, 297] on img at bounding box center [516, 301] width 14 height 14
click at [371, 105] on div at bounding box center [384, 100] width 29 height 29
click at [958, 188] on div "Process Endorsement" at bounding box center [984, 192] width 137 height 20
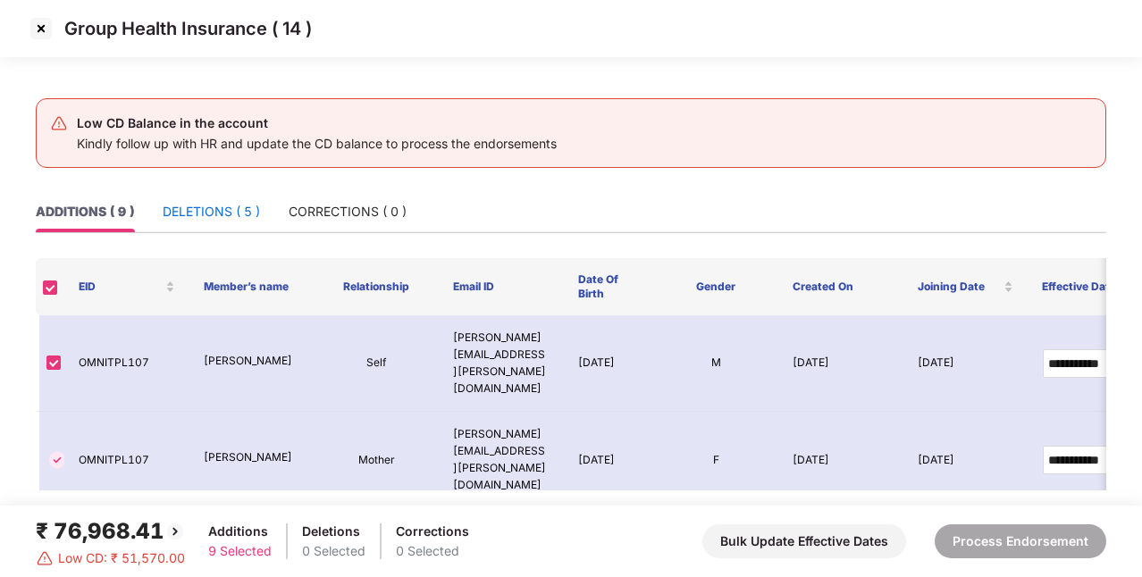
click at [250, 202] on div "DELETIONS ( 5 )" at bounding box center [211, 212] width 97 height 20
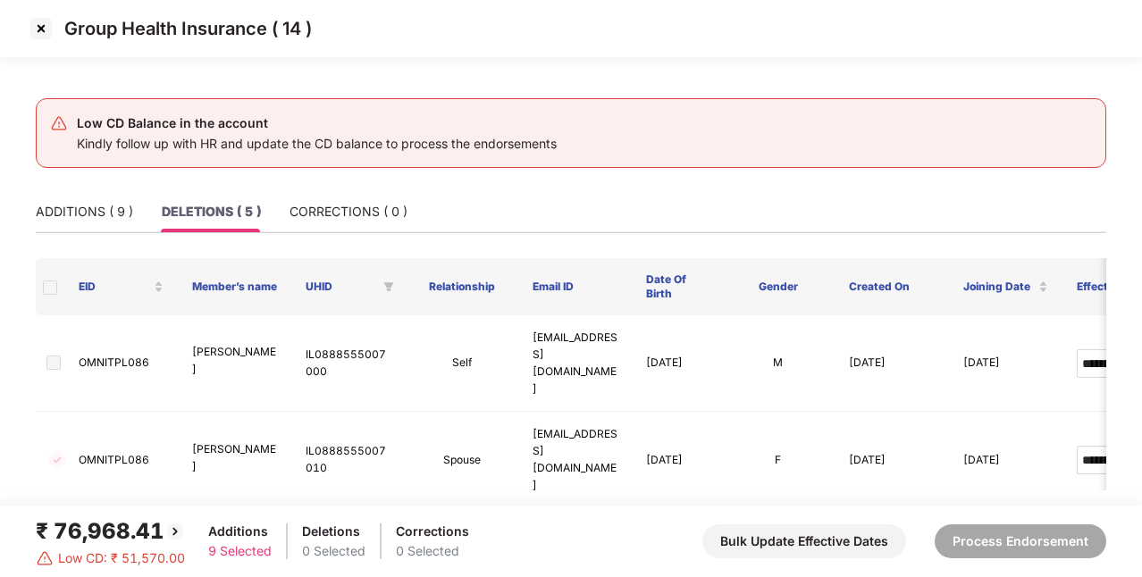
click at [50, 282] on span at bounding box center [50, 287] width 14 height 14
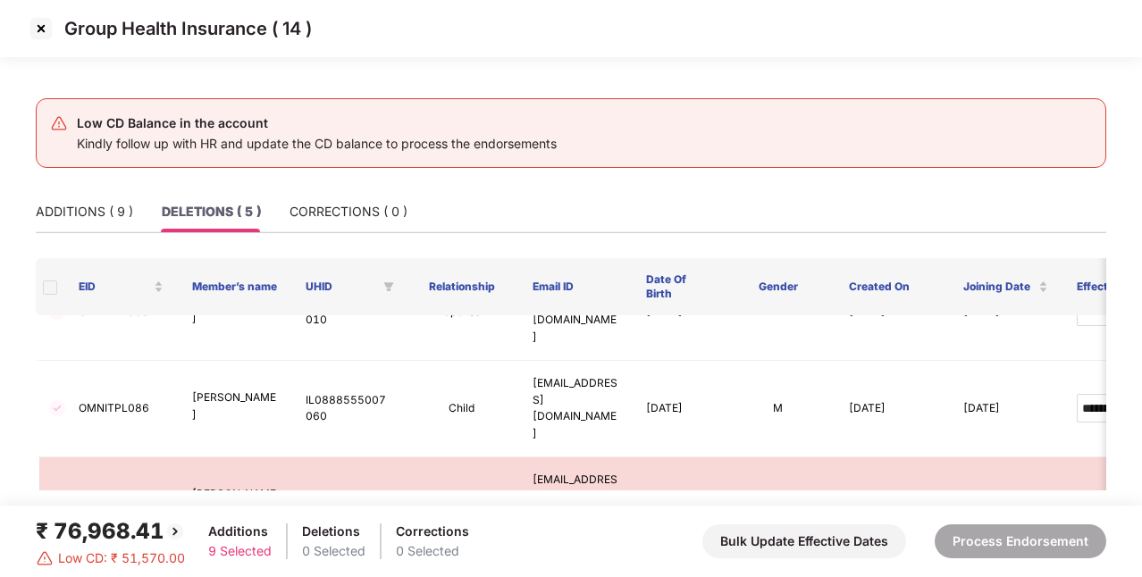
click at [48, 29] on img at bounding box center [41, 28] width 29 height 29
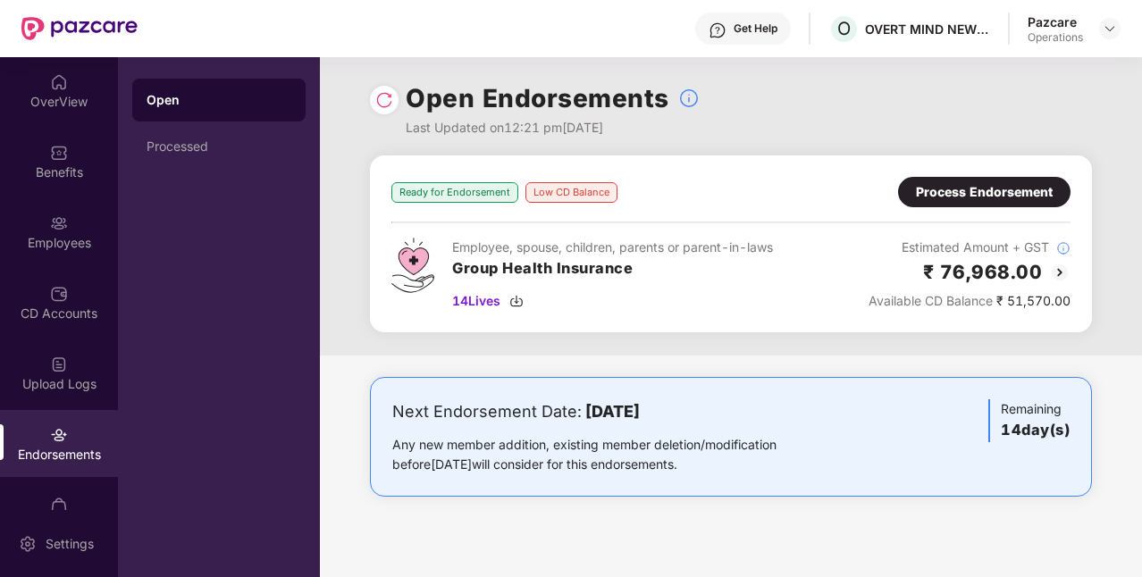
click at [989, 188] on div "Process Endorsement" at bounding box center [984, 192] width 137 height 20
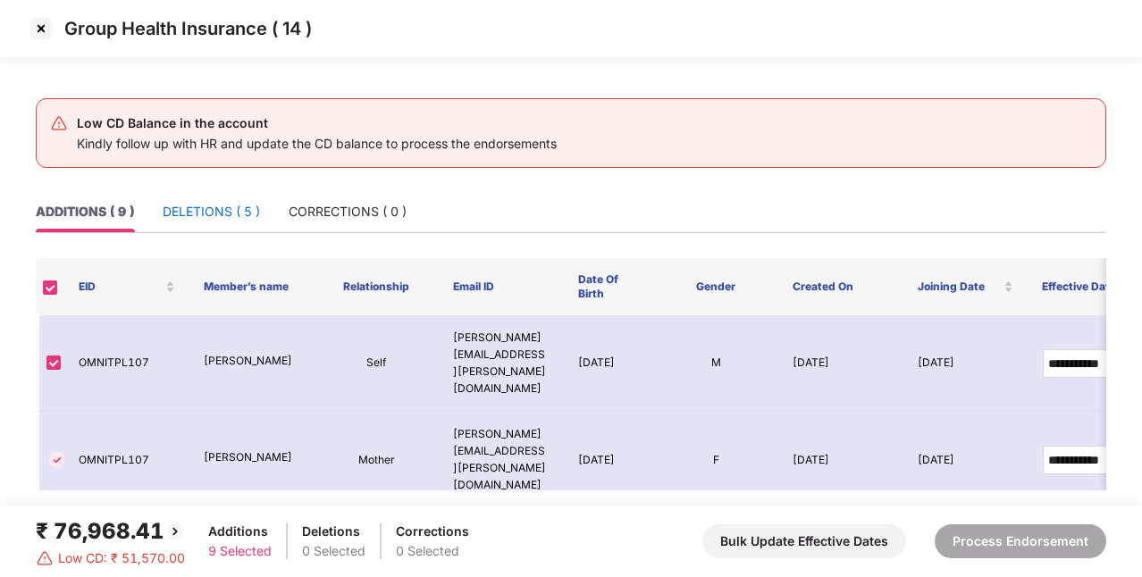
click at [247, 209] on div "DELETIONS ( 5 )" at bounding box center [211, 212] width 97 height 20
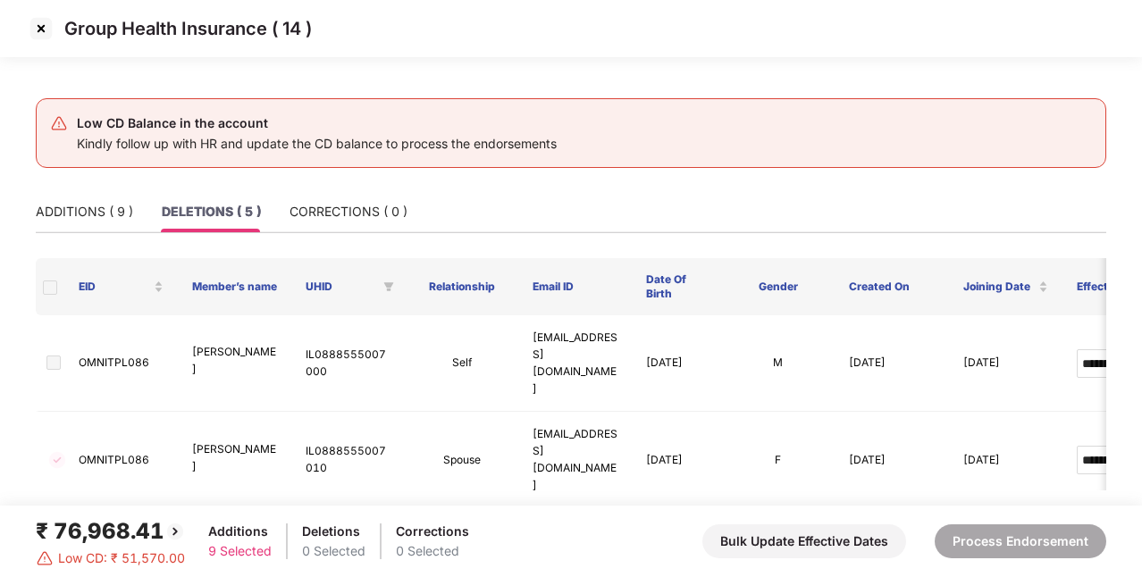
click at [51, 289] on span at bounding box center [50, 287] width 14 height 14
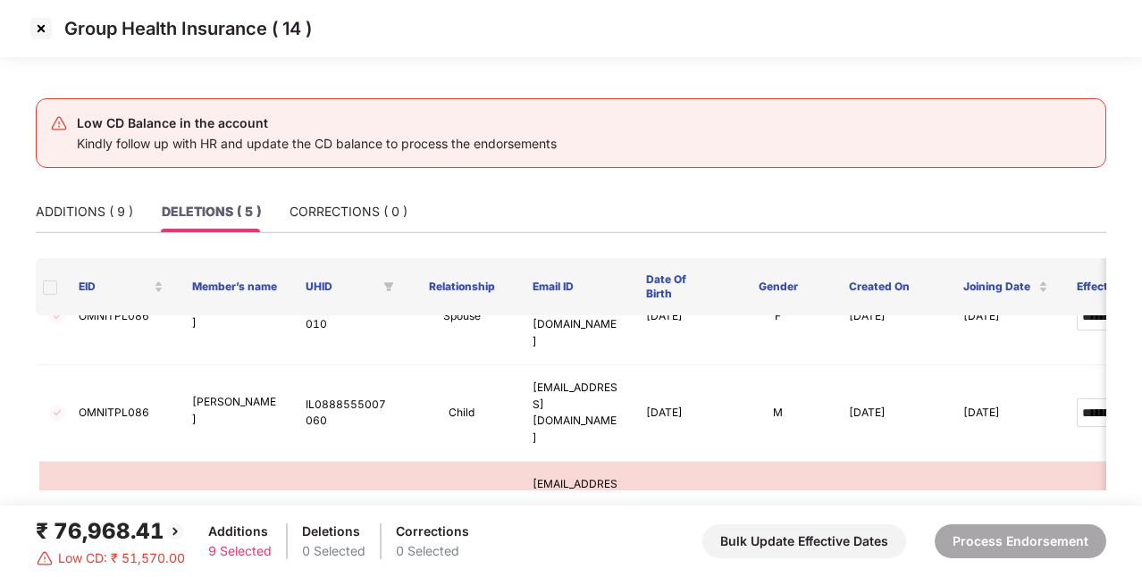
scroll to position [148, 0]
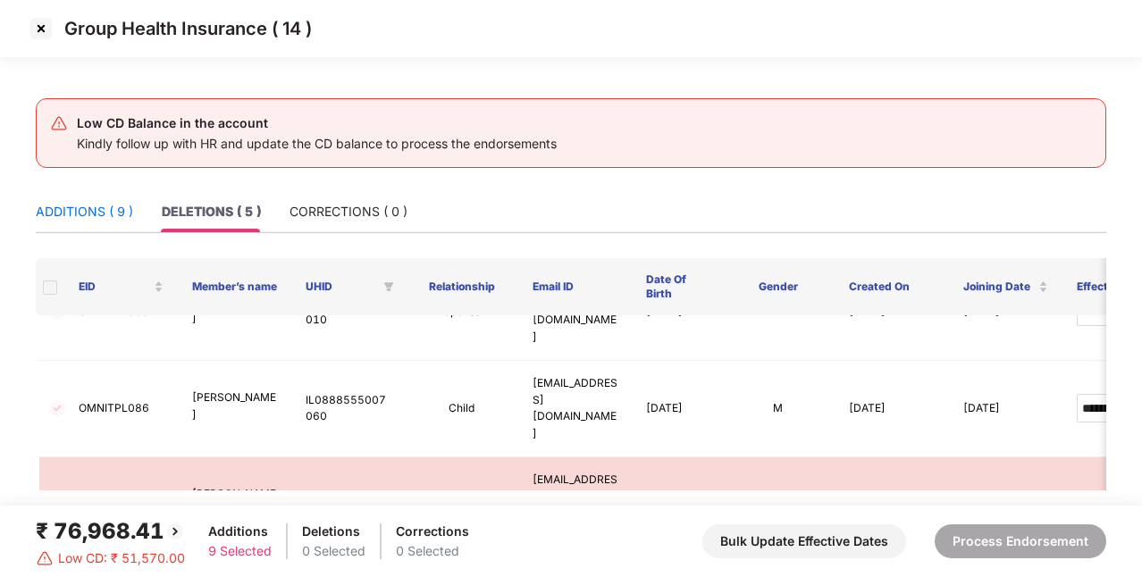
click at [67, 209] on div "ADDITIONS ( 9 )" at bounding box center [84, 212] width 97 height 20
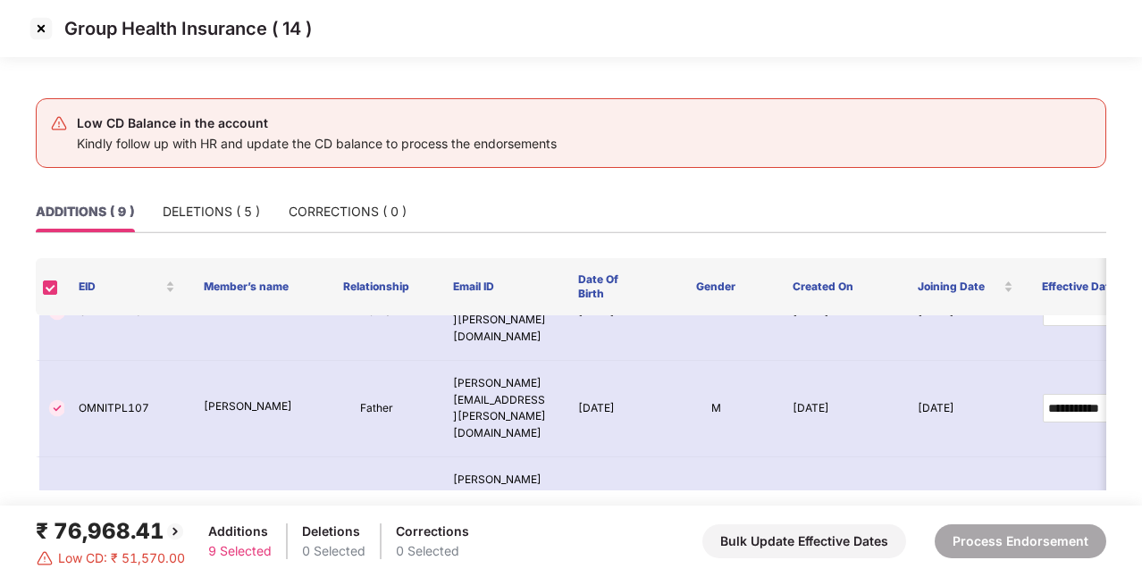
click at [44, 26] on img at bounding box center [41, 28] width 29 height 29
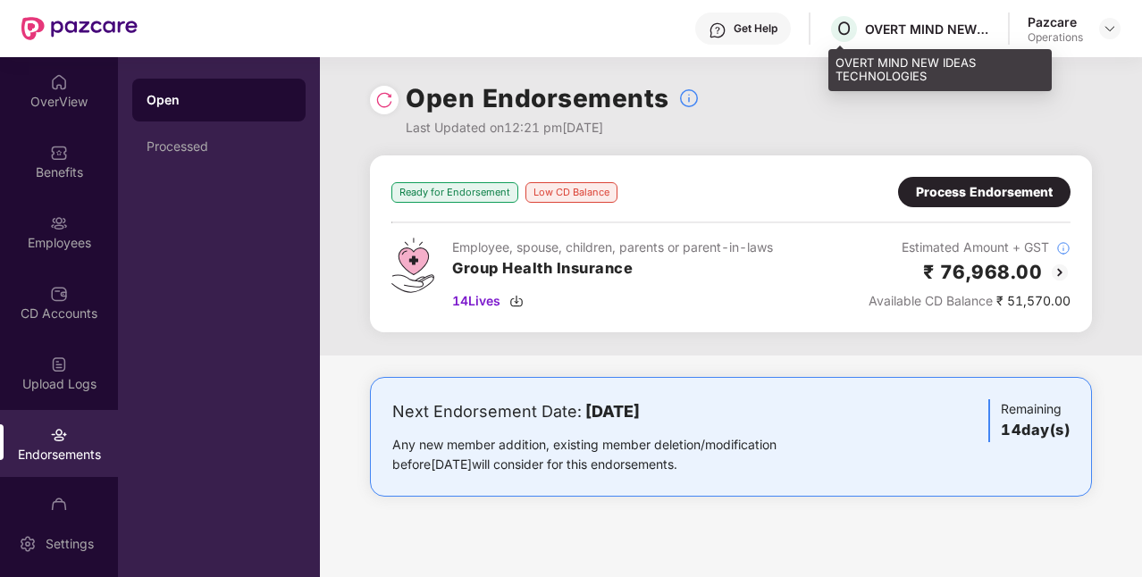
click at [897, 33] on div "OVERT MIND NEW IDEAS TECHNOLOGIES" at bounding box center [927, 29] width 125 height 17
copy div "OVERT MIND NEW IDEAS TECHNOLOGIES"
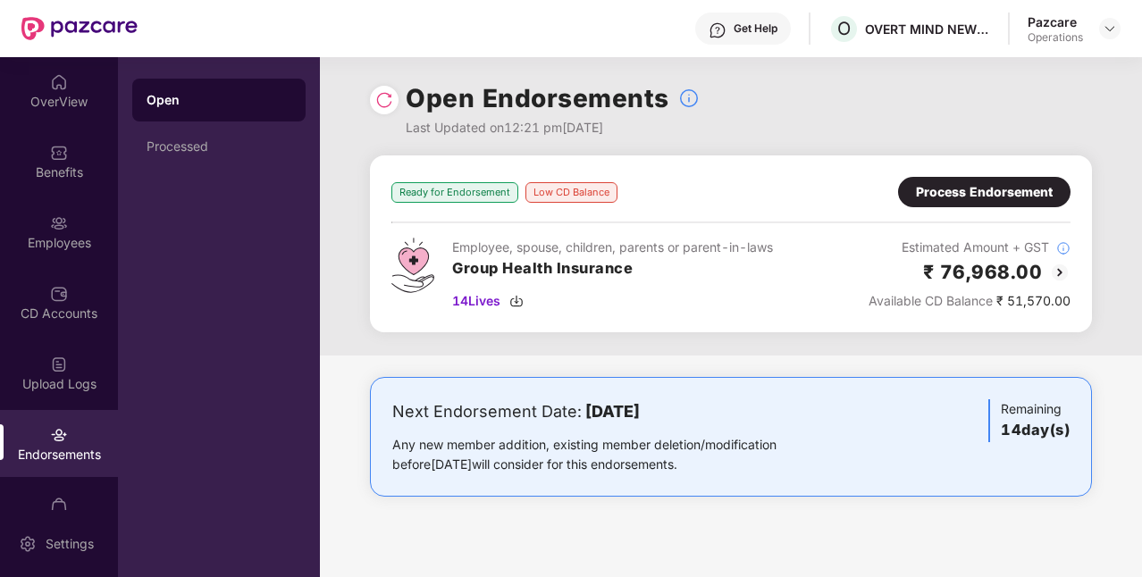
click at [943, 204] on div "Process Endorsement" at bounding box center [984, 192] width 172 height 30
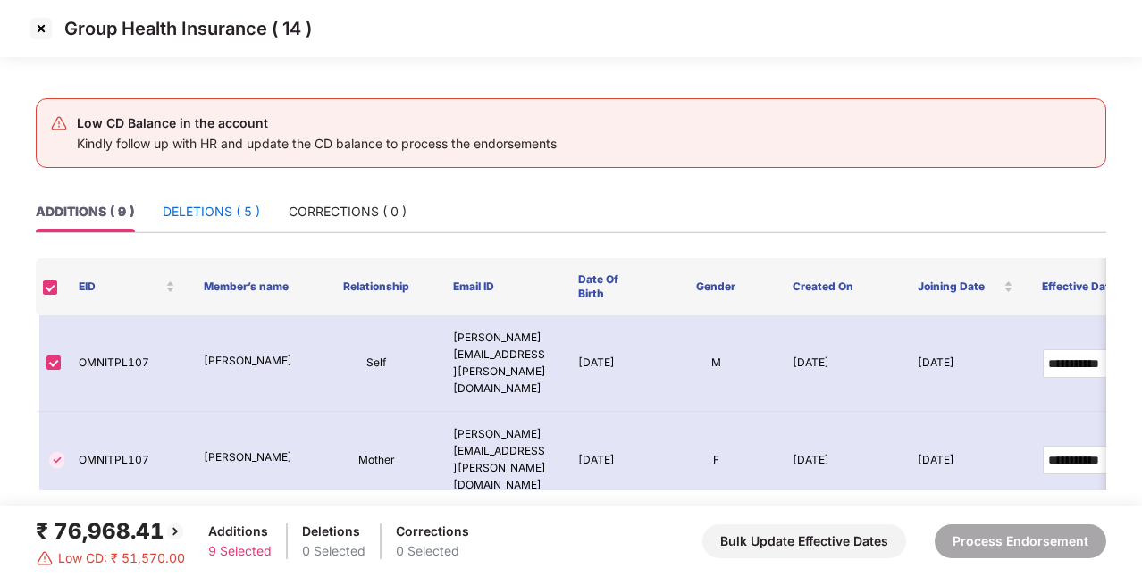
click at [242, 211] on div "DELETIONS ( 5 )" at bounding box center [211, 212] width 97 height 20
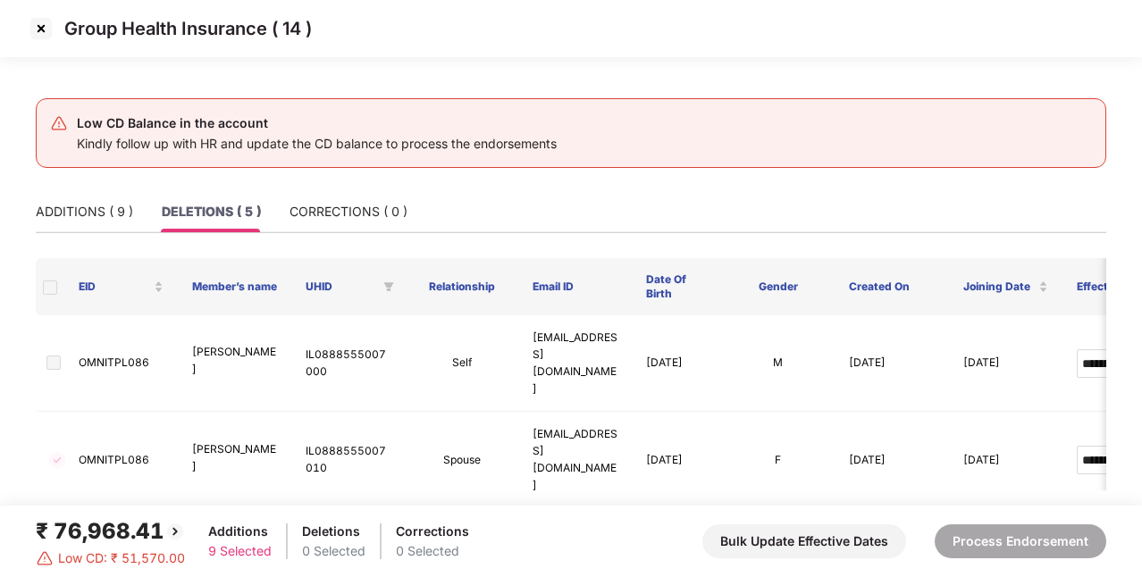
click at [42, 32] on img at bounding box center [41, 28] width 29 height 29
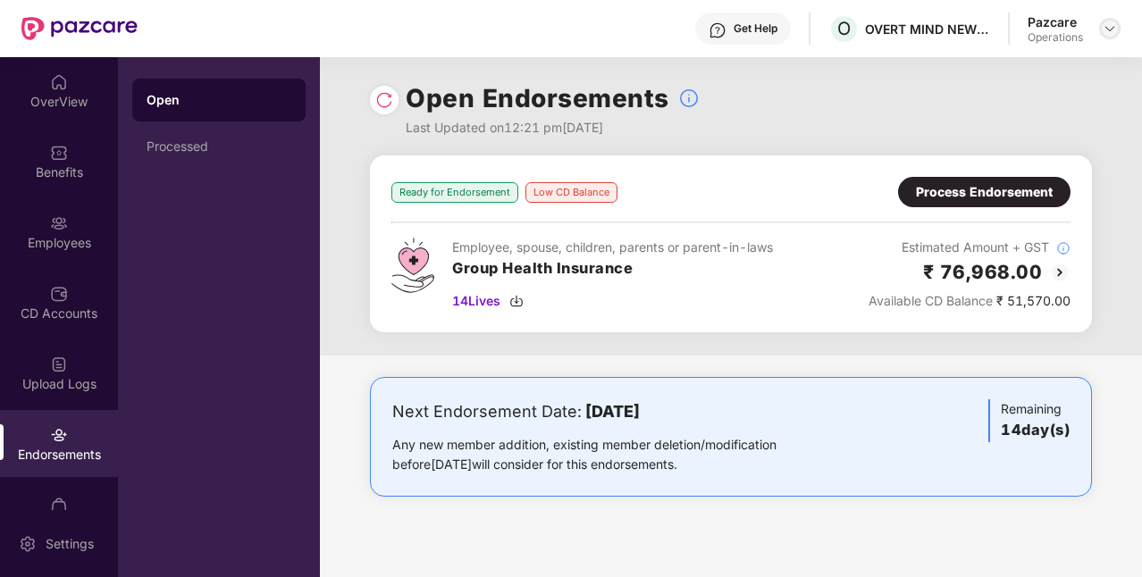
click at [1102, 27] on img at bounding box center [1109, 28] width 14 height 14
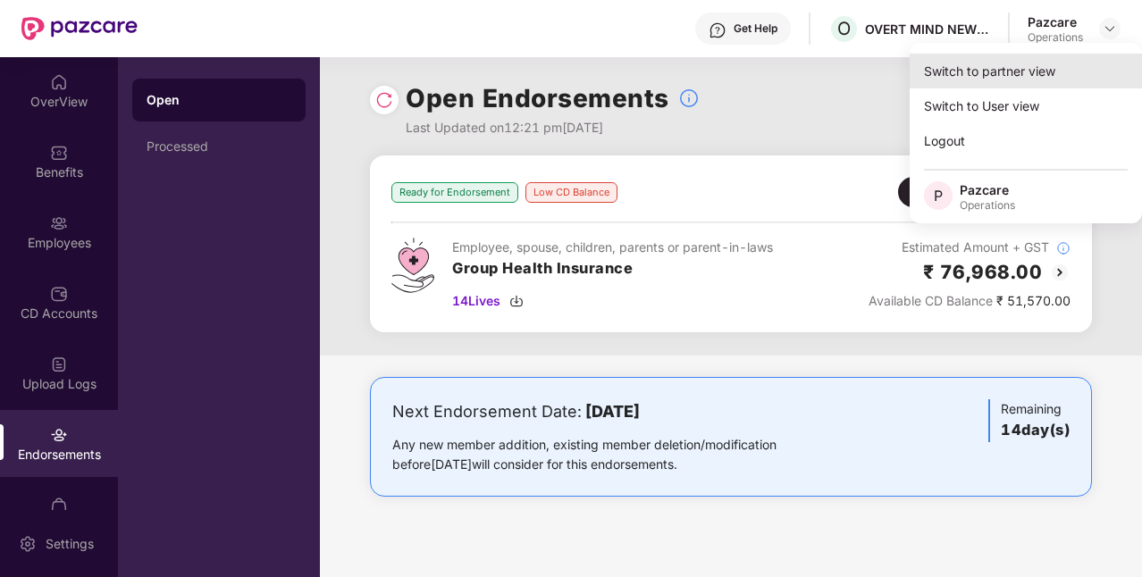
click at [980, 77] on div "Switch to partner view" at bounding box center [1025, 71] width 232 height 35
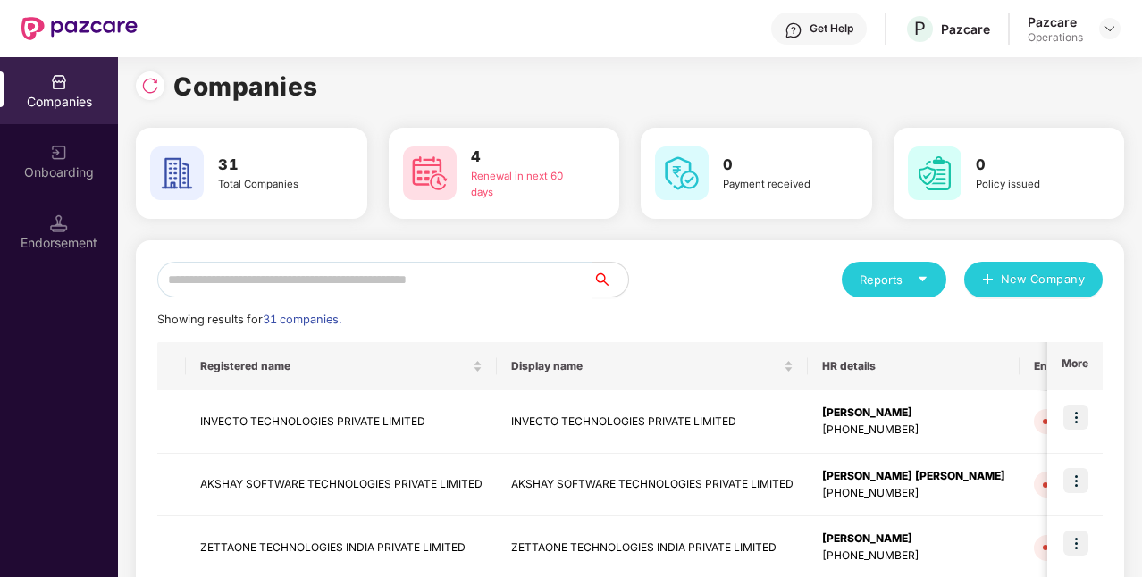
scroll to position [7, 0]
click at [159, 94] on div at bounding box center [150, 86] width 29 height 29
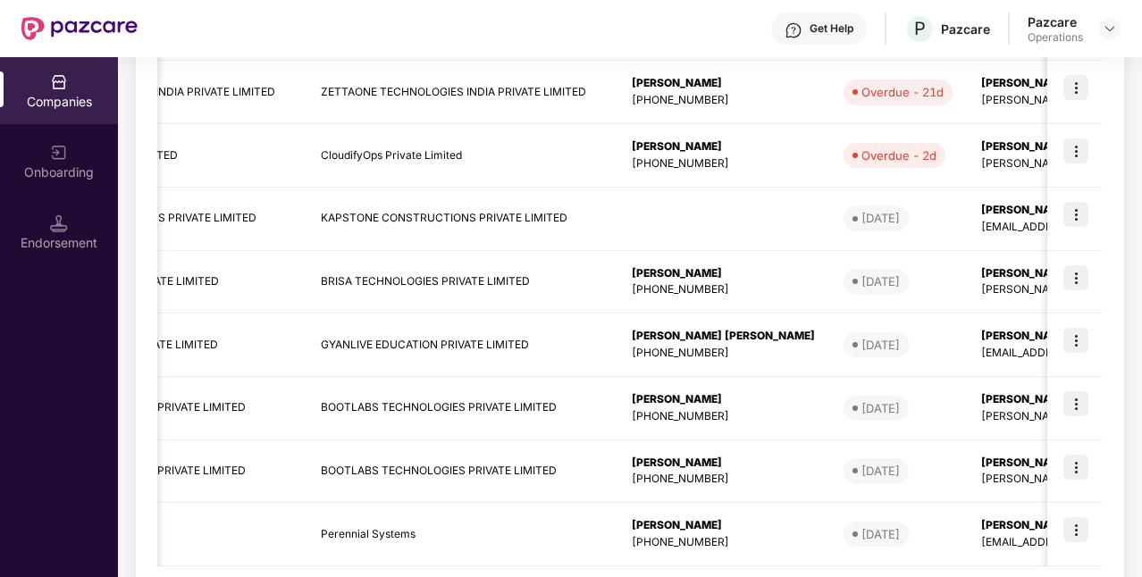
scroll to position [479, 0]
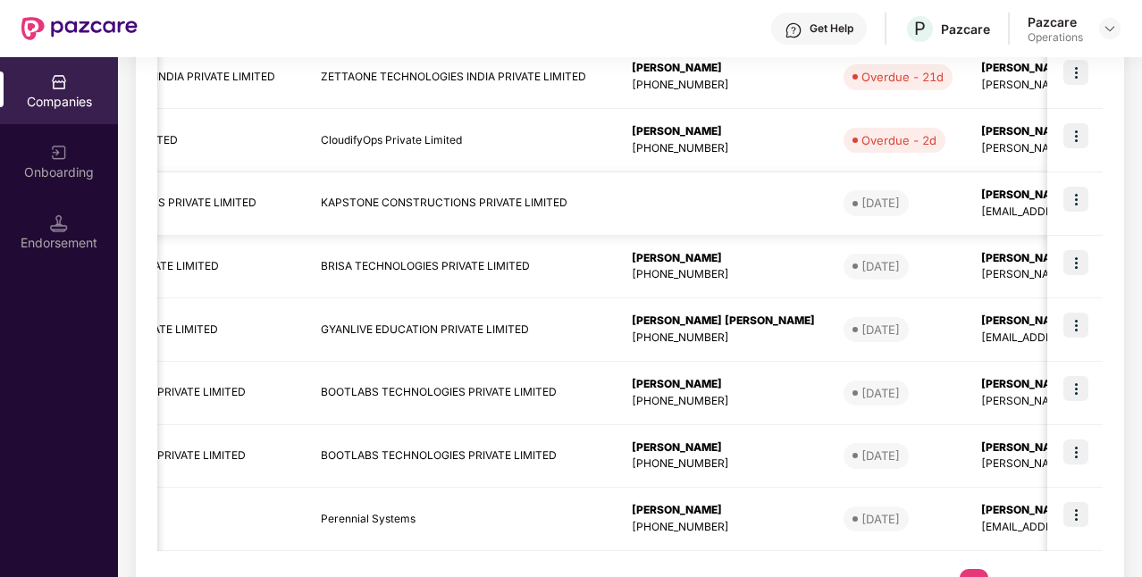
click at [1072, 204] on img at bounding box center [1075, 199] width 25 height 25
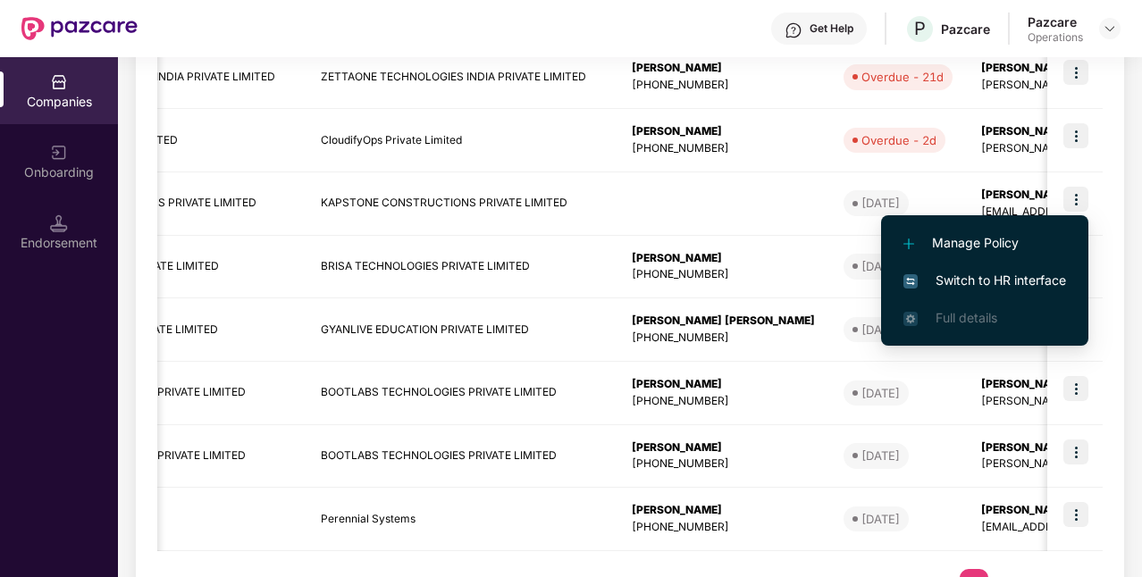
click at [981, 280] on span "Switch to HR interface" at bounding box center [984, 281] width 163 height 20
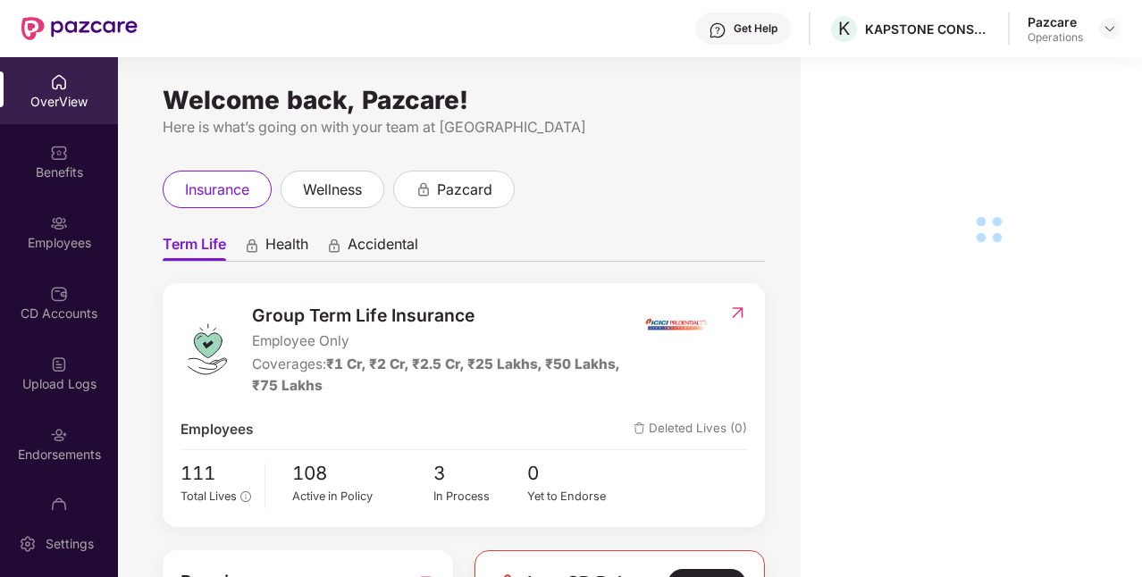
click at [65, 438] on div "Endorsements" at bounding box center [59, 443] width 118 height 67
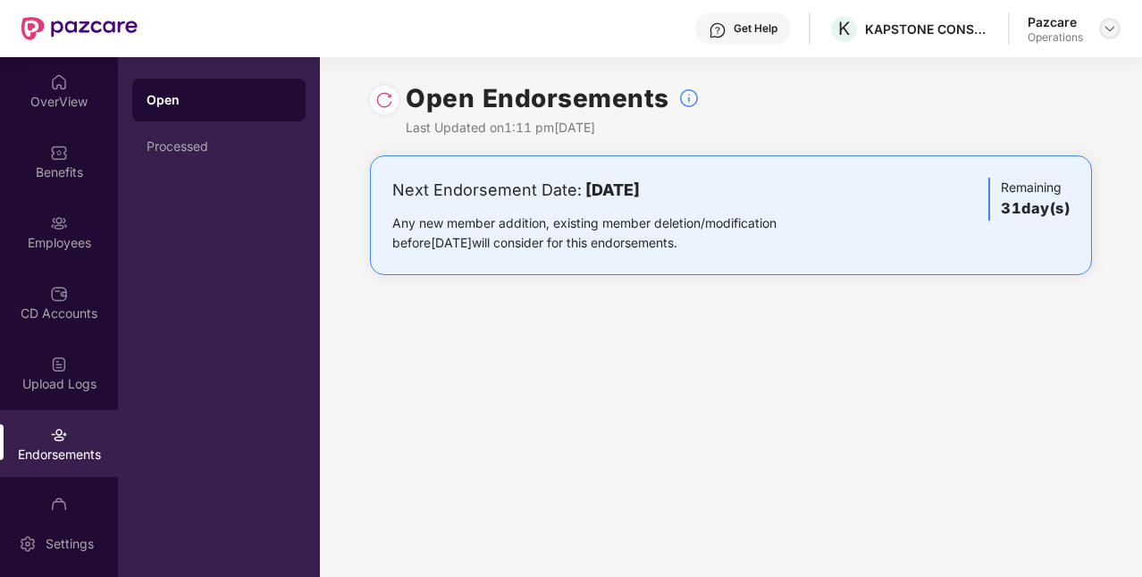
click at [1103, 36] on div at bounding box center [1109, 28] width 21 height 21
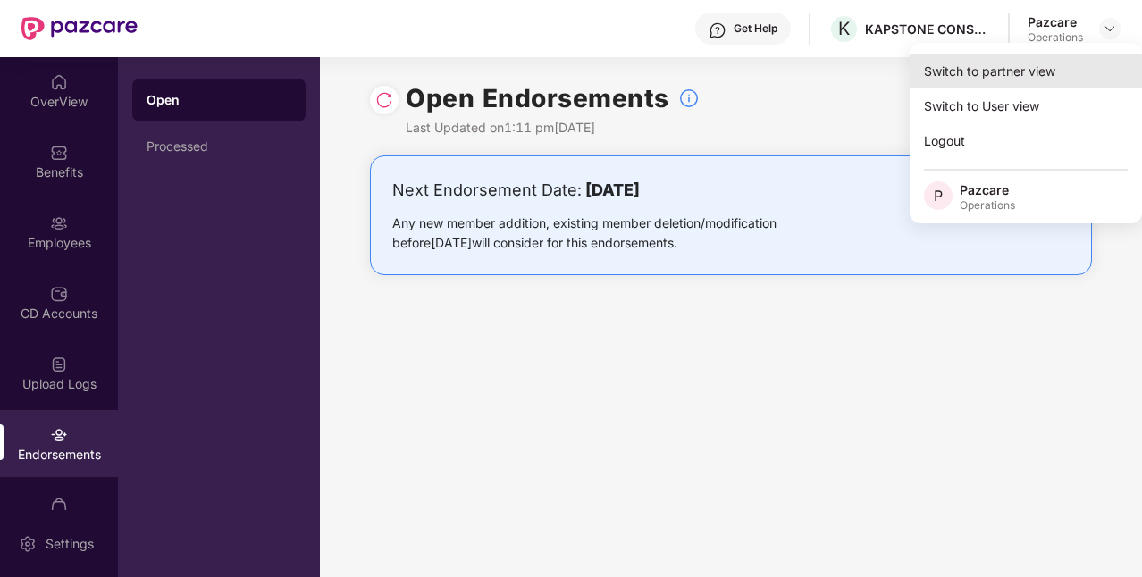
click at [1018, 80] on div "Switch to partner view" at bounding box center [1025, 71] width 232 height 35
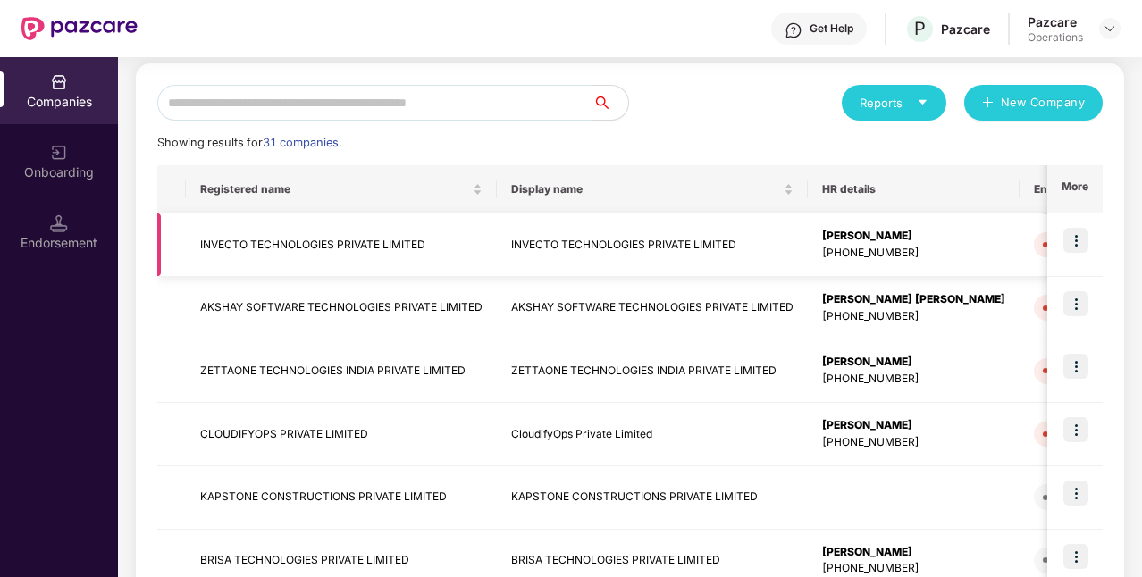
scroll to position [206, 0]
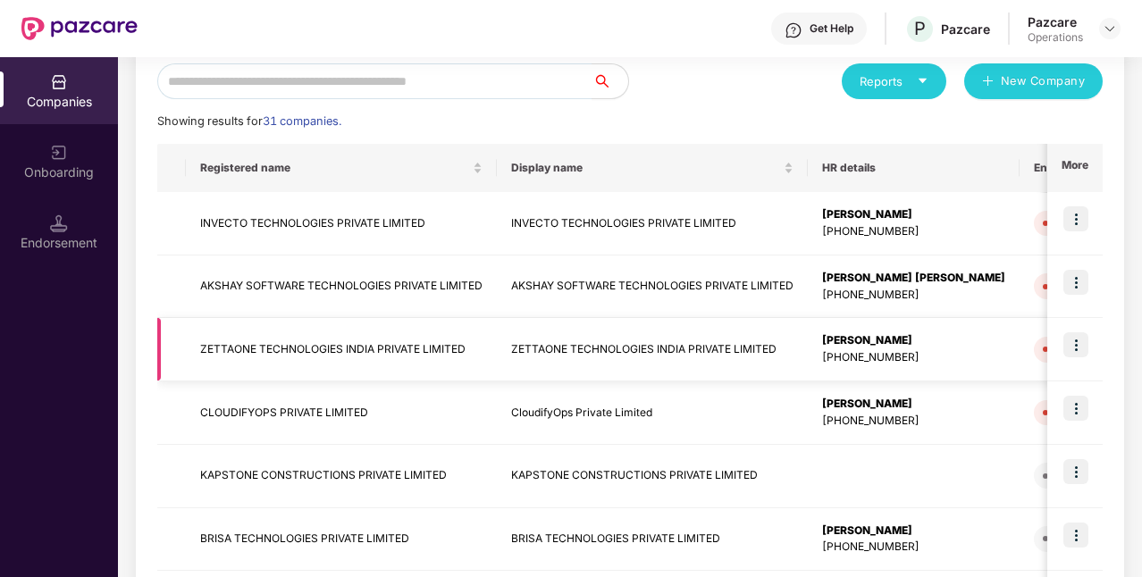
click at [1074, 348] on img at bounding box center [1075, 344] width 25 height 25
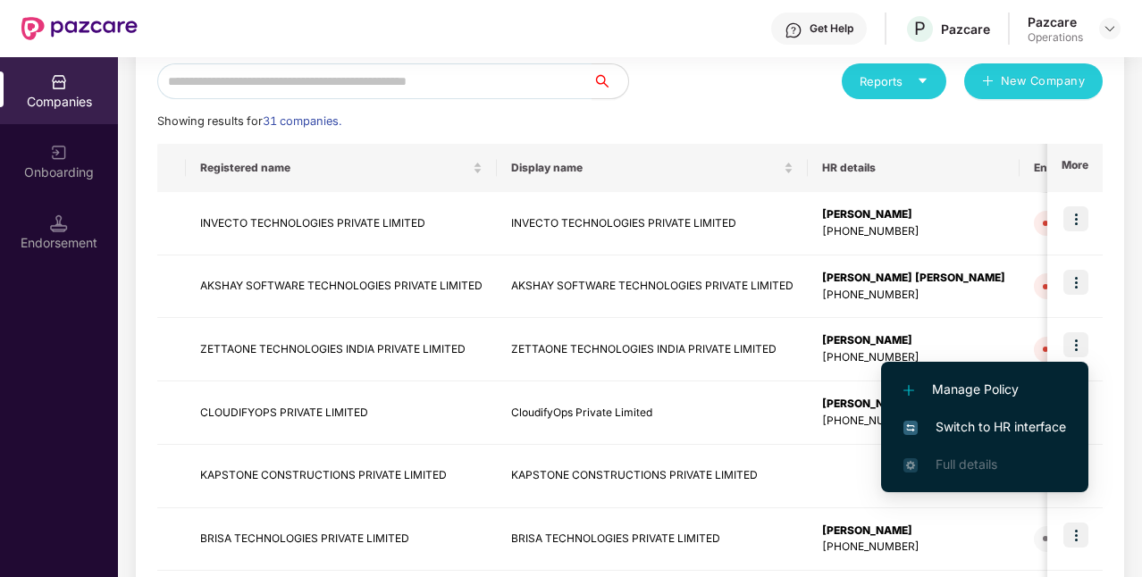
click at [990, 437] on li "Switch to HR interface" at bounding box center [984, 427] width 207 height 38
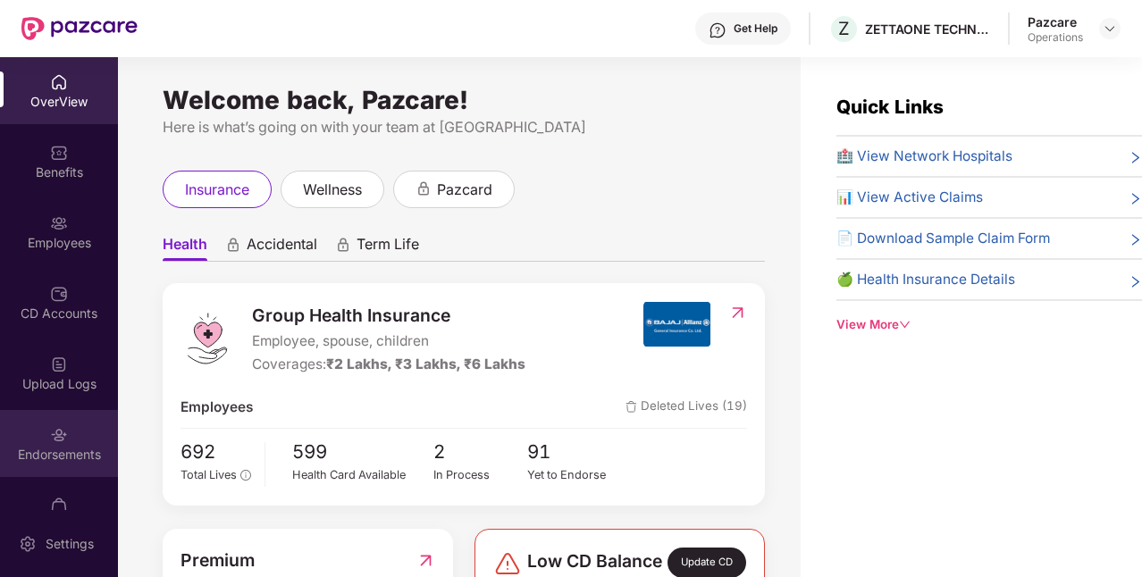
click at [61, 457] on div "Endorsements" at bounding box center [59, 455] width 118 height 18
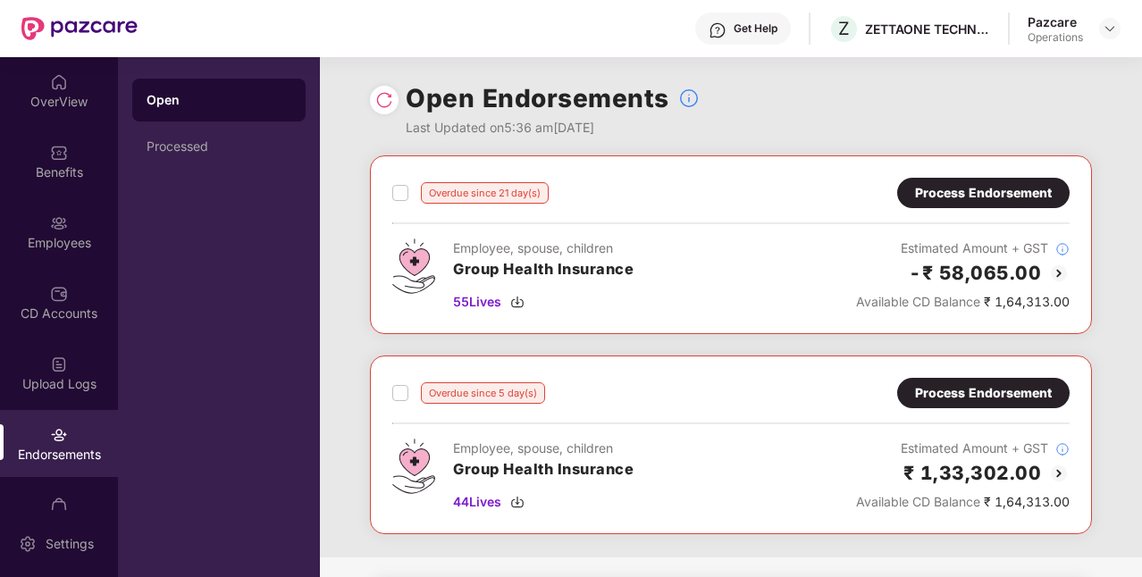
click at [1120, 30] on header "Get Help Z ZETTAONE TECHNOLOGIES INDIA PRIVATE LIMITED Pazcare Operations" at bounding box center [571, 28] width 1142 height 57
click at [1114, 30] on img at bounding box center [1109, 28] width 14 height 14
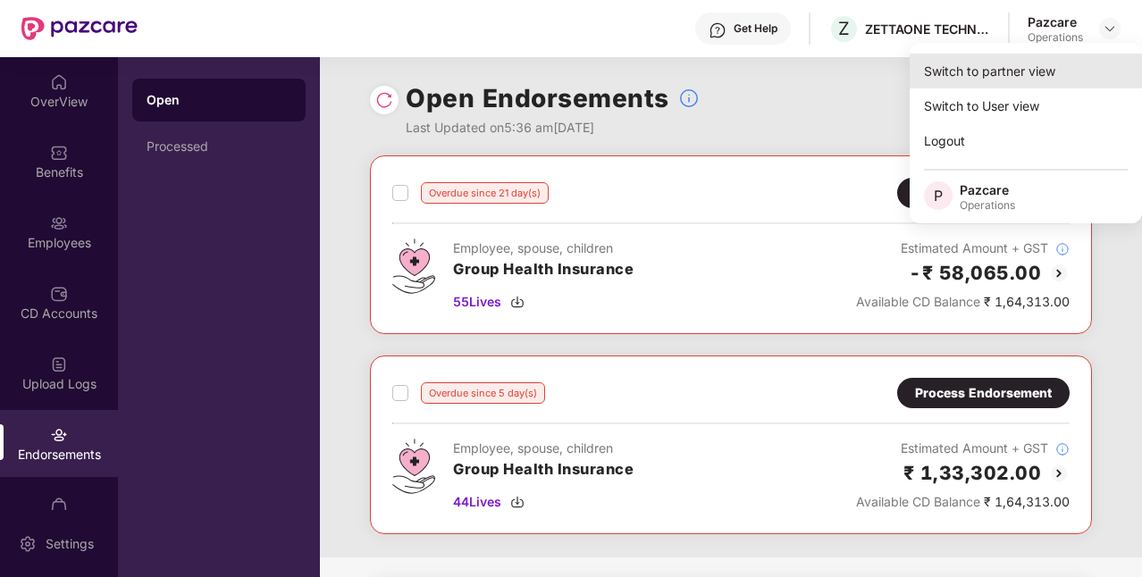
click at [1036, 64] on div "Switch to partner view" at bounding box center [1025, 71] width 232 height 35
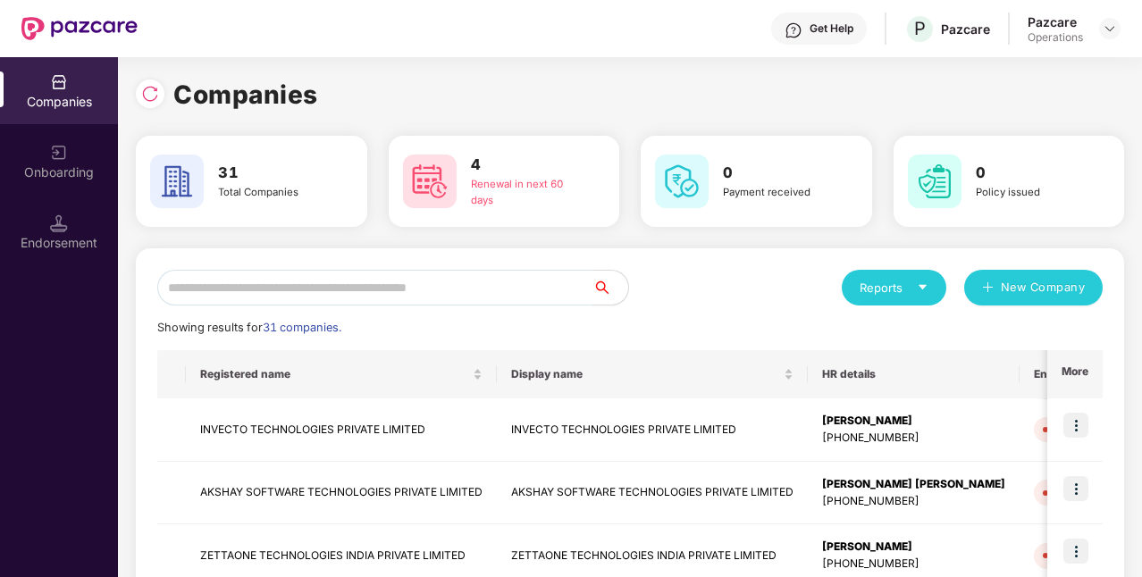
click at [446, 295] on input "text" at bounding box center [374, 288] width 435 height 36
